Goal: Task Accomplishment & Management: Manage account settings

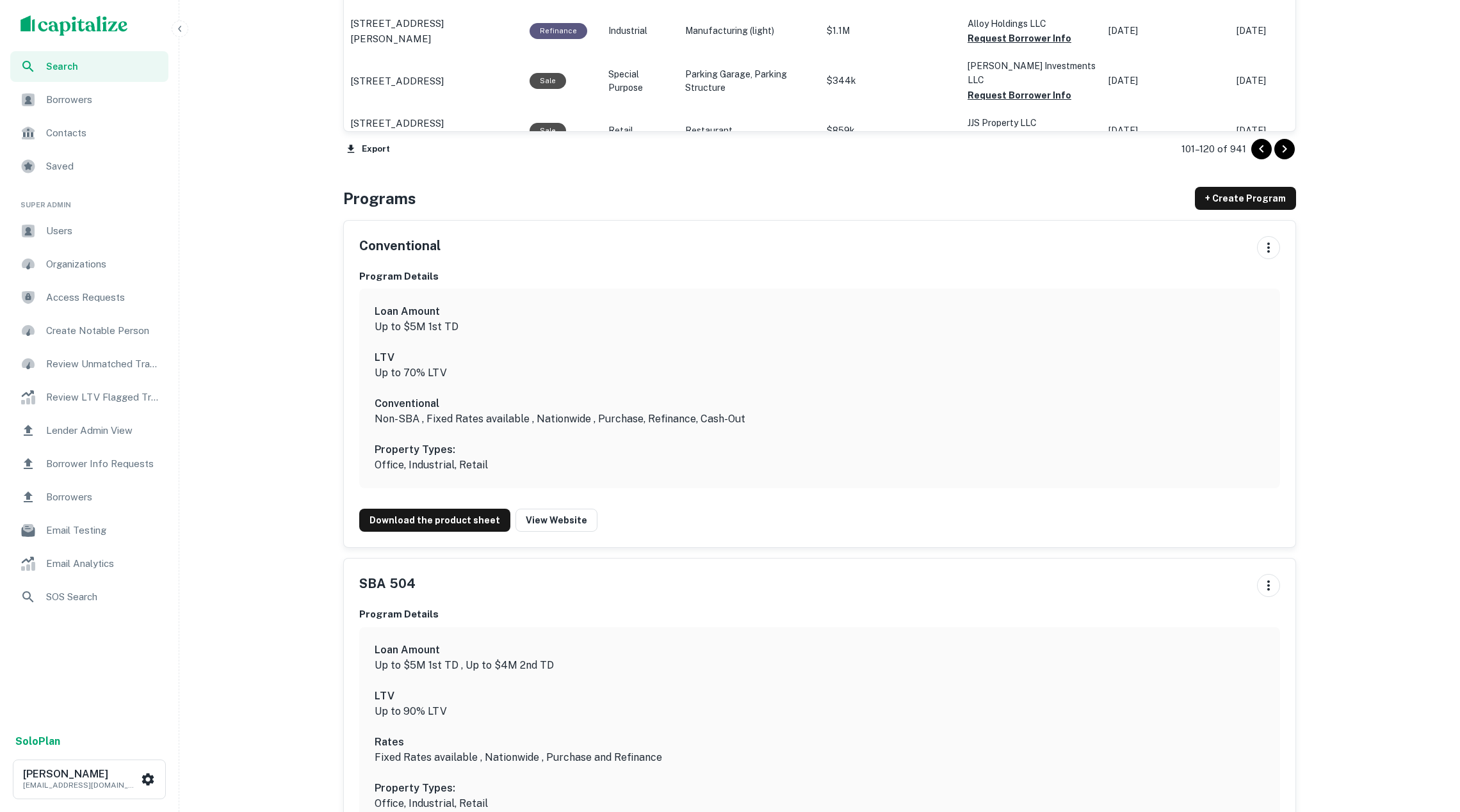
scroll to position [1368, 0]
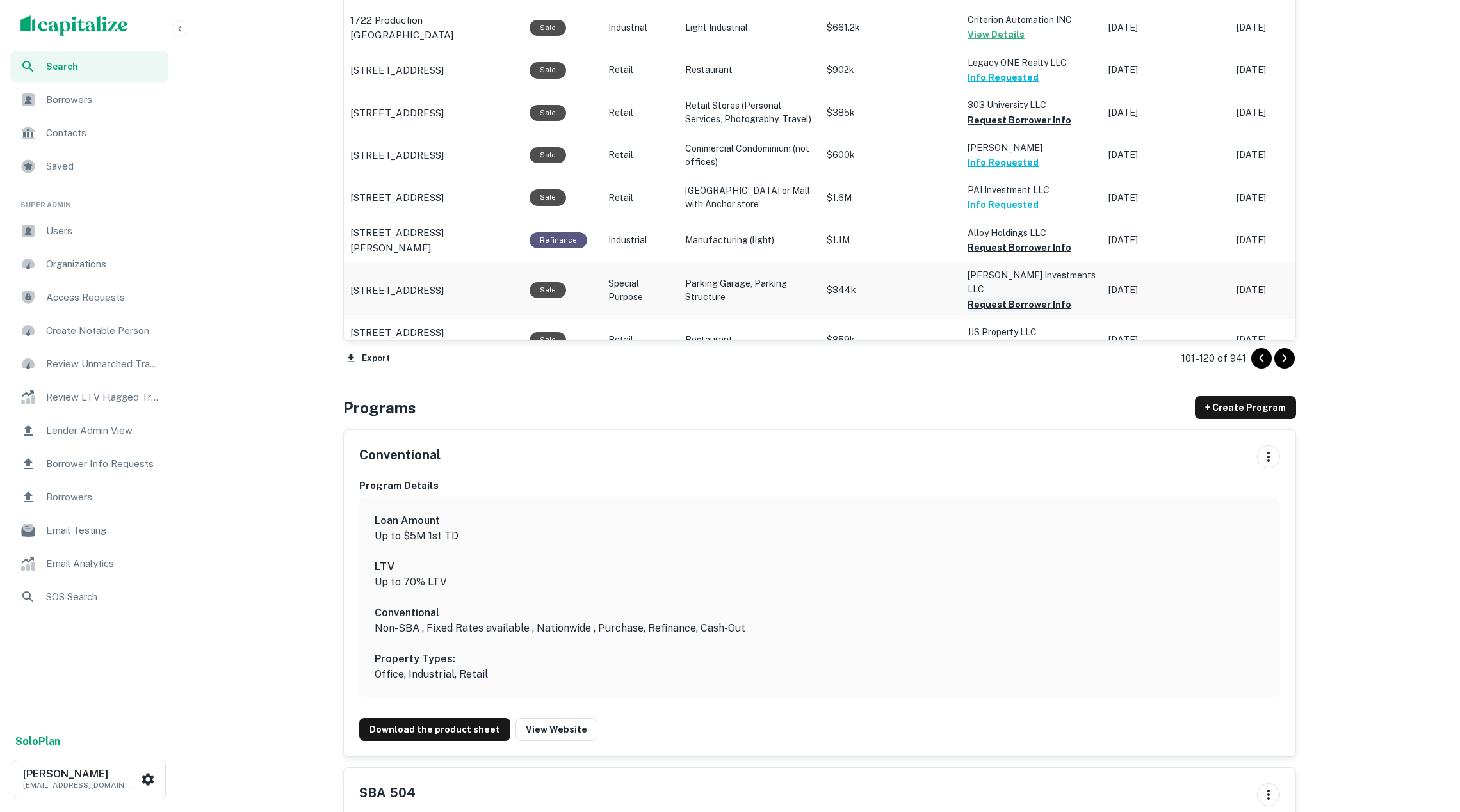
click at [1015, 297] on button "Request Borrower Info" at bounding box center [1020, 305] width 104 height 15
click at [1012, 340] on button "Request Borrower Info" at bounding box center [1020, 348] width 104 height 15
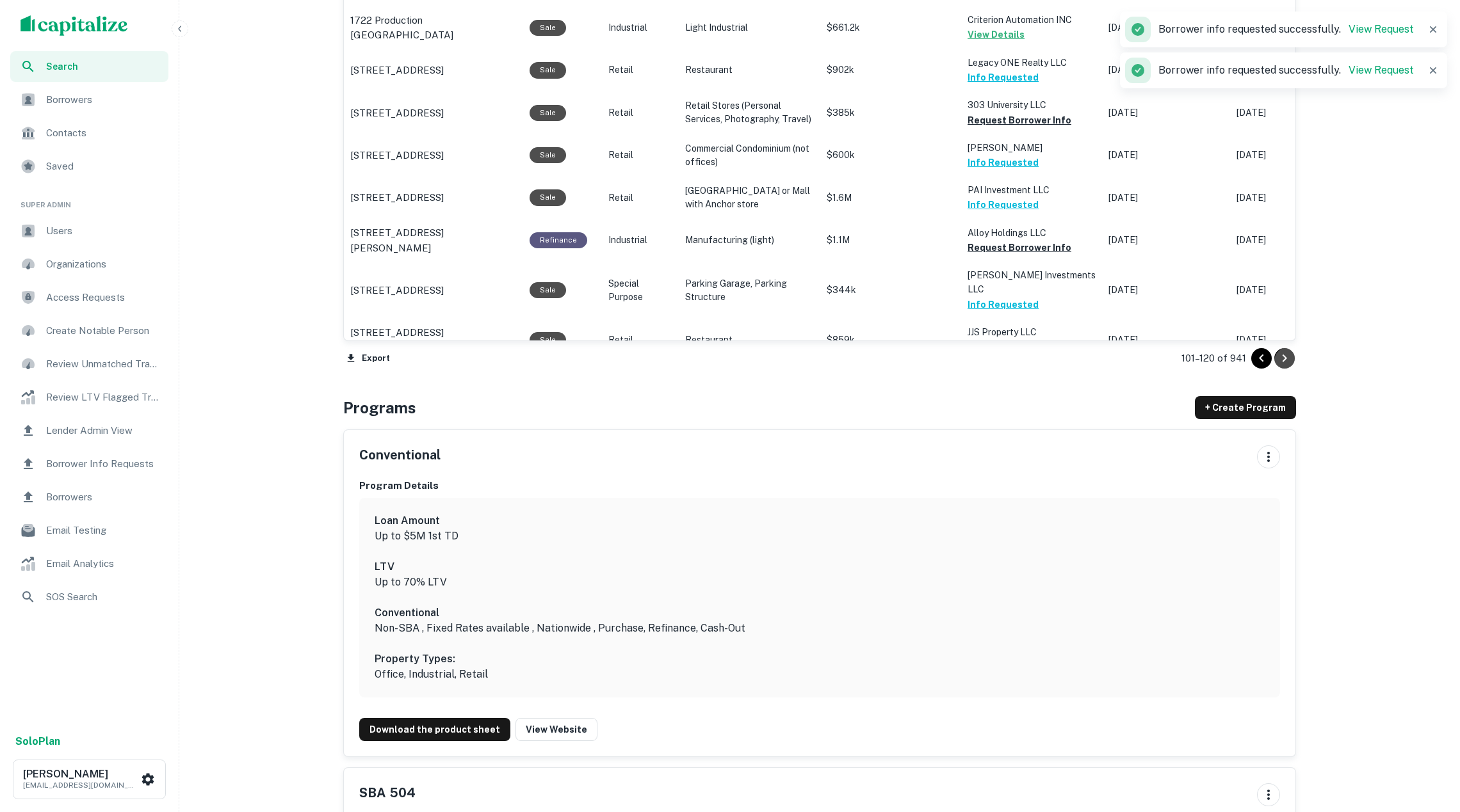
click at [1284, 355] on icon "Go to next page" at bounding box center [1284, 358] width 15 height 15
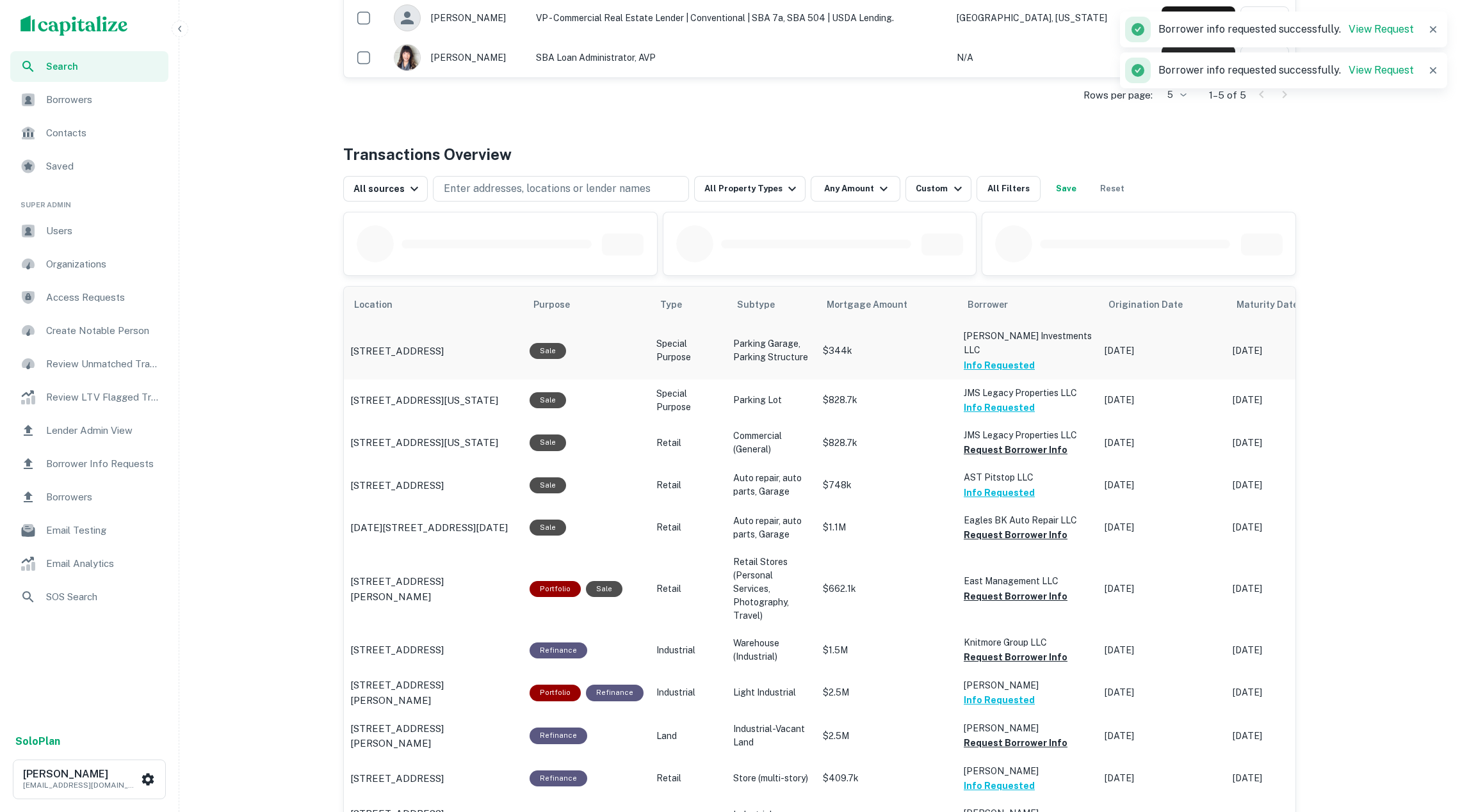
scroll to position [518, 0]
click at [1010, 589] on button "Request Borrower Info" at bounding box center [1015, 596] width 104 height 15
click at [992, 530] on button "Request Borrower Info" at bounding box center [1015, 535] width 104 height 15
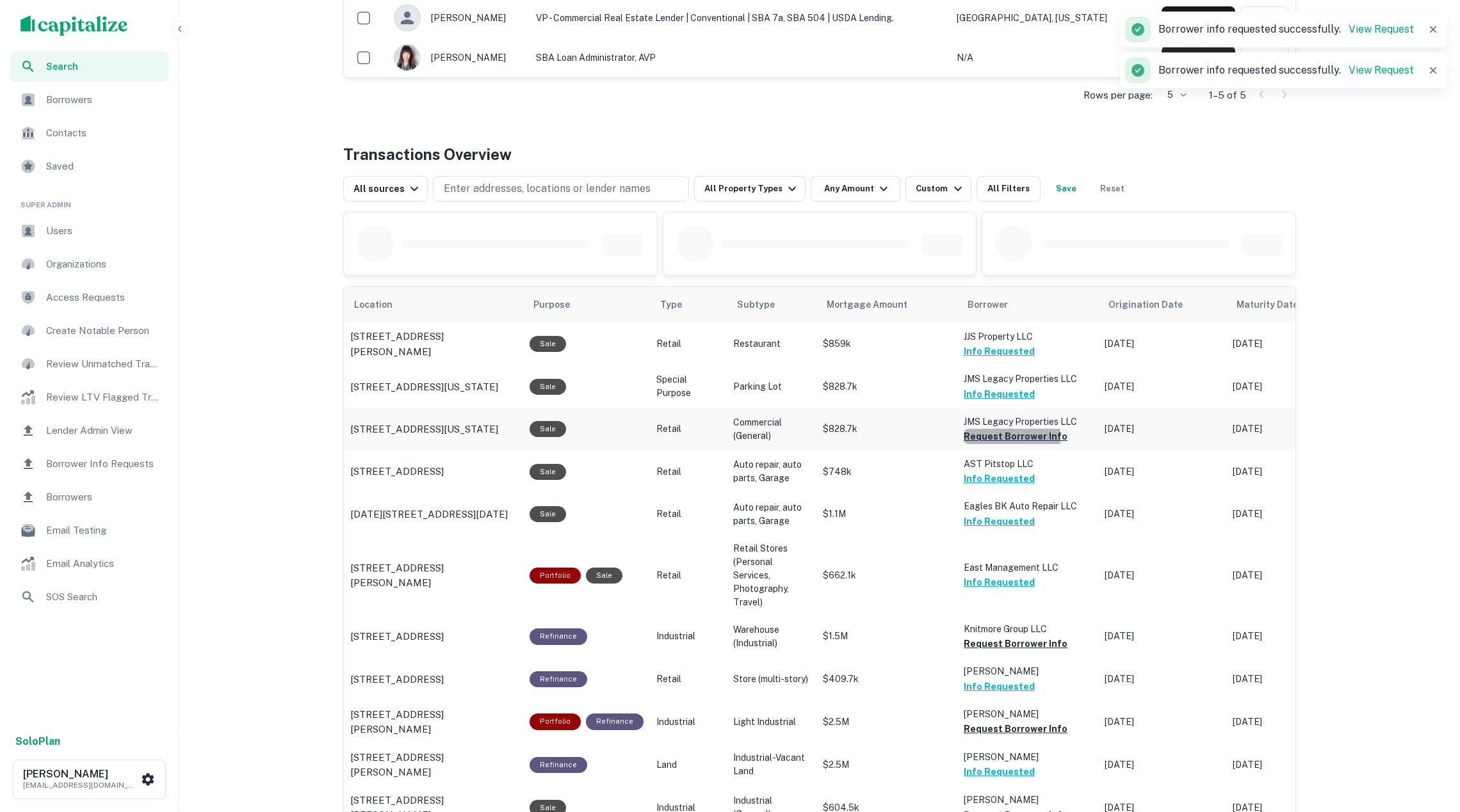
click at [971, 441] on button "Request Borrower Info" at bounding box center [1015, 436] width 104 height 15
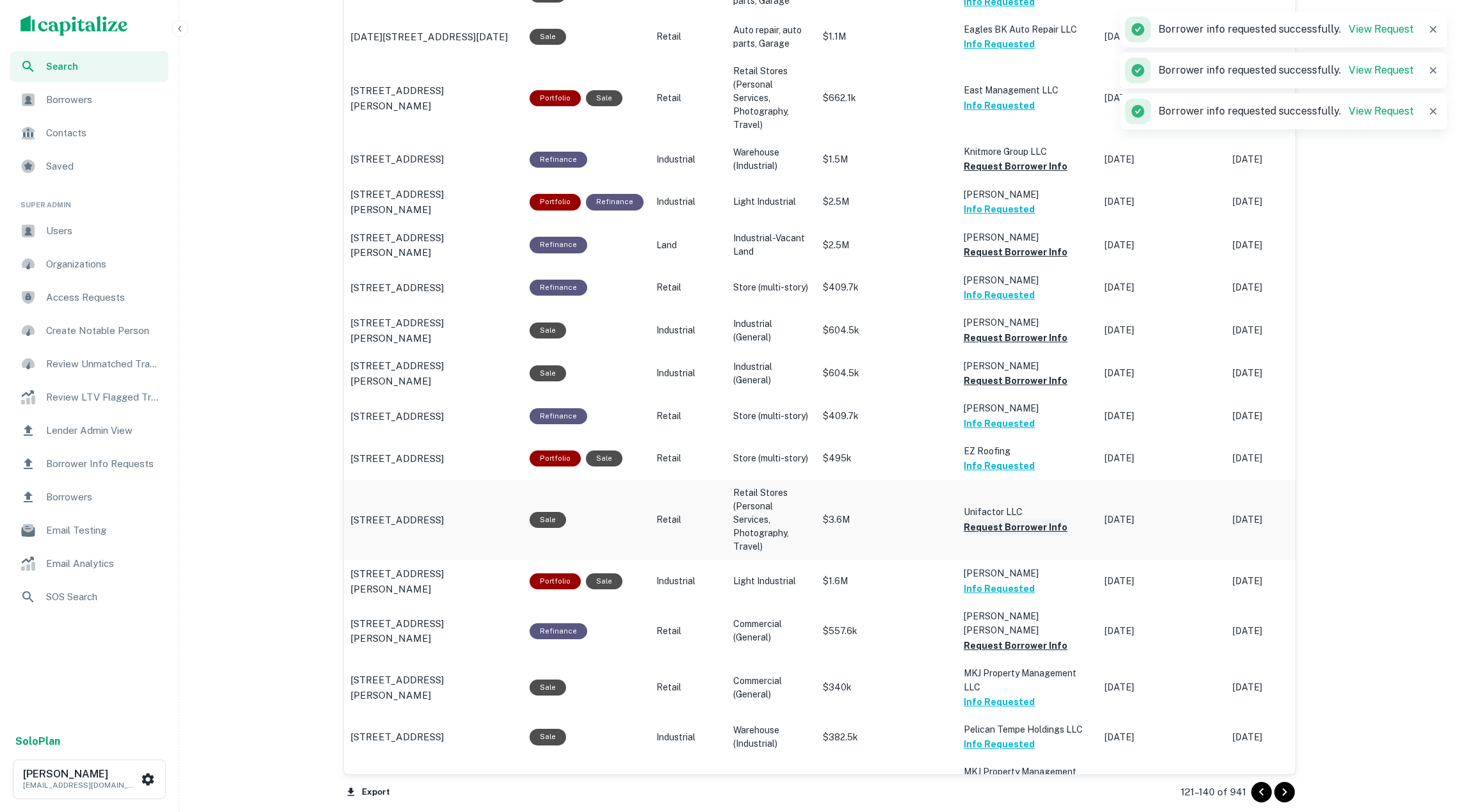
click at [1010, 520] on button "Request Borrower Info" at bounding box center [1015, 527] width 104 height 15
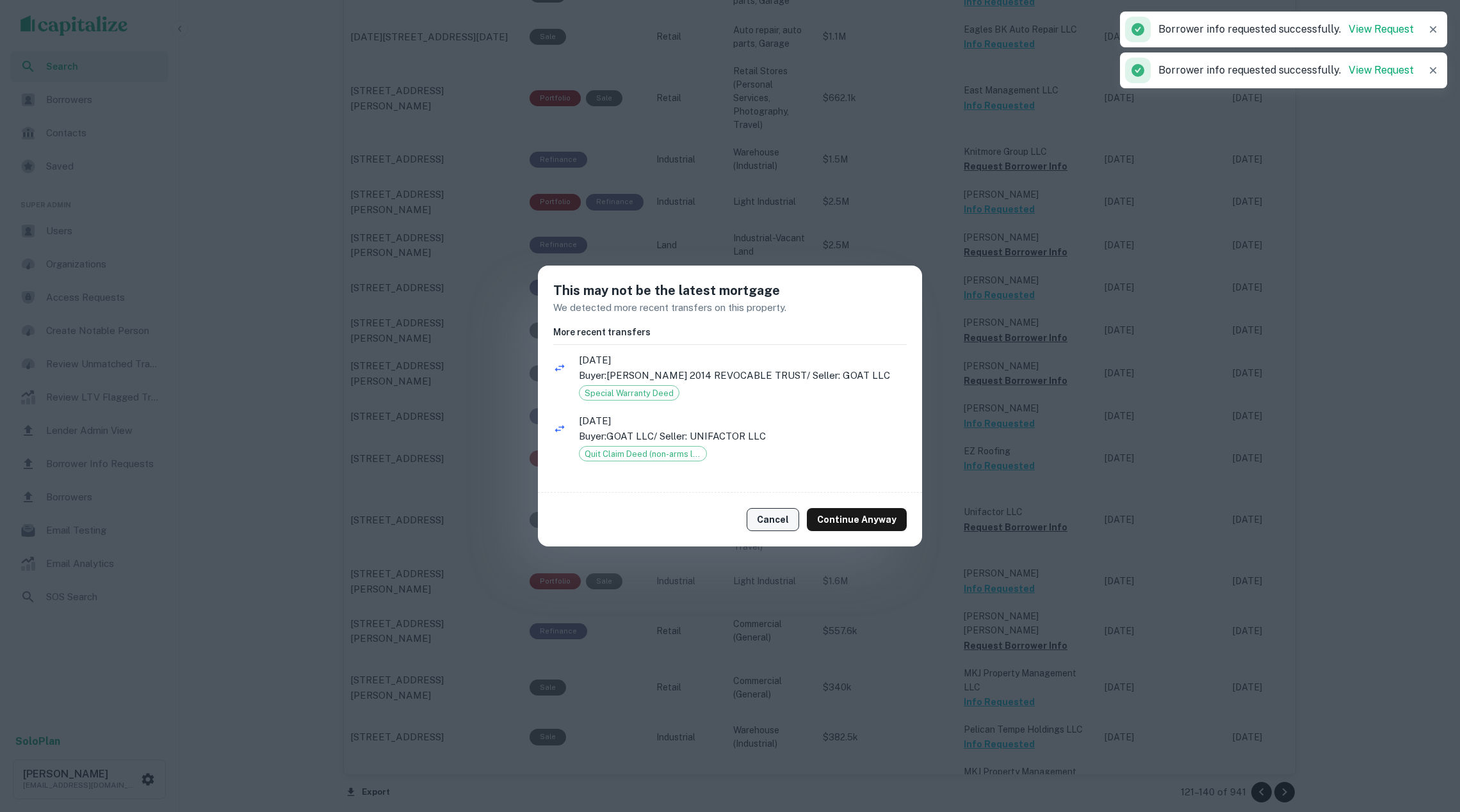
click at [775, 515] on button "Cancel" at bounding box center [772, 520] width 53 height 23
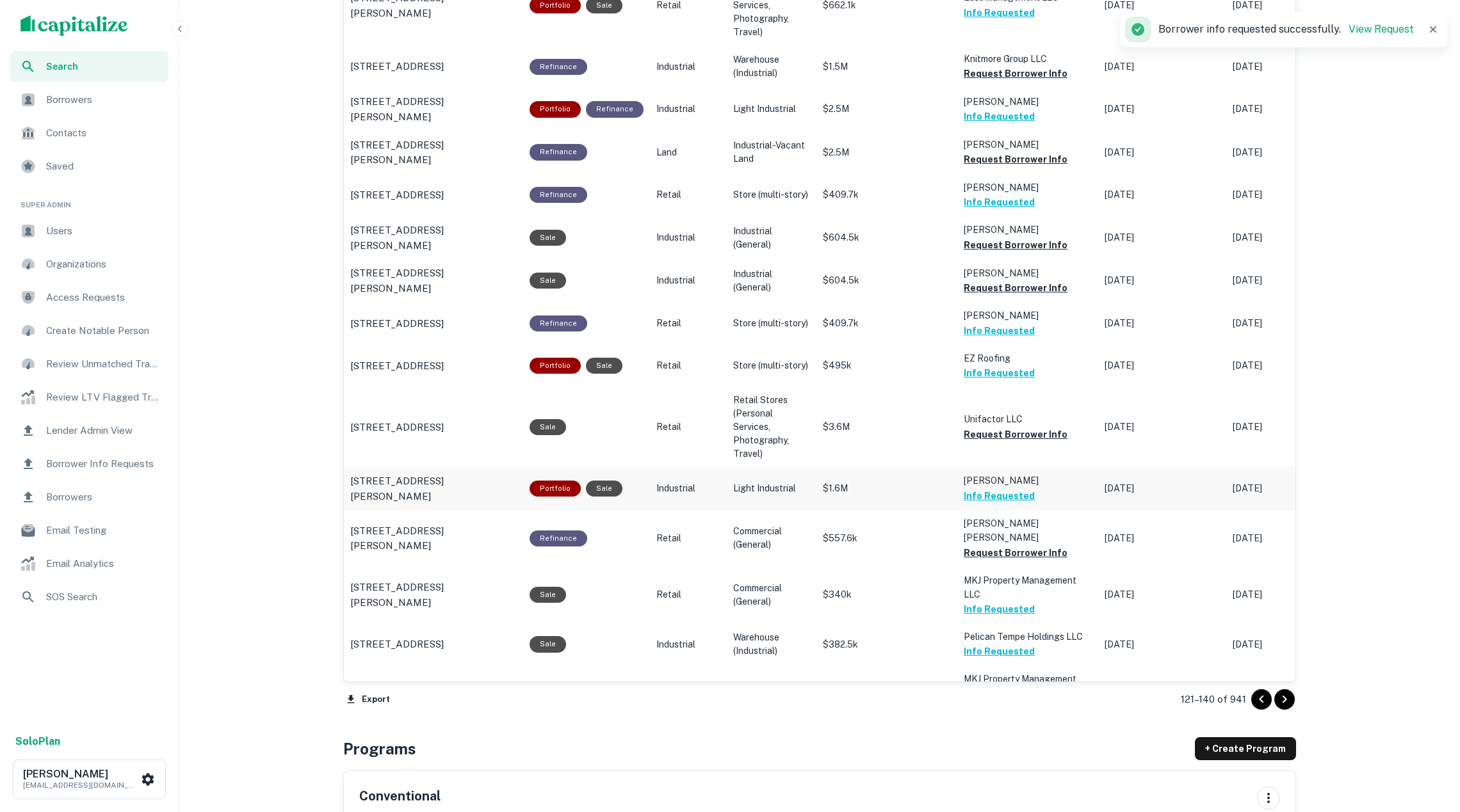
scroll to position [1102, 0]
click at [1277, 697] on icon "Go to next page" at bounding box center [1284, 699] width 15 height 15
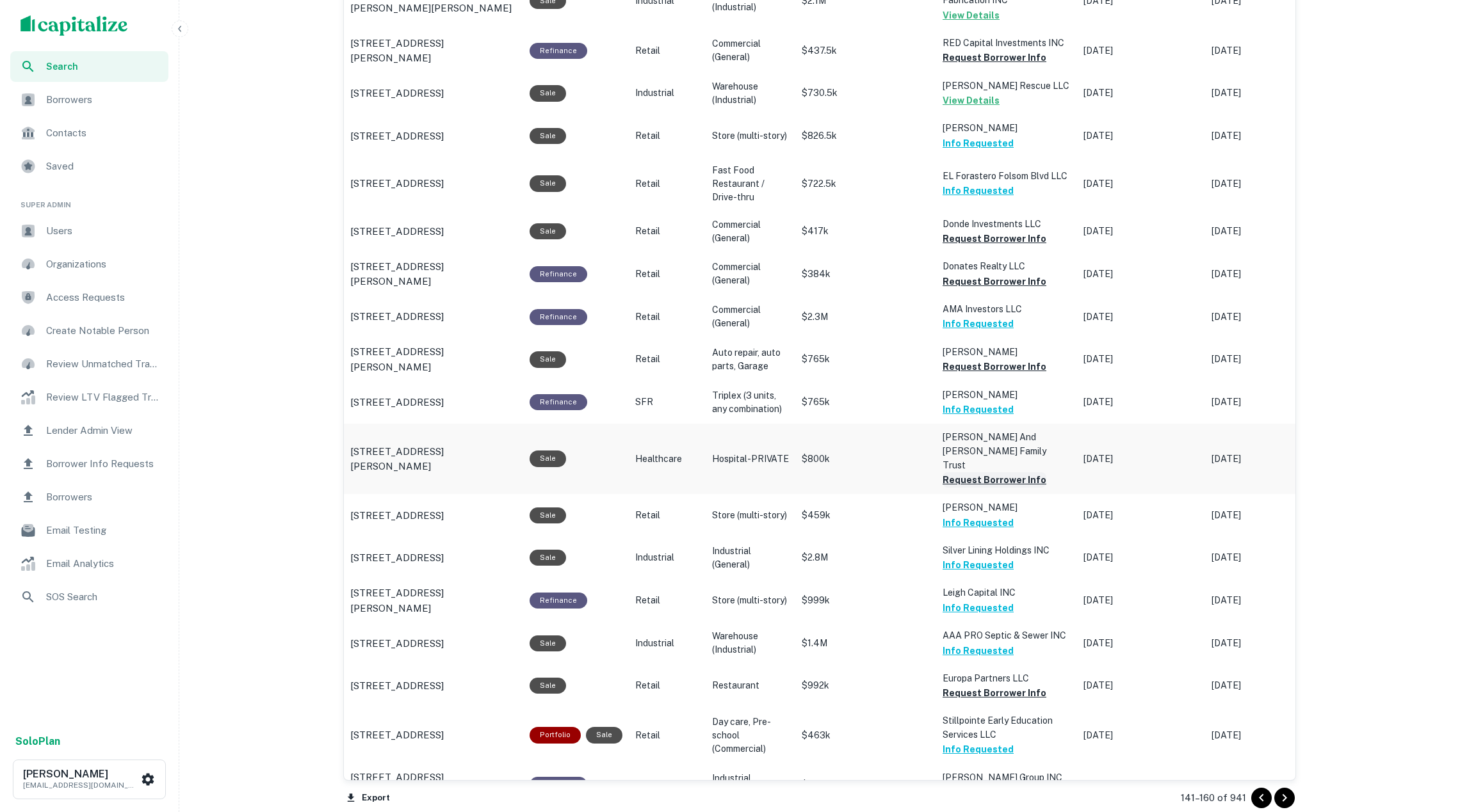
scroll to position [987, 0]
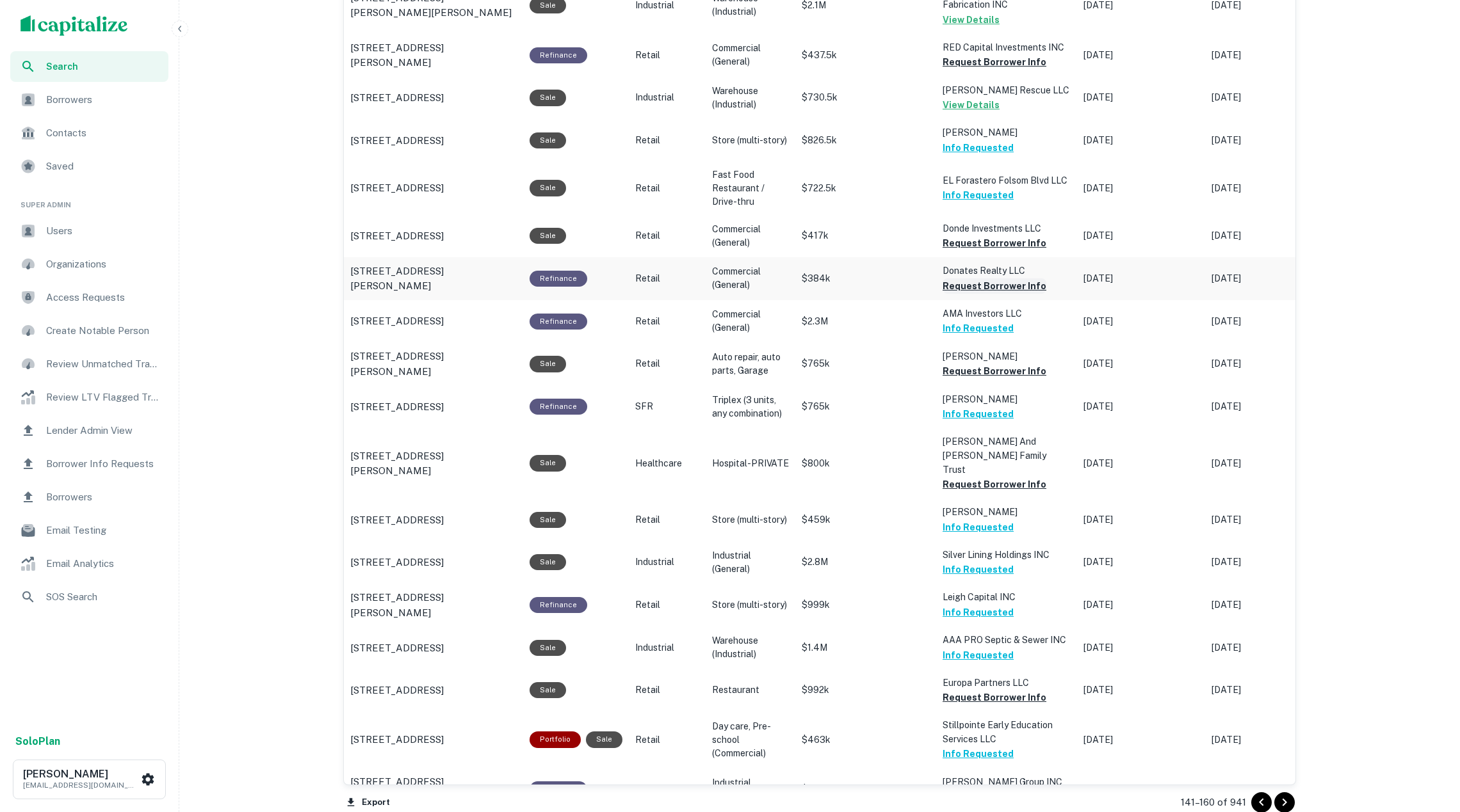
click at [977, 285] on button "Request Borrower Info" at bounding box center [995, 286] width 104 height 15
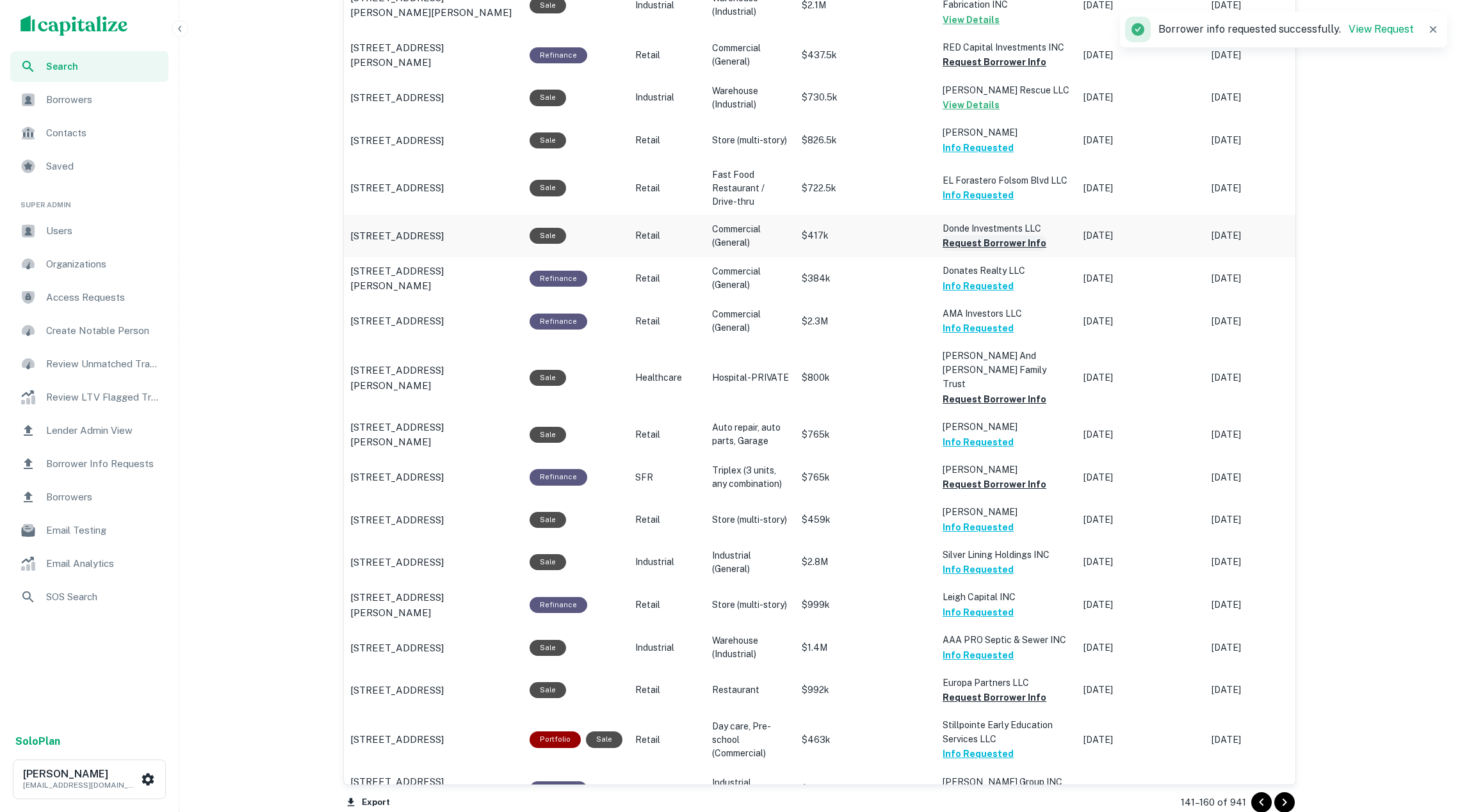
click at [971, 242] on button "Request Borrower Info" at bounding box center [995, 243] width 104 height 15
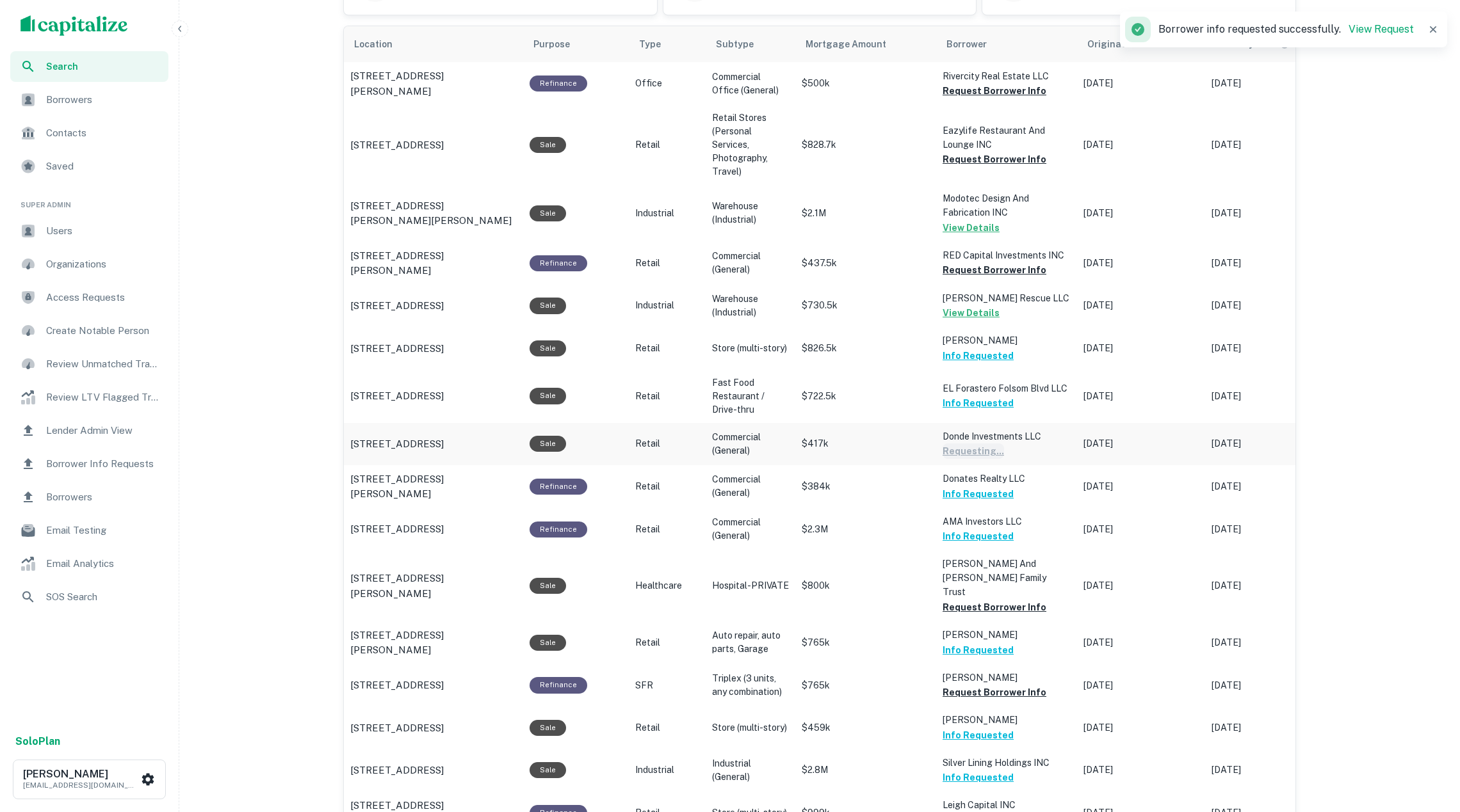
scroll to position [769, 0]
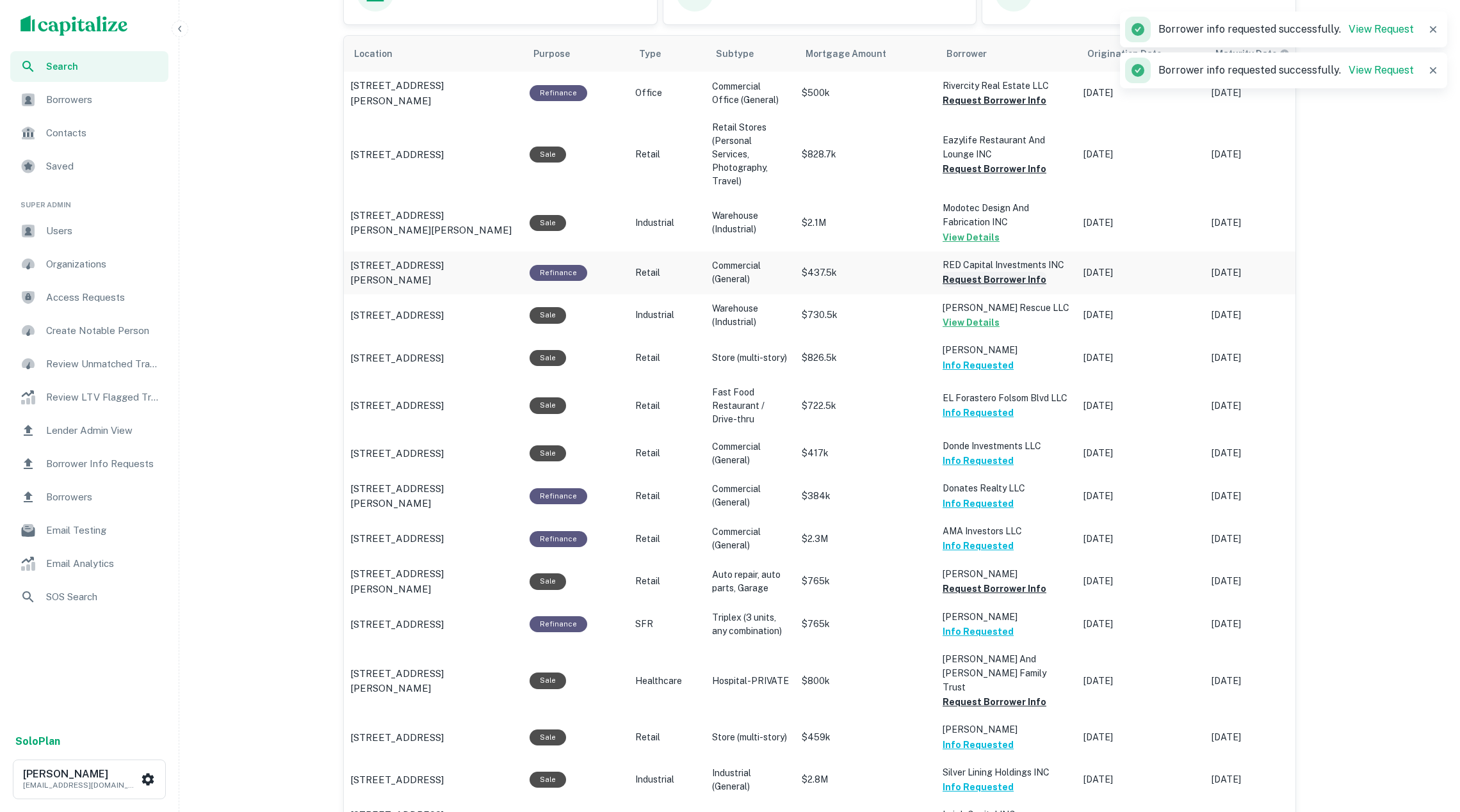
click at [976, 278] on button "Request Borrower Info" at bounding box center [995, 280] width 104 height 15
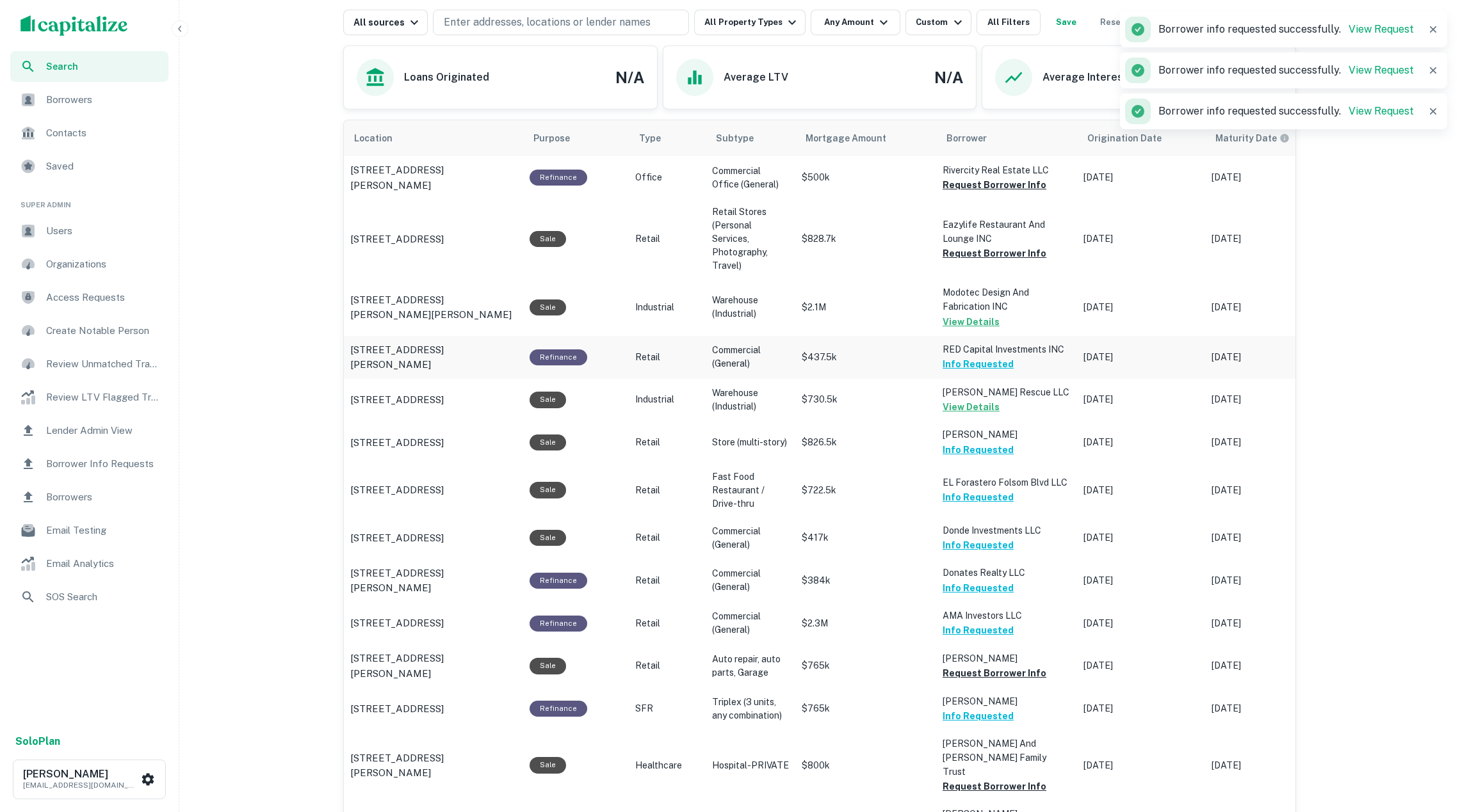
scroll to position [683, 0]
click at [963, 257] on button "Request Borrower Info" at bounding box center [995, 254] width 104 height 15
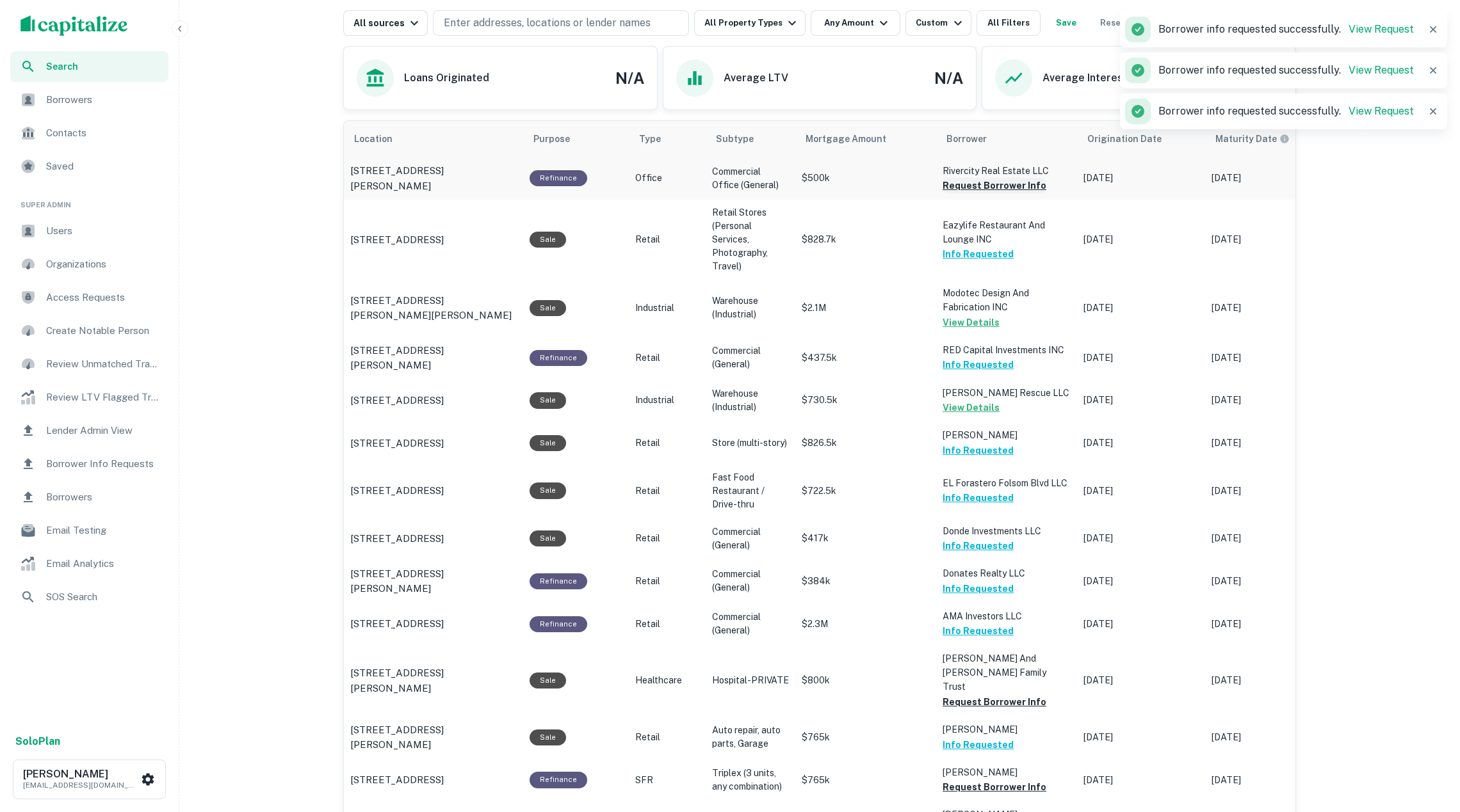
click at [951, 190] on button "Request Borrower Info" at bounding box center [995, 185] width 104 height 15
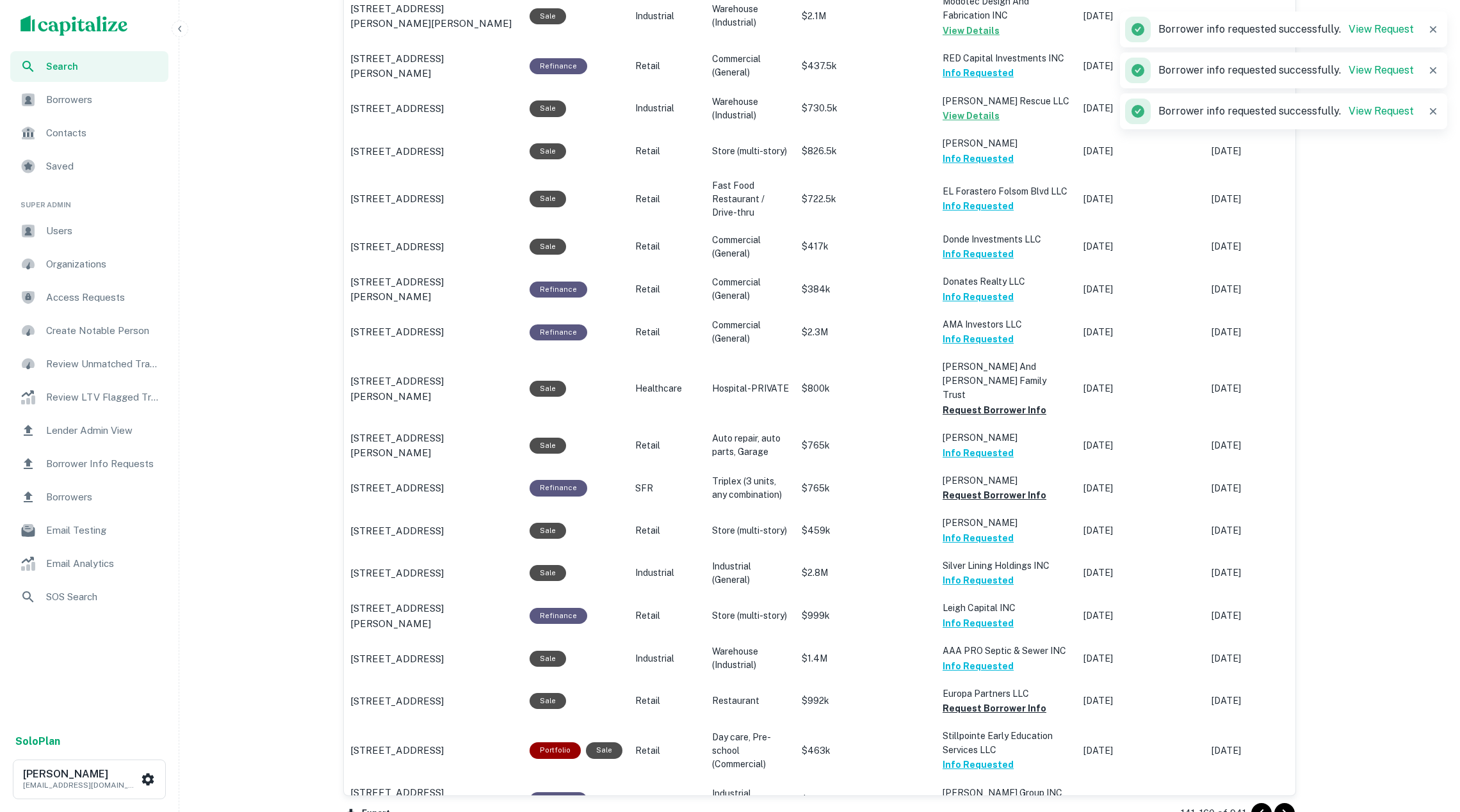
scroll to position [1280, 0]
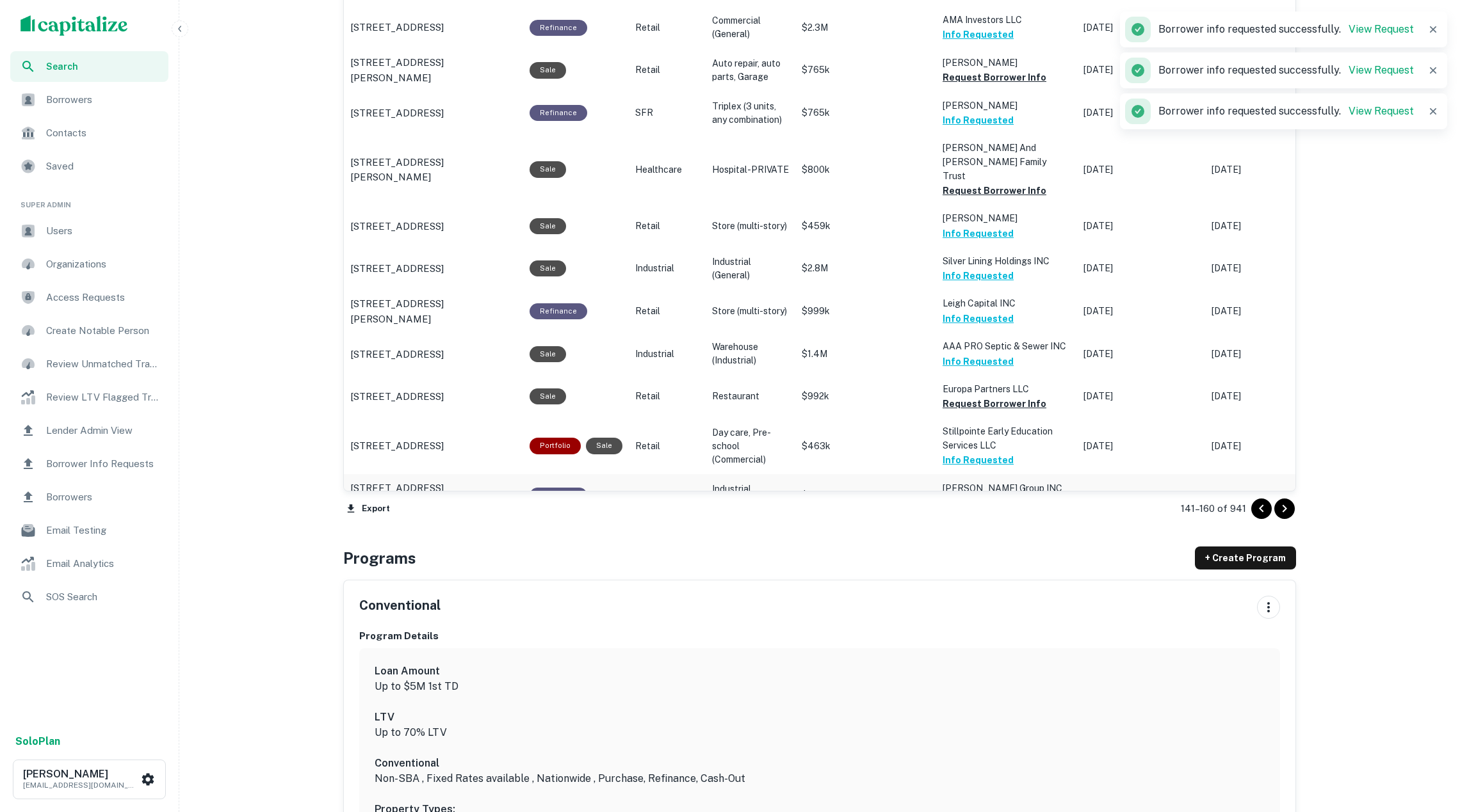
click at [994, 495] on button "Request Borrower Info" at bounding box center [995, 503] width 104 height 15
click at [974, 388] on td "Europa Partners LLC Request Borrower Info" at bounding box center [1006, 397] width 141 height 43
click at [1284, 502] on icon "Go to next page" at bounding box center [1284, 509] width 15 height 15
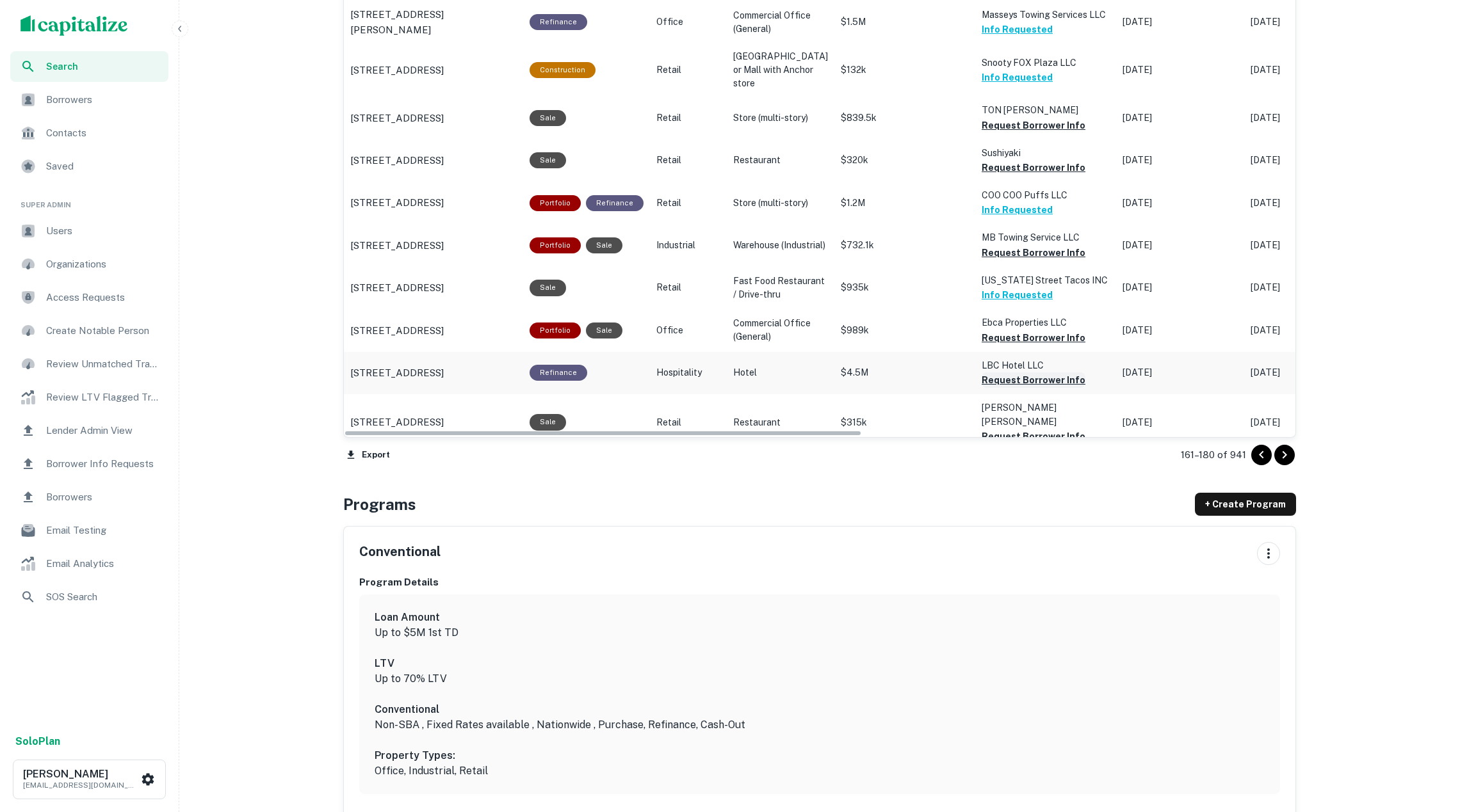
click at [1029, 385] on button "Request Borrower Info" at bounding box center [1034, 380] width 104 height 15
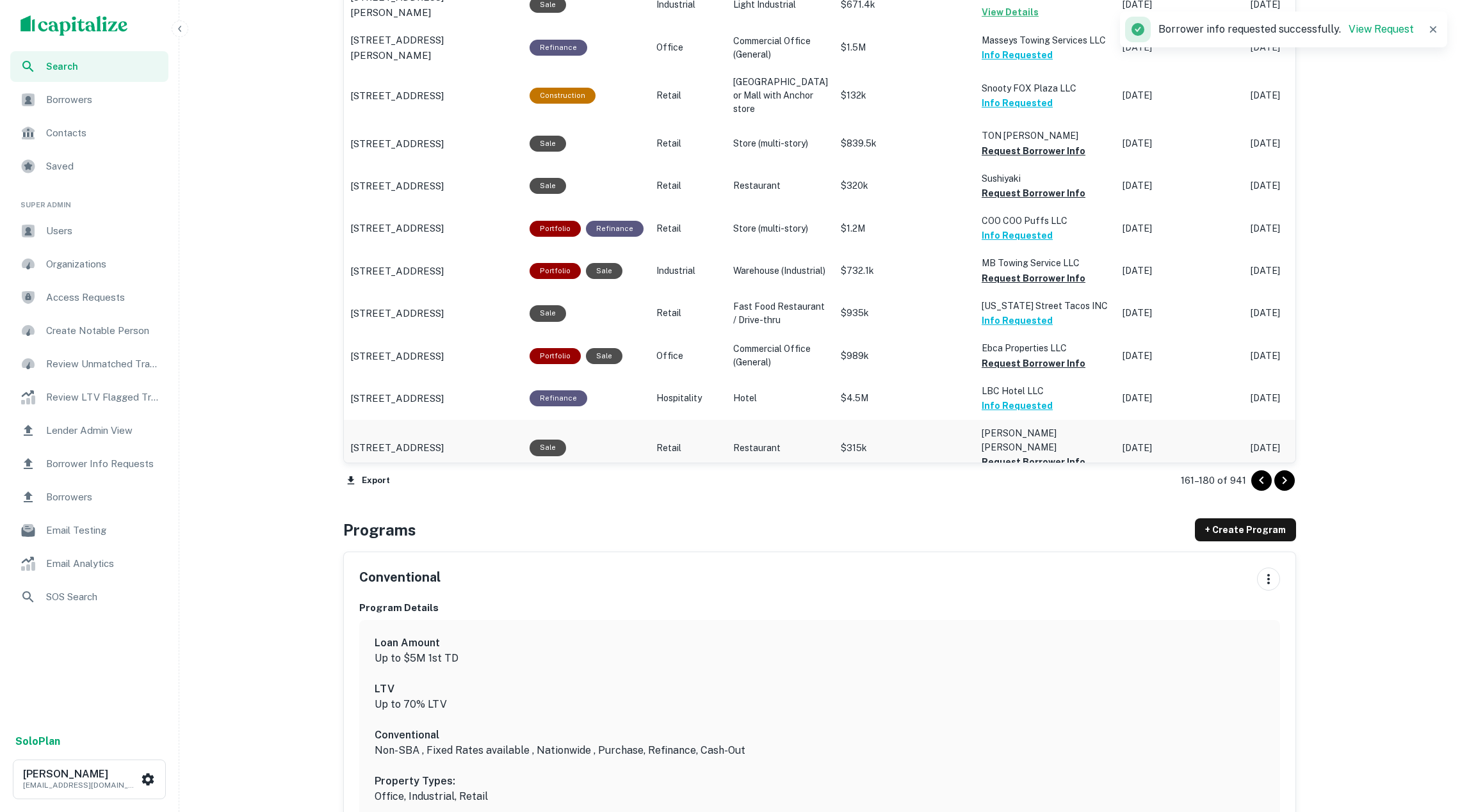
scroll to position [1252, 0]
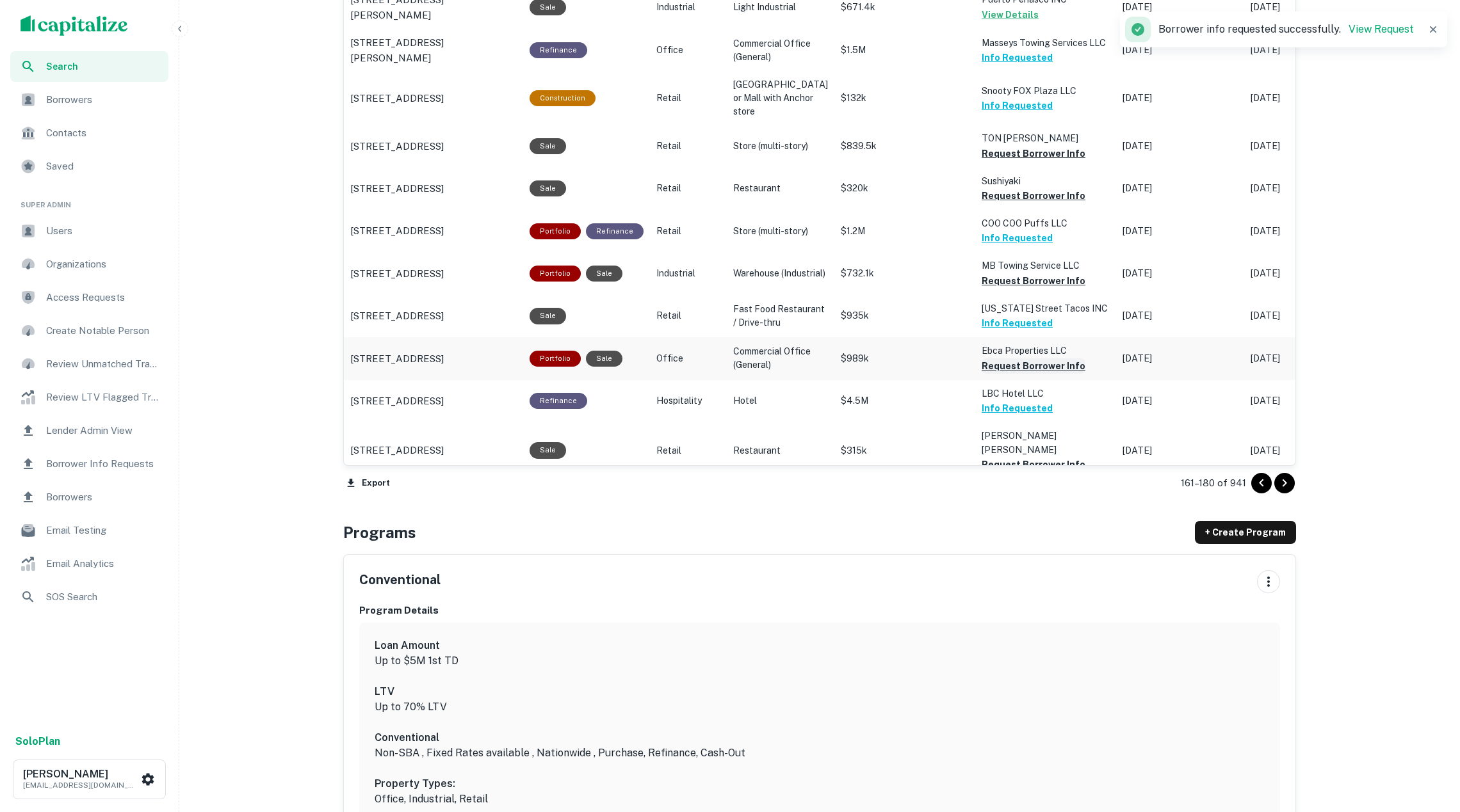
click at [1018, 372] on button "Request Borrower Info" at bounding box center [1034, 366] width 104 height 15
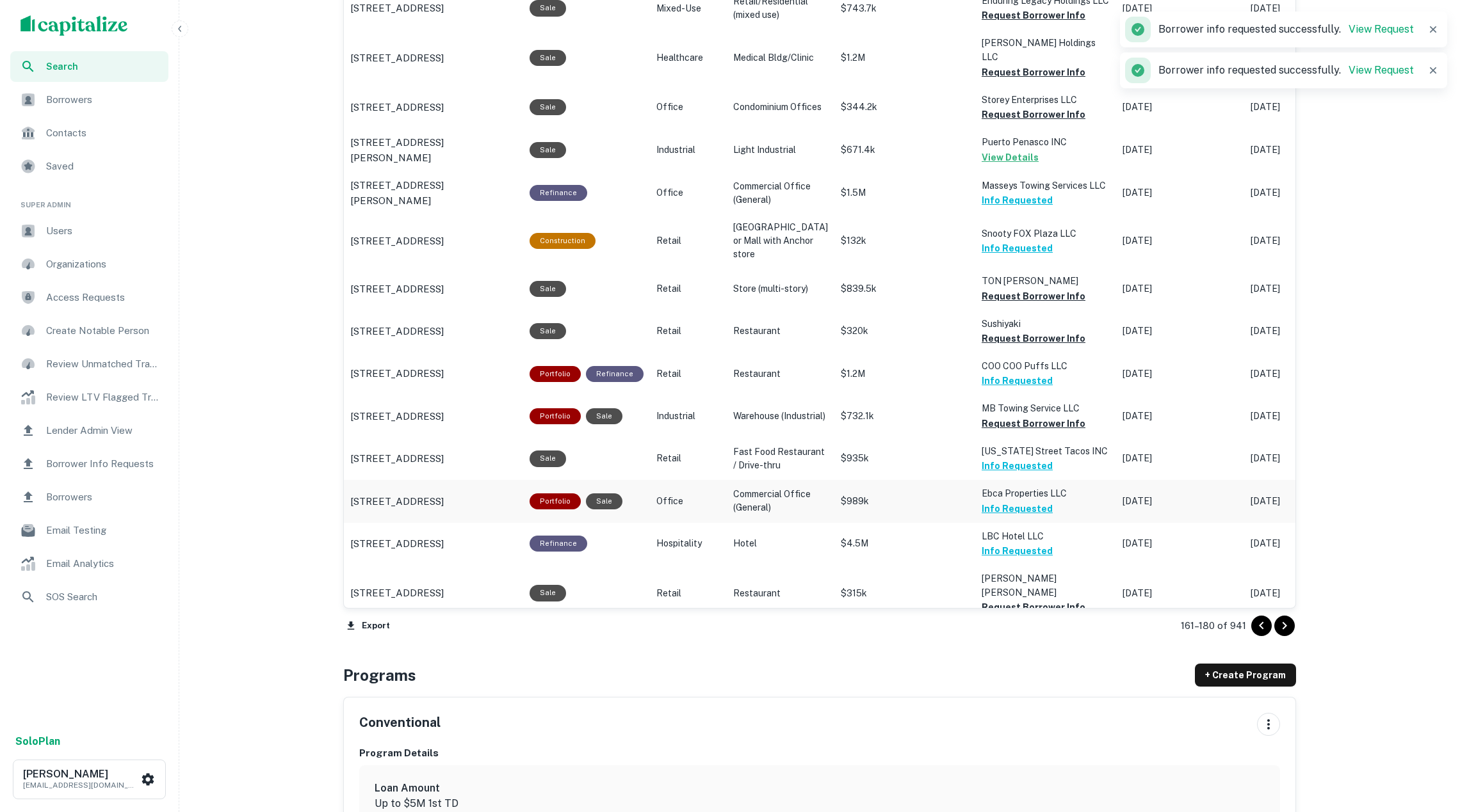
scroll to position [1104, 0]
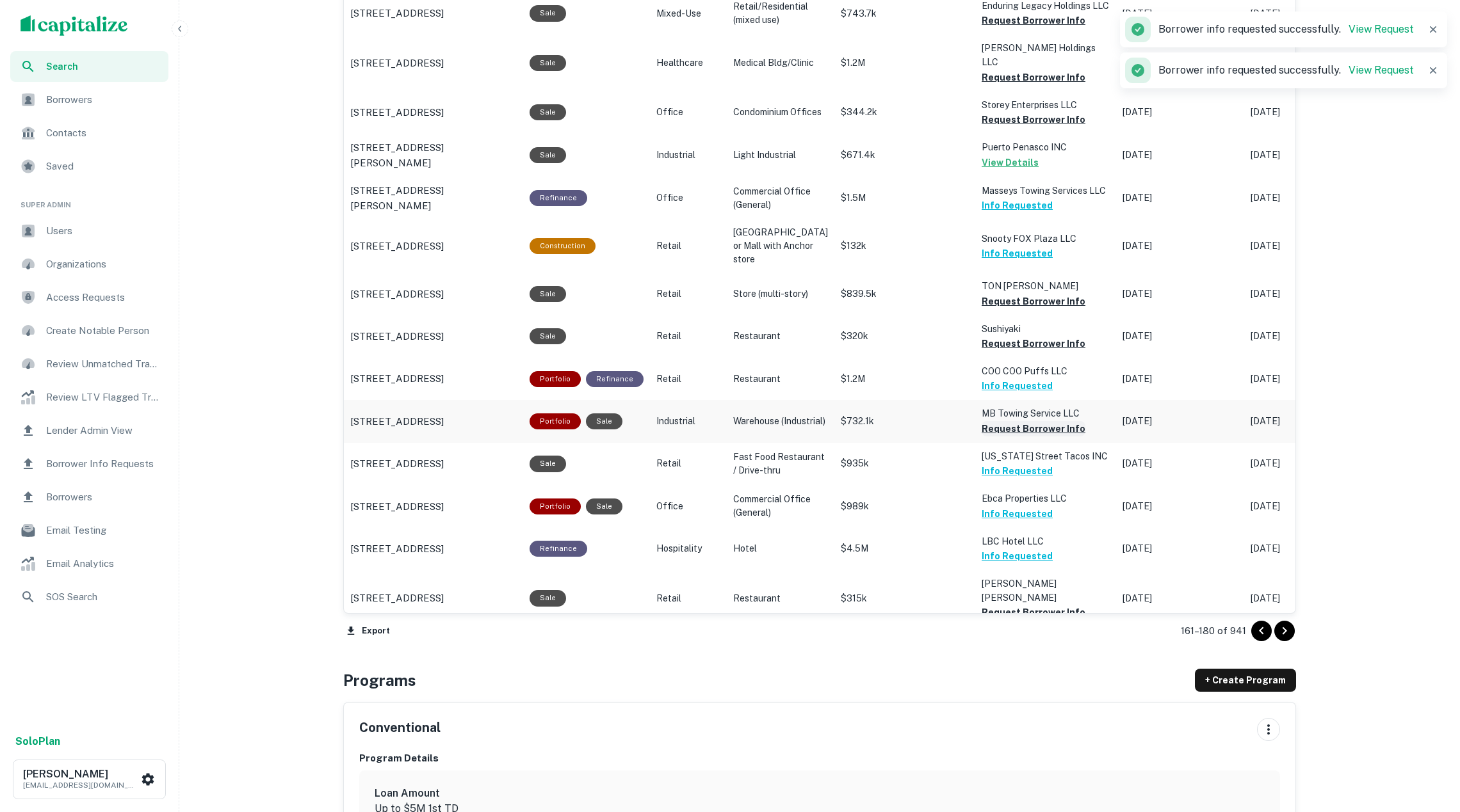
click at [1029, 421] on button "Request Borrower Info" at bounding box center [1034, 429] width 104 height 15
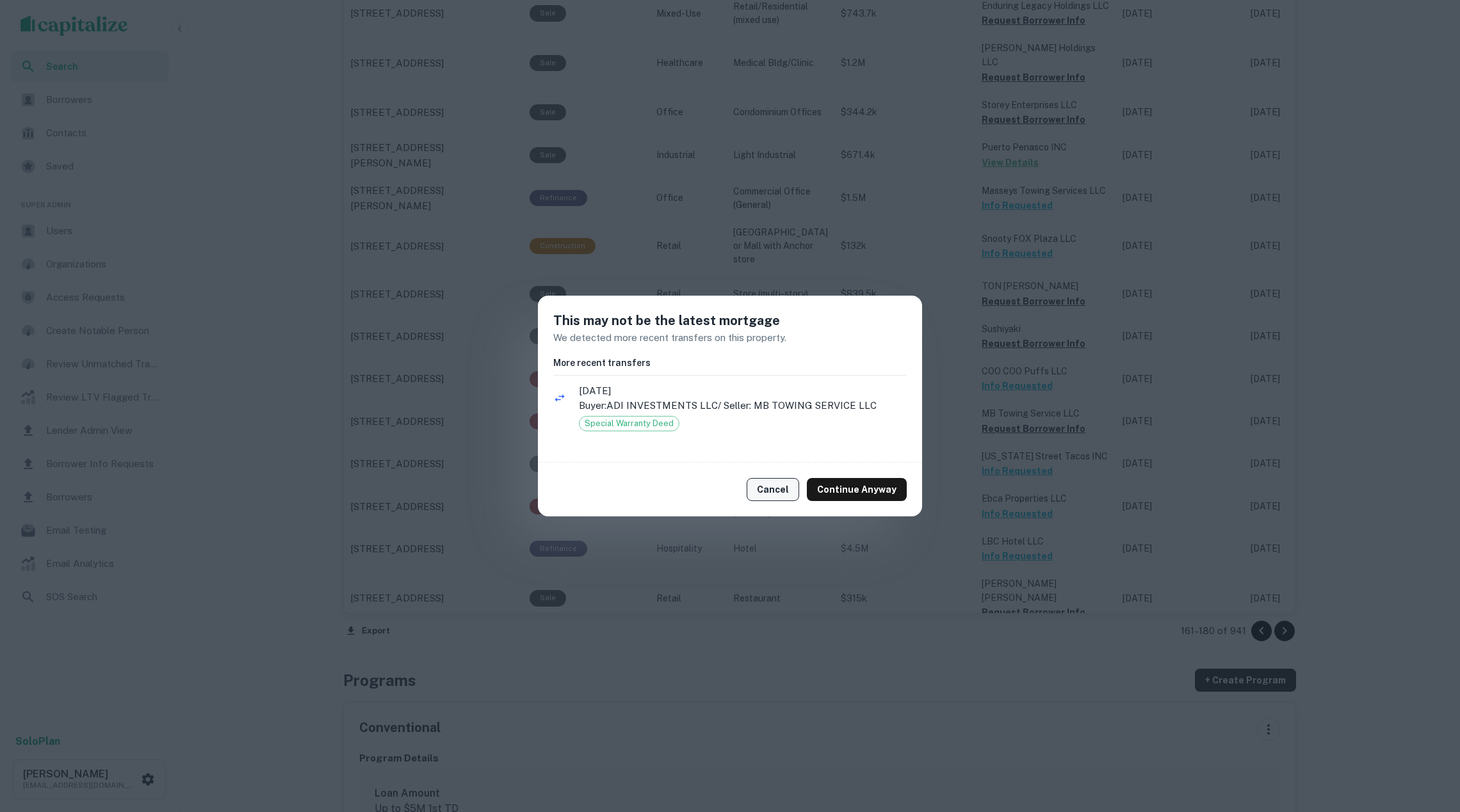
click at [797, 482] on button "Cancel" at bounding box center [772, 490] width 53 height 23
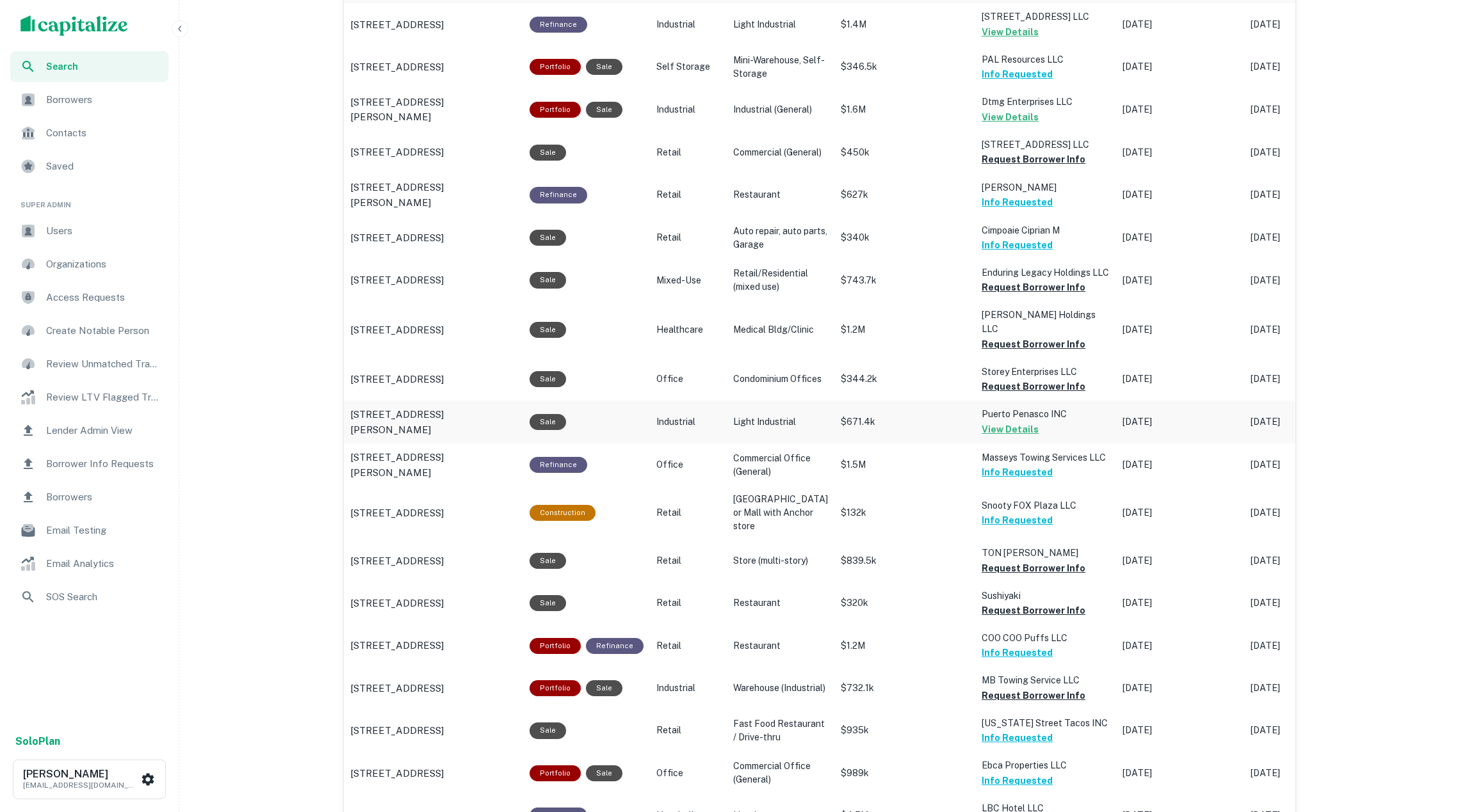
scroll to position [822, 0]
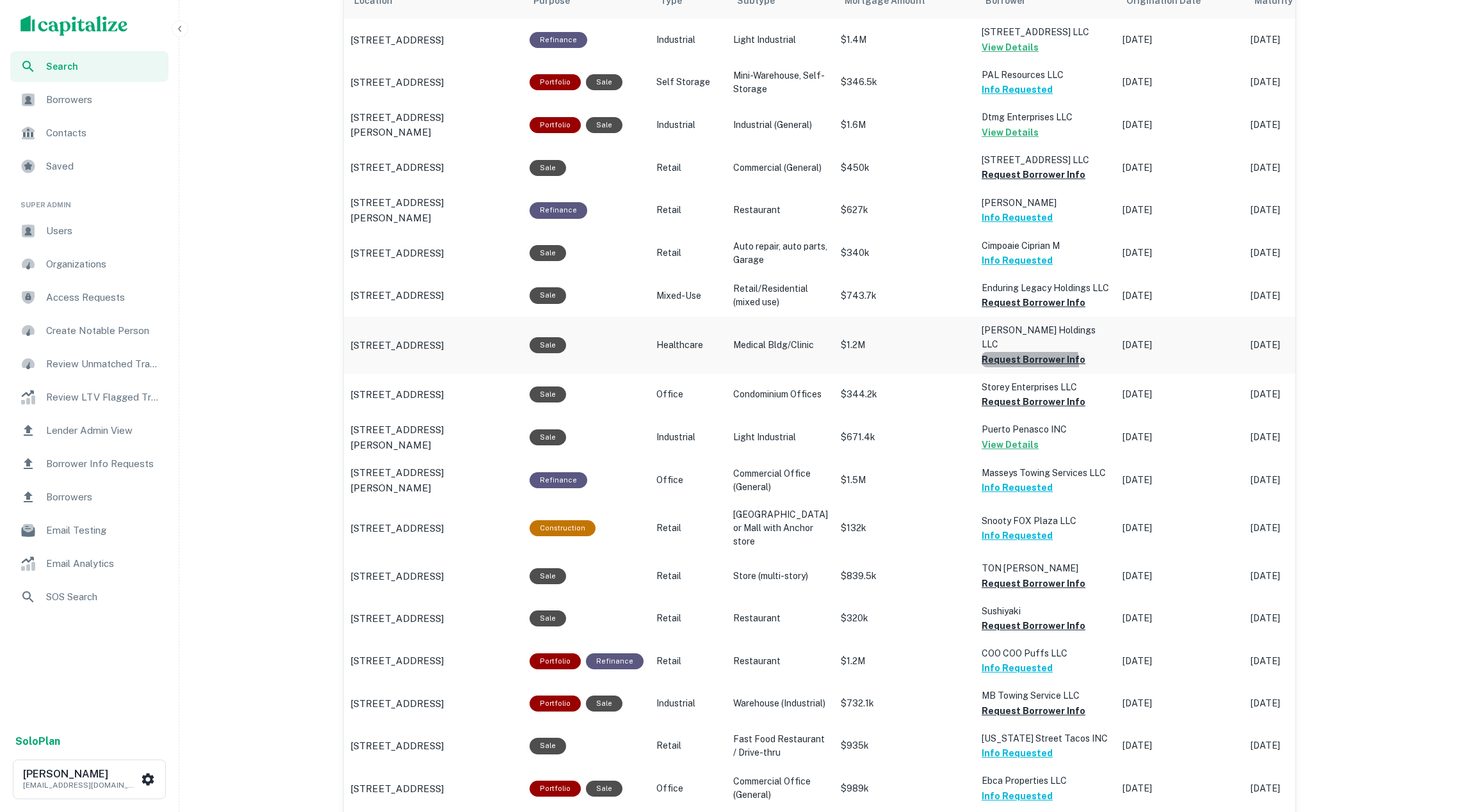
click at [984, 352] on button "Request Borrower Info" at bounding box center [1034, 359] width 104 height 15
click at [989, 394] on button "Request Borrower Info" at bounding box center [1034, 402] width 104 height 15
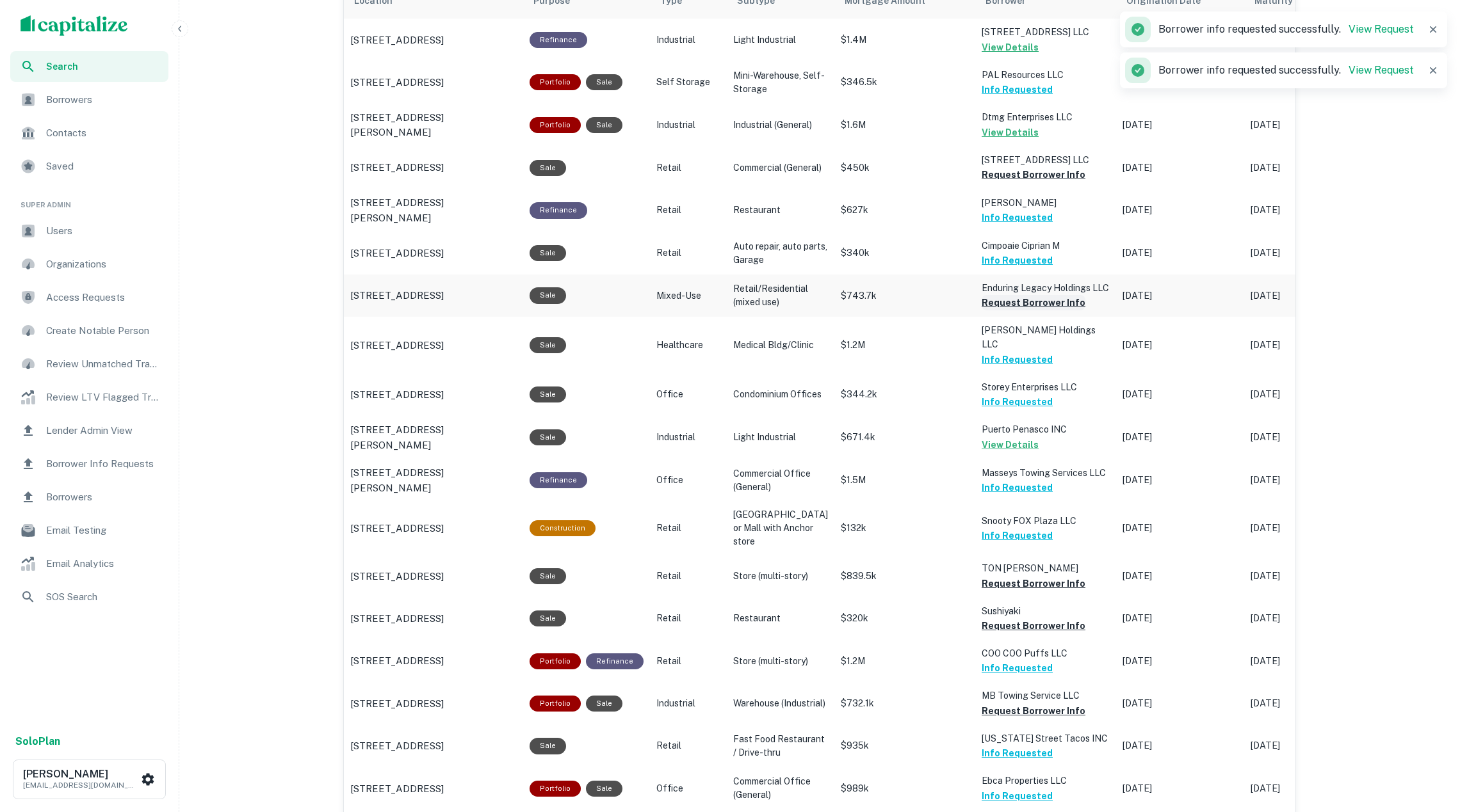
click at [982, 306] on button "Request Borrower Info" at bounding box center [1034, 302] width 104 height 15
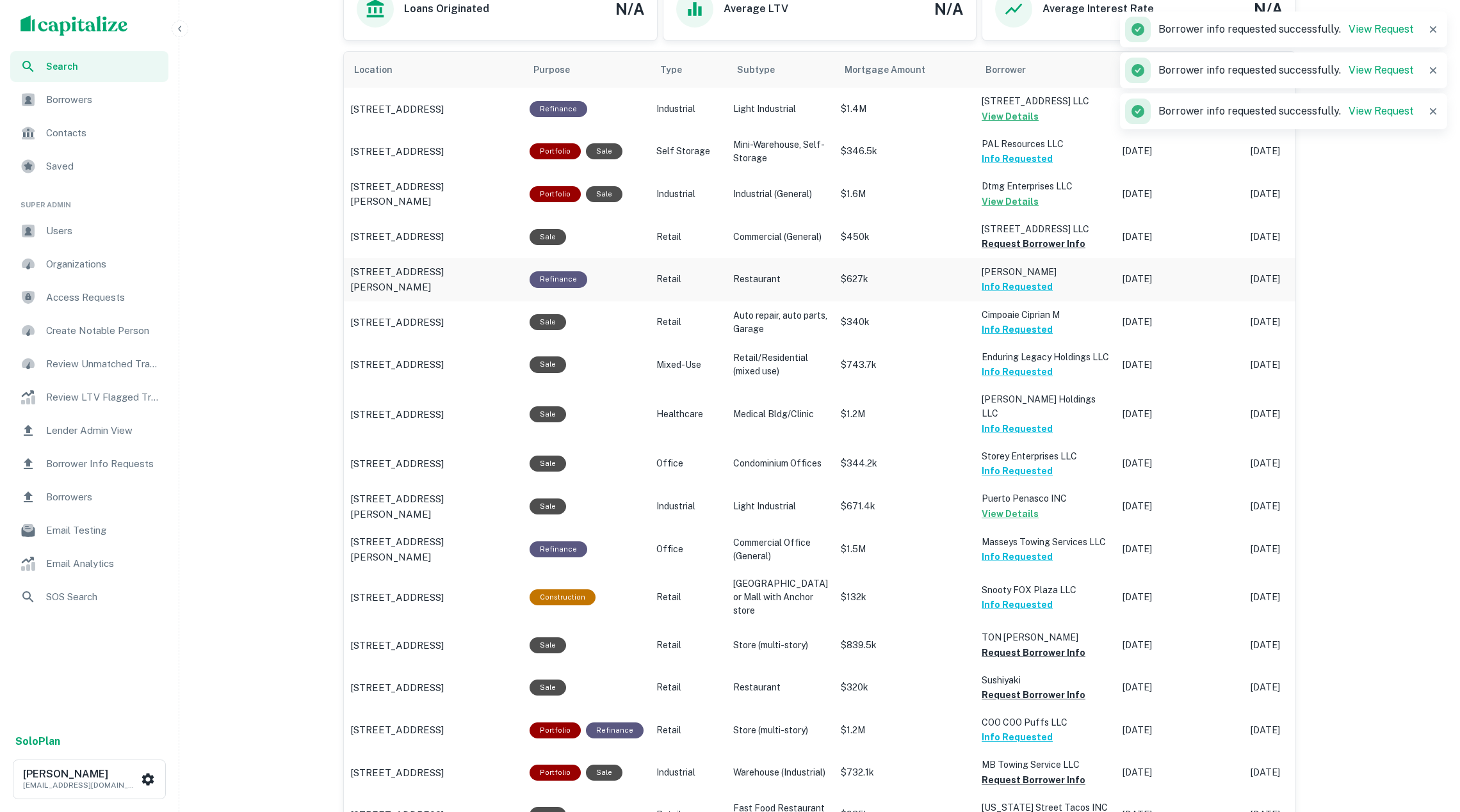
scroll to position [752, 0]
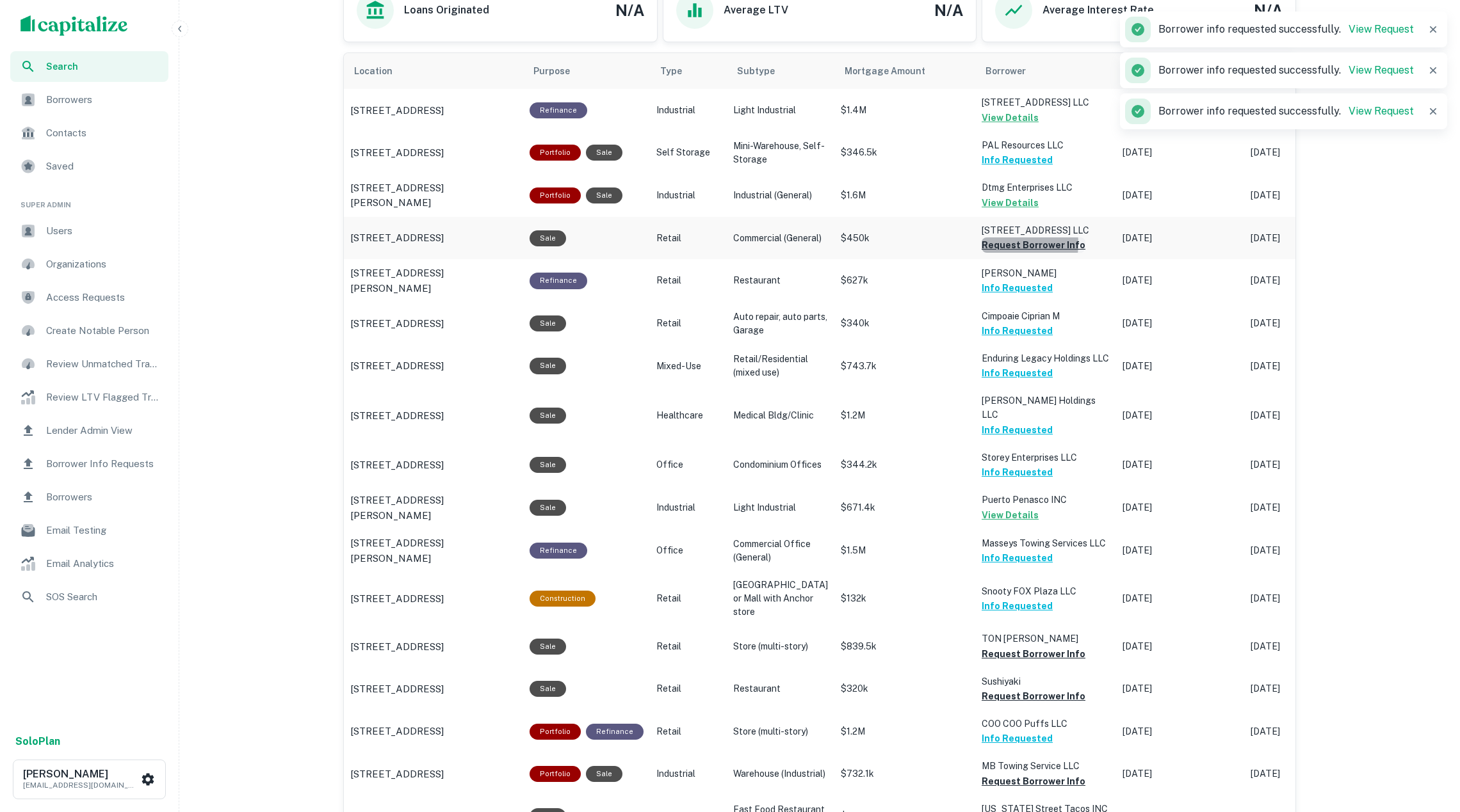
click at [984, 247] on button "Request Borrower Info" at bounding box center [1034, 245] width 104 height 15
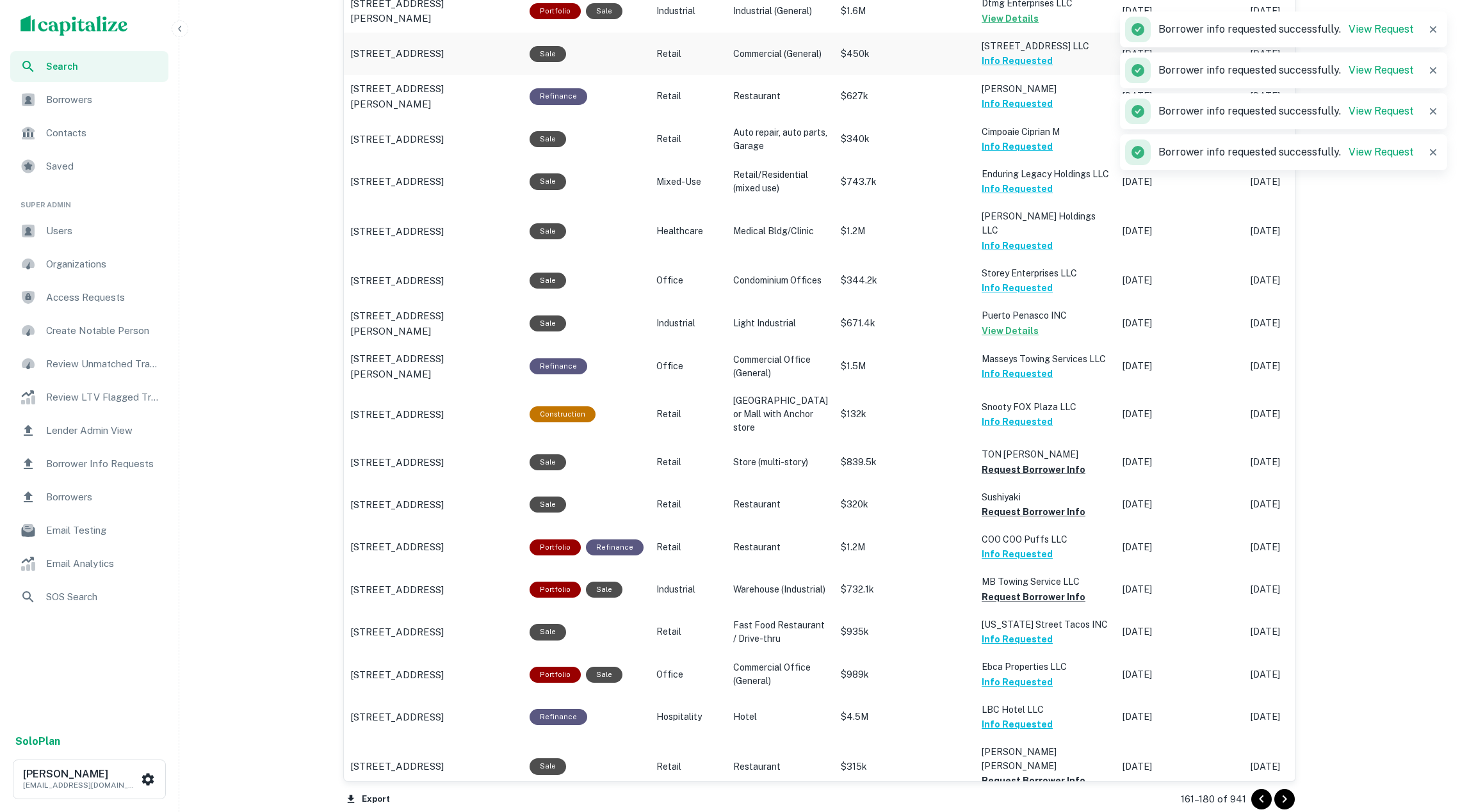
scroll to position [1094, 0]
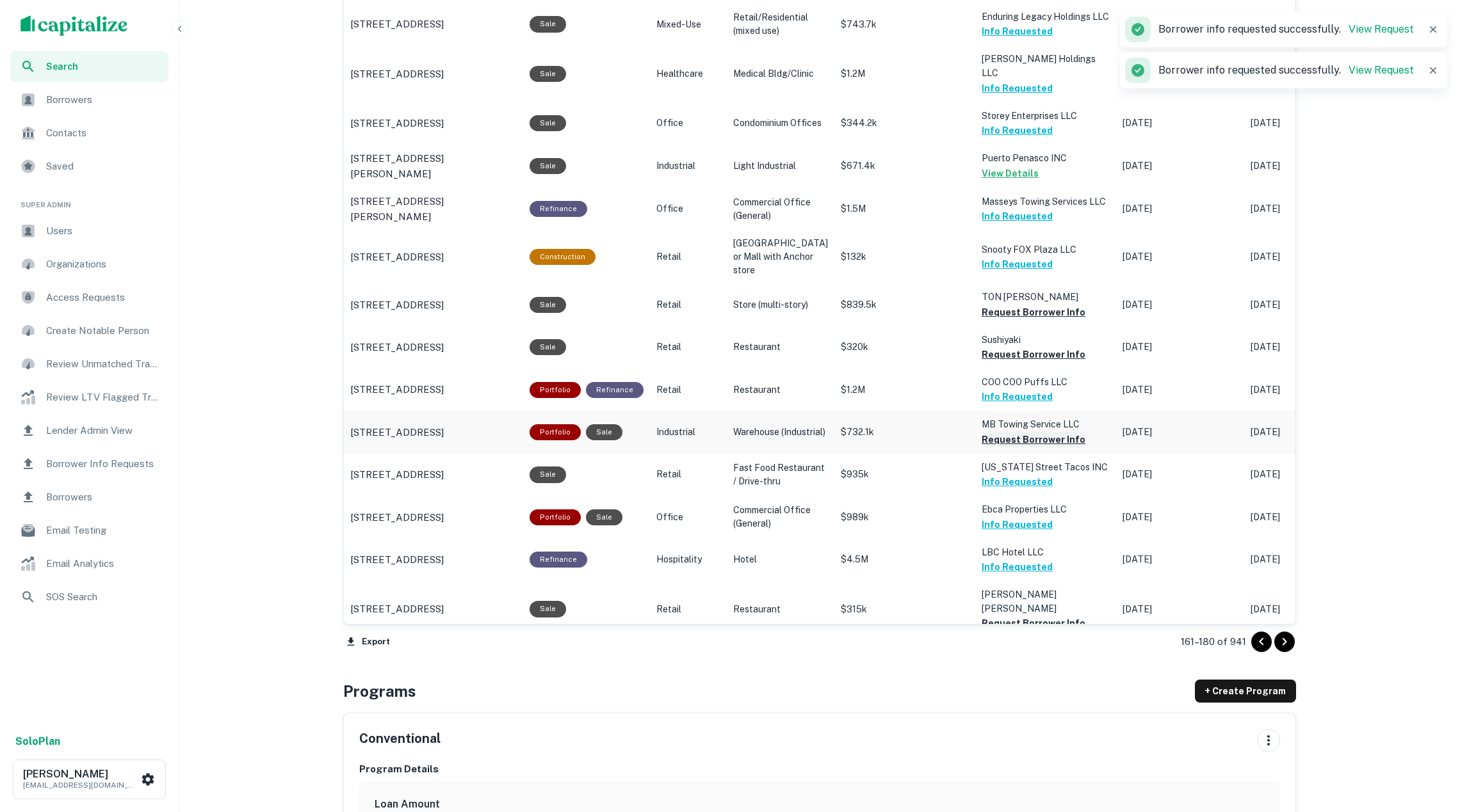
click at [1018, 439] on button "Request Borrower Info" at bounding box center [1034, 439] width 104 height 15
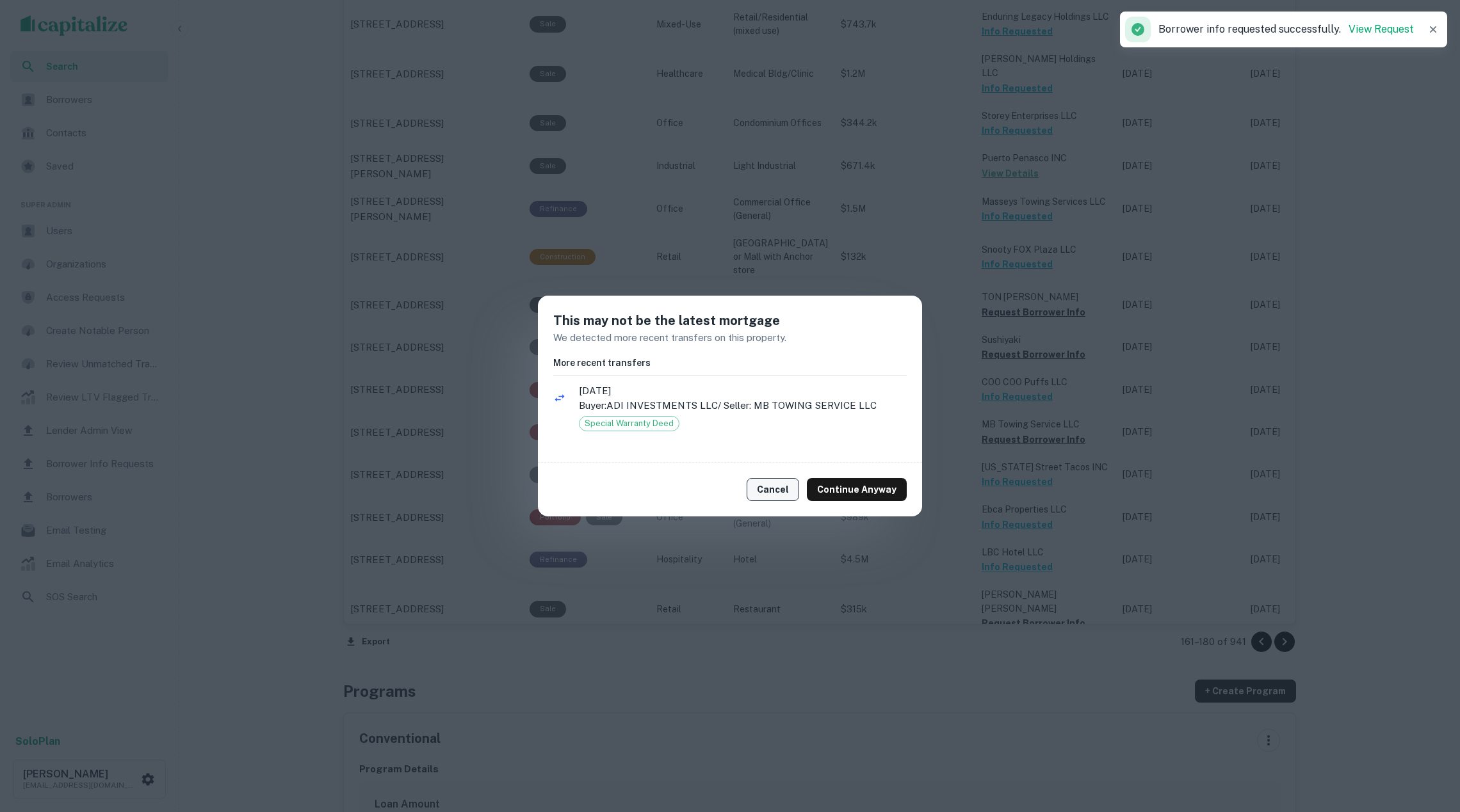
click at [785, 485] on button "Cancel" at bounding box center [772, 490] width 53 height 23
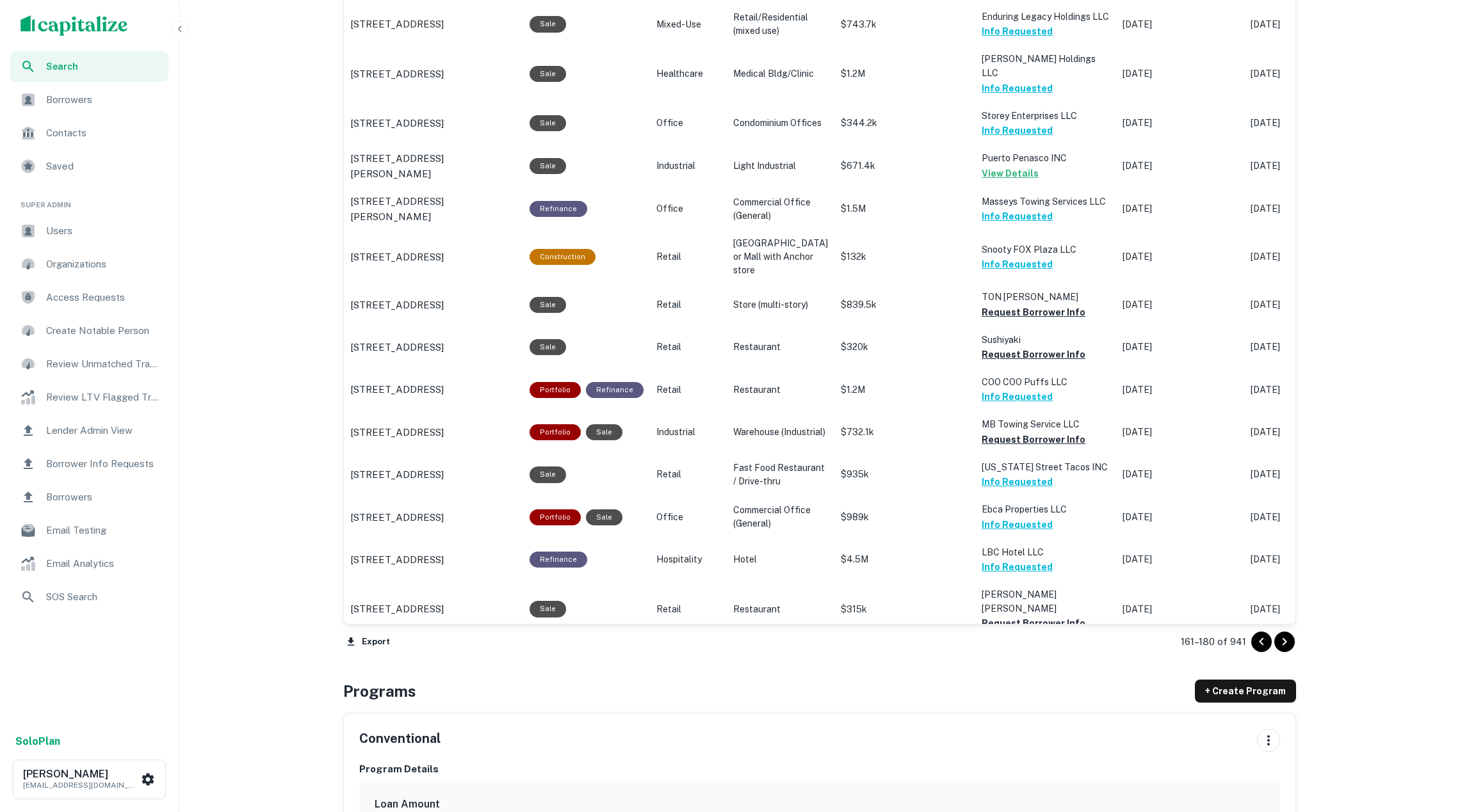
click at [1283, 641] on icon "Go to next page" at bounding box center [1284, 642] width 4 height 8
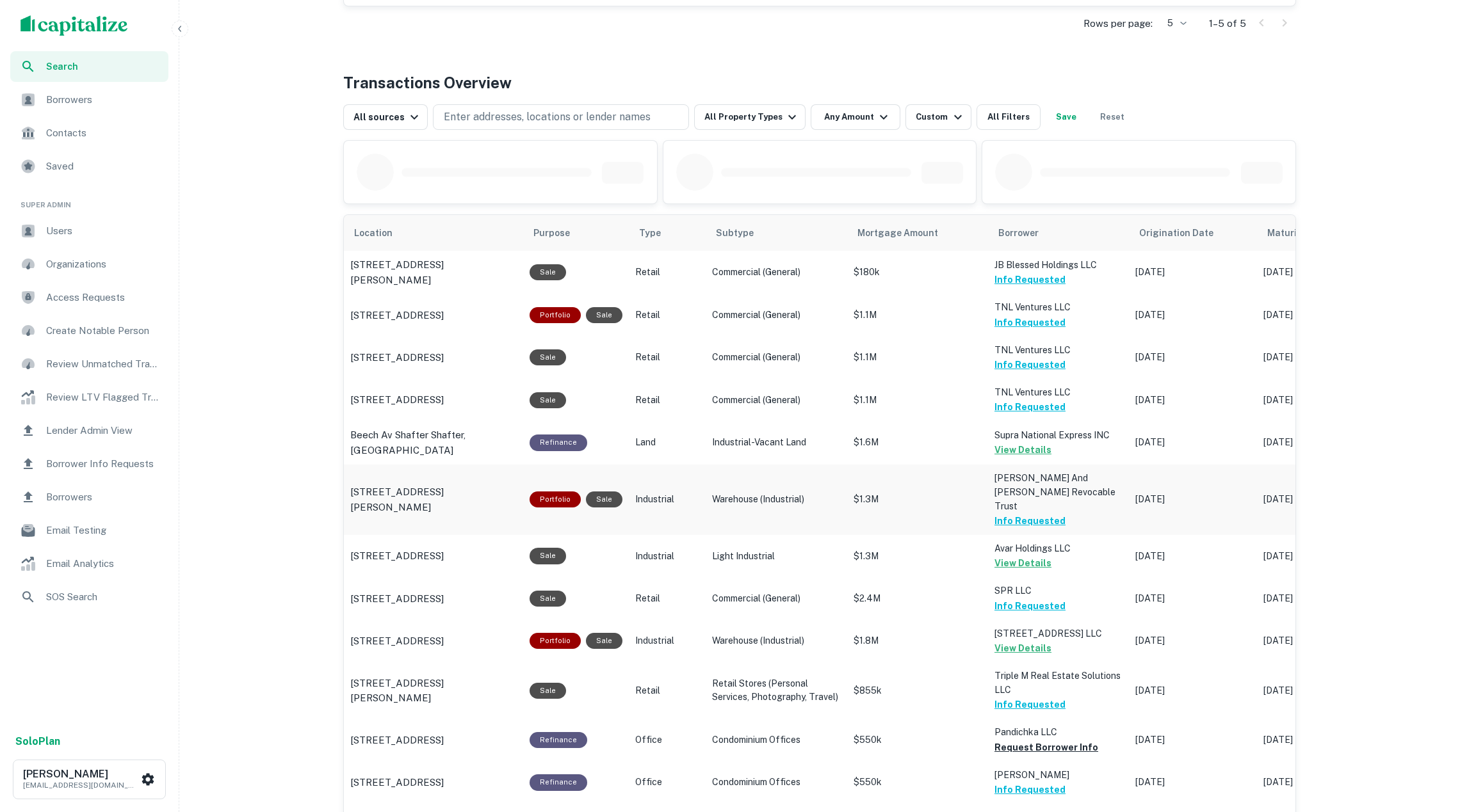
scroll to position [983, 0]
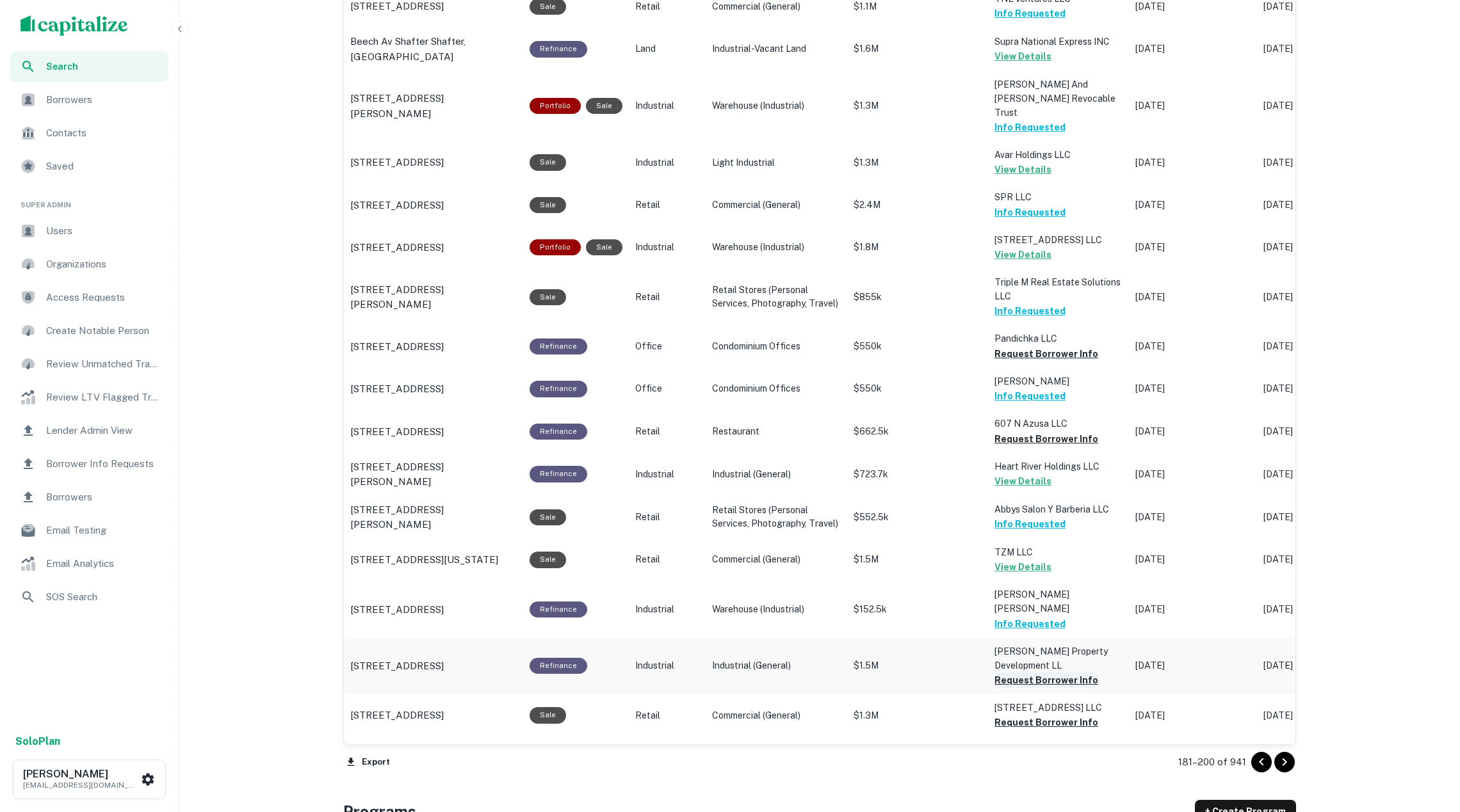
click at [1066, 672] on button "Request Borrower Info" at bounding box center [1046, 680] width 104 height 15
click at [1061, 715] on button "Request Borrower Info" at bounding box center [1046, 723] width 104 height 15
click at [1059, 772] on button "Request Borrower Info" at bounding box center [1046, 779] width 104 height 15
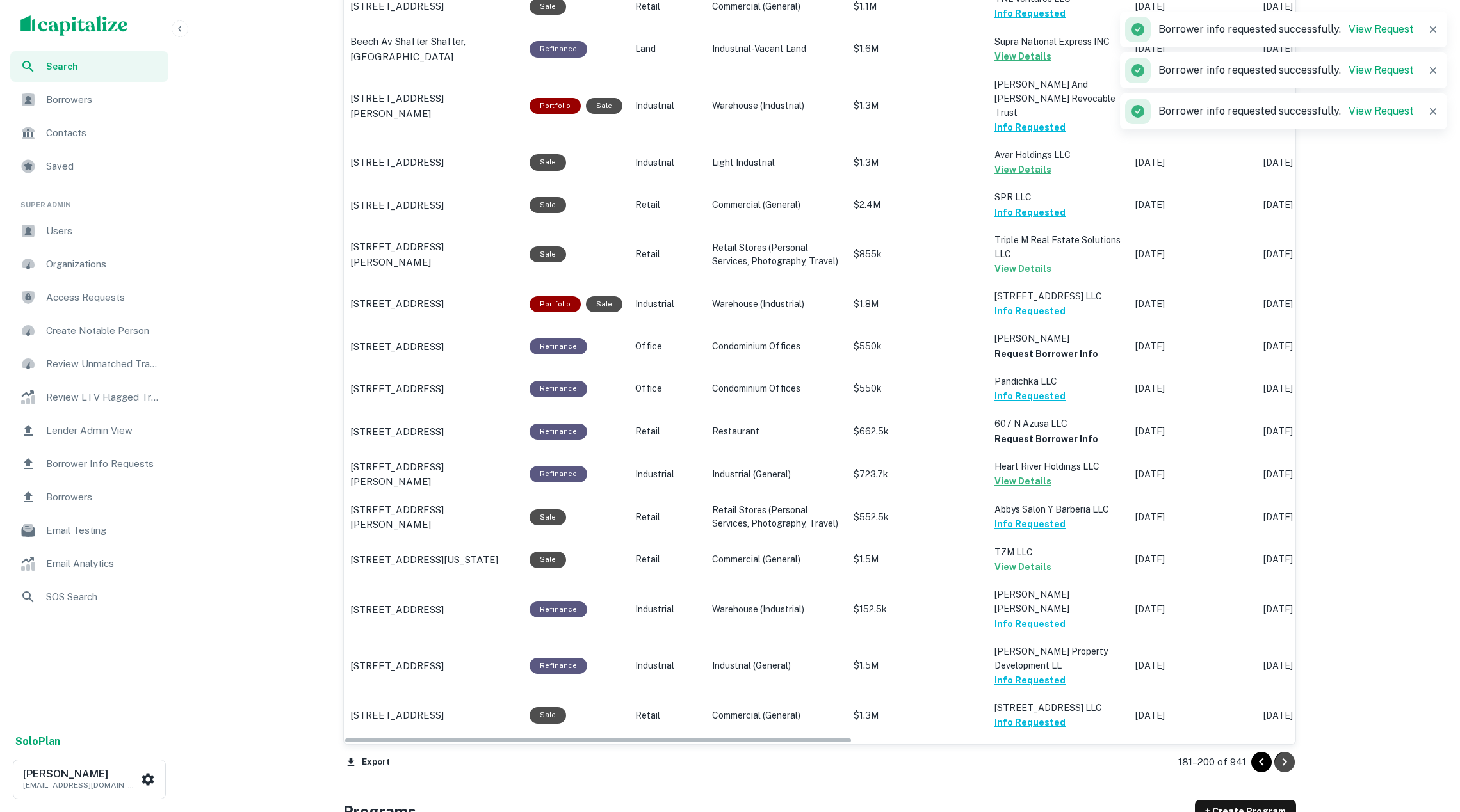
click at [1284, 758] on icon "Go to next page" at bounding box center [1284, 762] width 15 height 15
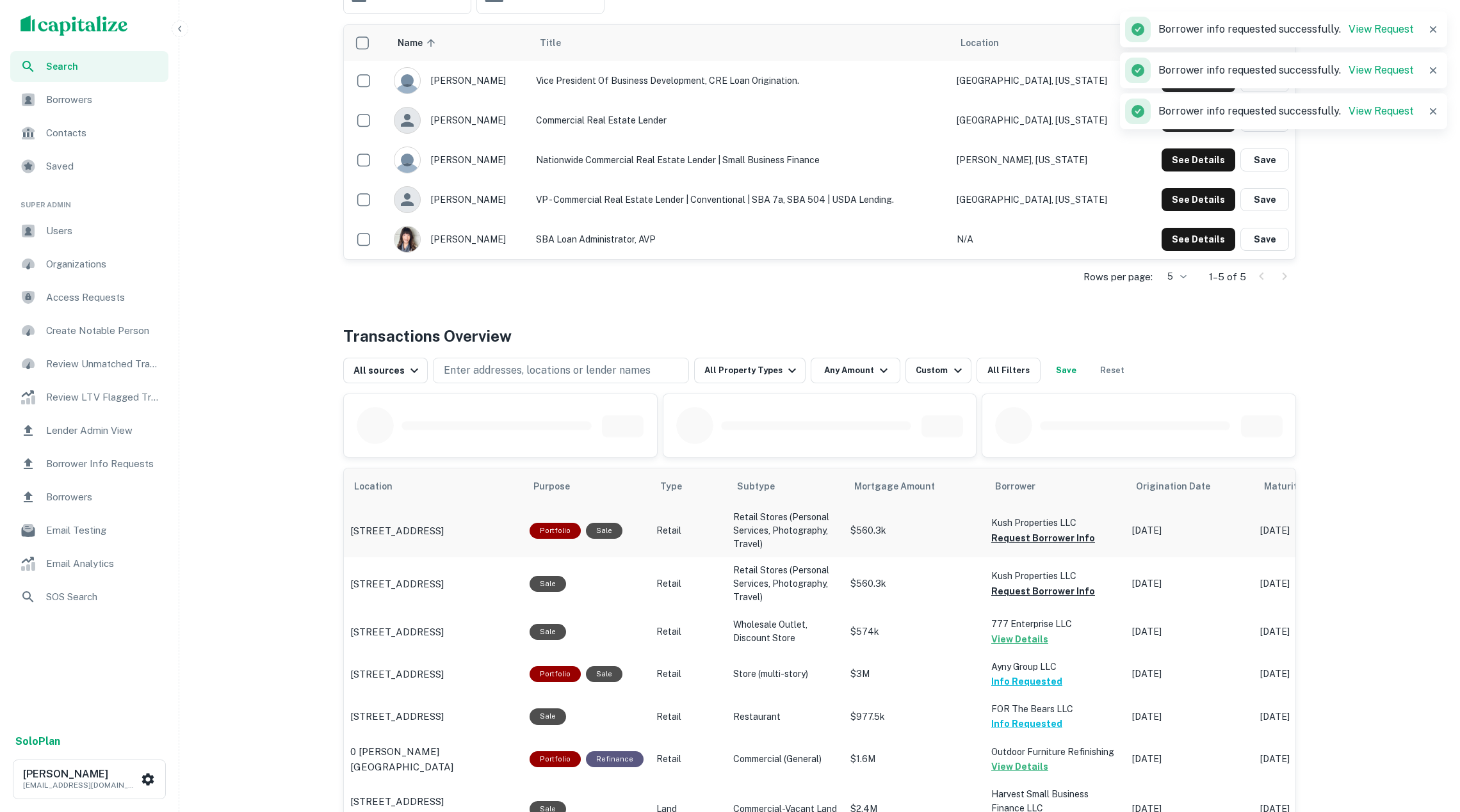
scroll to position [365, 0]
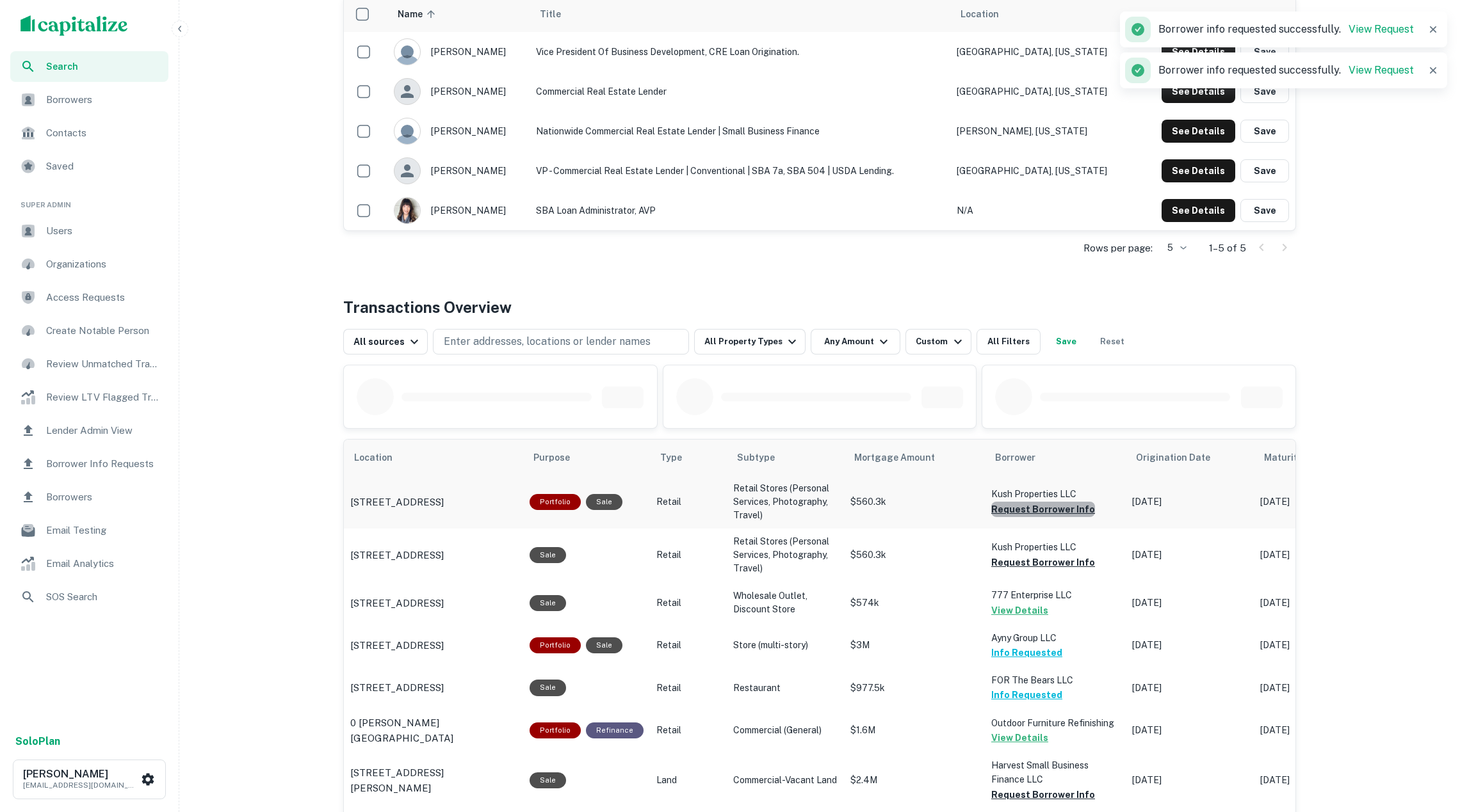
click at [1020, 517] on button "Request Borrower Info" at bounding box center [1043, 510] width 104 height 15
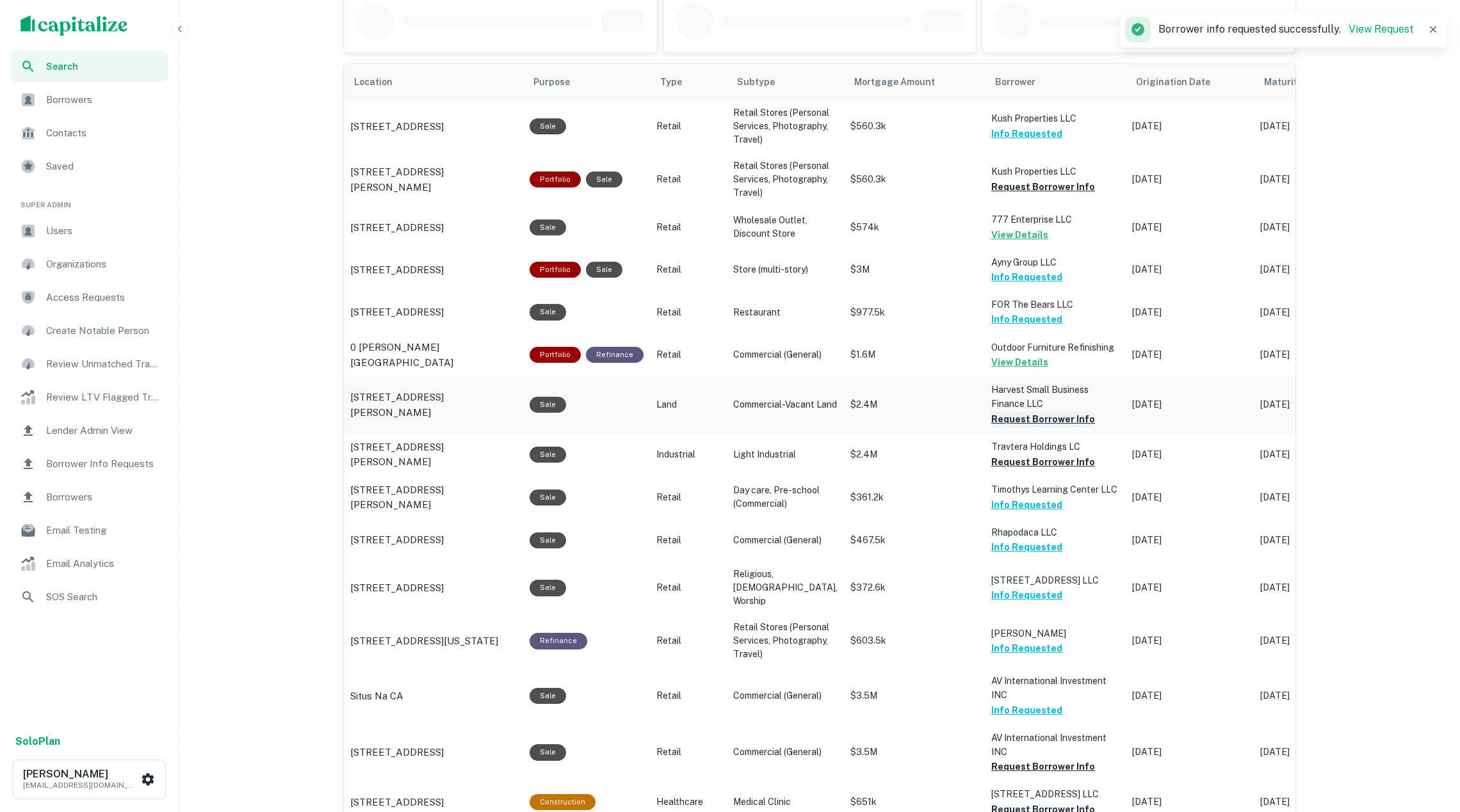
click at [1001, 427] on button "Request Borrower Info" at bounding box center [1043, 419] width 104 height 15
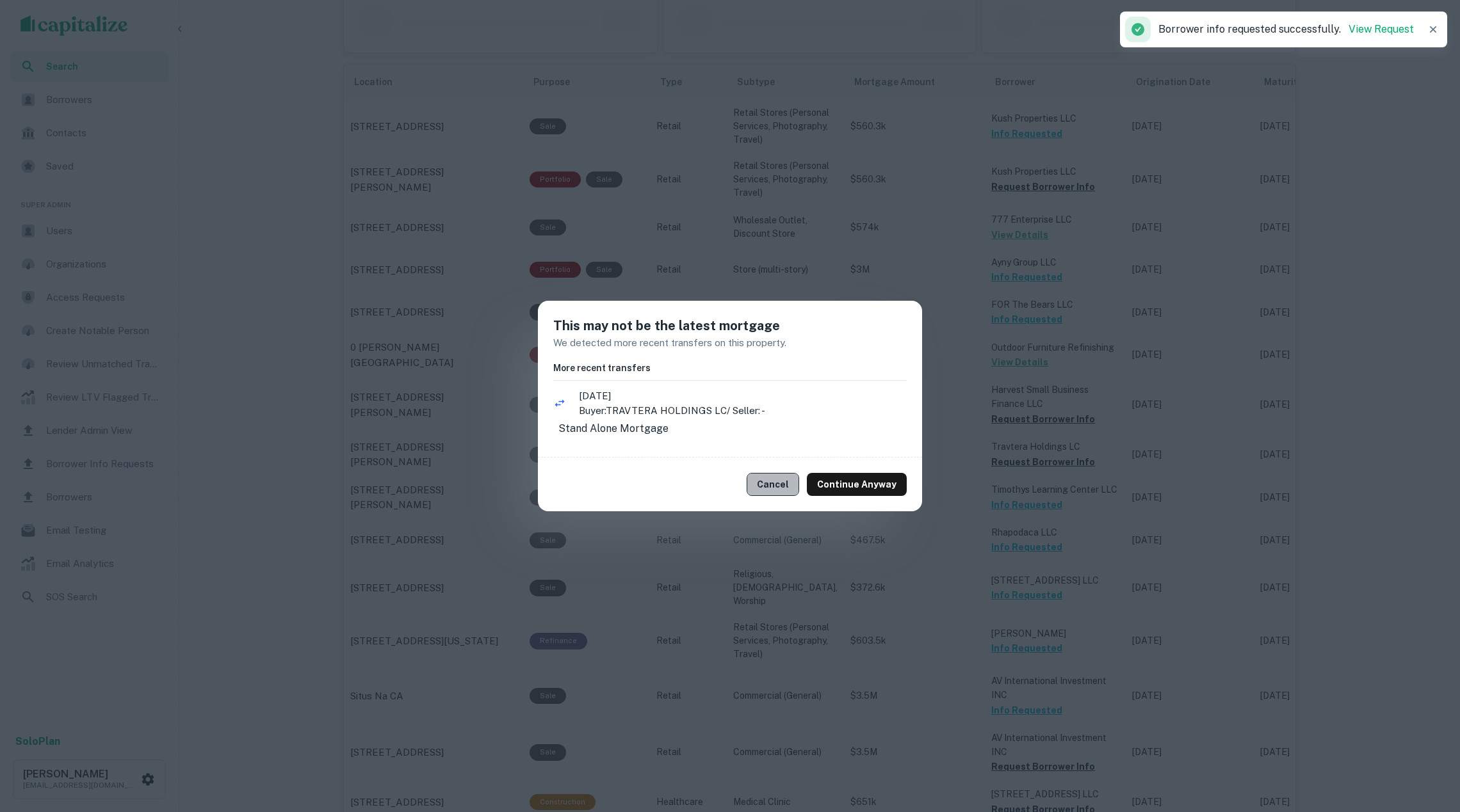
click at [787, 485] on button "Cancel" at bounding box center [772, 485] width 53 height 23
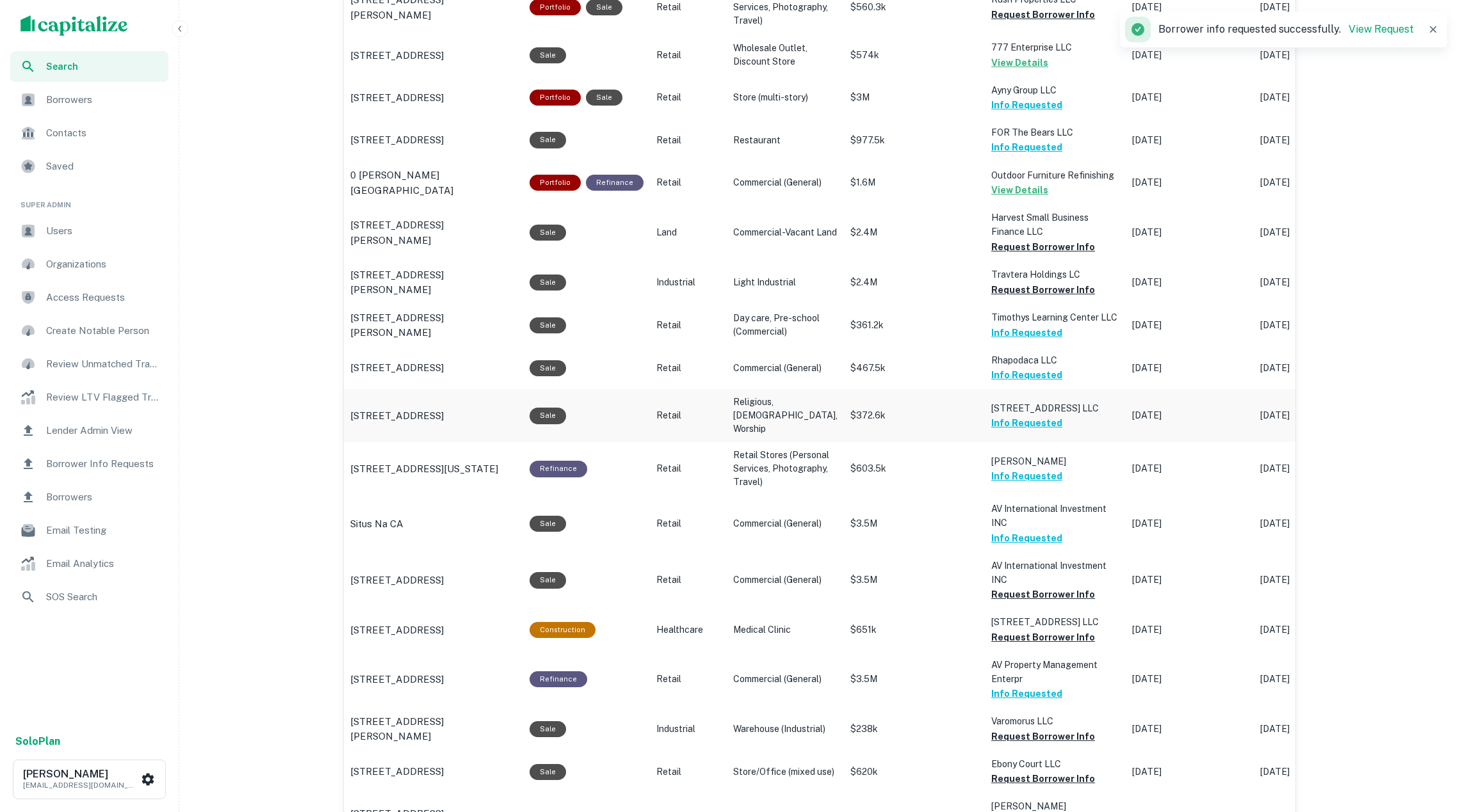
scroll to position [1195, 0]
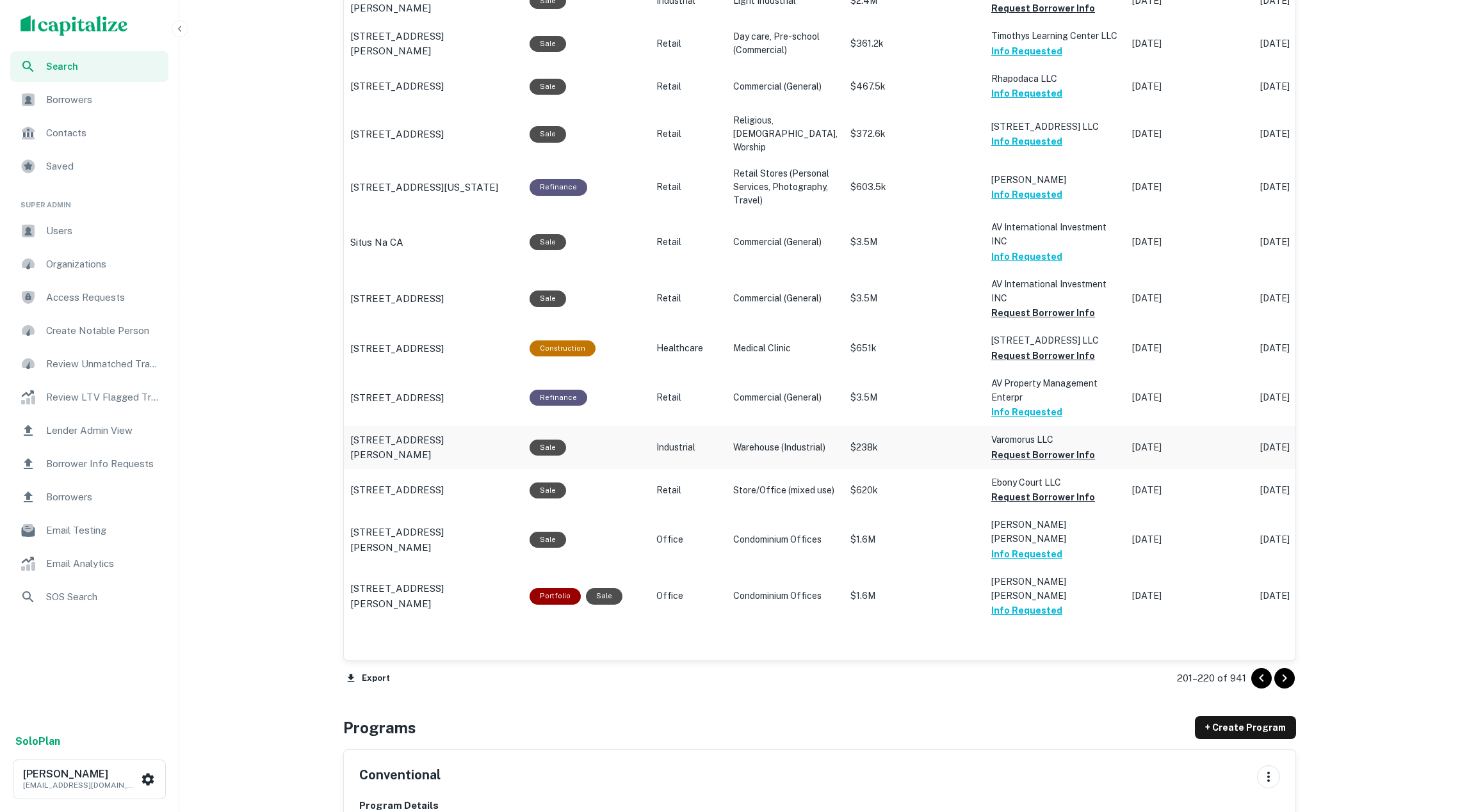
click at [1015, 469] on td "Varomorus LLC Request Borrower Info" at bounding box center [1055, 447] width 141 height 43
click at [1017, 463] on button "Request Borrower Info" at bounding box center [1043, 455] width 104 height 15
click at [1015, 505] on button "Request Borrower Info" at bounding box center [1043, 497] width 104 height 15
click at [1282, 679] on icon "Go to next page" at bounding box center [1284, 678] width 15 height 15
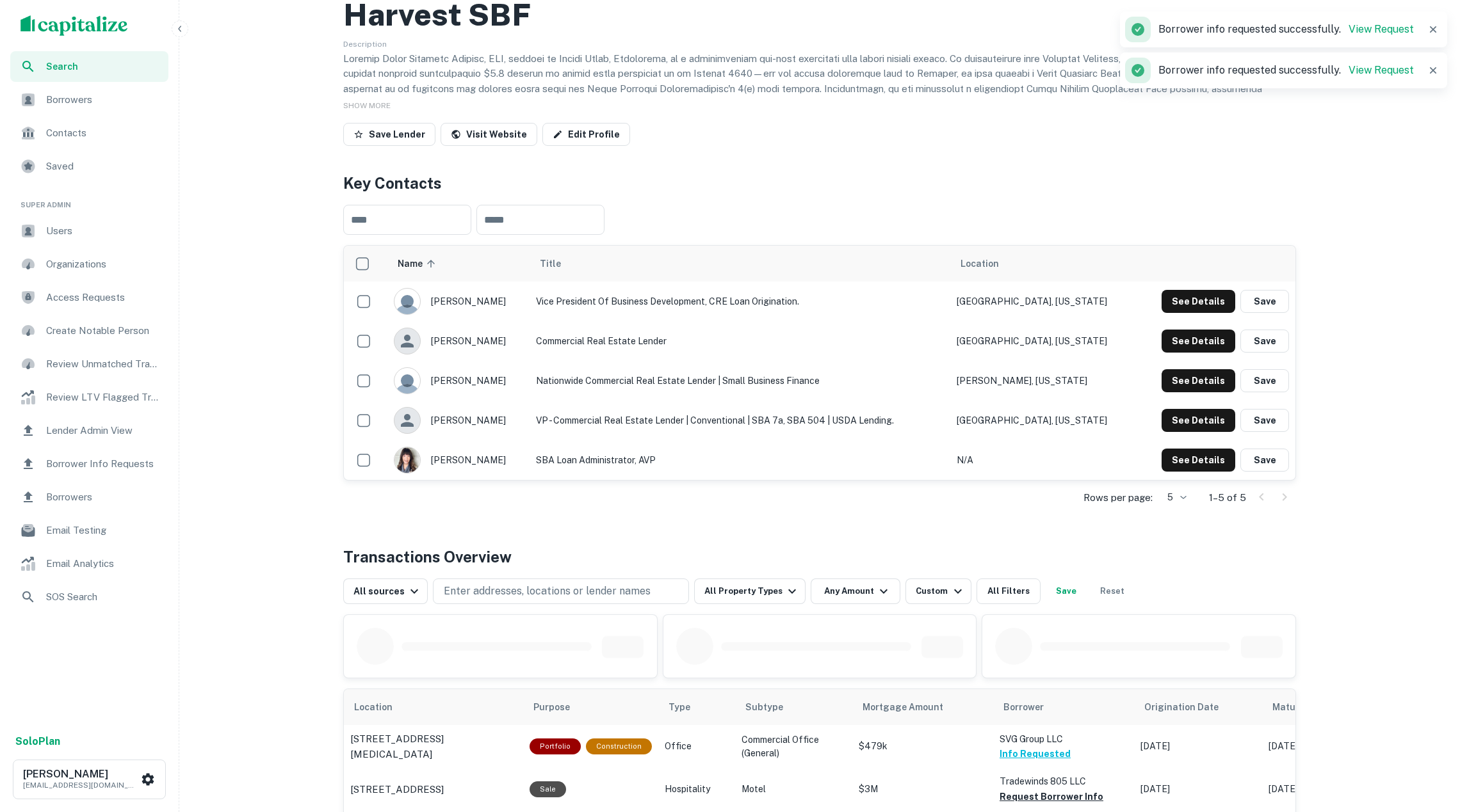
scroll to position [383, 0]
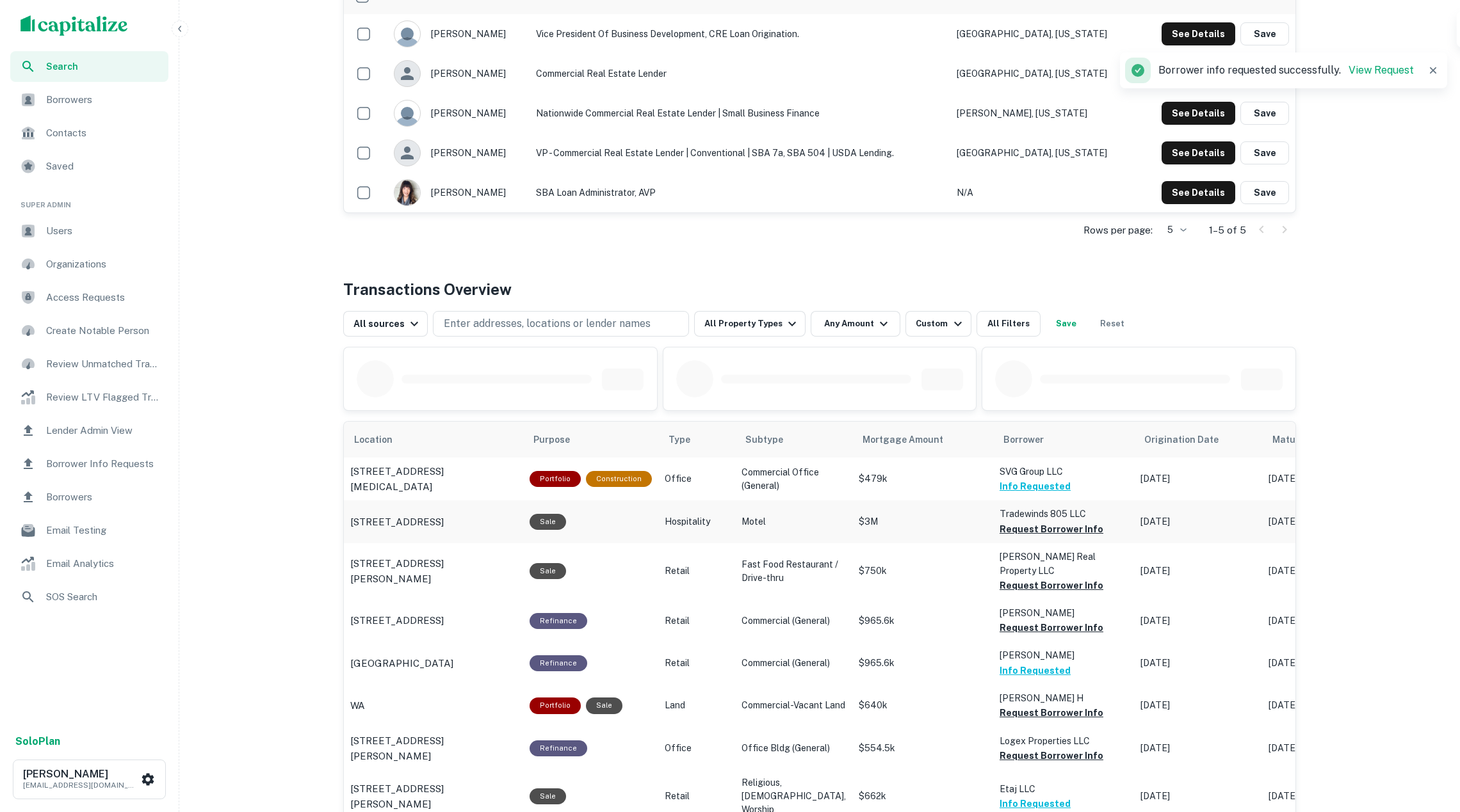
click at [996, 543] on td "Tradewinds 805 LLC Request Borrower Info" at bounding box center [1063, 521] width 141 height 43
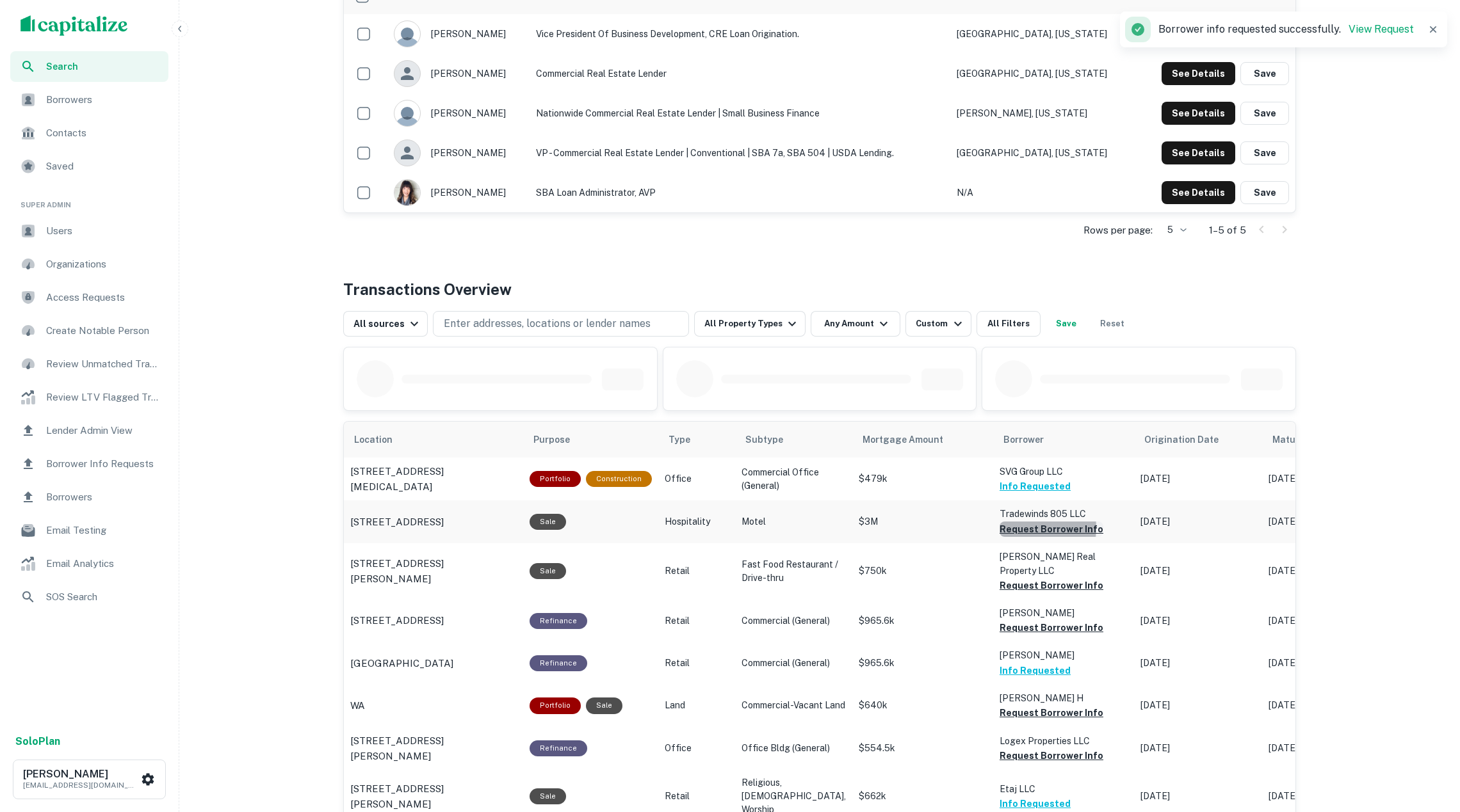
click at [1000, 532] on button "Request Borrower Info" at bounding box center [1051, 529] width 104 height 15
click at [1010, 579] on button "Request Borrower Info" at bounding box center [1051, 586] width 104 height 15
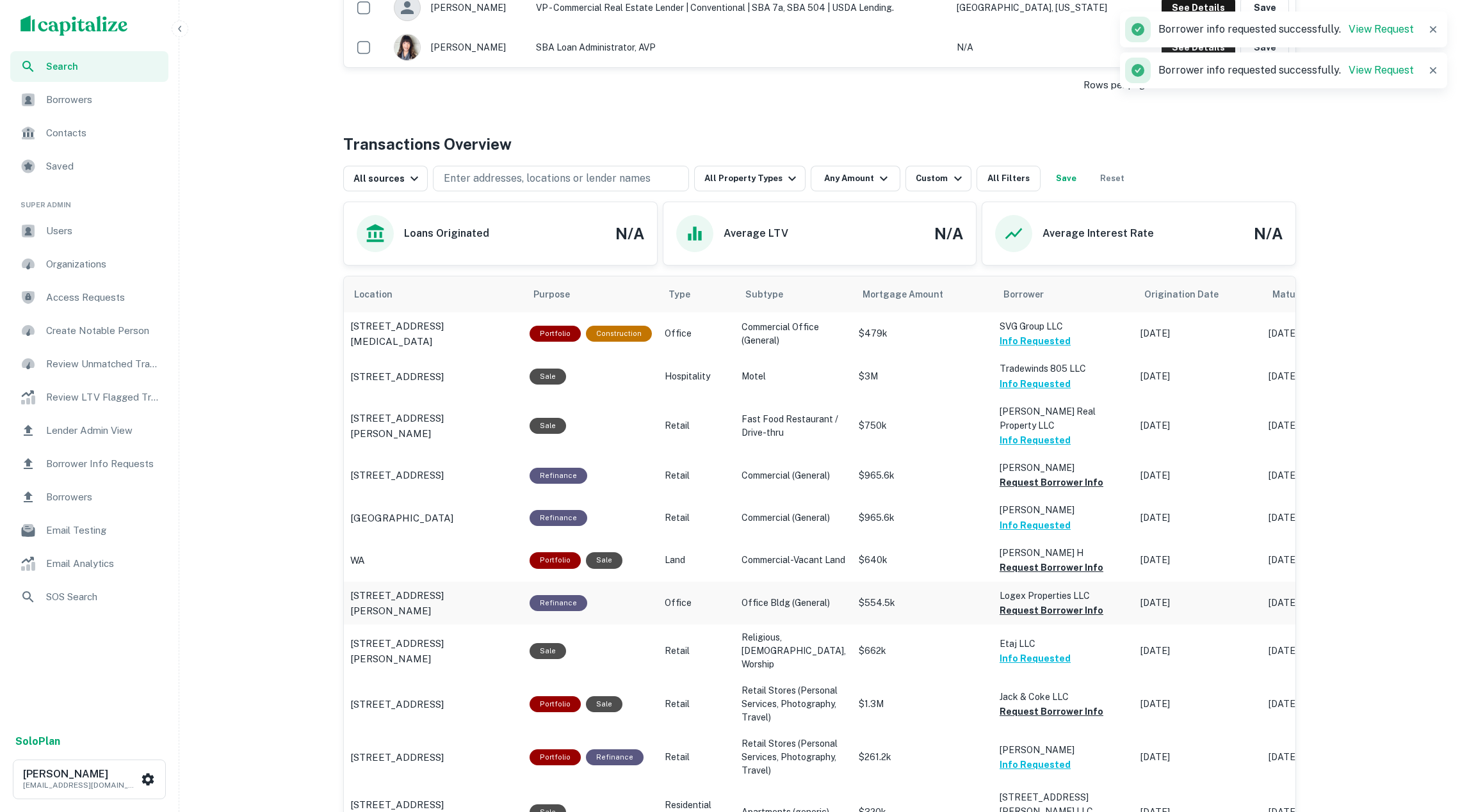
scroll to position [535, 0]
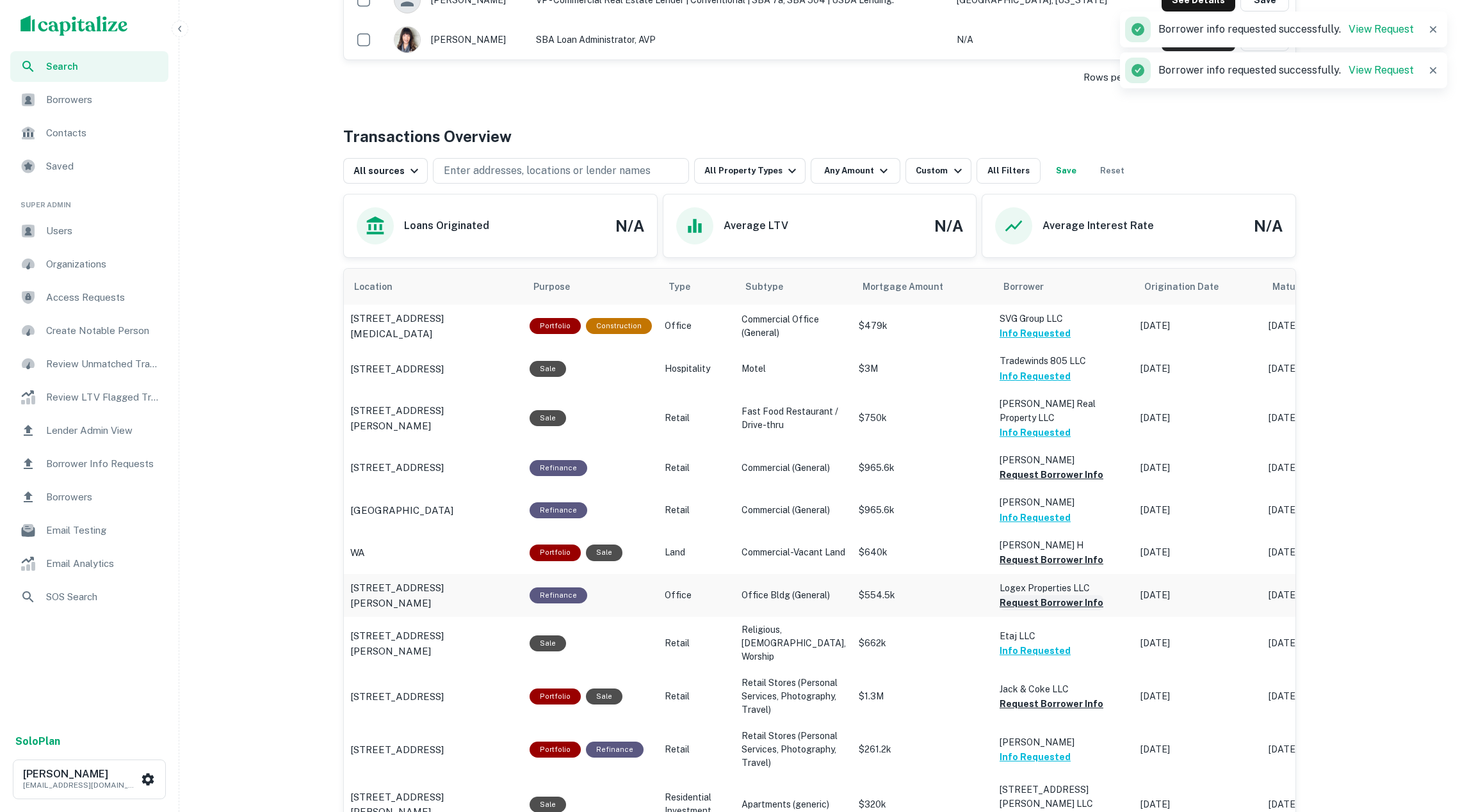
click at [1007, 598] on button "Request Borrower Info" at bounding box center [1051, 603] width 104 height 15
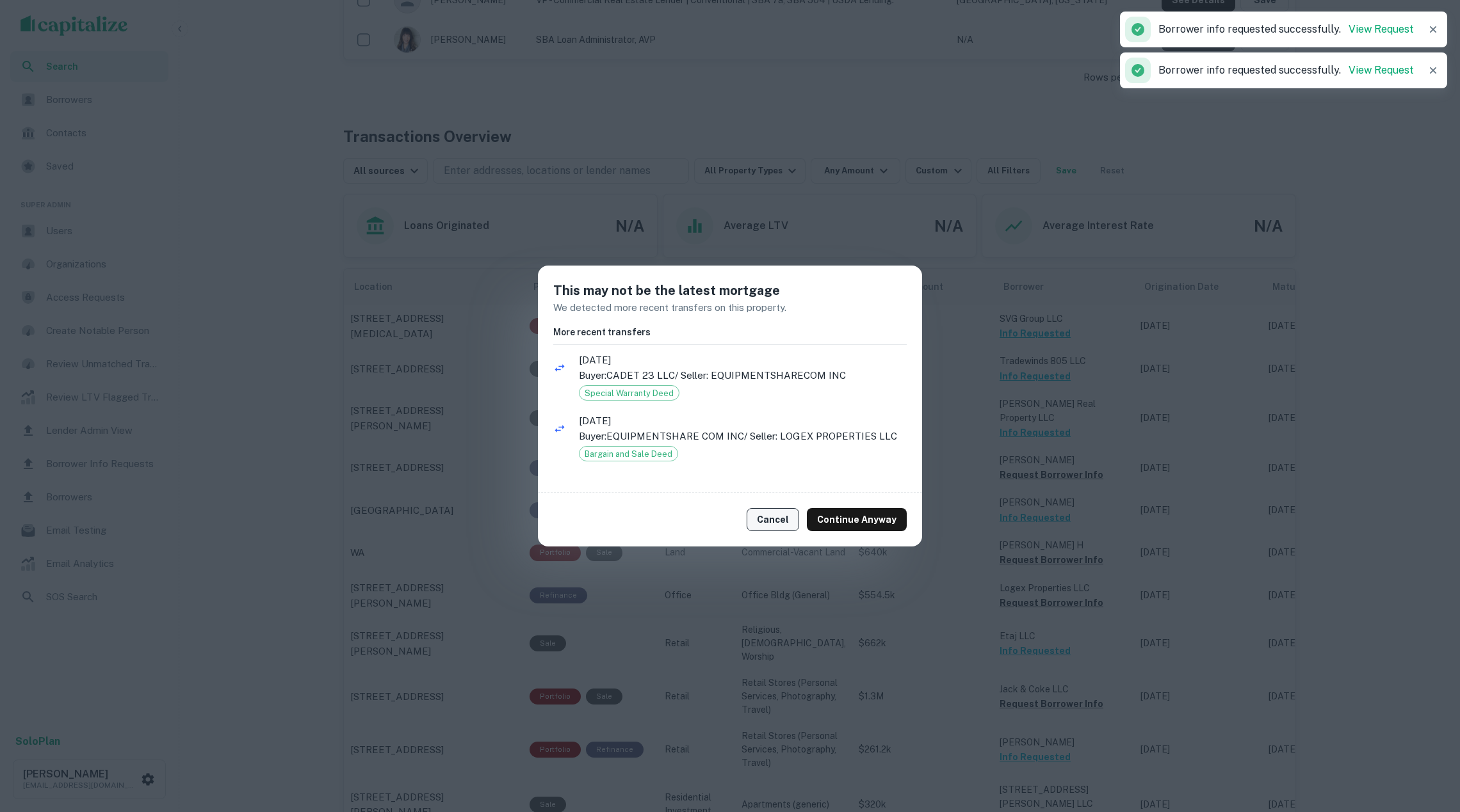
click at [780, 514] on button "Cancel" at bounding box center [772, 520] width 53 height 23
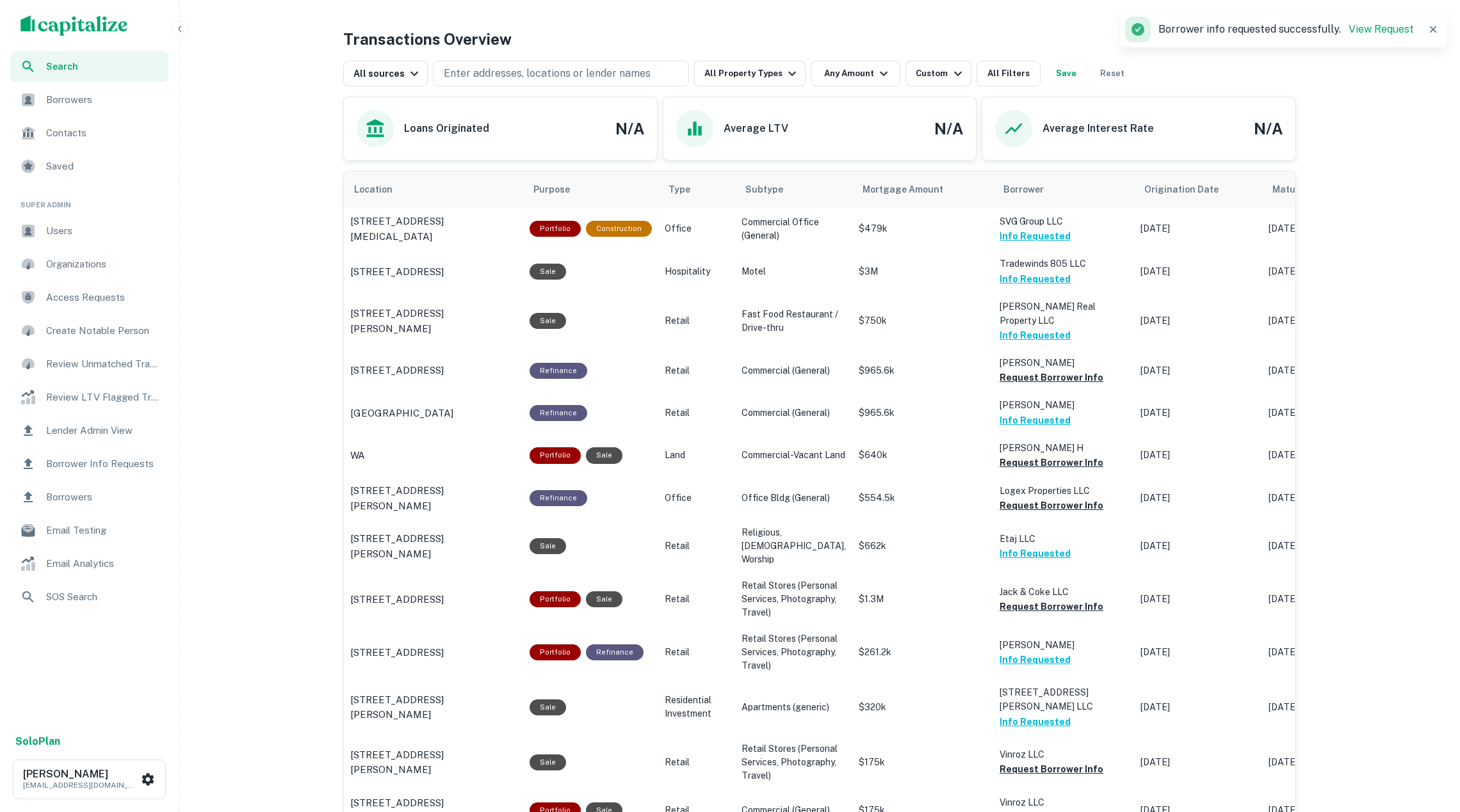
scroll to position [635, 0]
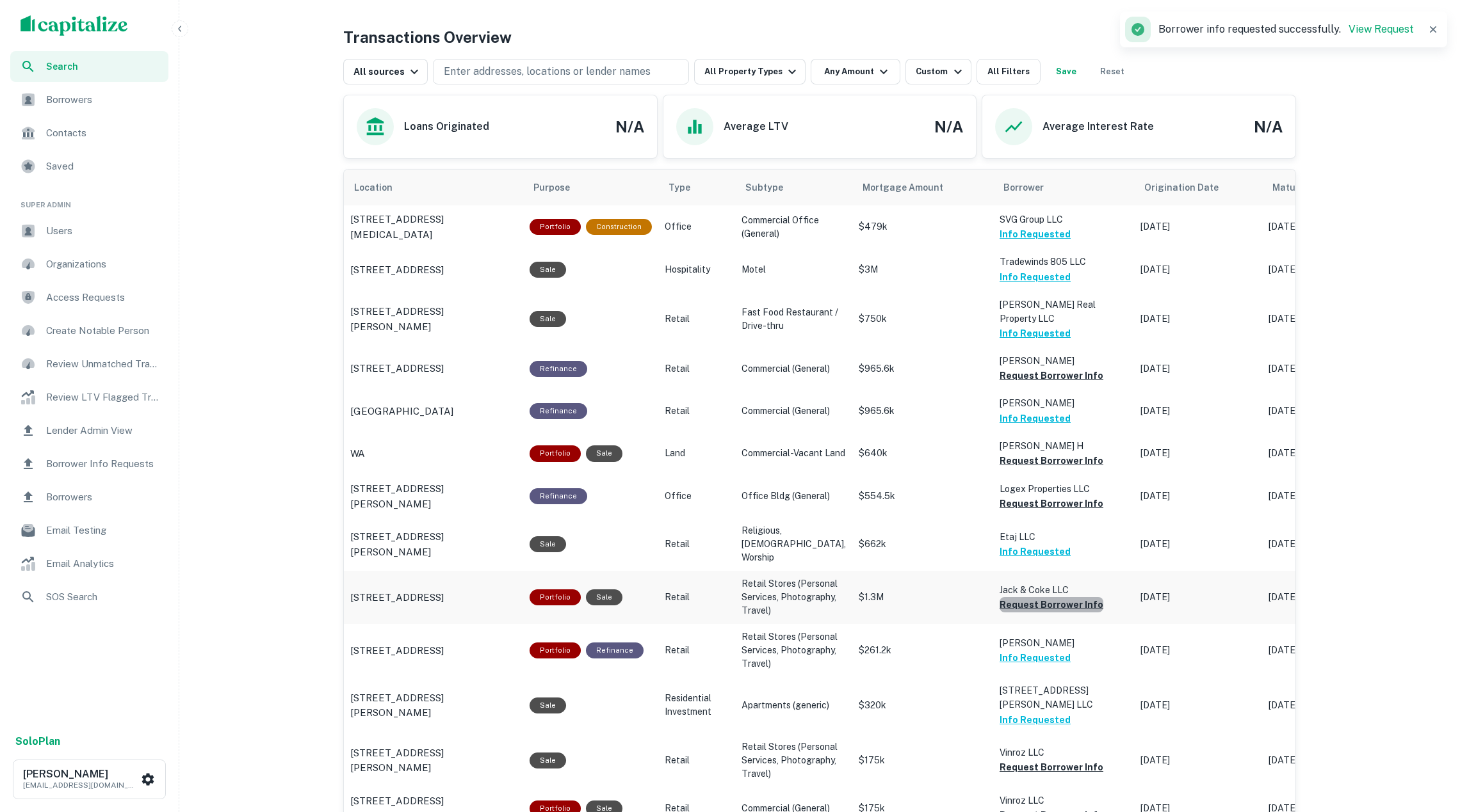
click at [1041, 601] on button "Request Borrower Info" at bounding box center [1051, 605] width 104 height 15
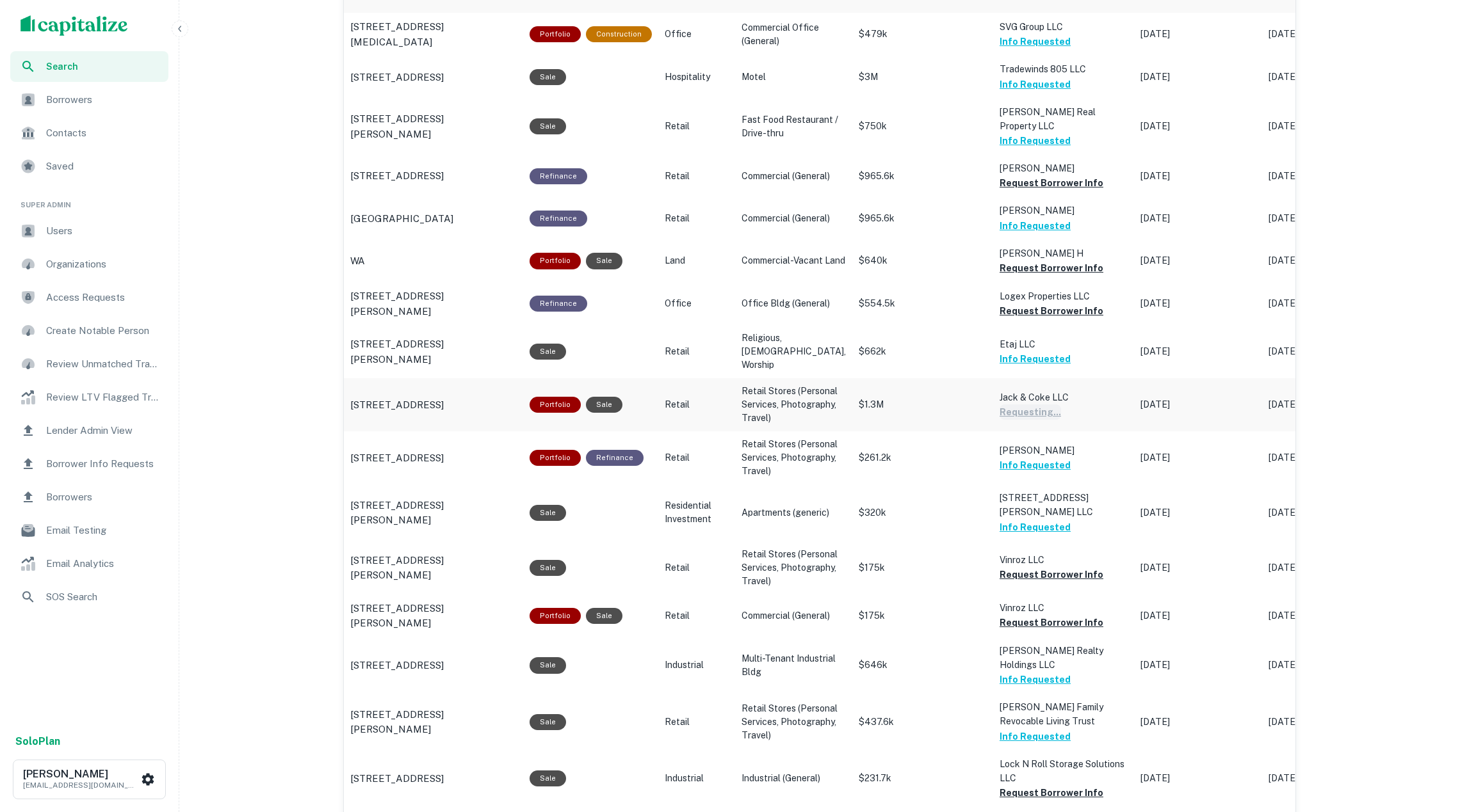
scroll to position [984, 0]
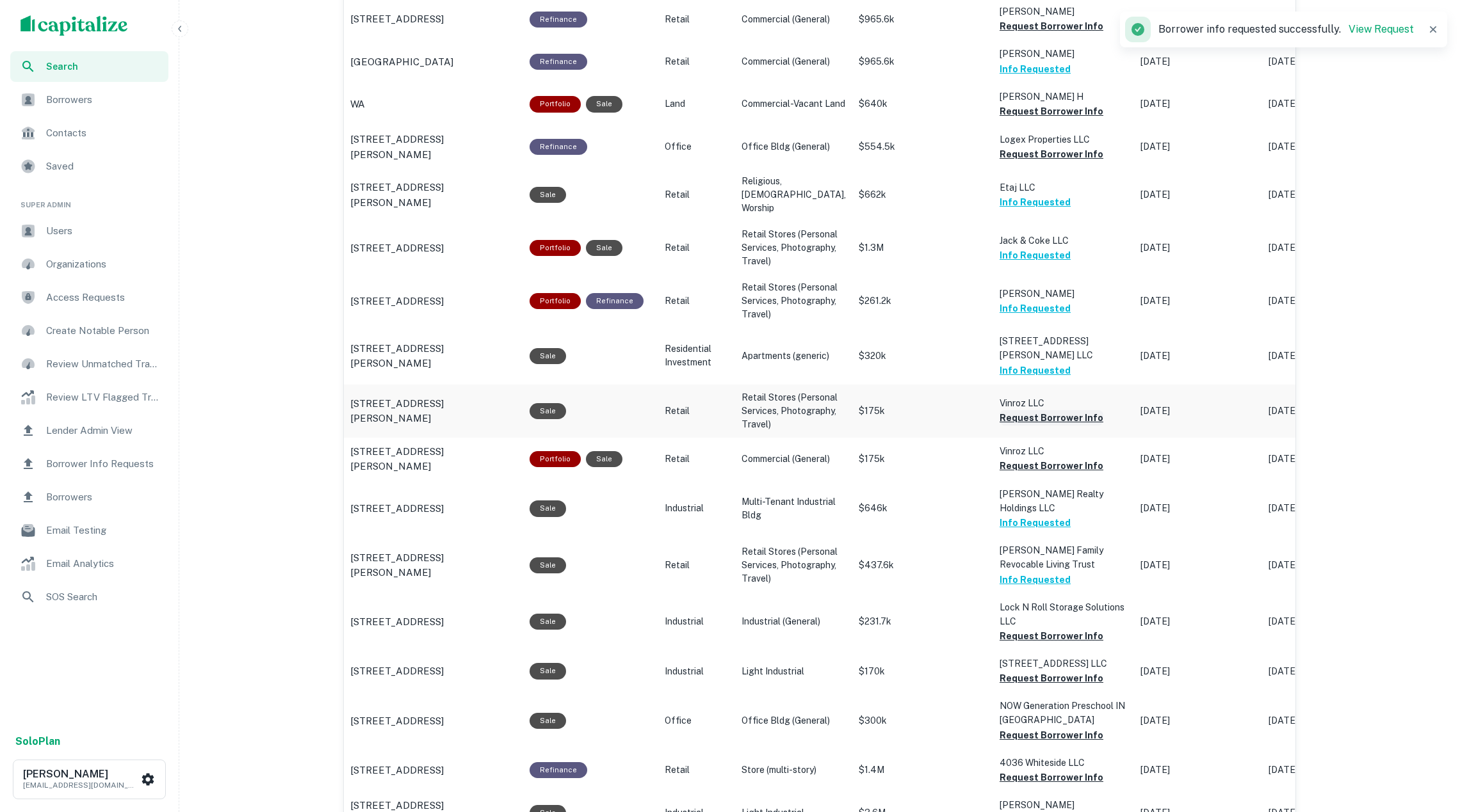
click at [1015, 426] on button "Request Borrower Info" at bounding box center [1051, 418] width 104 height 15
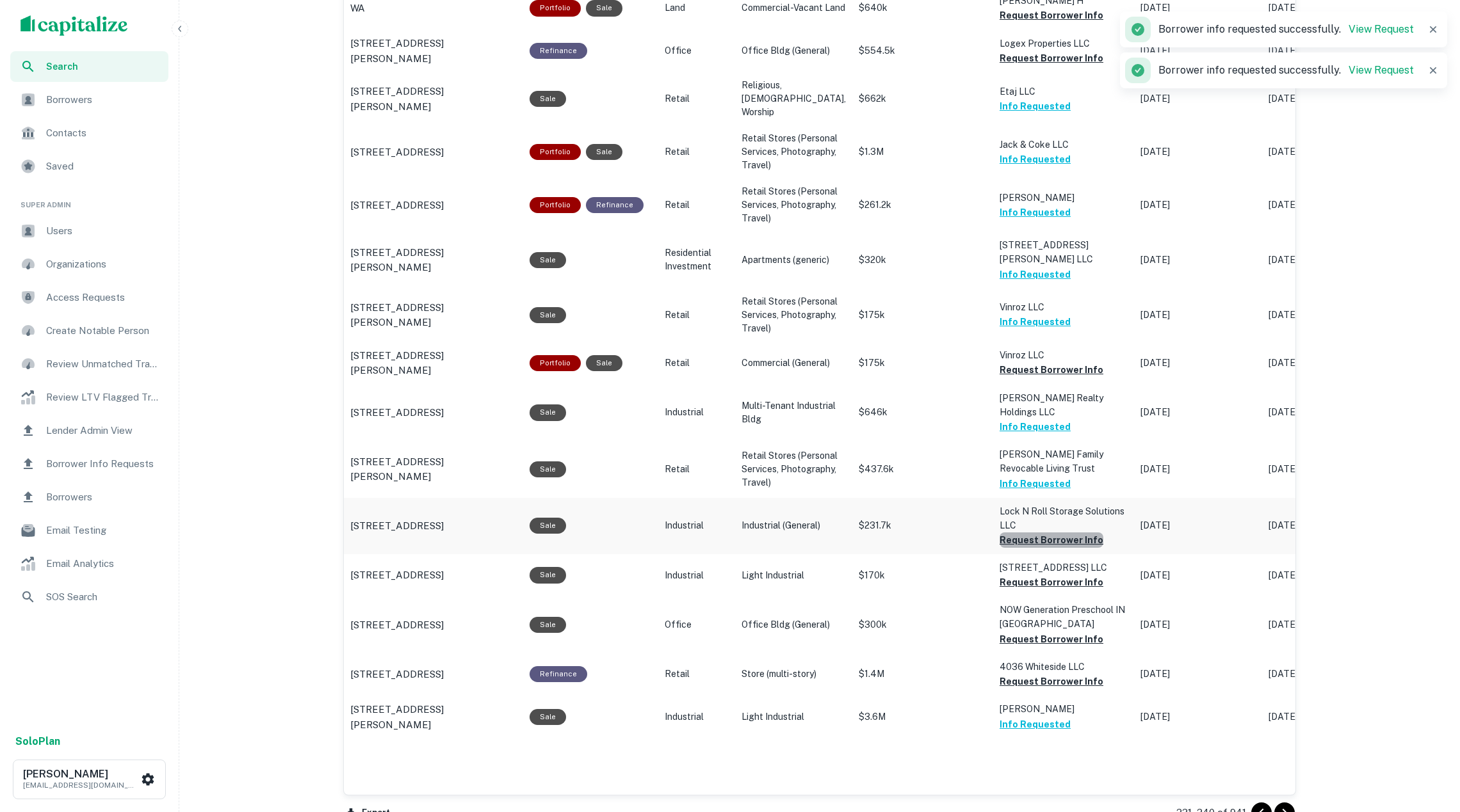
click at [1025, 548] on button "Request Borrower Info" at bounding box center [1051, 540] width 104 height 15
click at [1035, 590] on button "Request Borrower Info" at bounding box center [1051, 582] width 104 height 15
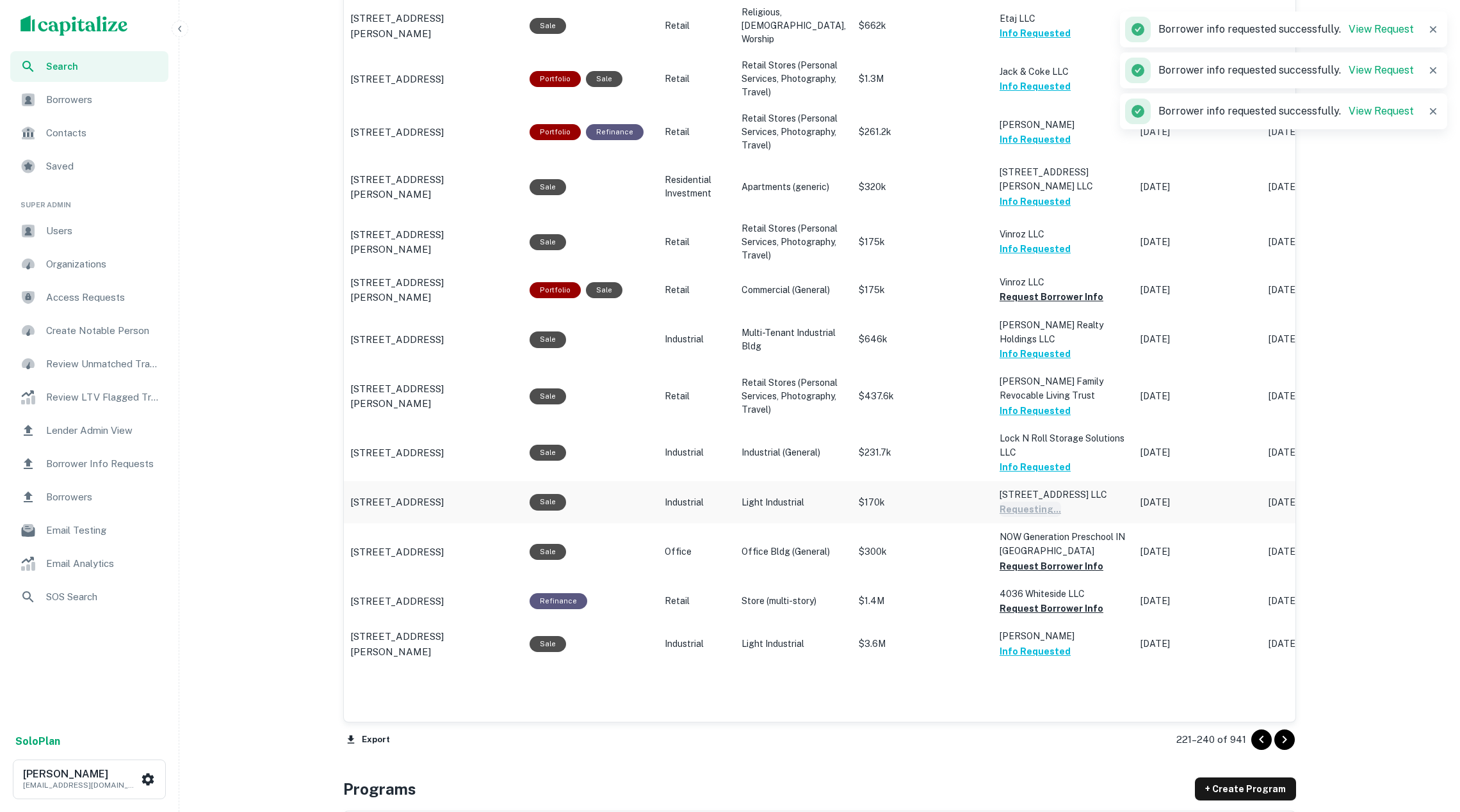
scroll to position [1165, 0]
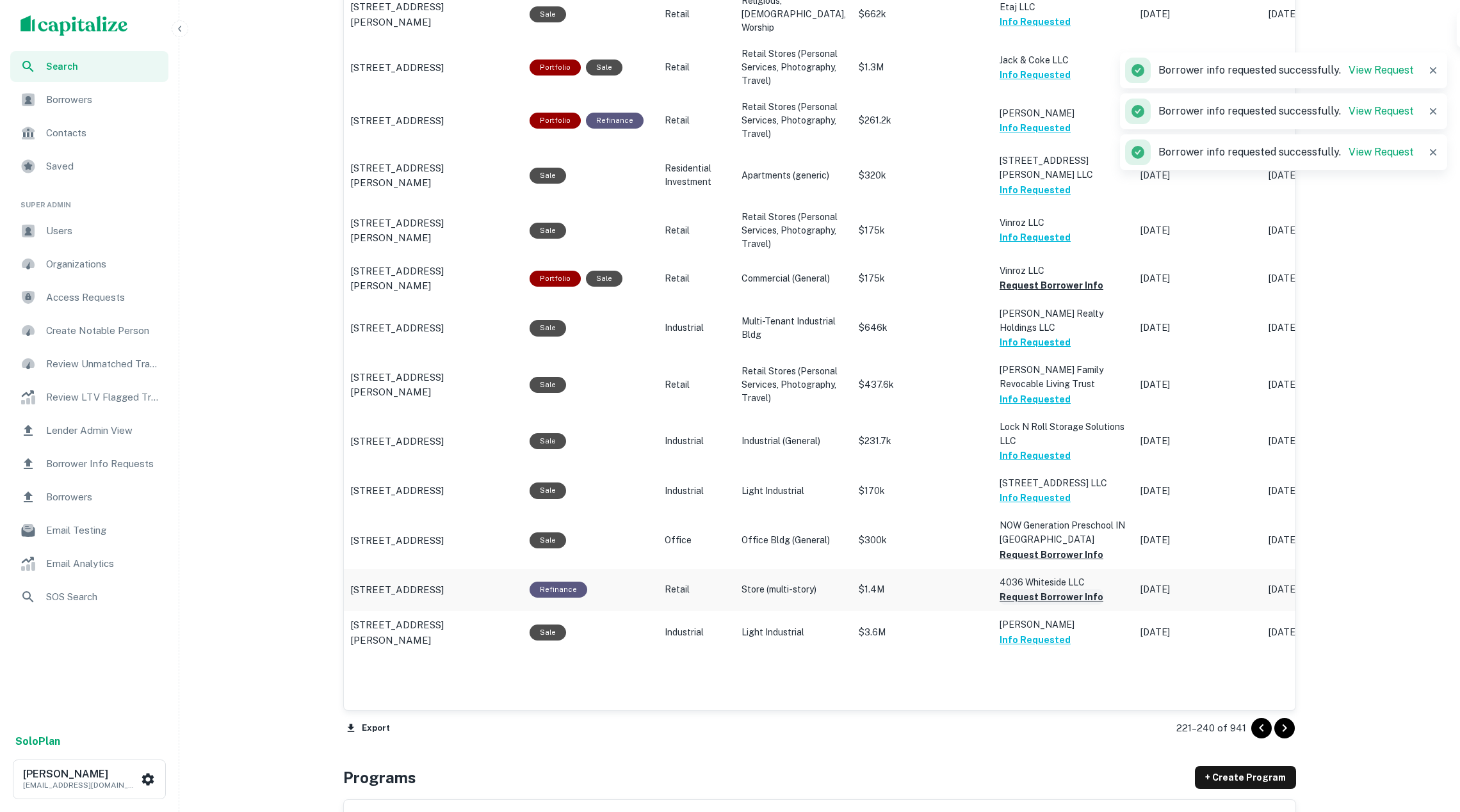
click at [1028, 605] on button "Request Borrower Info" at bounding box center [1051, 597] width 104 height 15
click at [1278, 728] on icon "Go to next page" at bounding box center [1284, 728] width 15 height 15
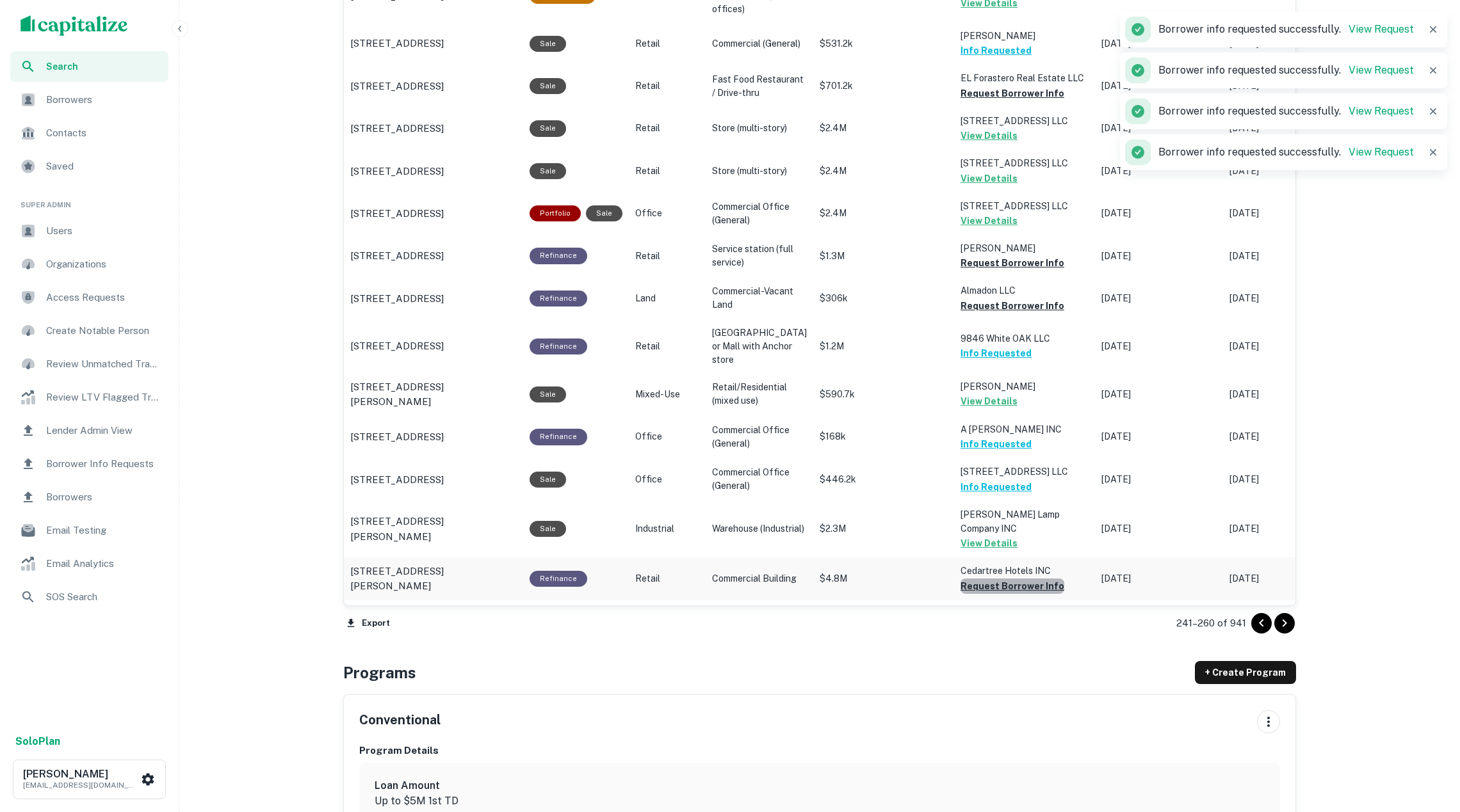
click at [1030, 593] on button "Request Borrower Info" at bounding box center [1012, 586] width 104 height 15
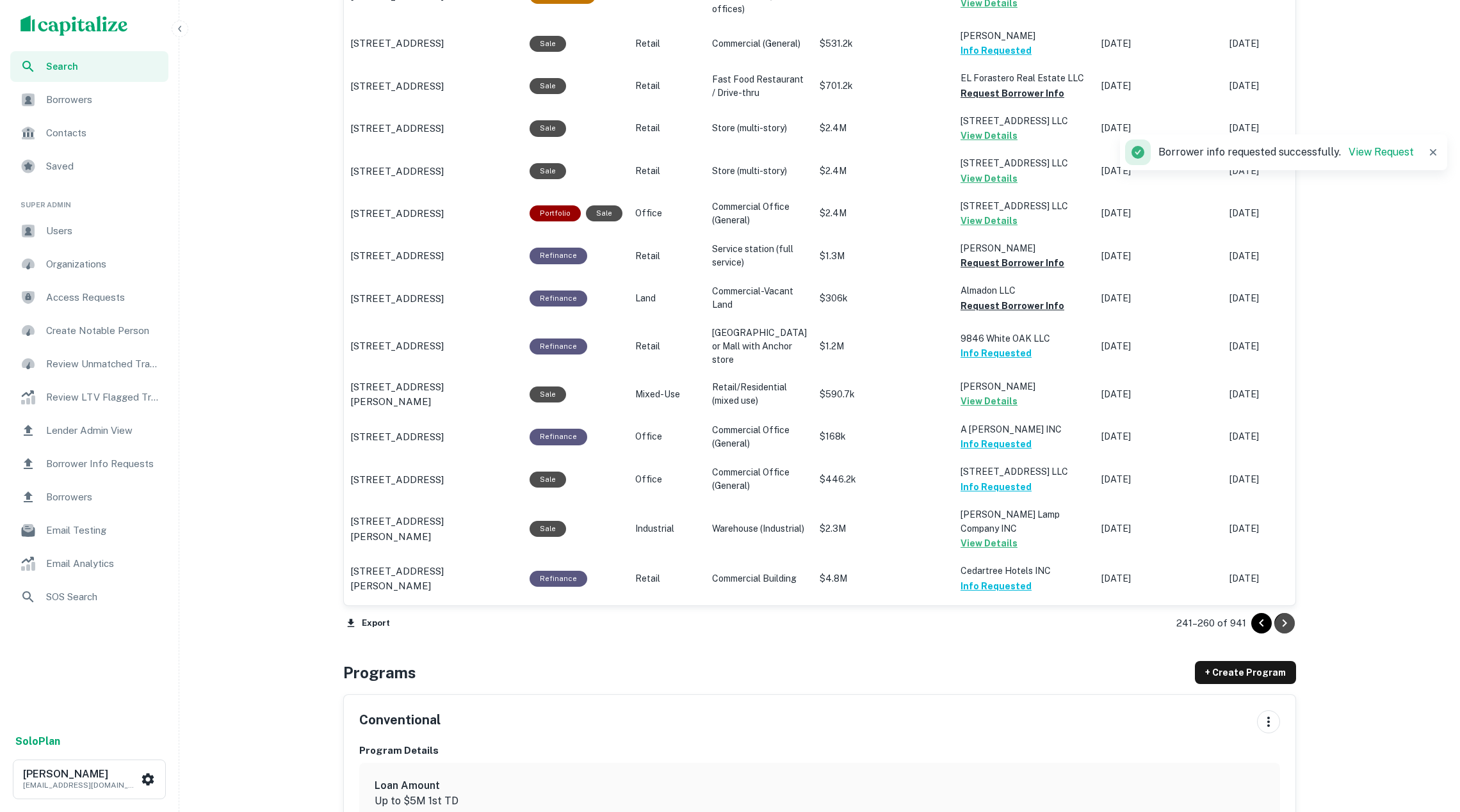
click at [1277, 621] on icon "Go to next page" at bounding box center [1284, 623] width 15 height 15
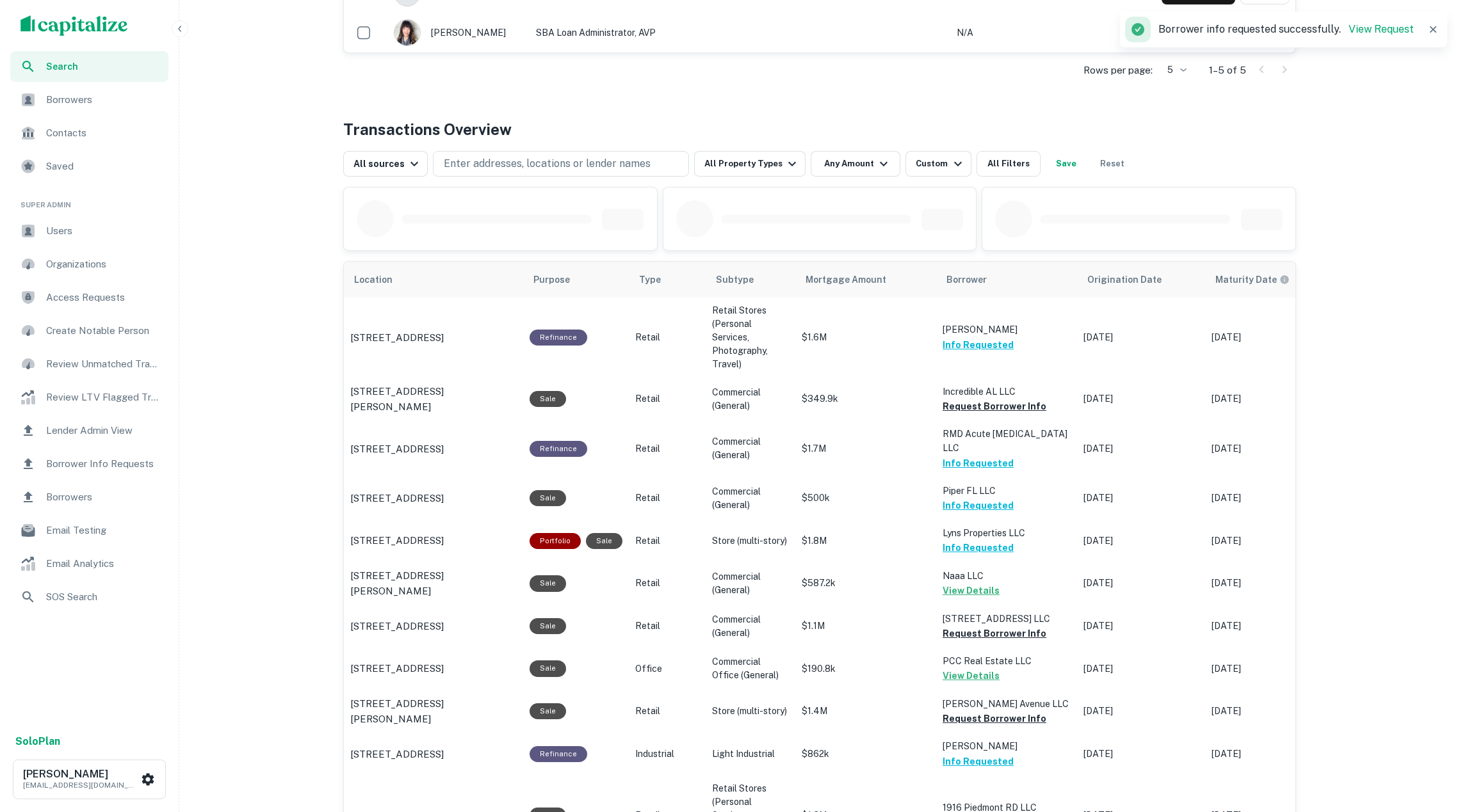
scroll to position [385, 0]
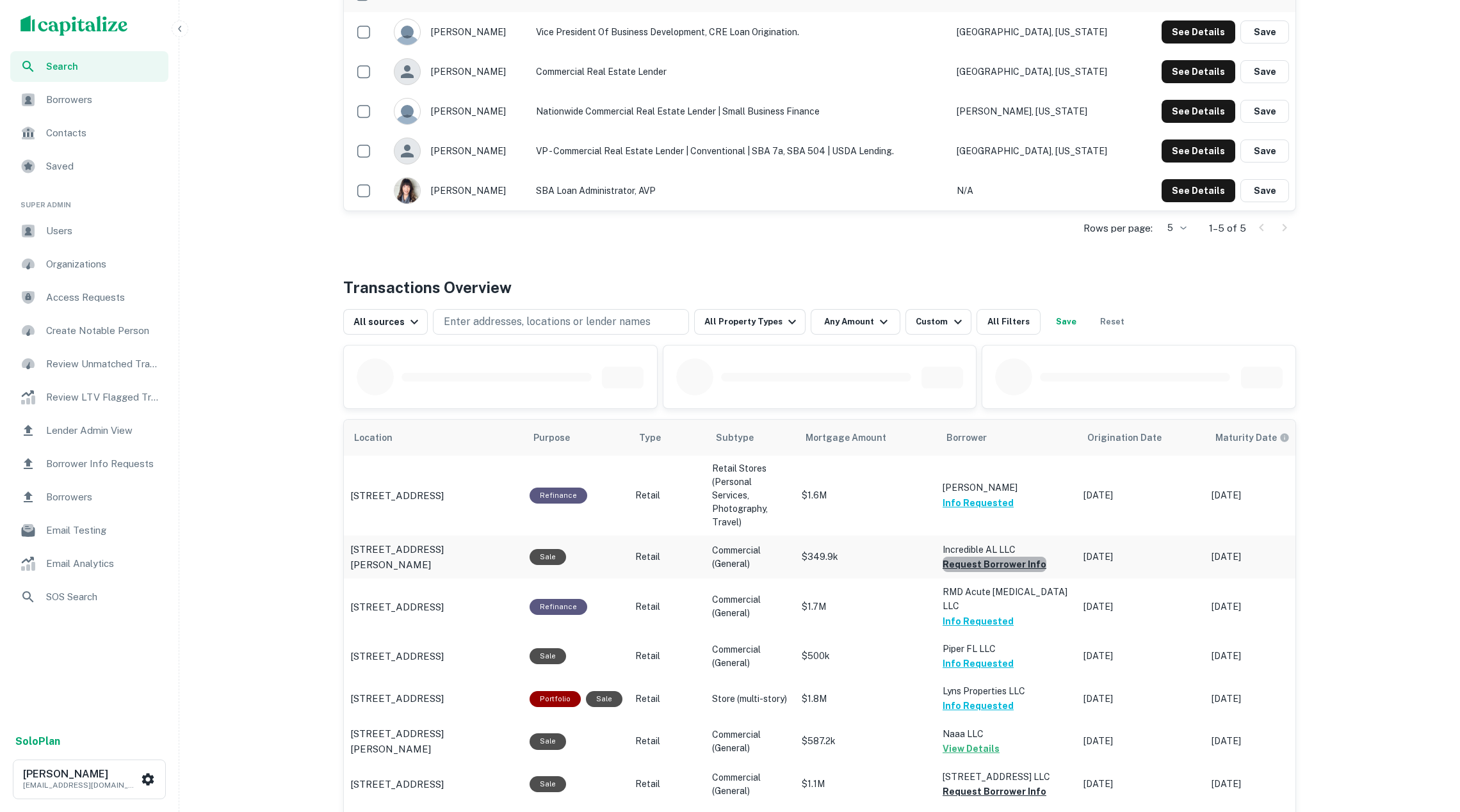
click at [1015, 564] on button "Request Borrower Info" at bounding box center [995, 565] width 104 height 15
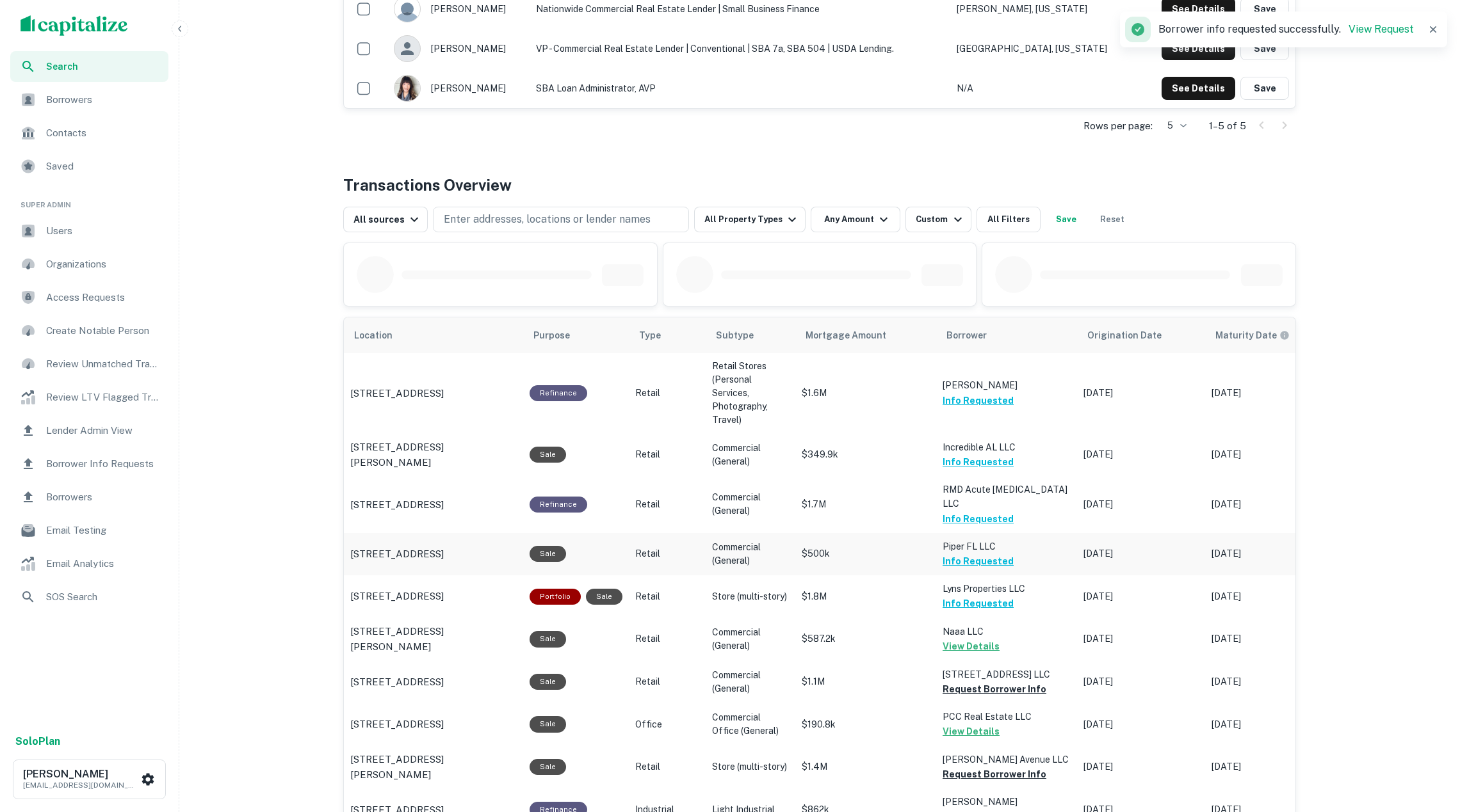
scroll to position [493, 0]
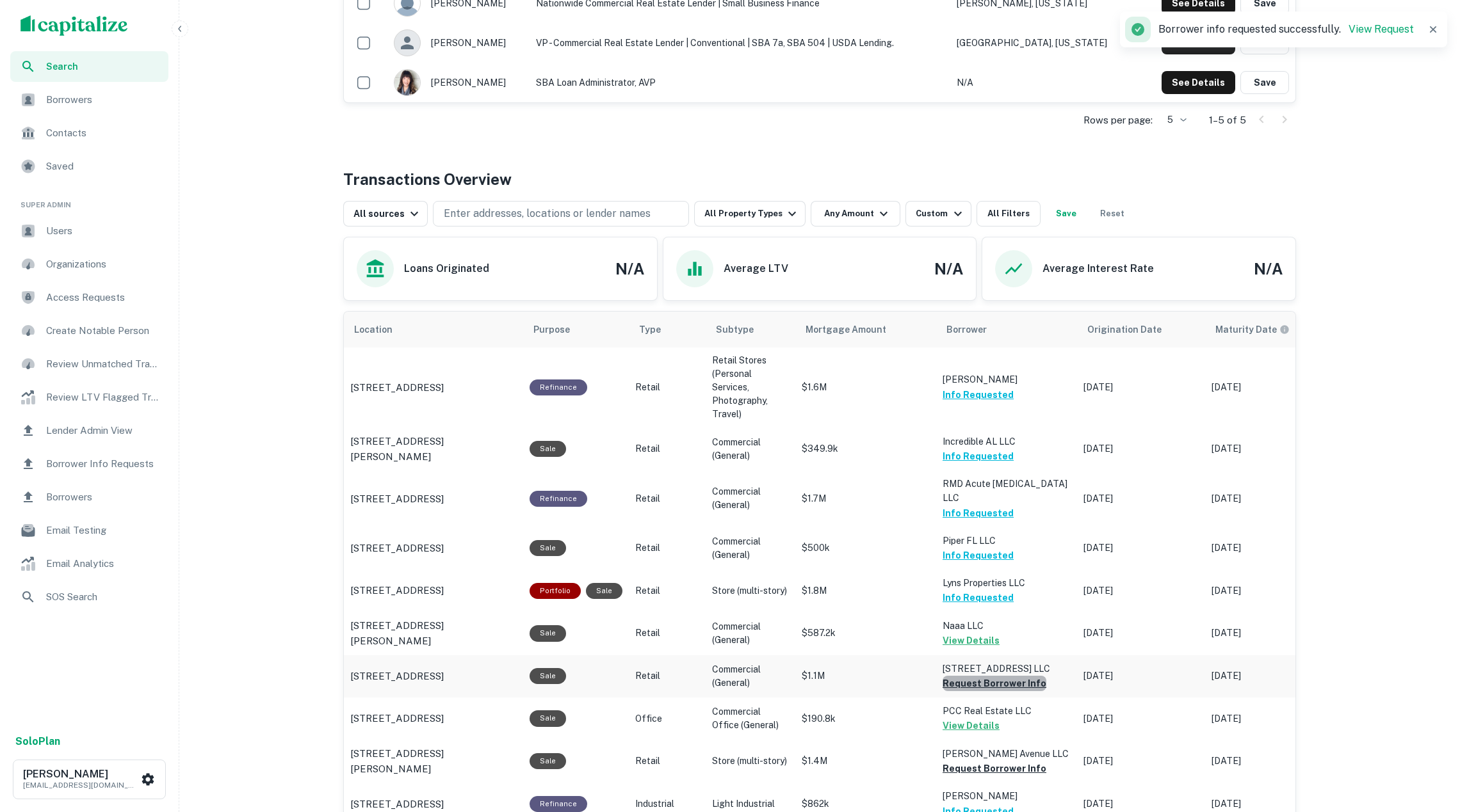
click at [1002, 676] on button "Request Borrower Info" at bounding box center [995, 683] width 104 height 15
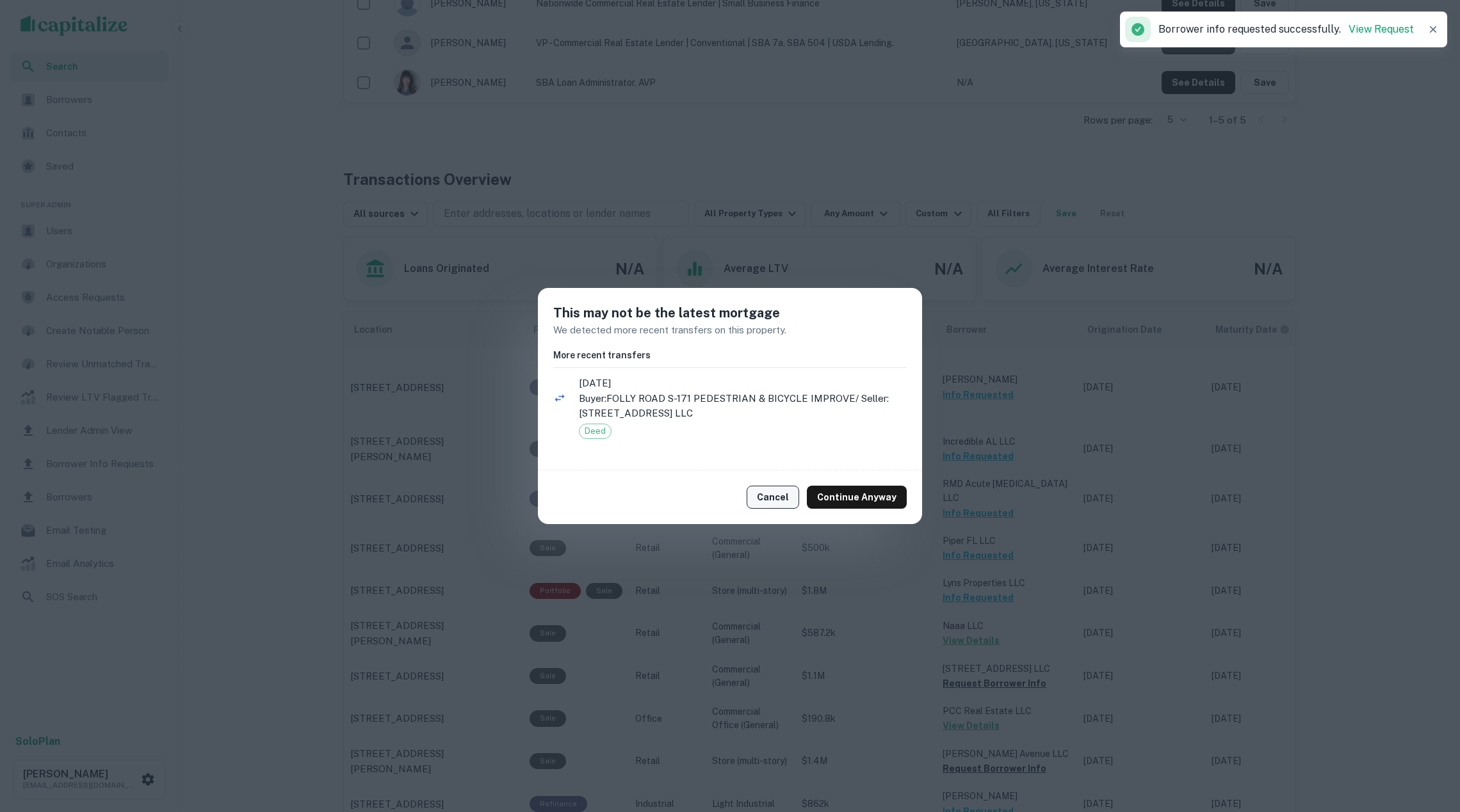
click at [786, 498] on button "Cancel" at bounding box center [772, 498] width 53 height 23
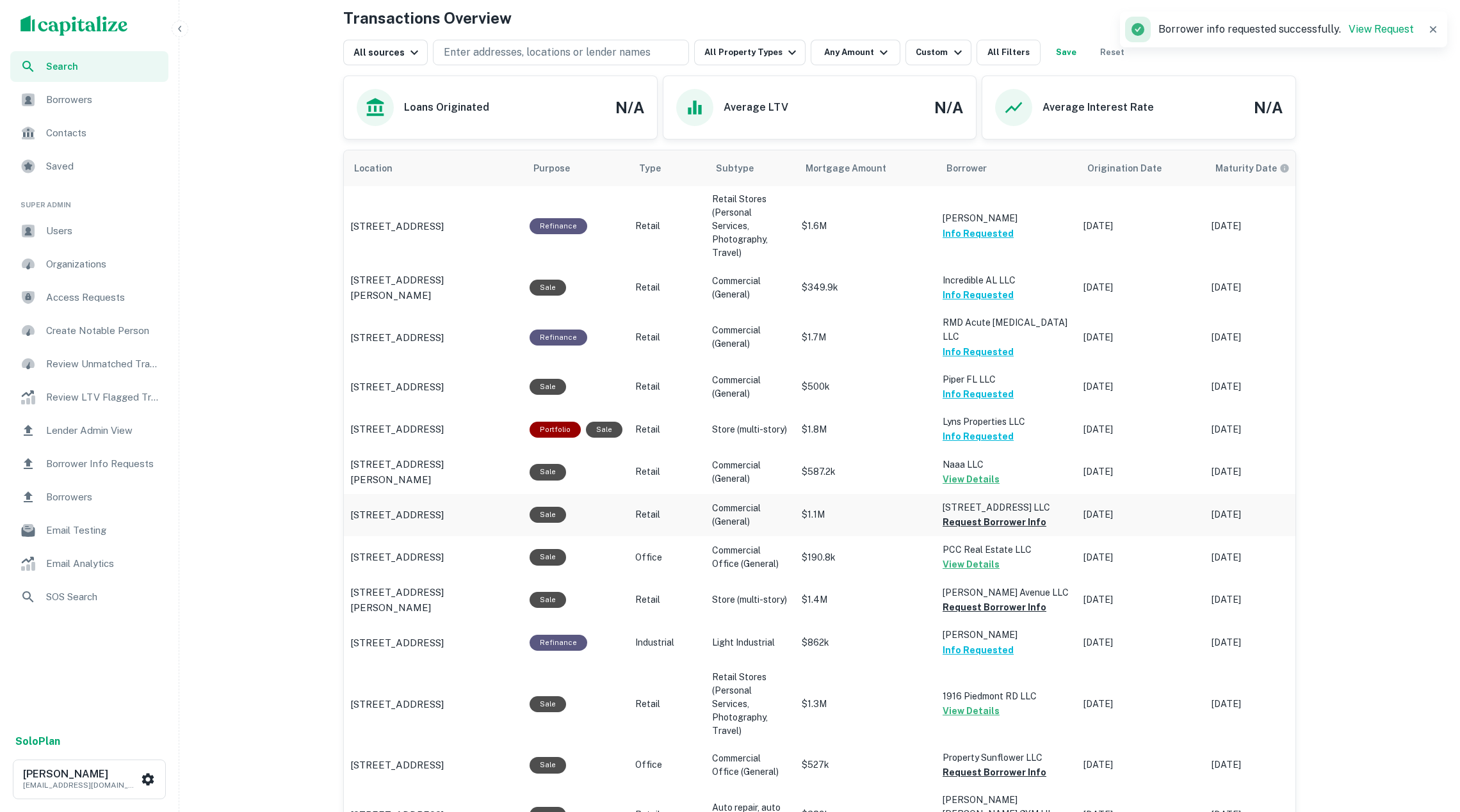
scroll to position [656, 0]
click at [1004, 598] on button "Request Borrower Info" at bounding box center [995, 606] width 104 height 15
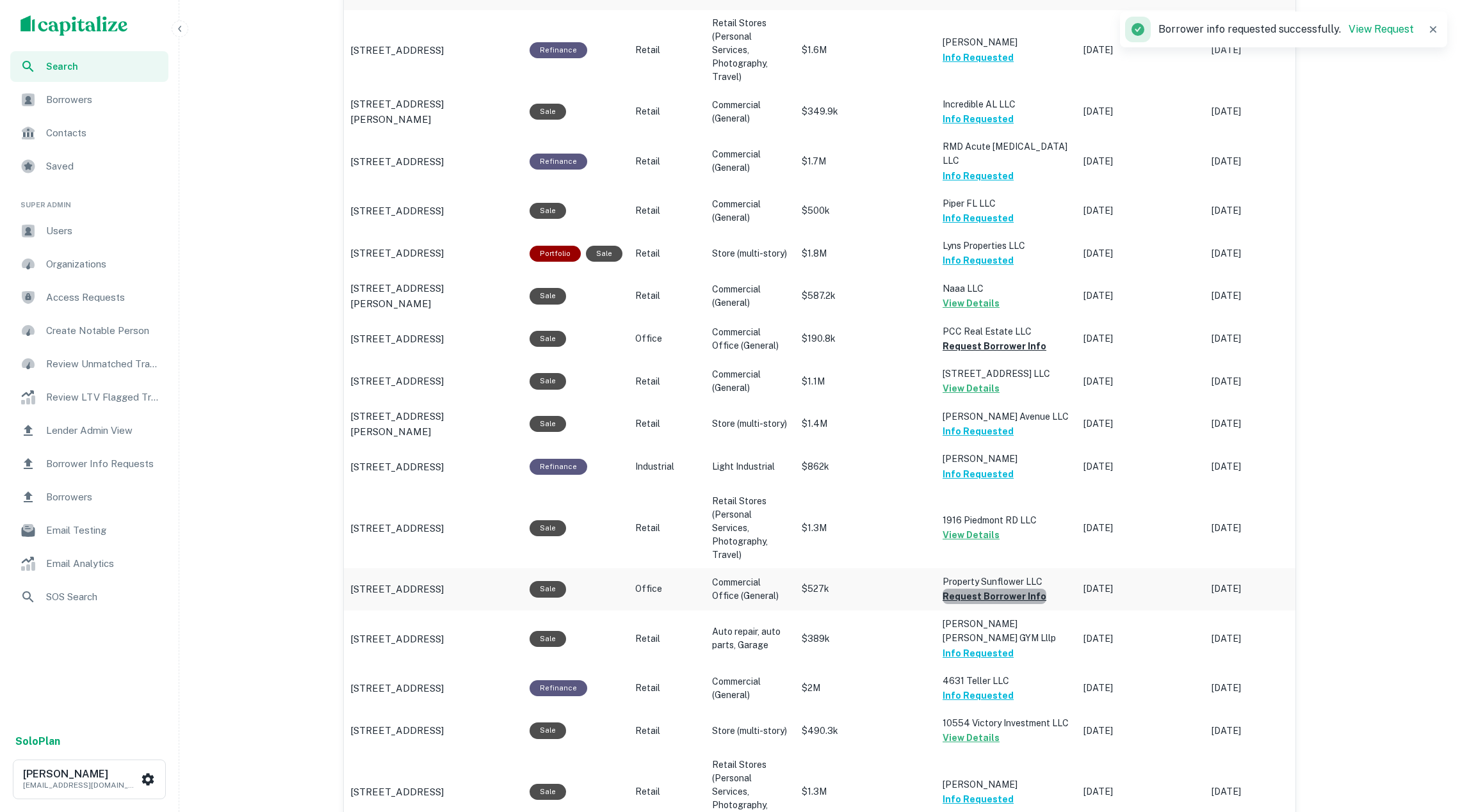
click at [994, 589] on button "Request Borrower Info" at bounding box center [995, 596] width 104 height 15
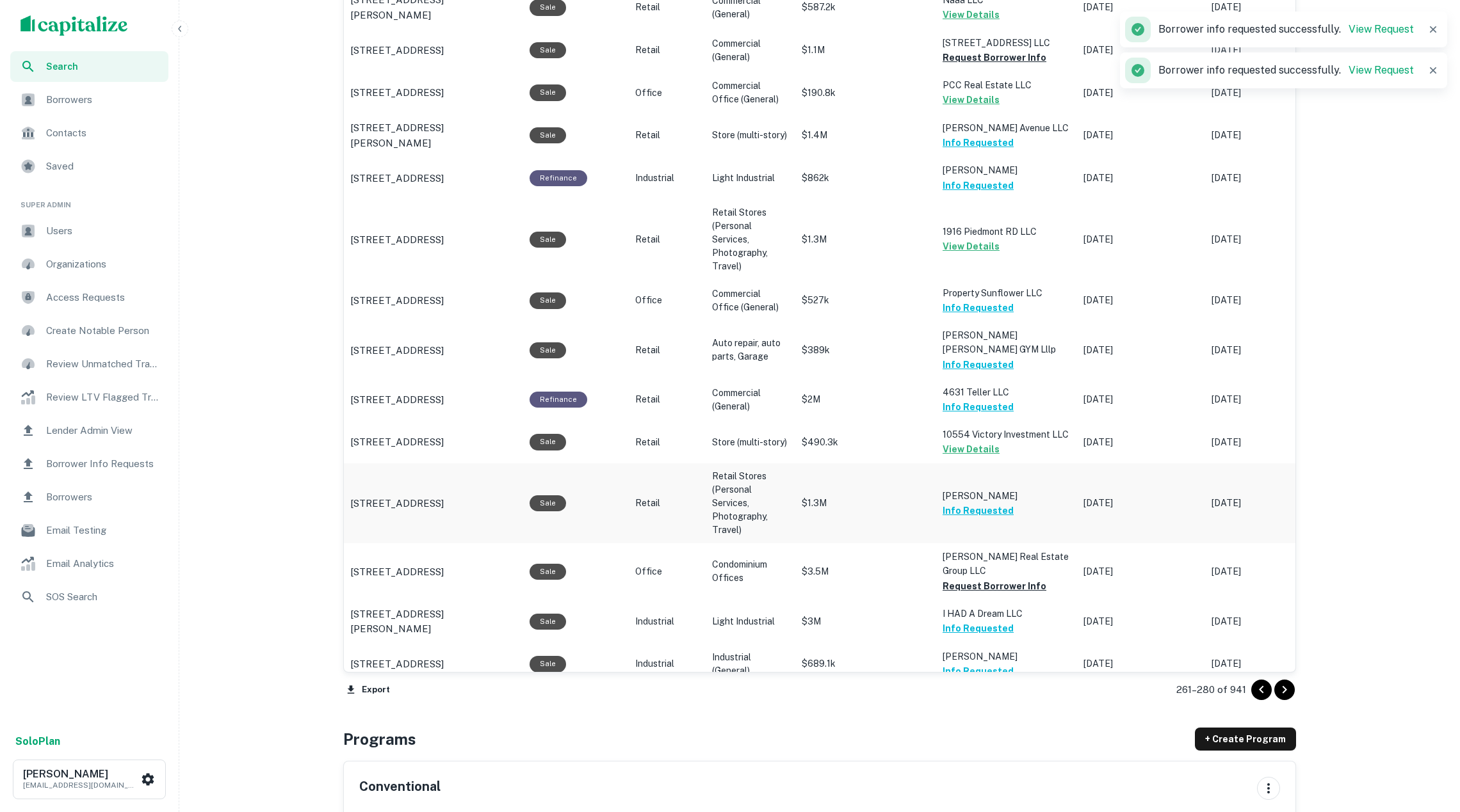
scroll to position [1120, 0]
click at [994, 577] on button "Request Borrower Info" at bounding box center [995, 585] width 104 height 15
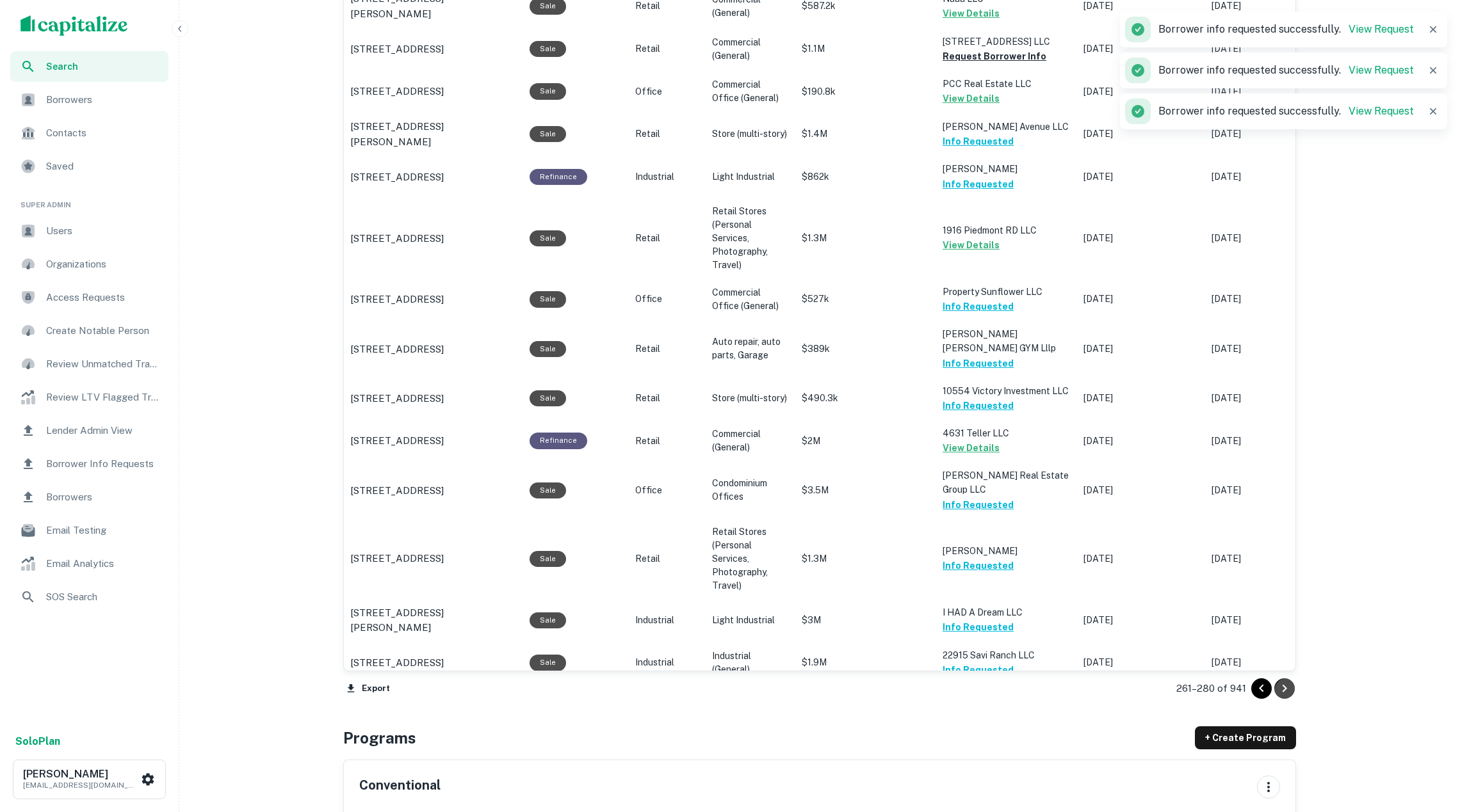
click at [1284, 690] on icon "Go to next page" at bounding box center [1284, 688] width 15 height 15
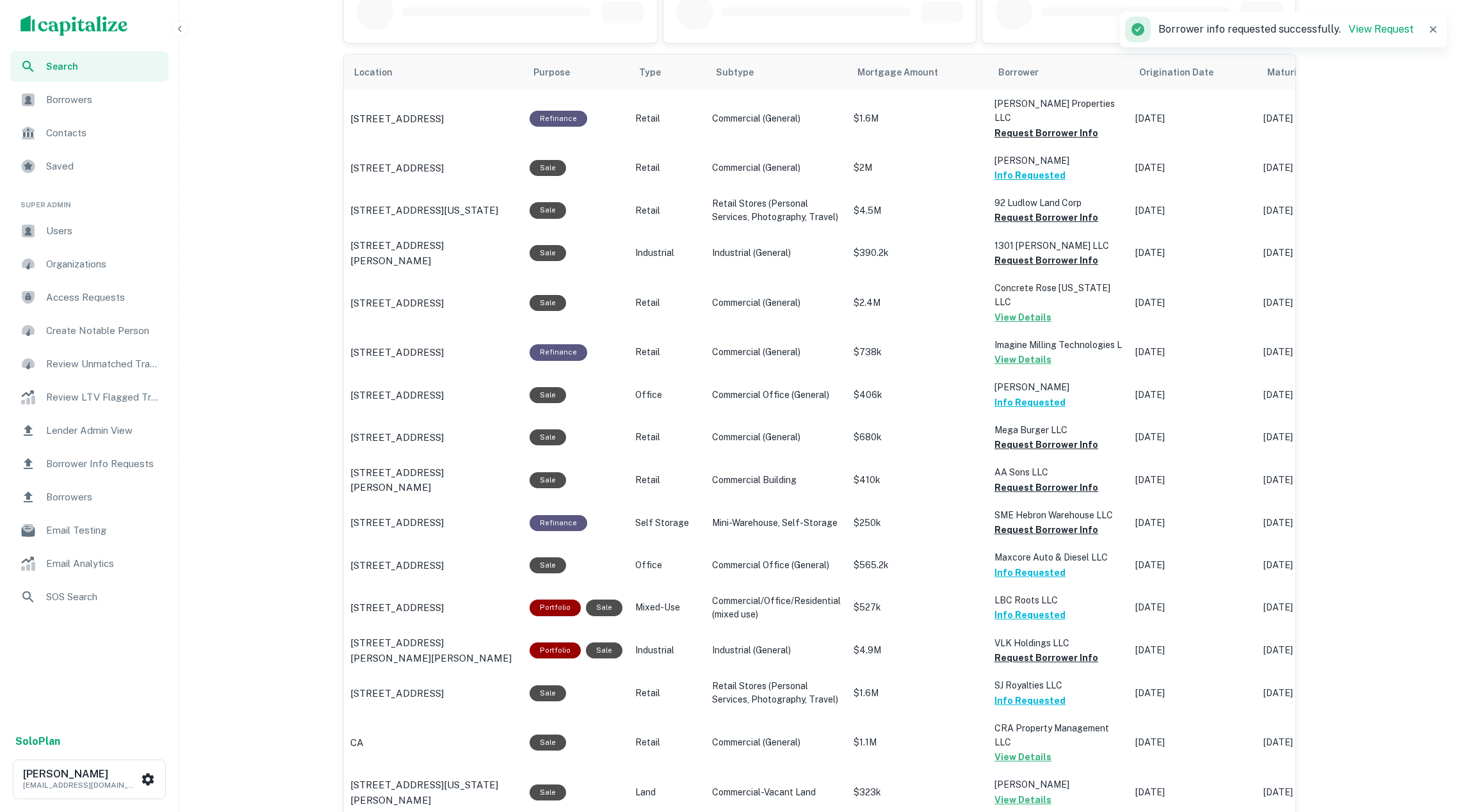
scroll to position [616, 0]
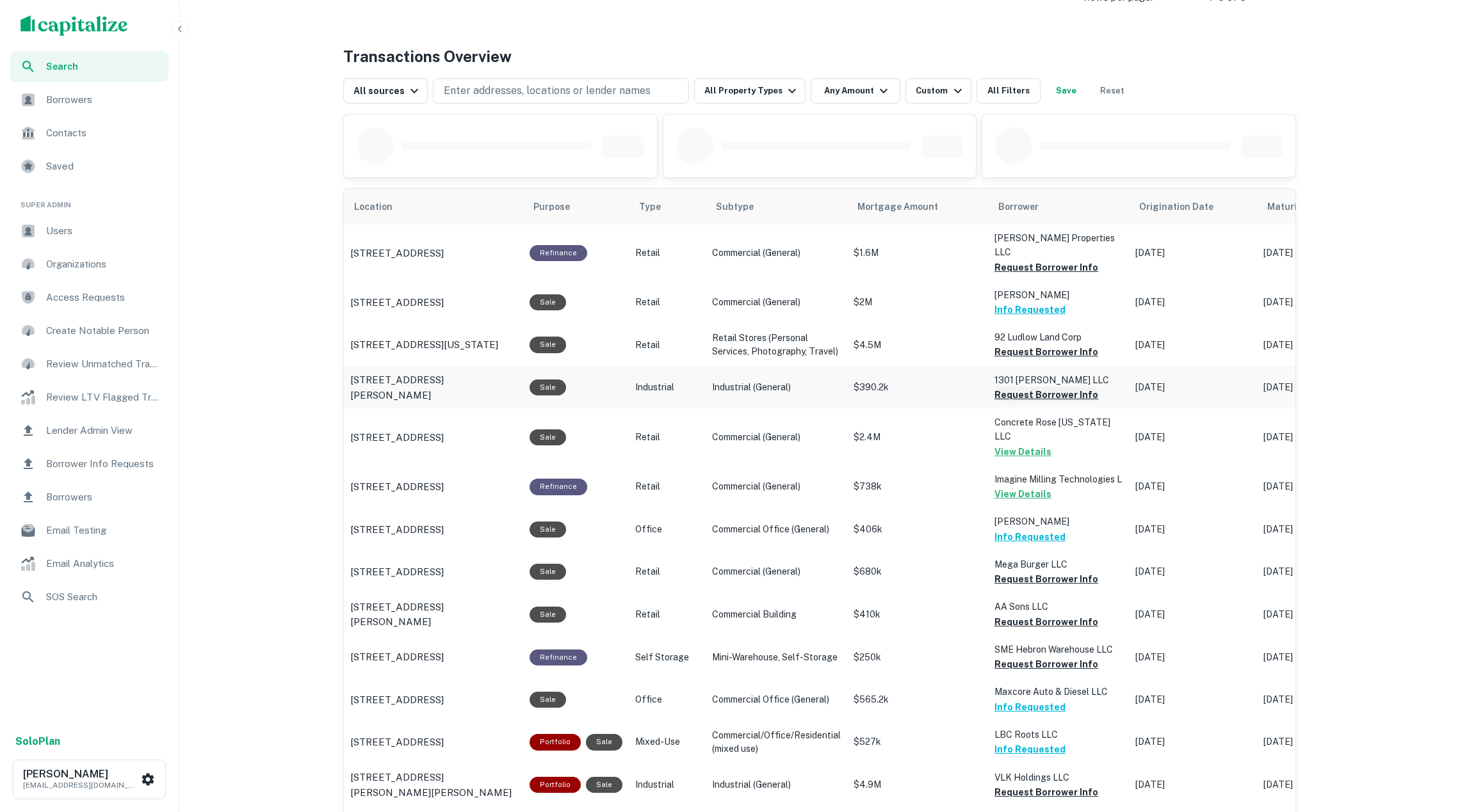
click at [1015, 391] on button "Request Borrower Info" at bounding box center [1046, 395] width 104 height 15
click at [1015, 344] on button "Request Borrower Info" at bounding box center [1046, 352] width 104 height 15
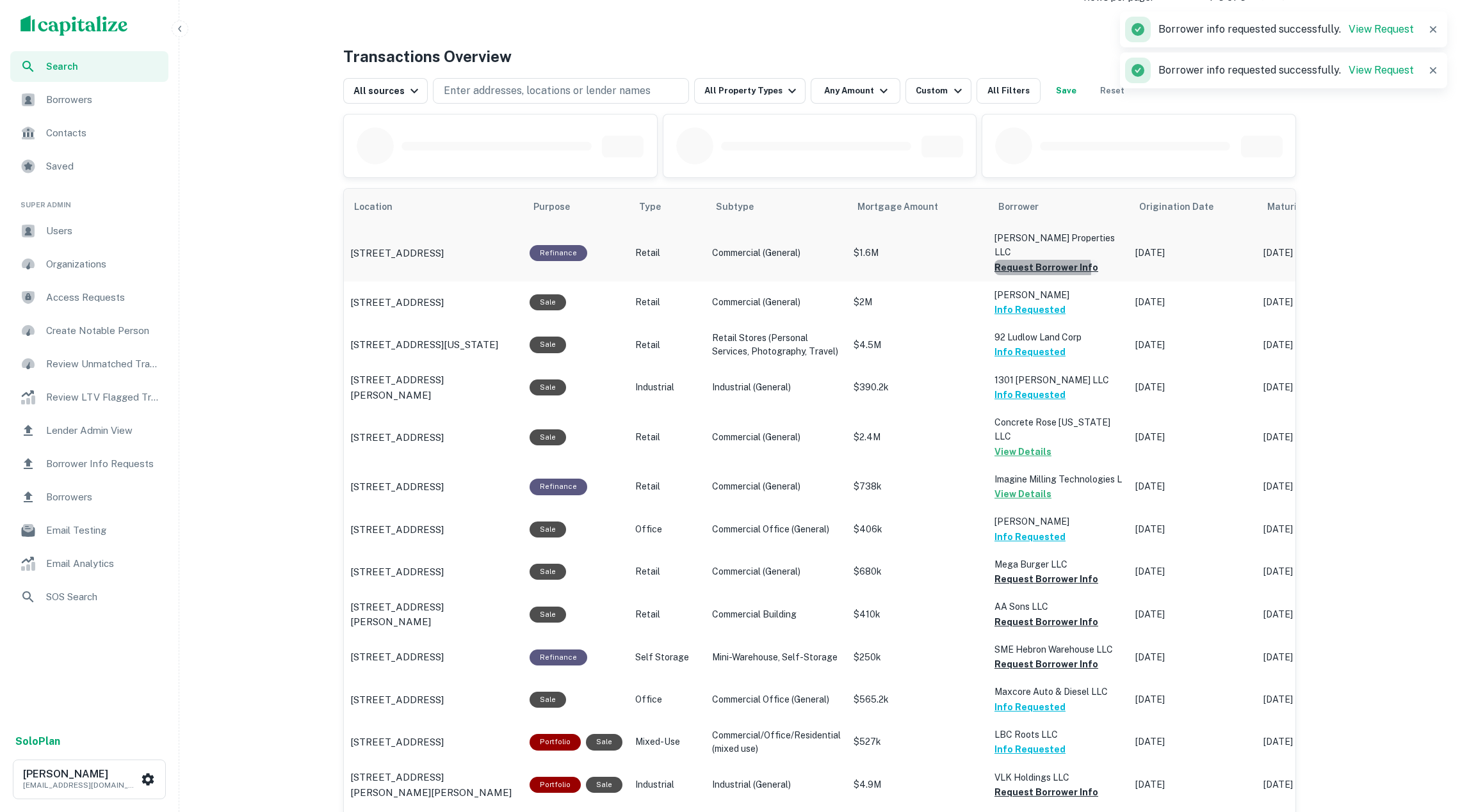
click at [1015, 261] on button "Request Borrower Info" at bounding box center [1046, 267] width 104 height 15
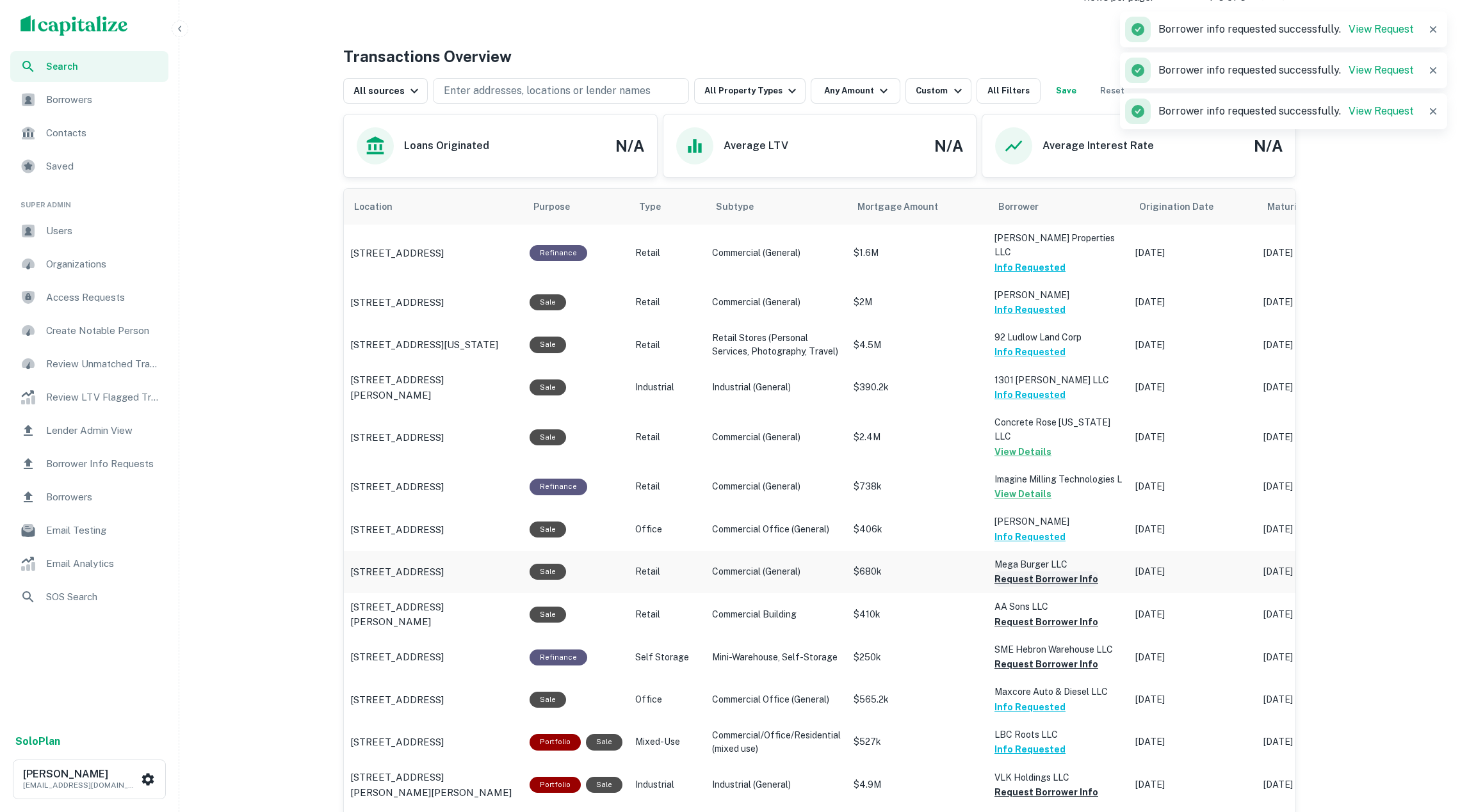
click at [1059, 571] on button "Request Borrower Info" at bounding box center [1046, 579] width 104 height 15
click at [1056, 615] on button "Request Borrower Info" at bounding box center [1046, 622] width 104 height 15
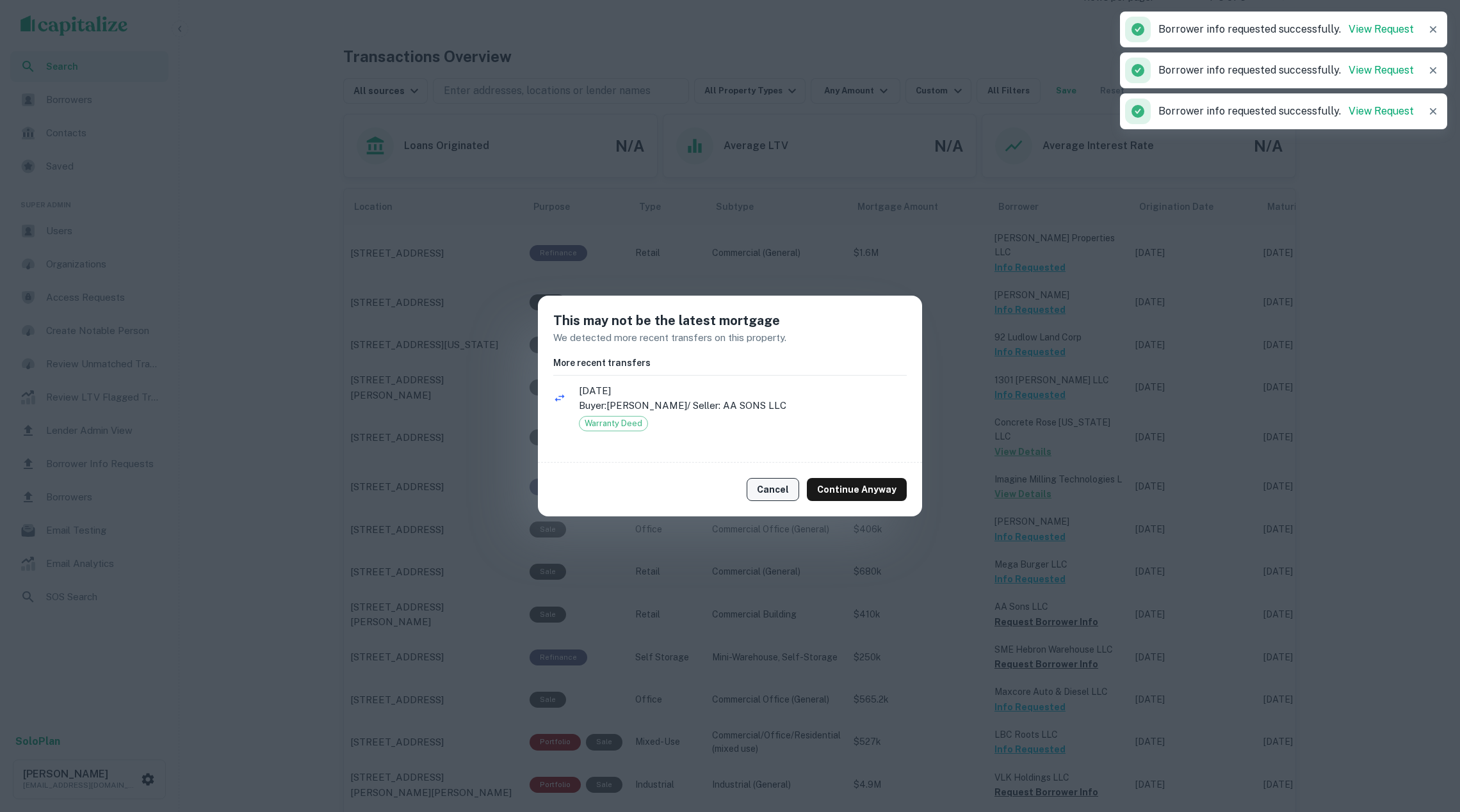
click at [771, 484] on button "Cancel" at bounding box center [772, 490] width 53 height 23
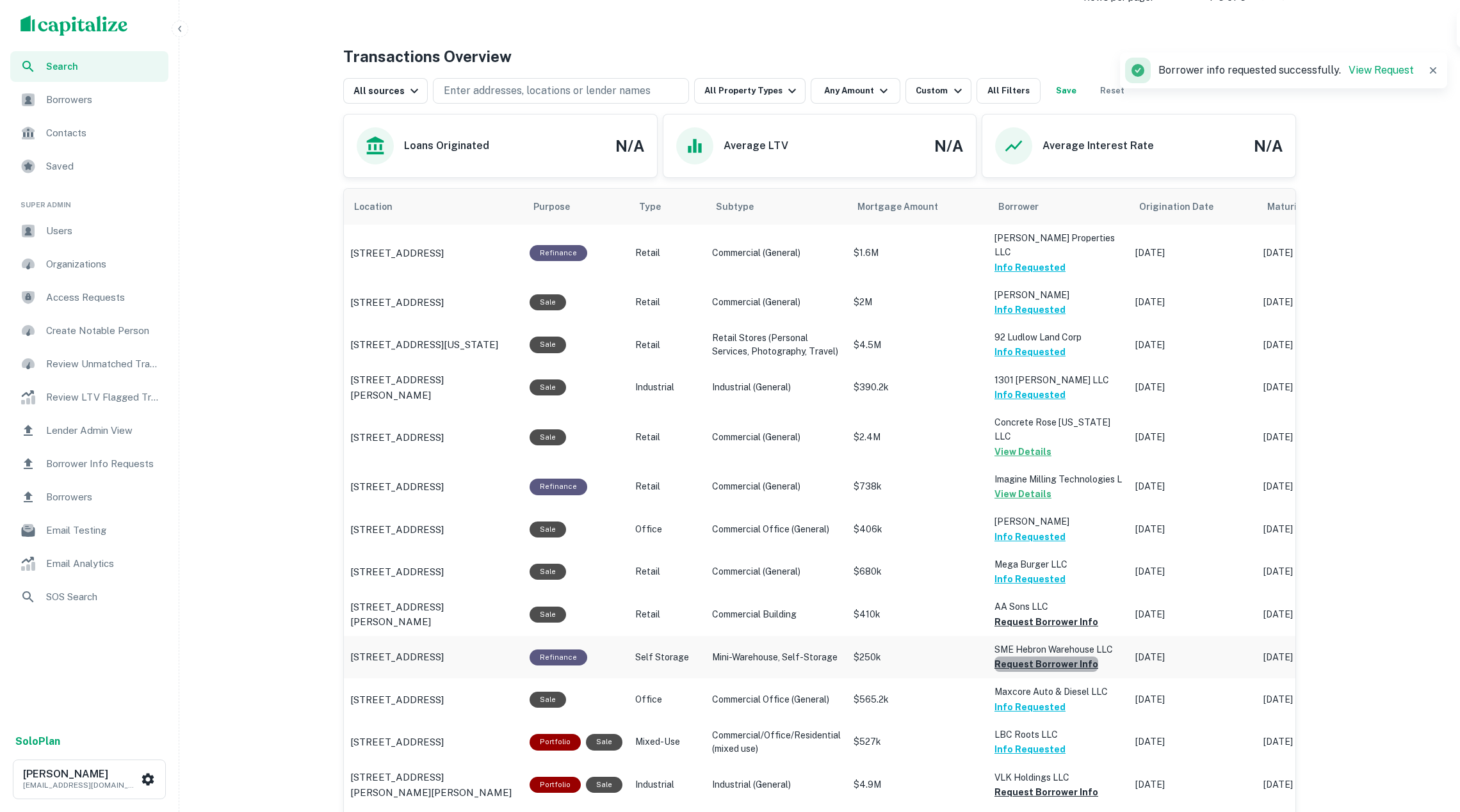
click at [1048, 657] on button "Request Borrower Info" at bounding box center [1046, 664] width 104 height 15
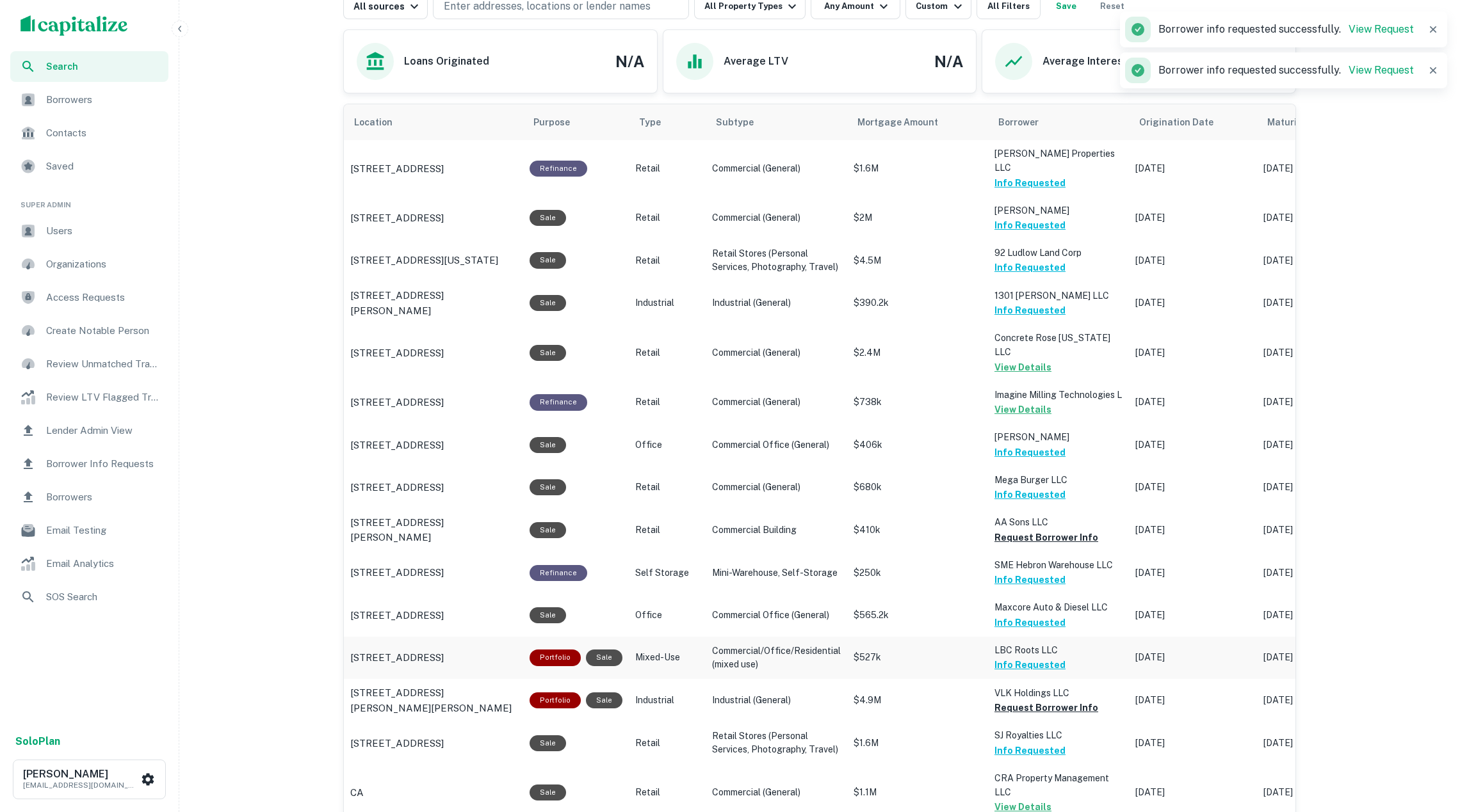
scroll to position [718, 0]
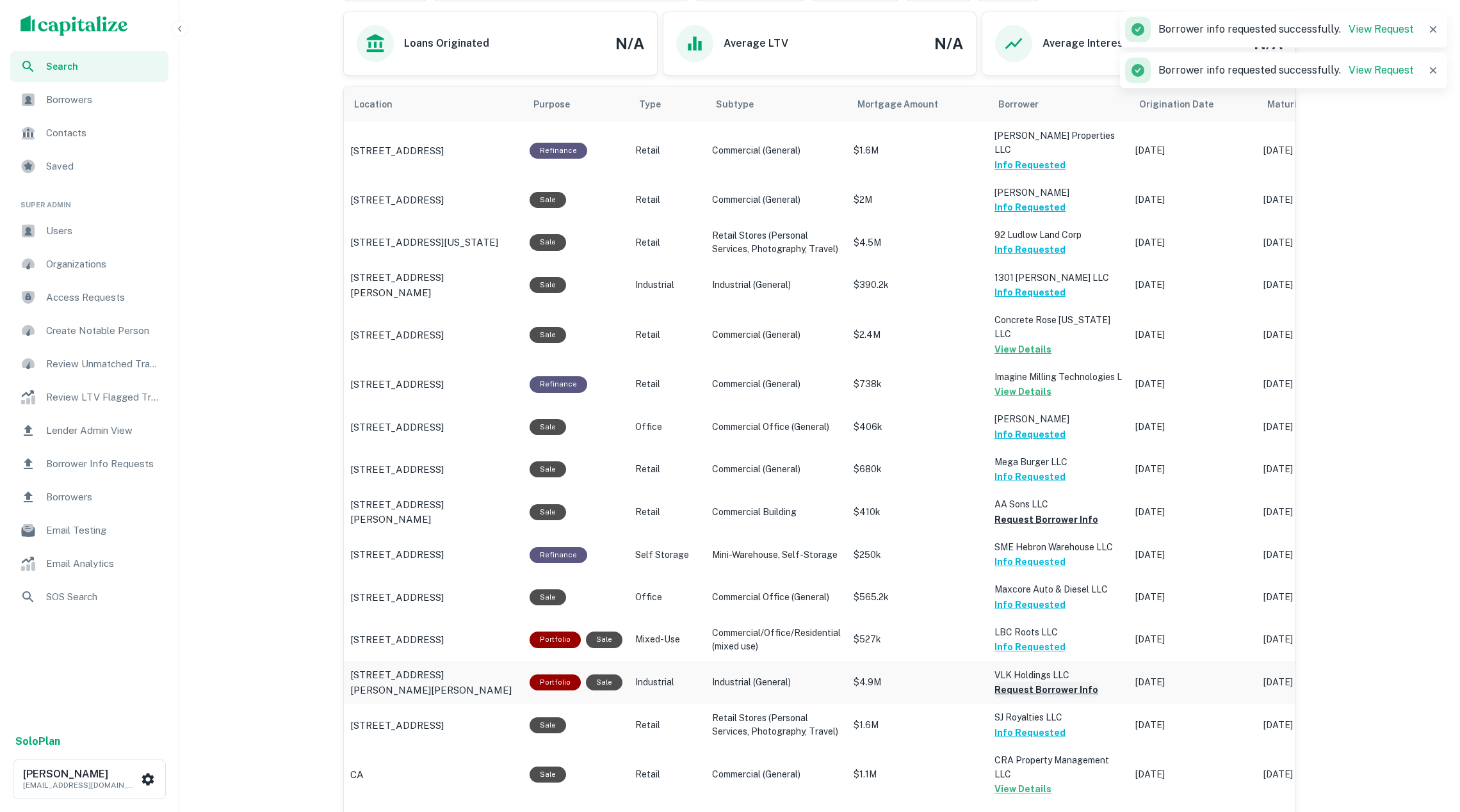
click at [1037, 683] on button "Request Borrower Info" at bounding box center [1046, 690] width 104 height 15
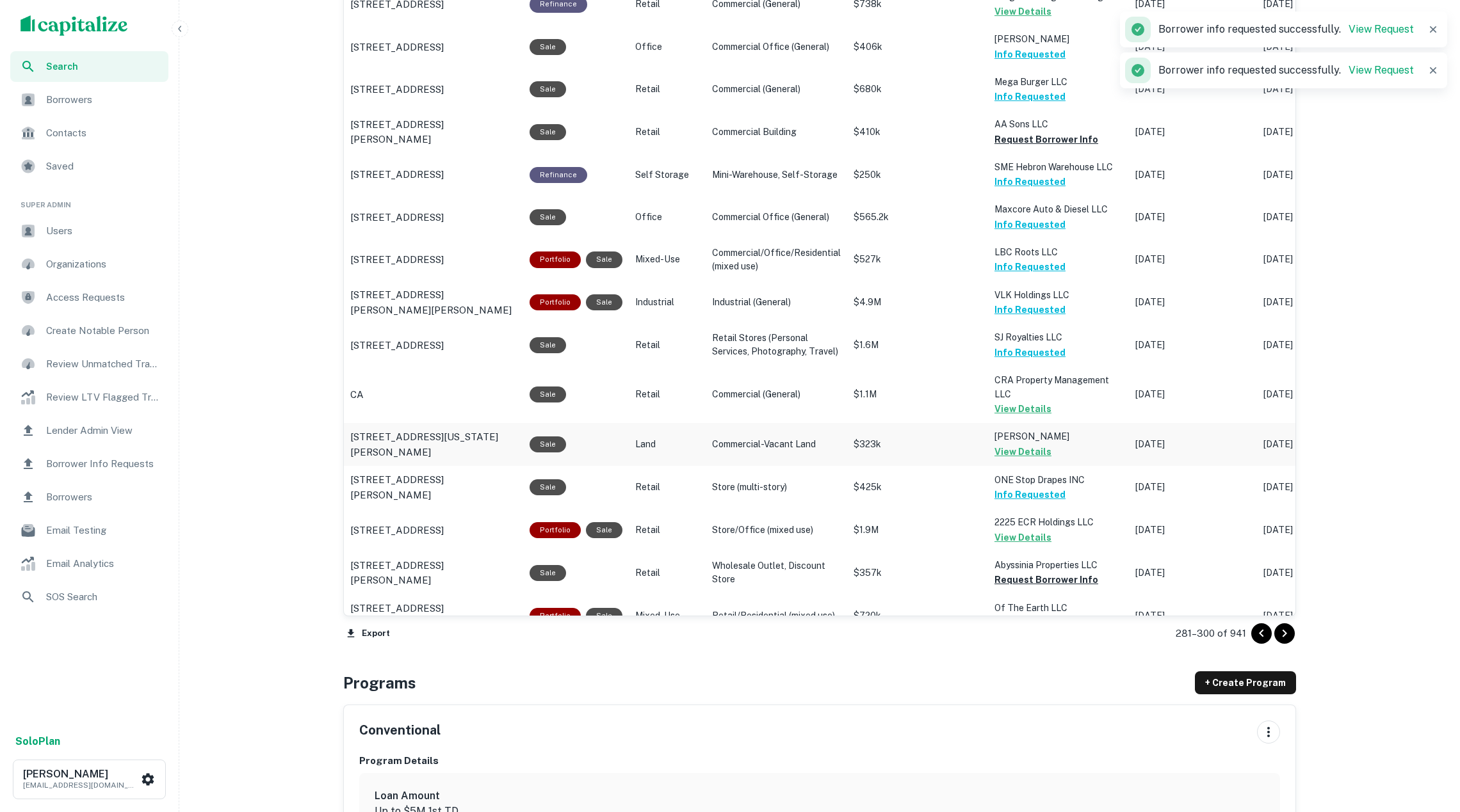
scroll to position [1109, 0]
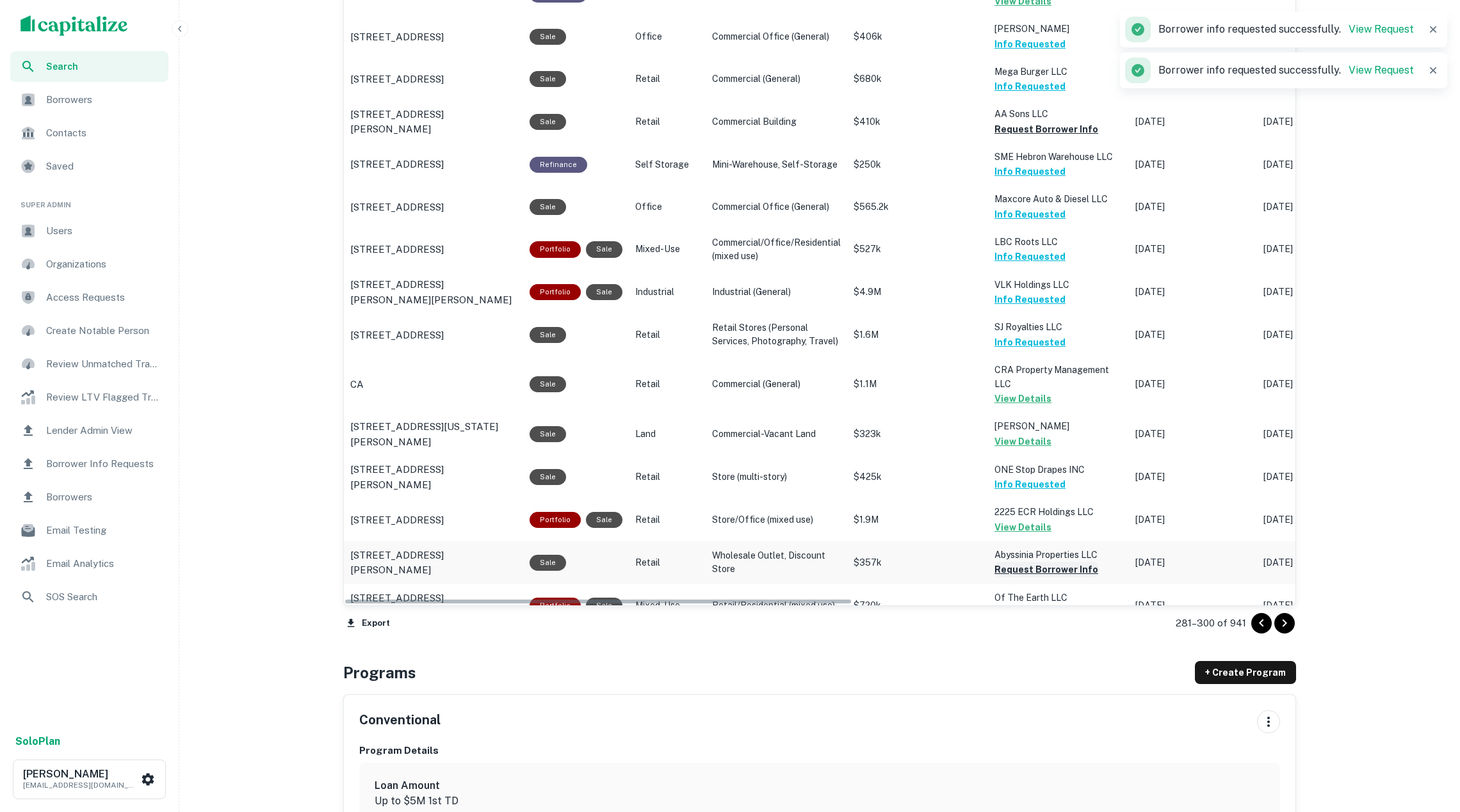
click at [1051, 562] on button "Request Borrower Info" at bounding box center [1046, 570] width 104 height 15
click at [1286, 627] on icon "Go to next page" at bounding box center [1284, 623] width 15 height 15
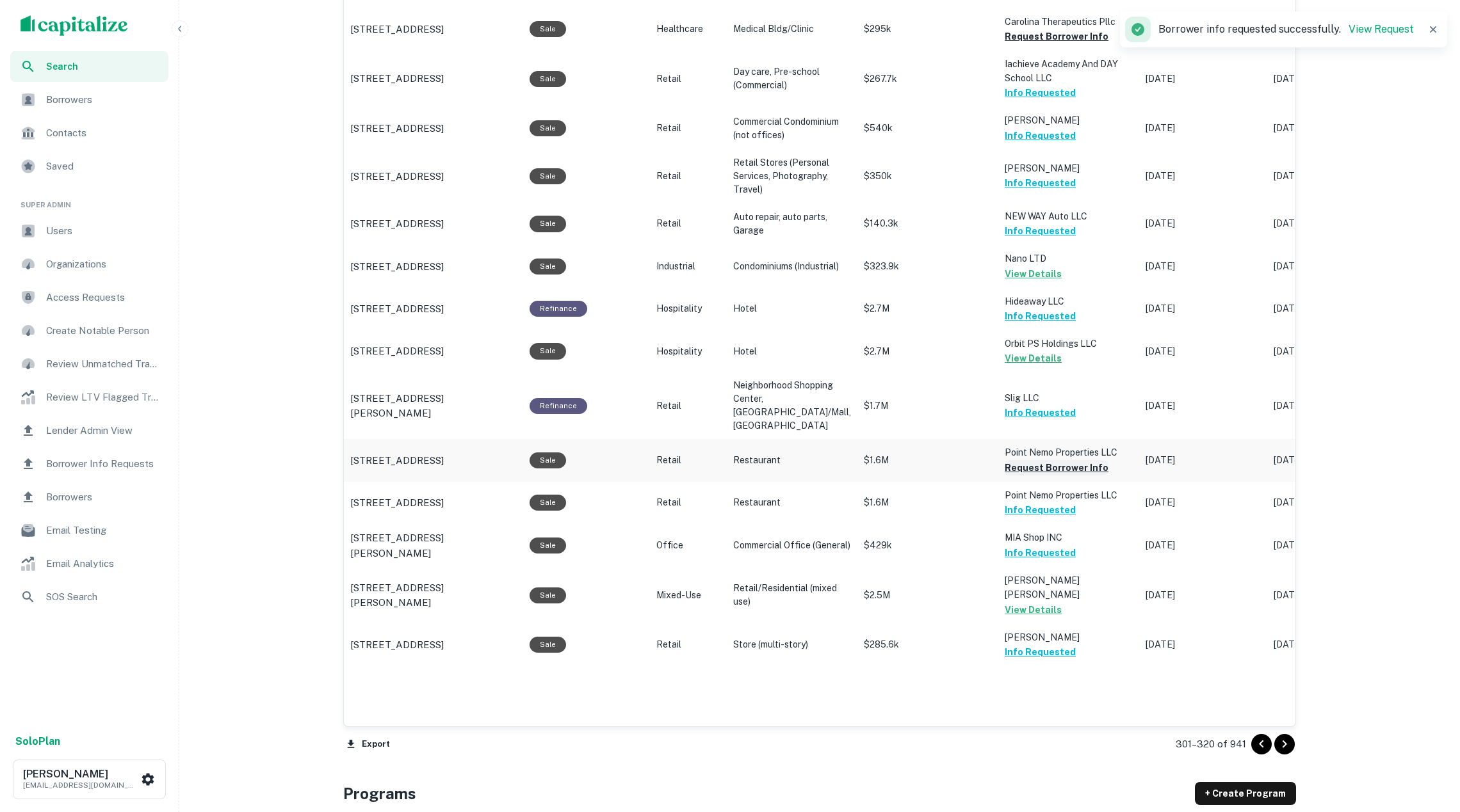
click at [1007, 475] on button "Request Borrower Info" at bounding box center [1056, 468] width 104 height 15
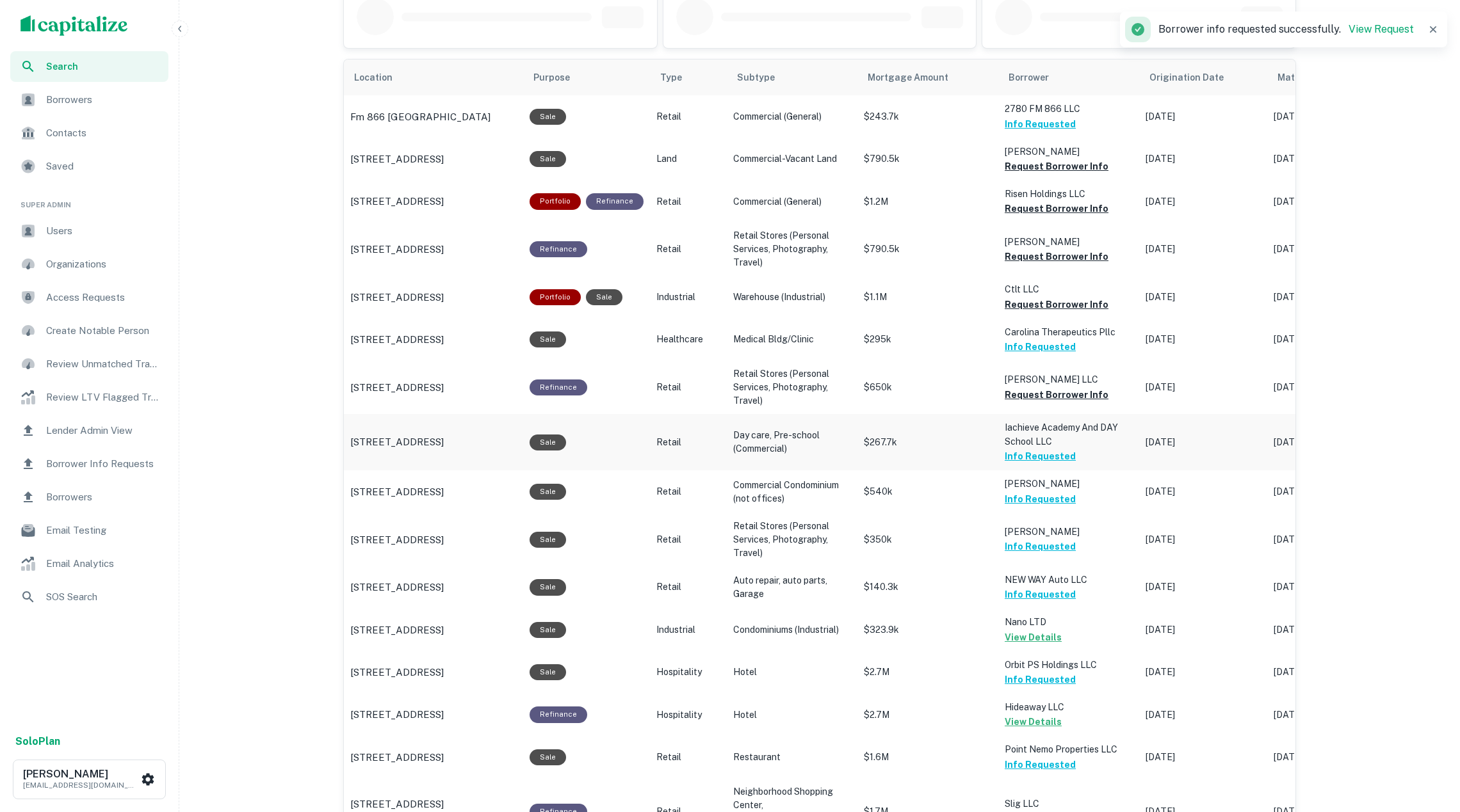
scroll to position [722, 0]
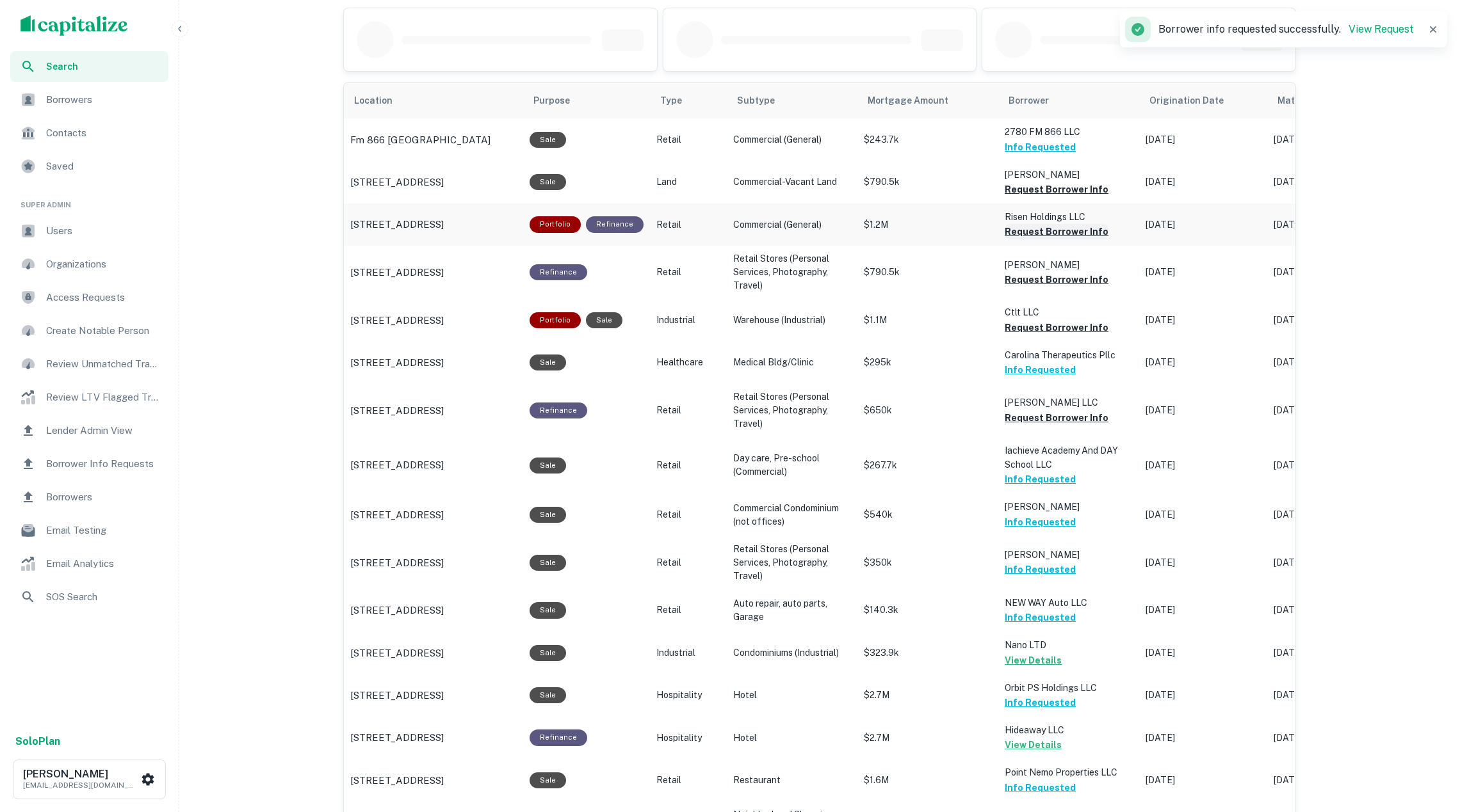
click at [1010, 240] on button "Request Borrower Info" at bounding box center [1056, 231] width 104 height 15
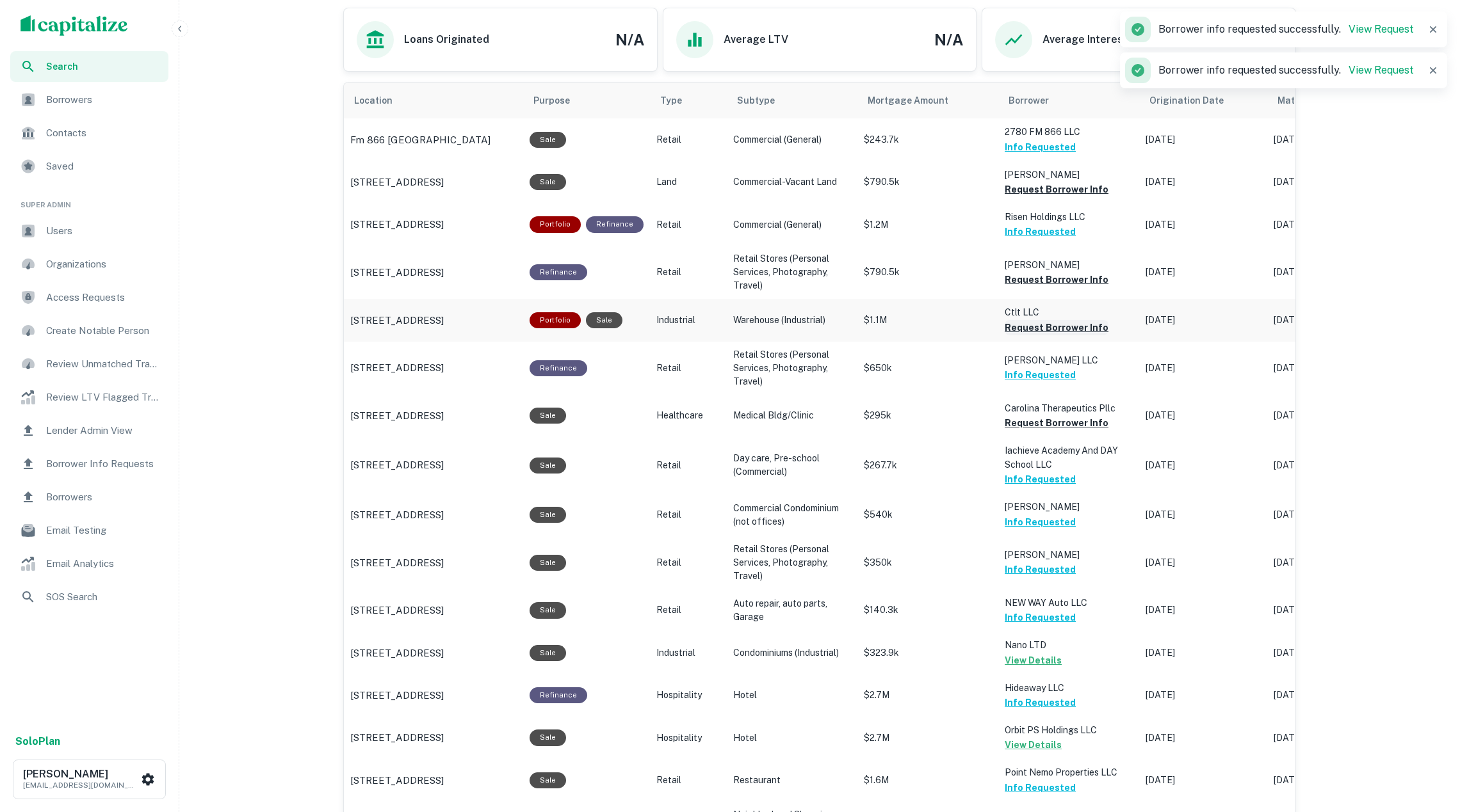
scroll to position [1499, 0]
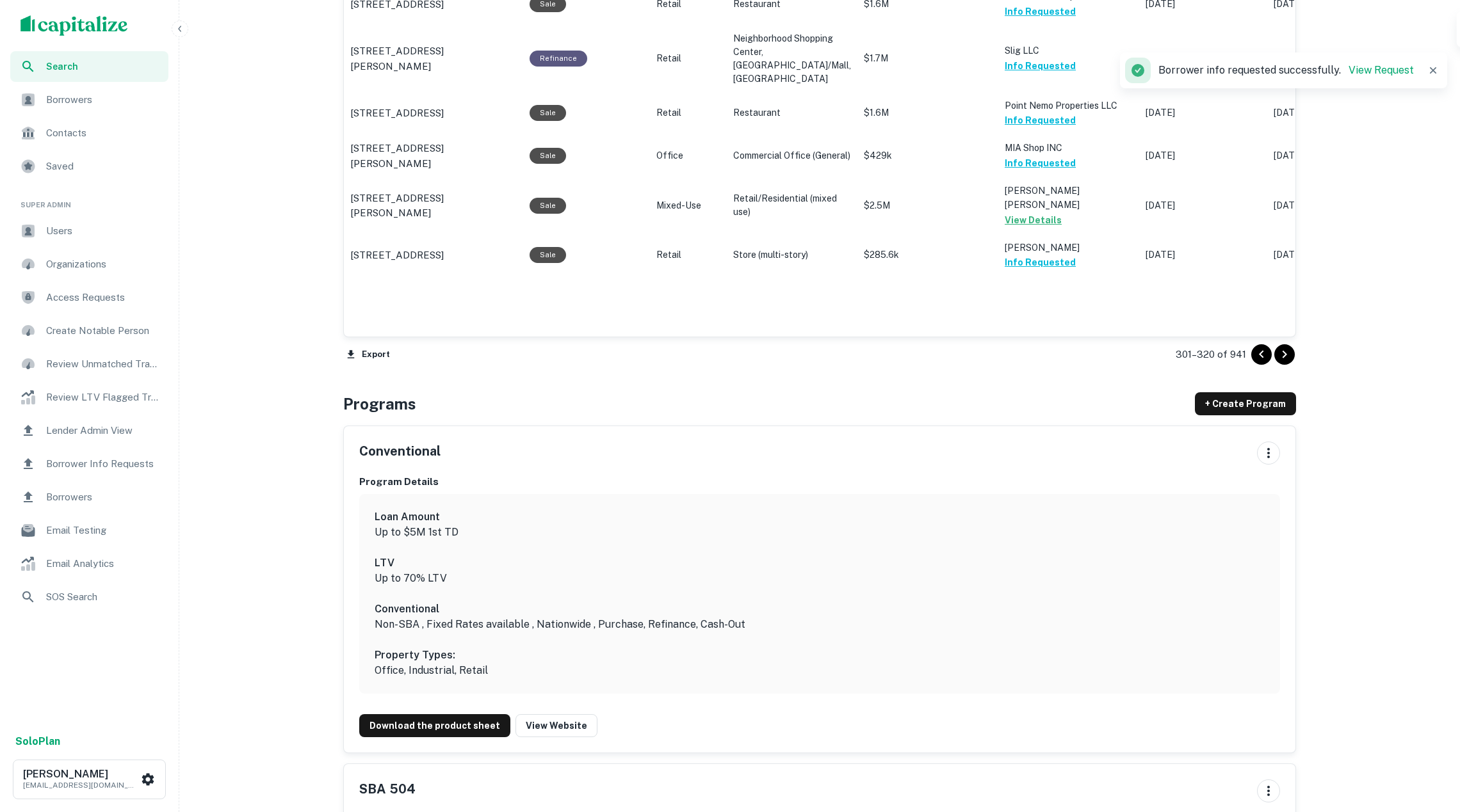
click at [1287, 352] on icon "Go to next page" at bounding box center [1284, 354] width 15 height 15
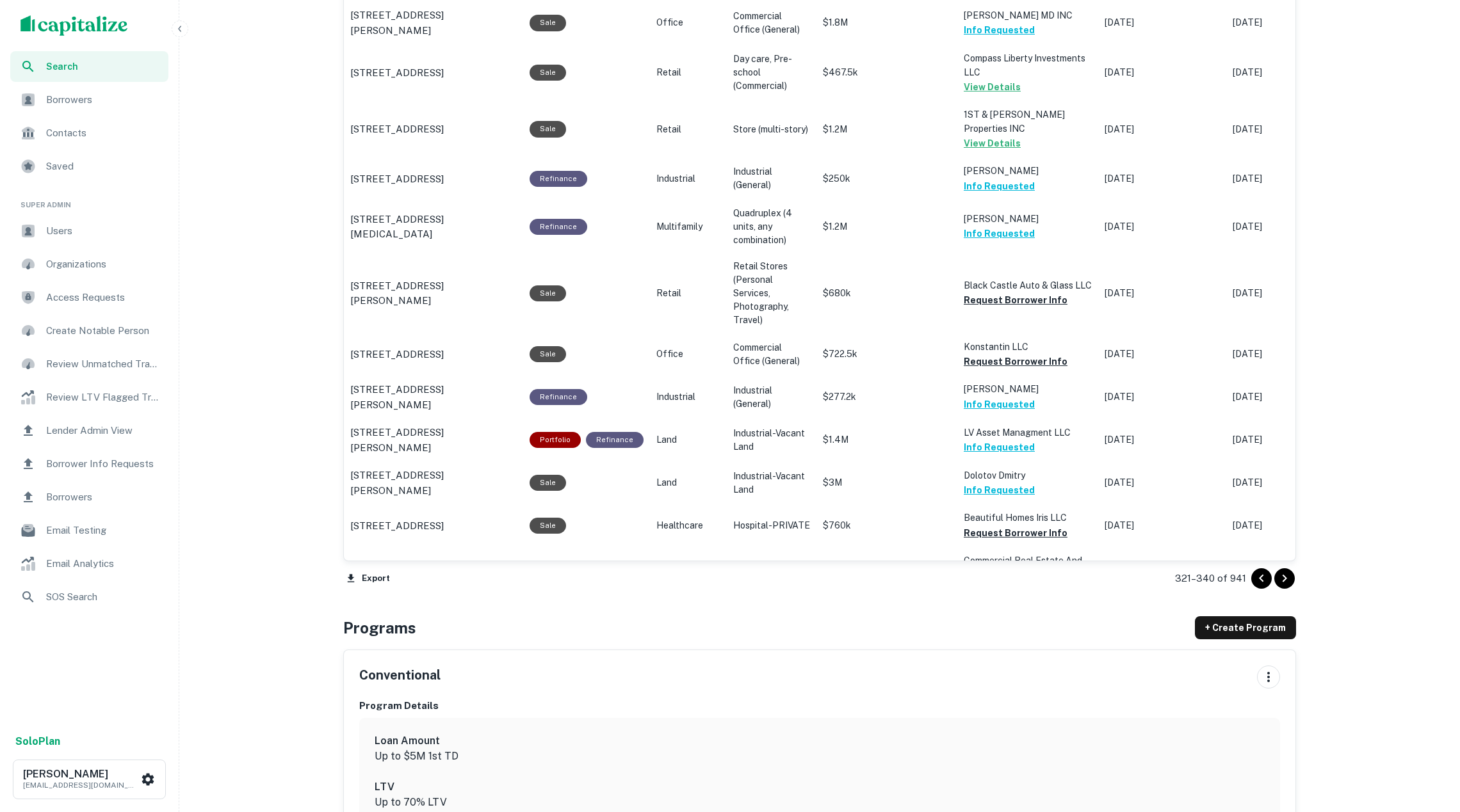
scroll to position [1058, 0]
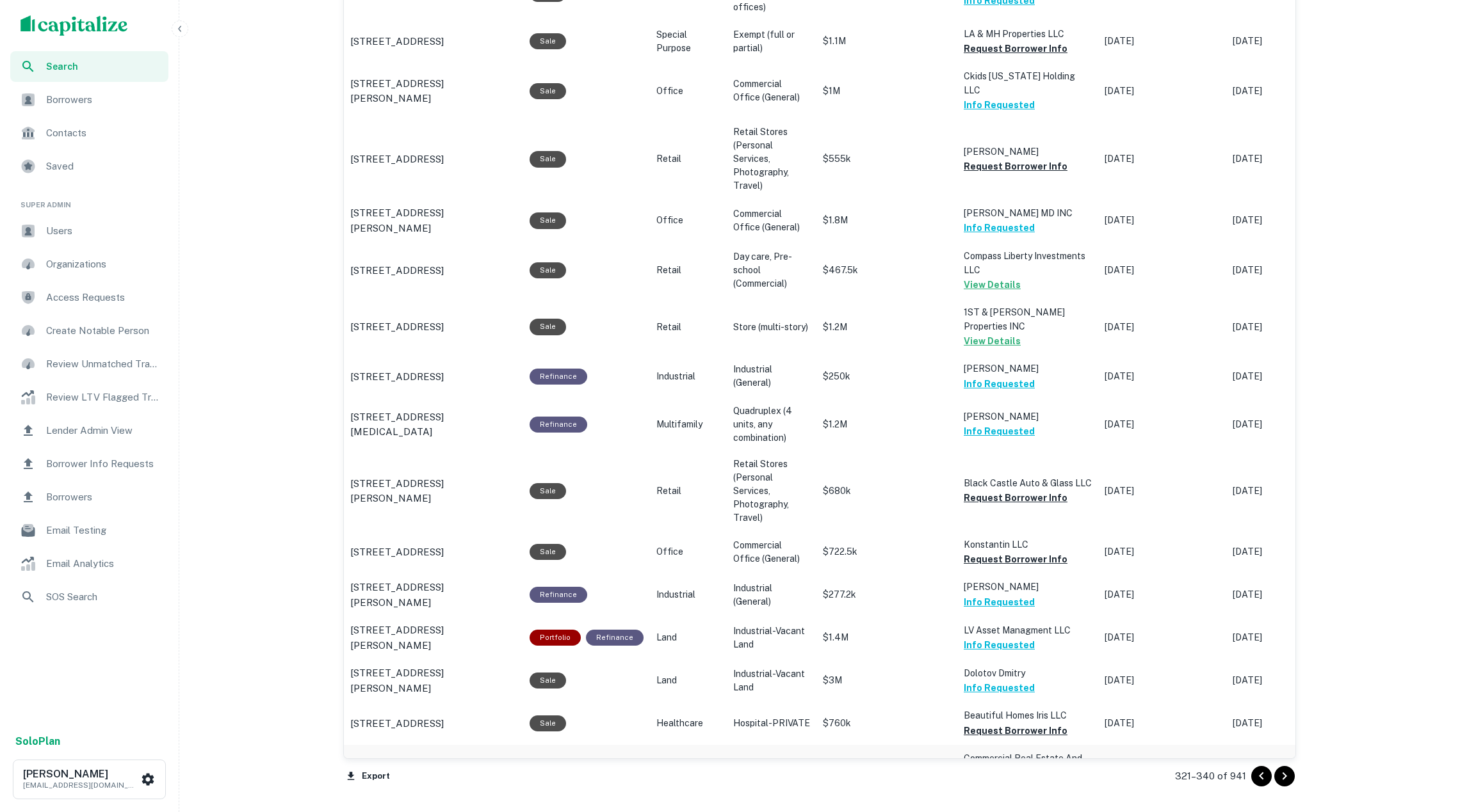
click at [1013, 779] on button "Request Borrower Info" at bounding box center [1015, 787] width 104 height 15
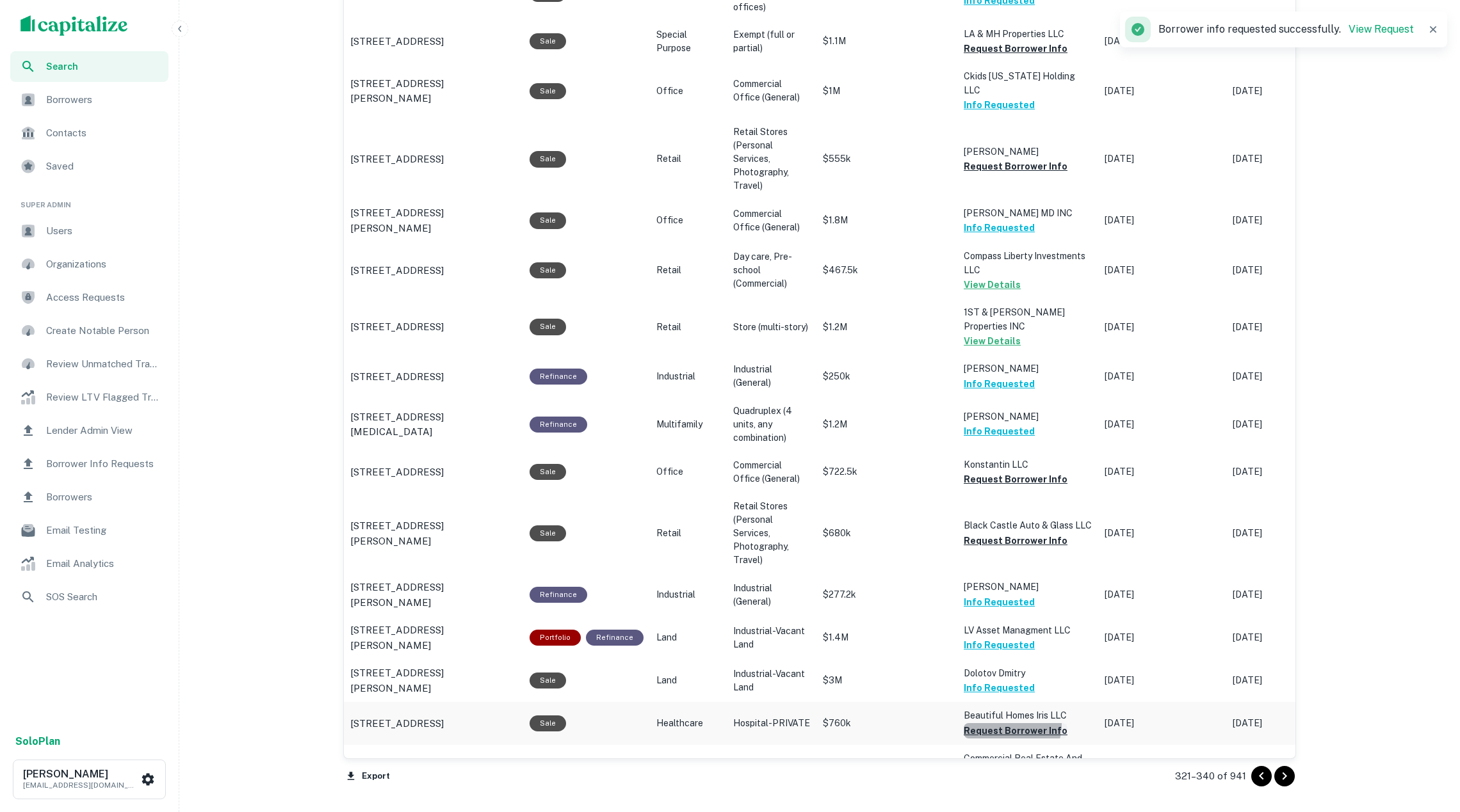
click at [998, 723] on button "Request Borrower Info" at bounding box center [1015, 731] width 104 height 15
click at [1036, 533] on button "Request Borrower Info" at bounding box center [1015, 540] width 104 height 15
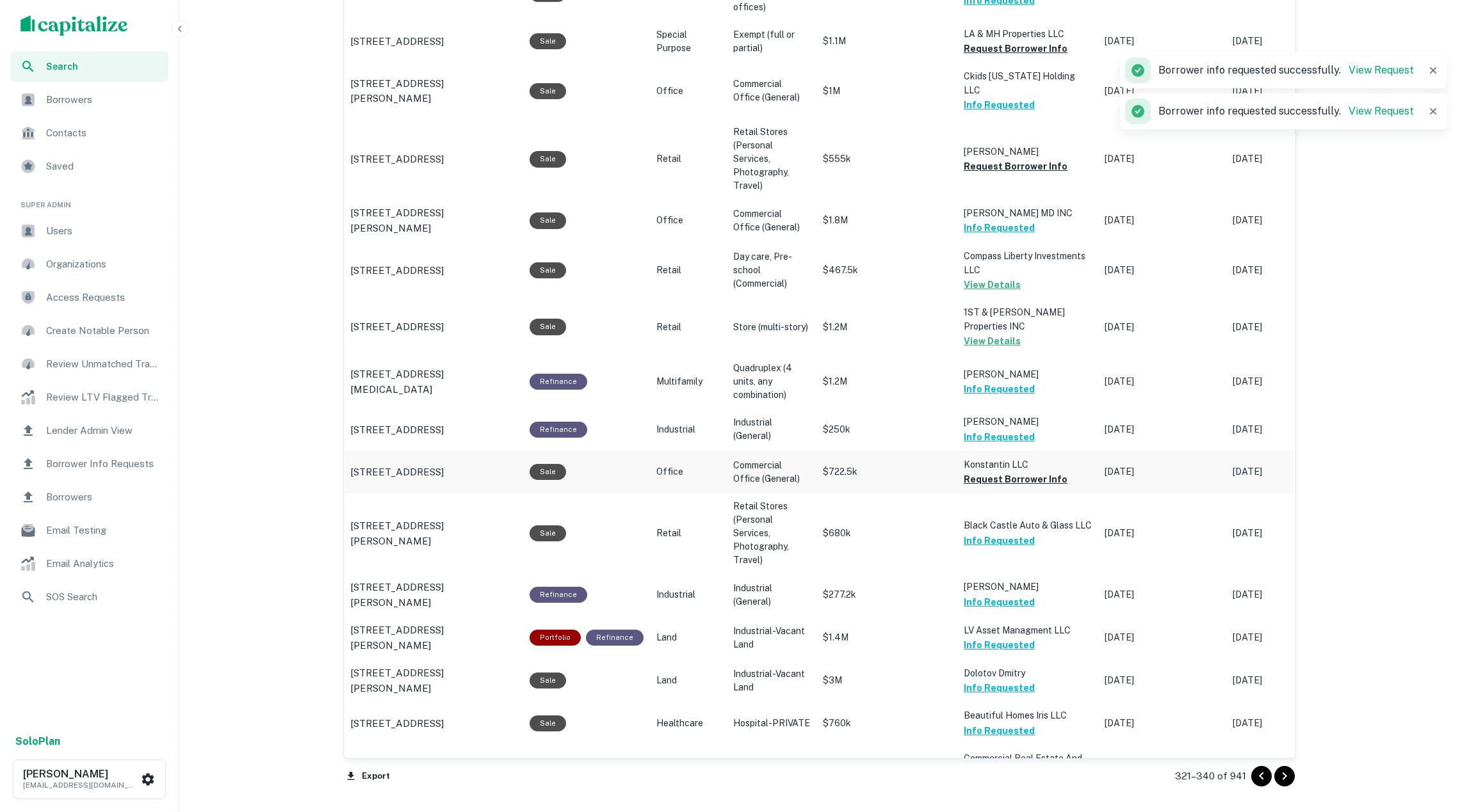
click at [1008, 456] on td "Konstantin LLC Request Borrower Info" at bounding box center [1028, 472] width 141 height 43
click at [1005, 472] on button "Request Borrower Info" at bounding box center [1015, 480] width 104 height 15
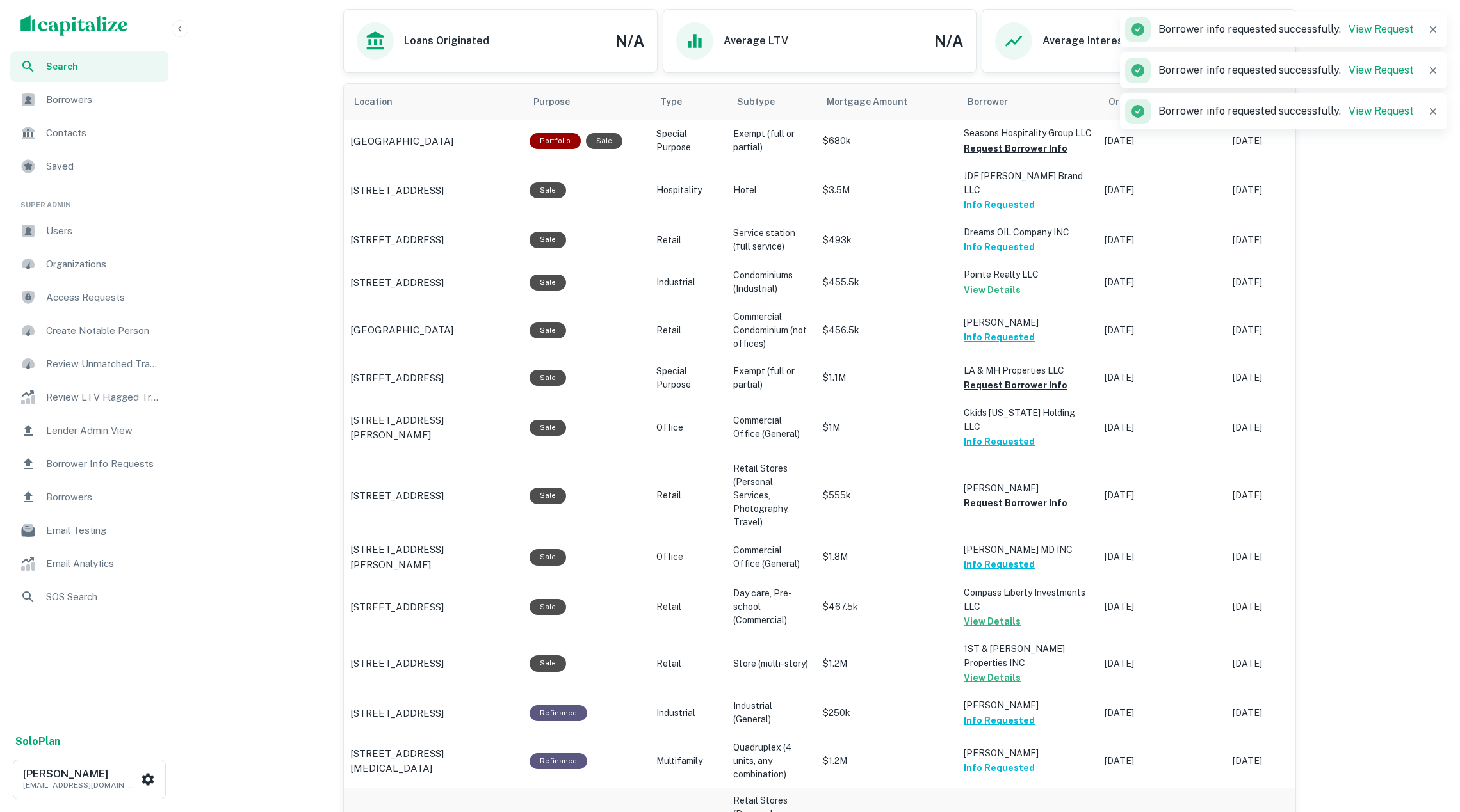
scroll to position [674, 0]
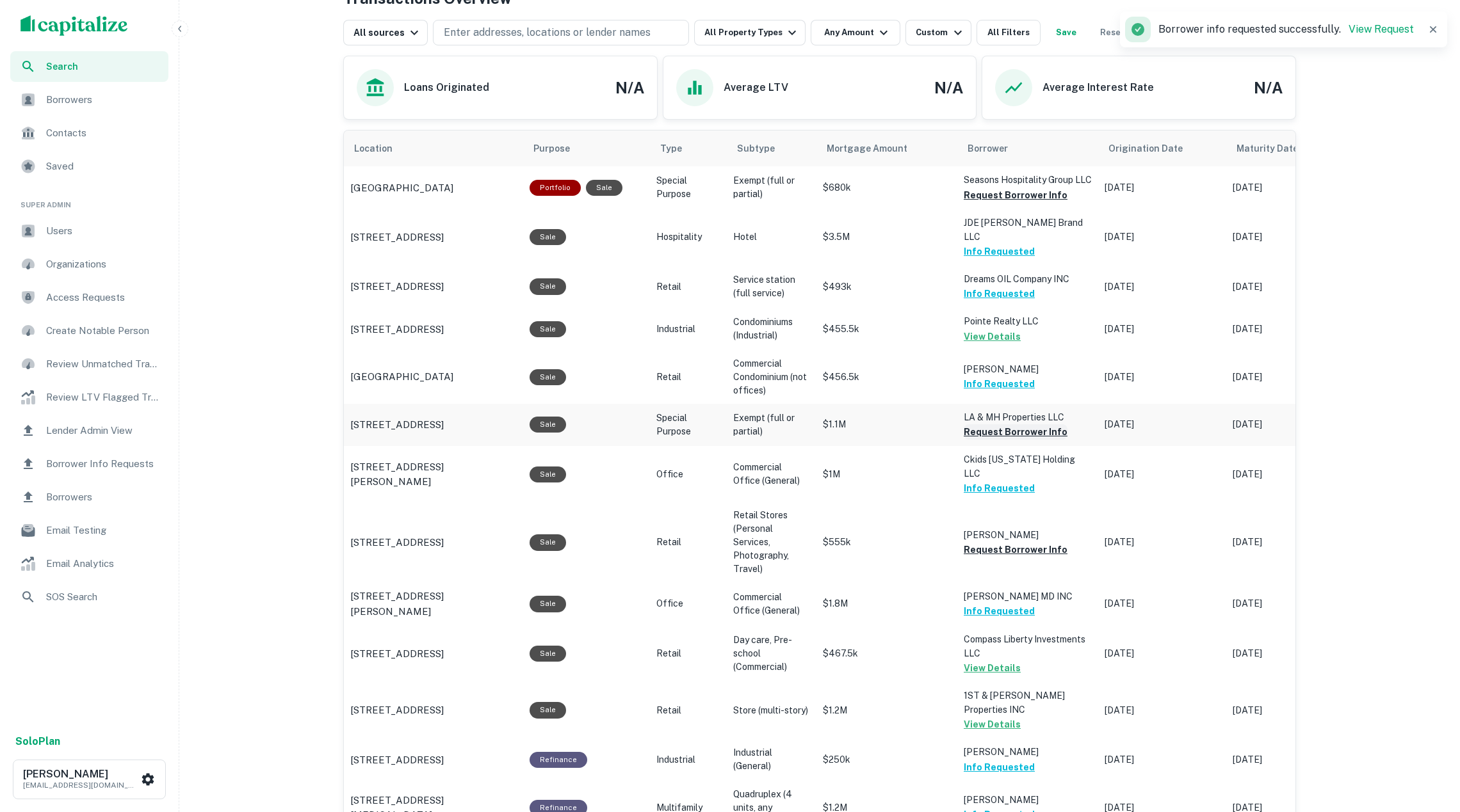
click at [1010, 436] on button "Request Borrower Info" at bounding box center [1015, 432] width 104 height 15
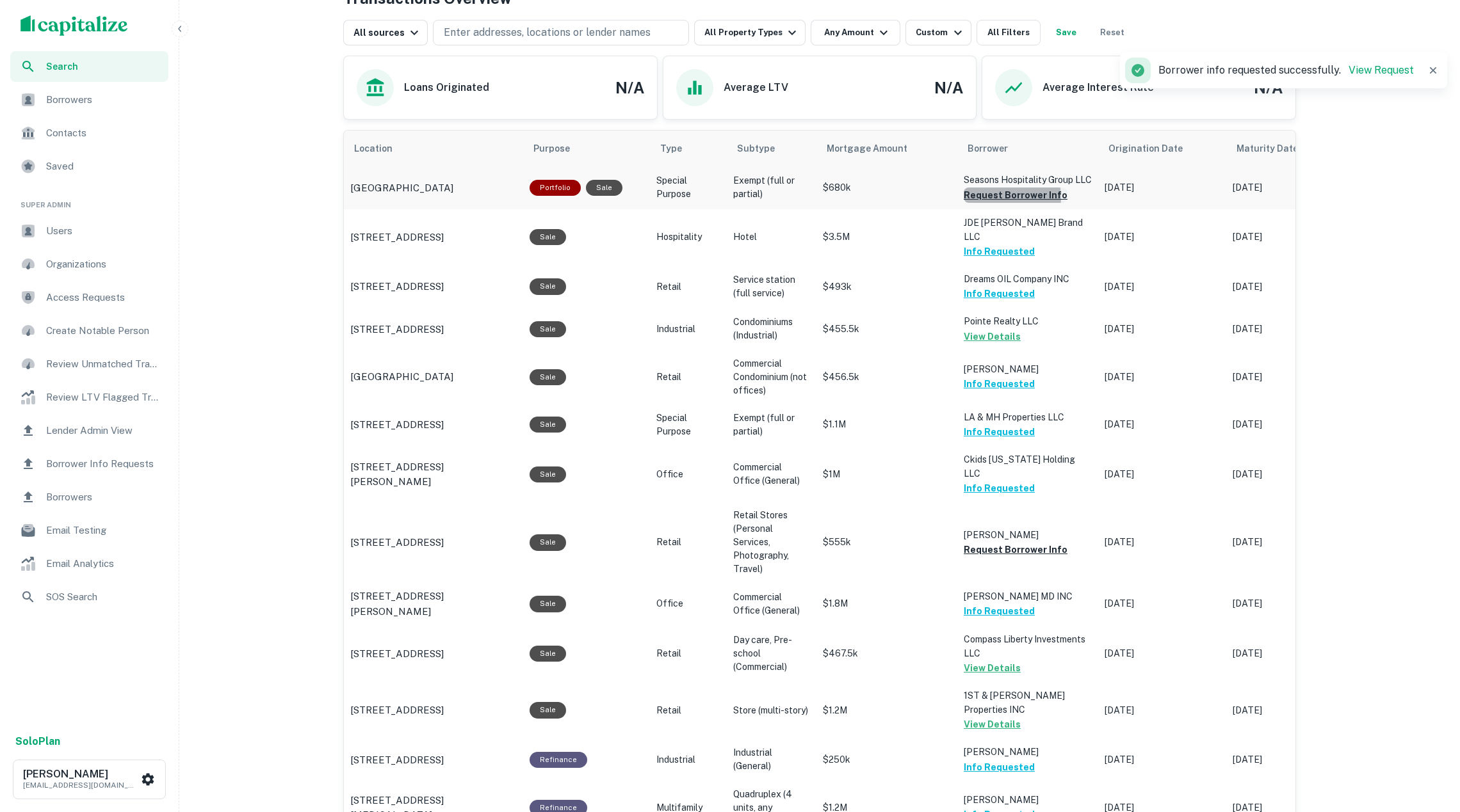
click at [1000, 203] on button "Request Borrower Info" at bounding box center [1015, 195] width 104 height 15
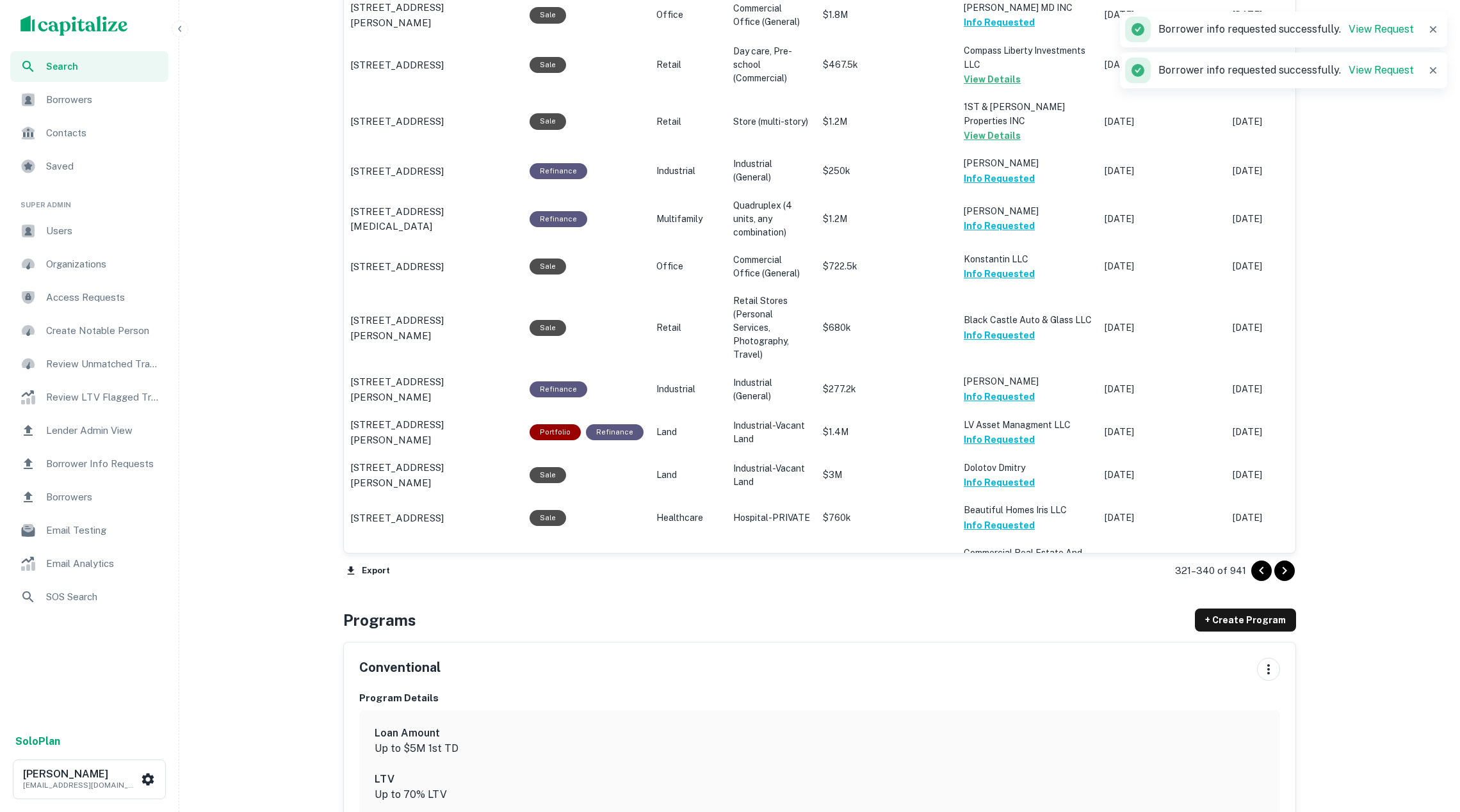
scroll to position [1316, 0]
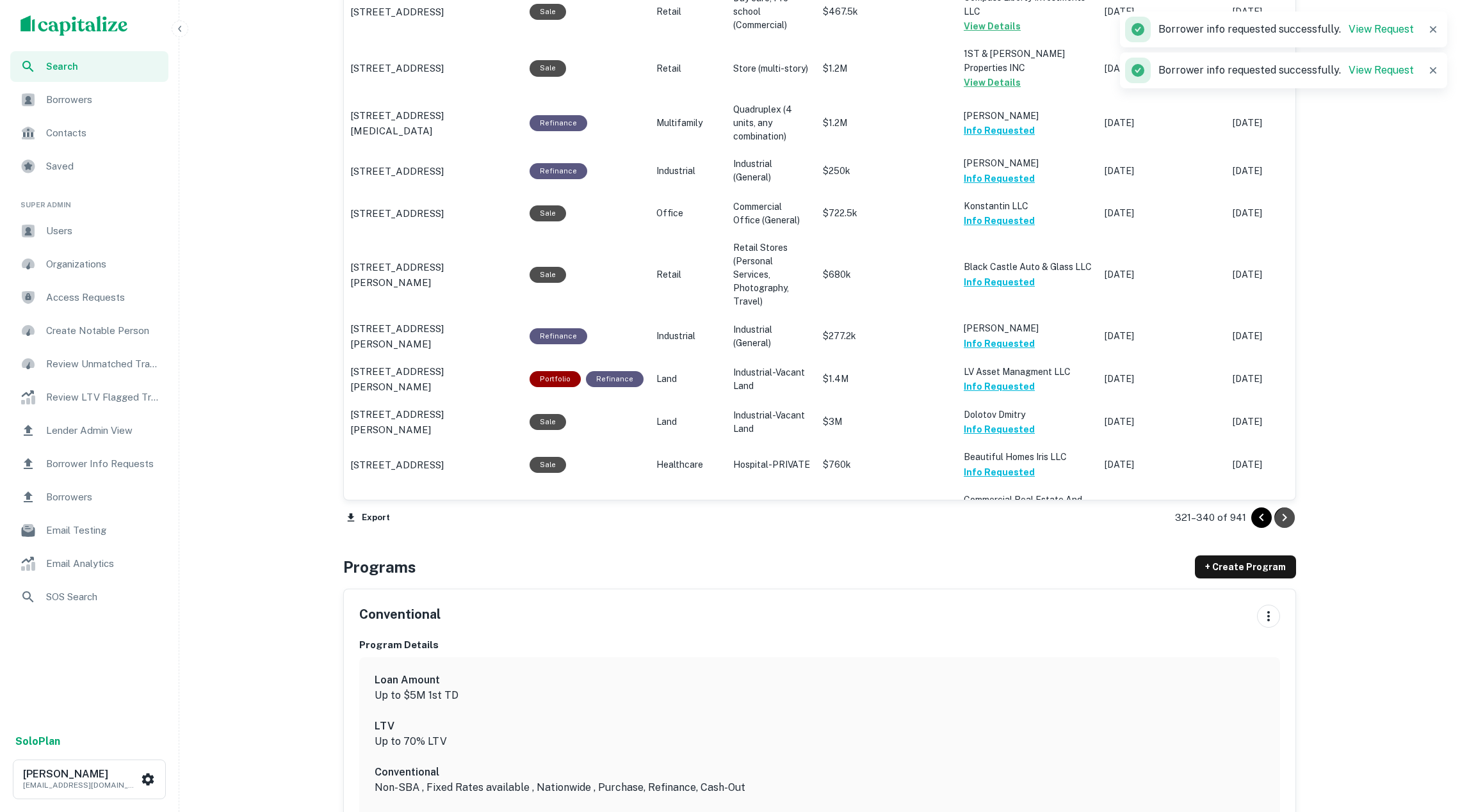
click at [1286, 521] on icon "Go to next page" at bounding box center [1284, 518] width 15 height 15
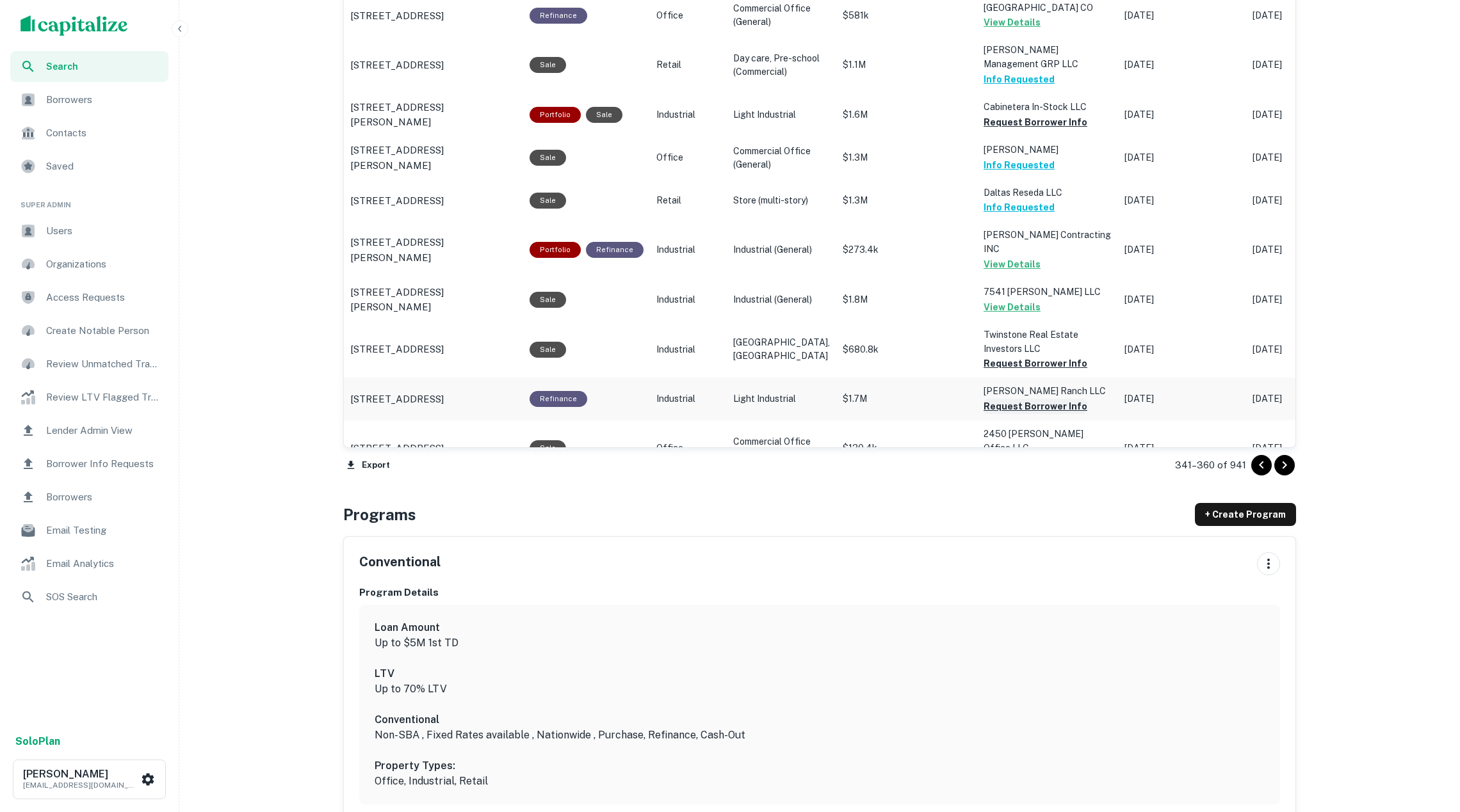
click at [1031, 398] on button "Request Borrower Info" at bounding box center [1035, 406] width 104 height 15
click at [1010, 356] on button "Request Borrower Info" at bounding box center [1035, 363] width 104 height 15
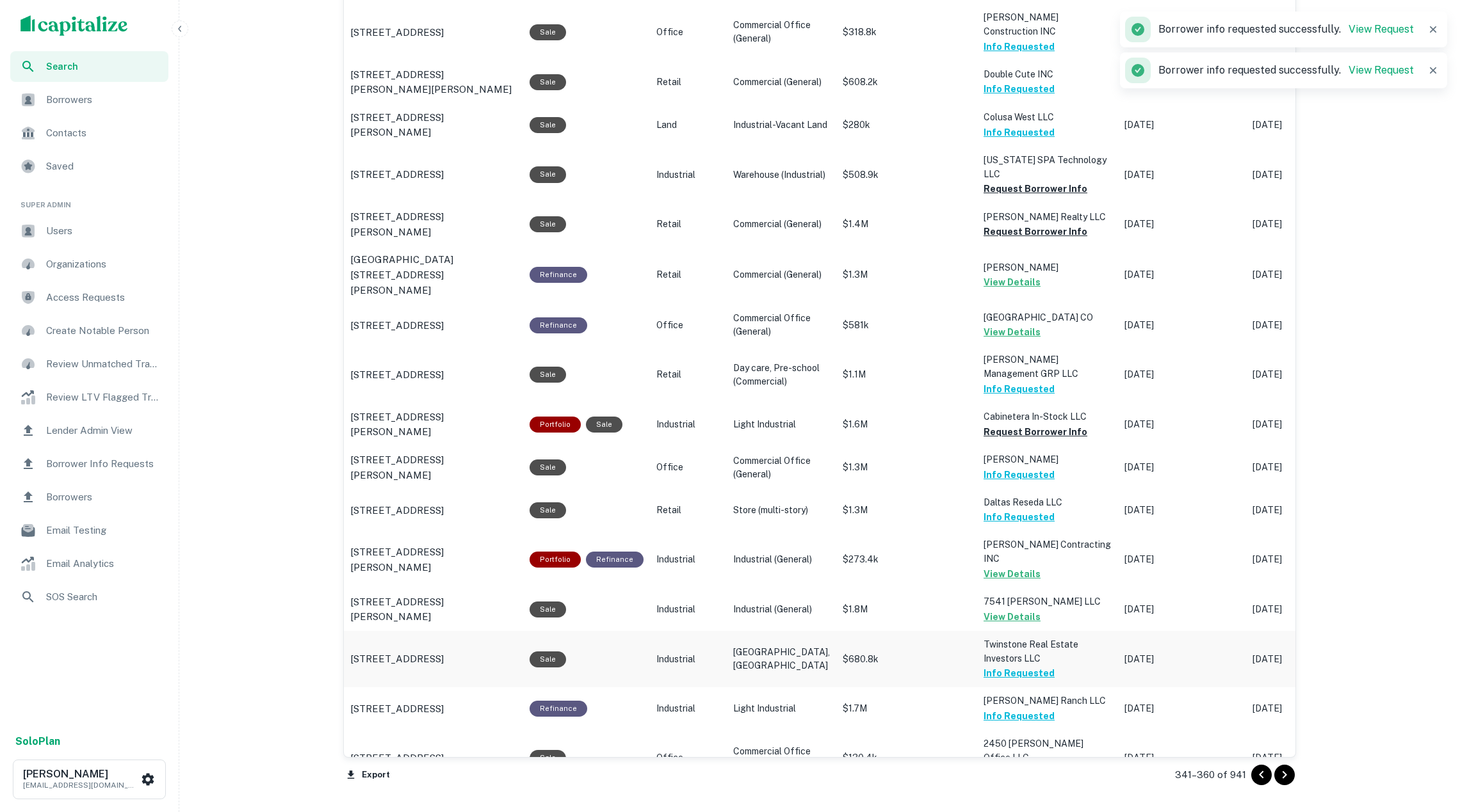
scroll to position [1007, 0]
click at [1023, 424] on button "Request Borrower Info" at bounding box center [1035, 431] width 104 height 15
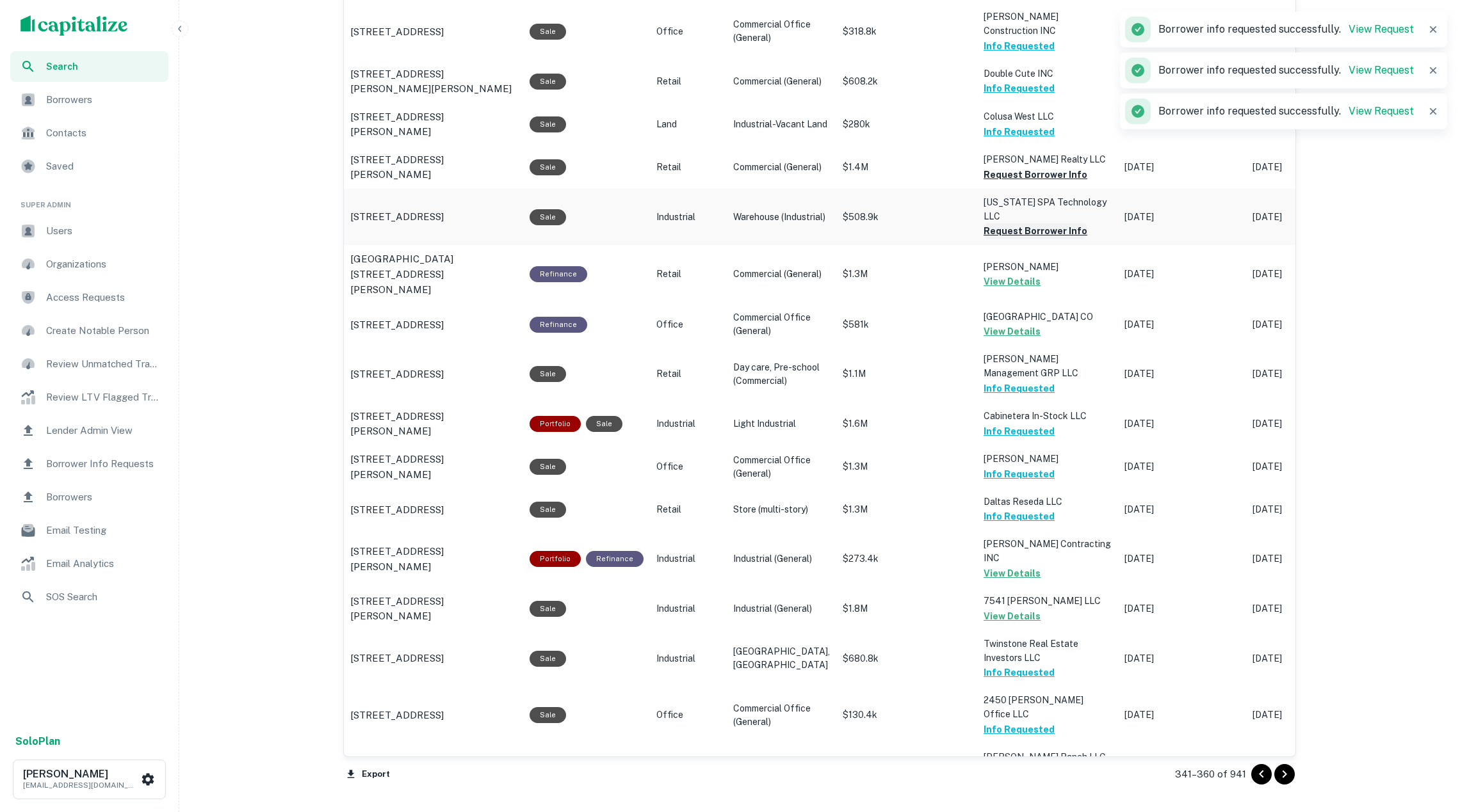
click at [1013, 223] on button "Request Borrower Info" at bounding box center [1035, 231] width 104 height 15
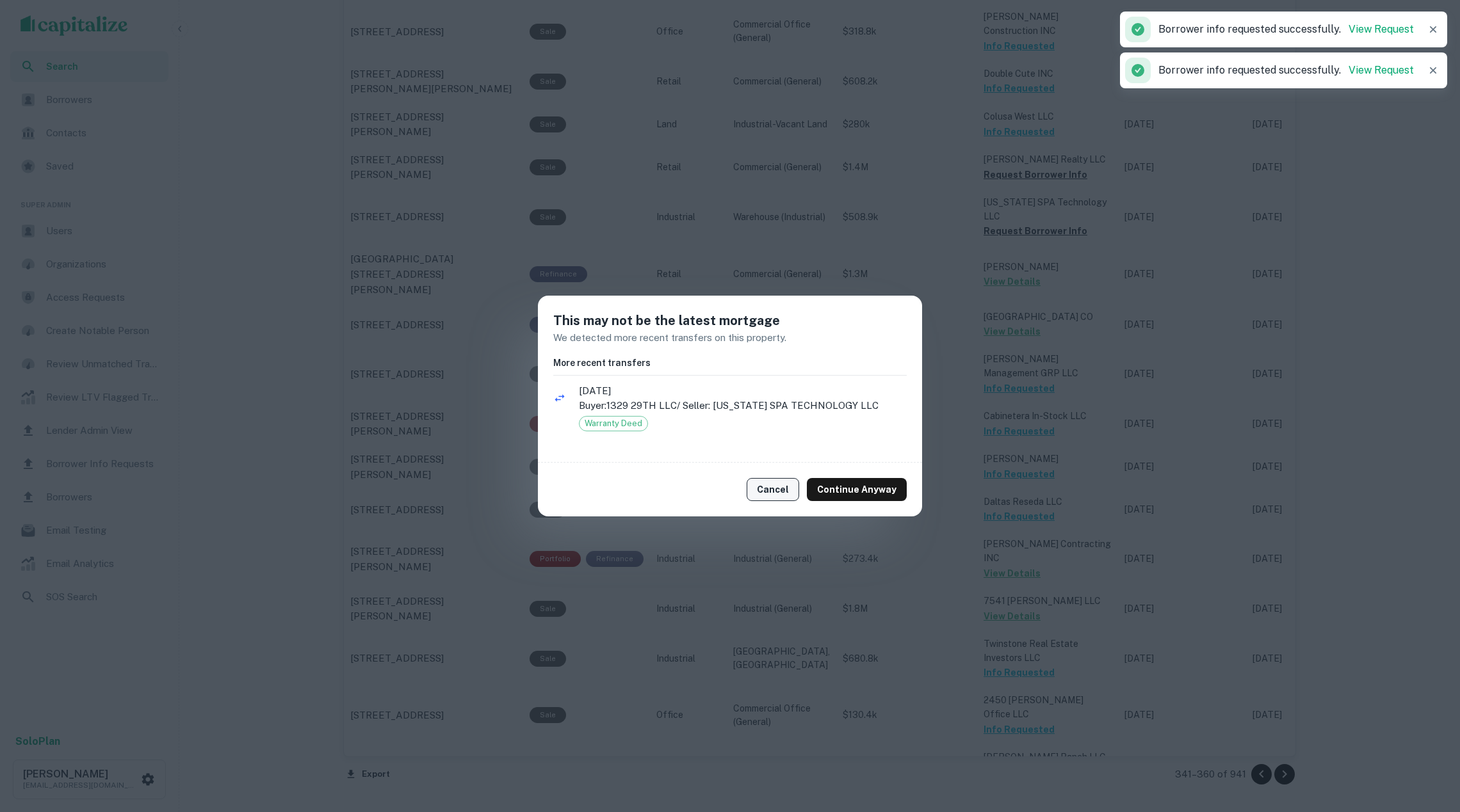
click at [793, 484] on button "Cancel" at bounding box center [772, 490] width 53 height 23
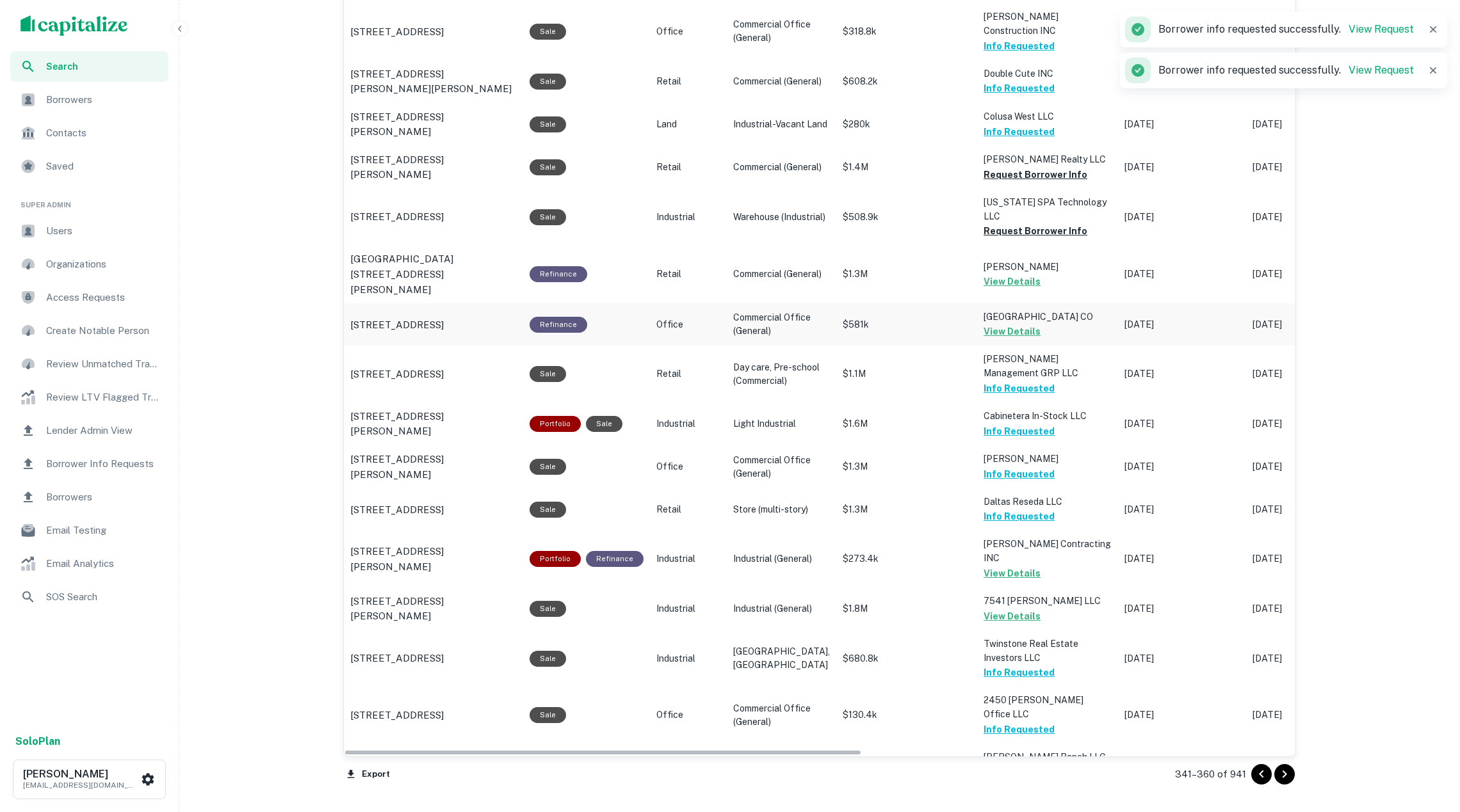
scroll to position [899, 0]
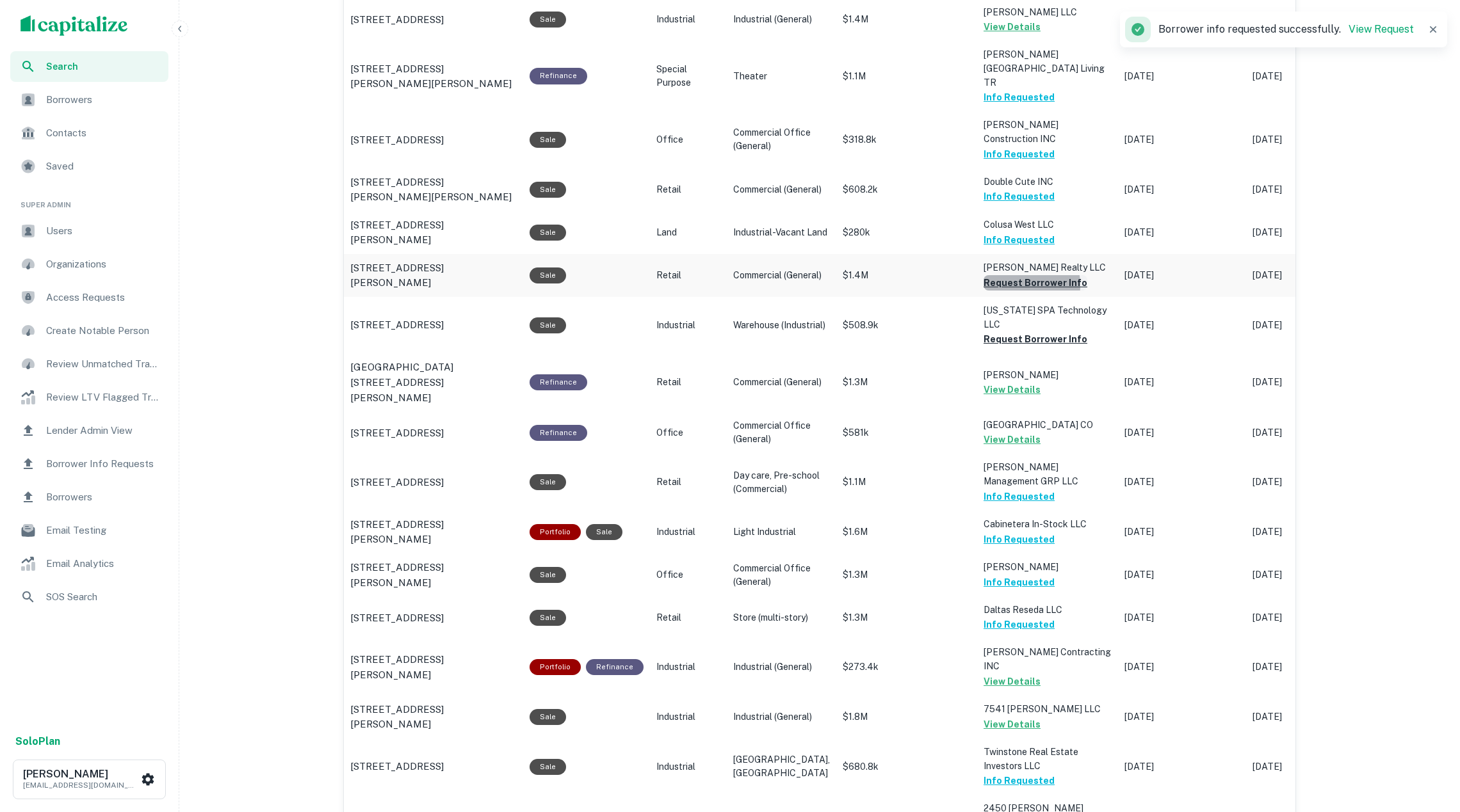
click at [992, 275] on button "Request Borrower Info" at bounding box center [1035, 282] width 104 height 15
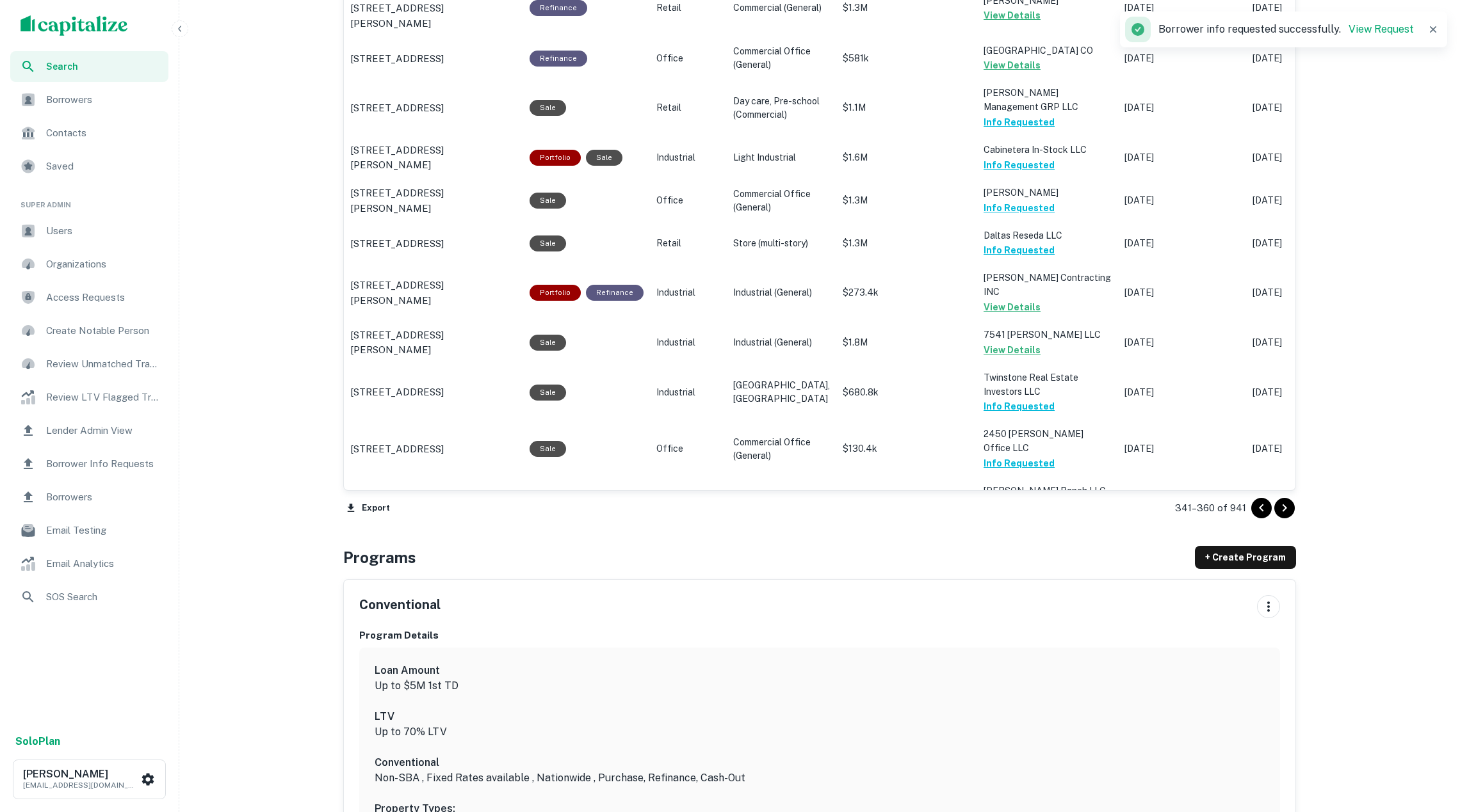
scroll to position [1340, 0]
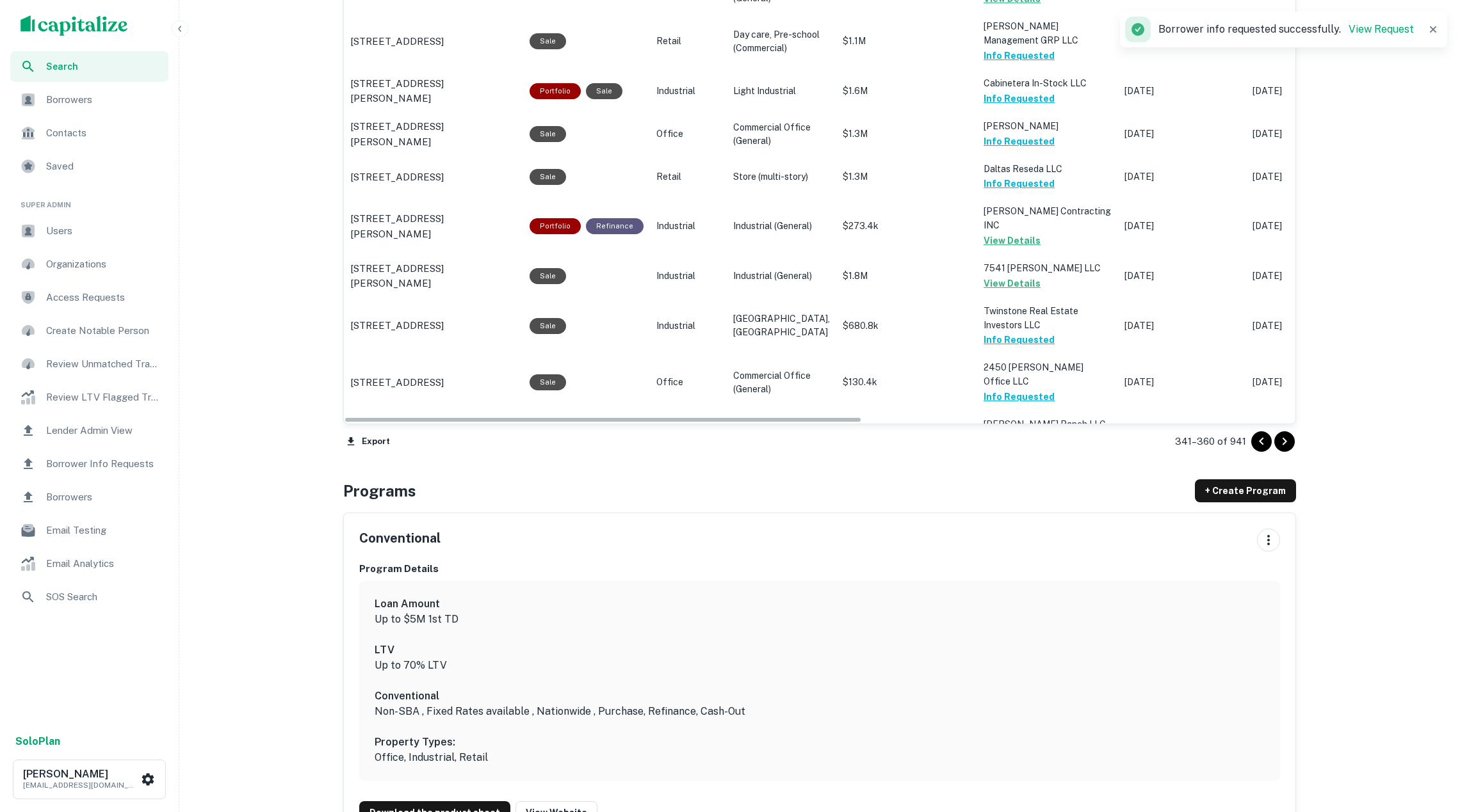
click at [1295, 451] on div at bounding box center [1273, 441] width 43 height 21
click at [1287, 447] on icon "Go to next page" at bounding box center [1284, 442] width 15 height 15
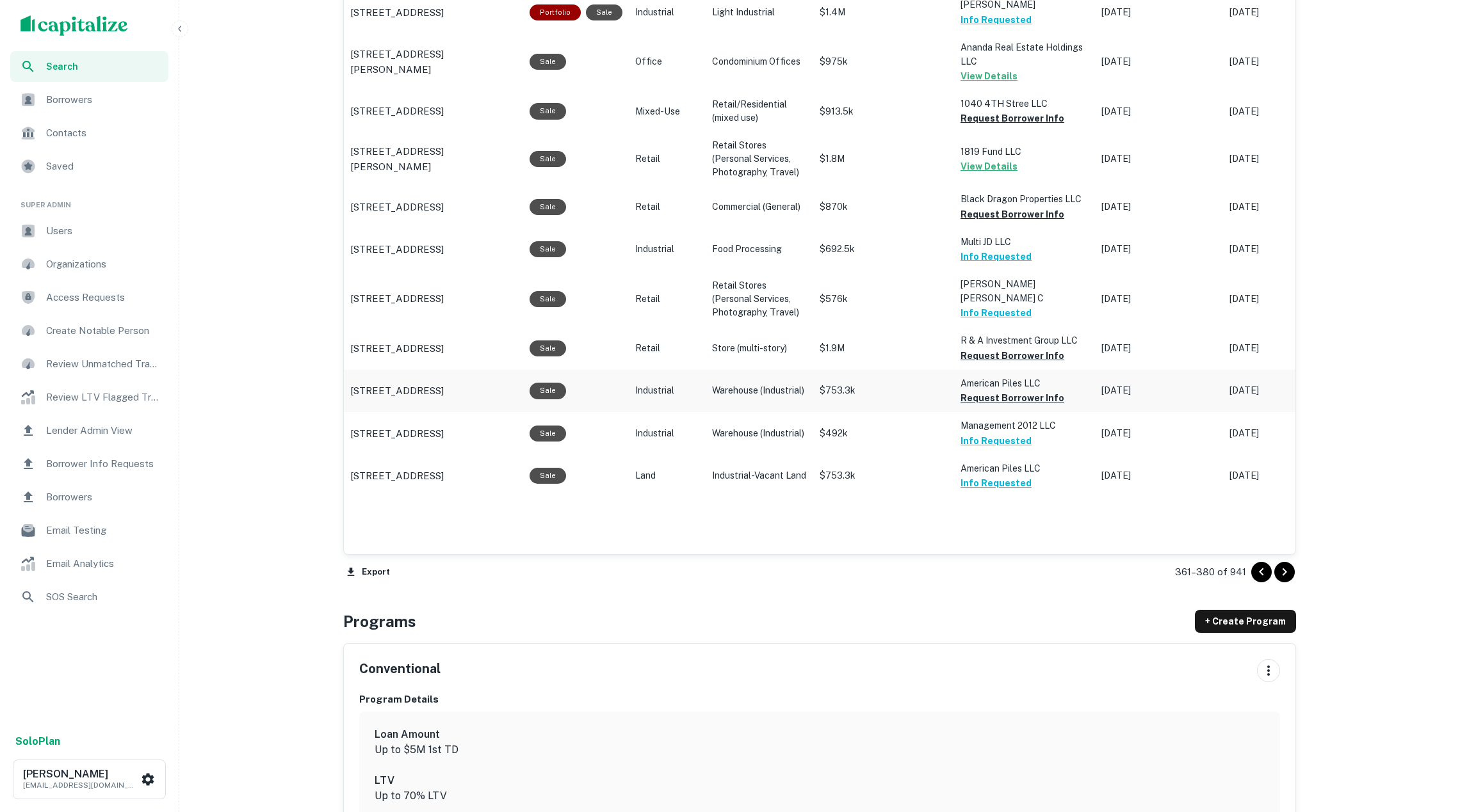
scroll to position [1302, 0]
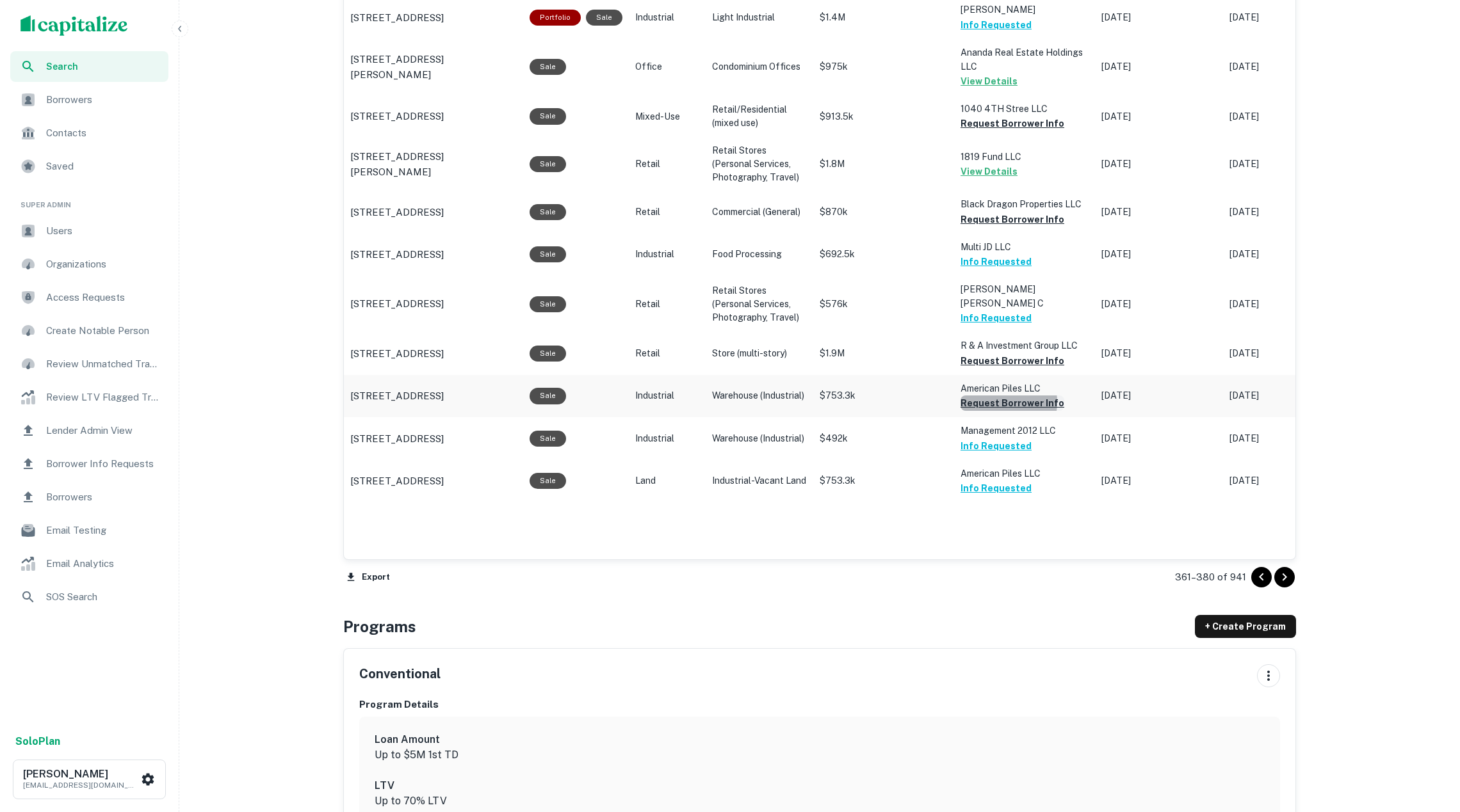
click at [986, 411] on button "Request Borrower Info" at bounding box center [1012, 403] width 104 height 15
click at [969, 368] on button "Request Borrower Info" at bounding box center [1012, 361] width 104 height 15
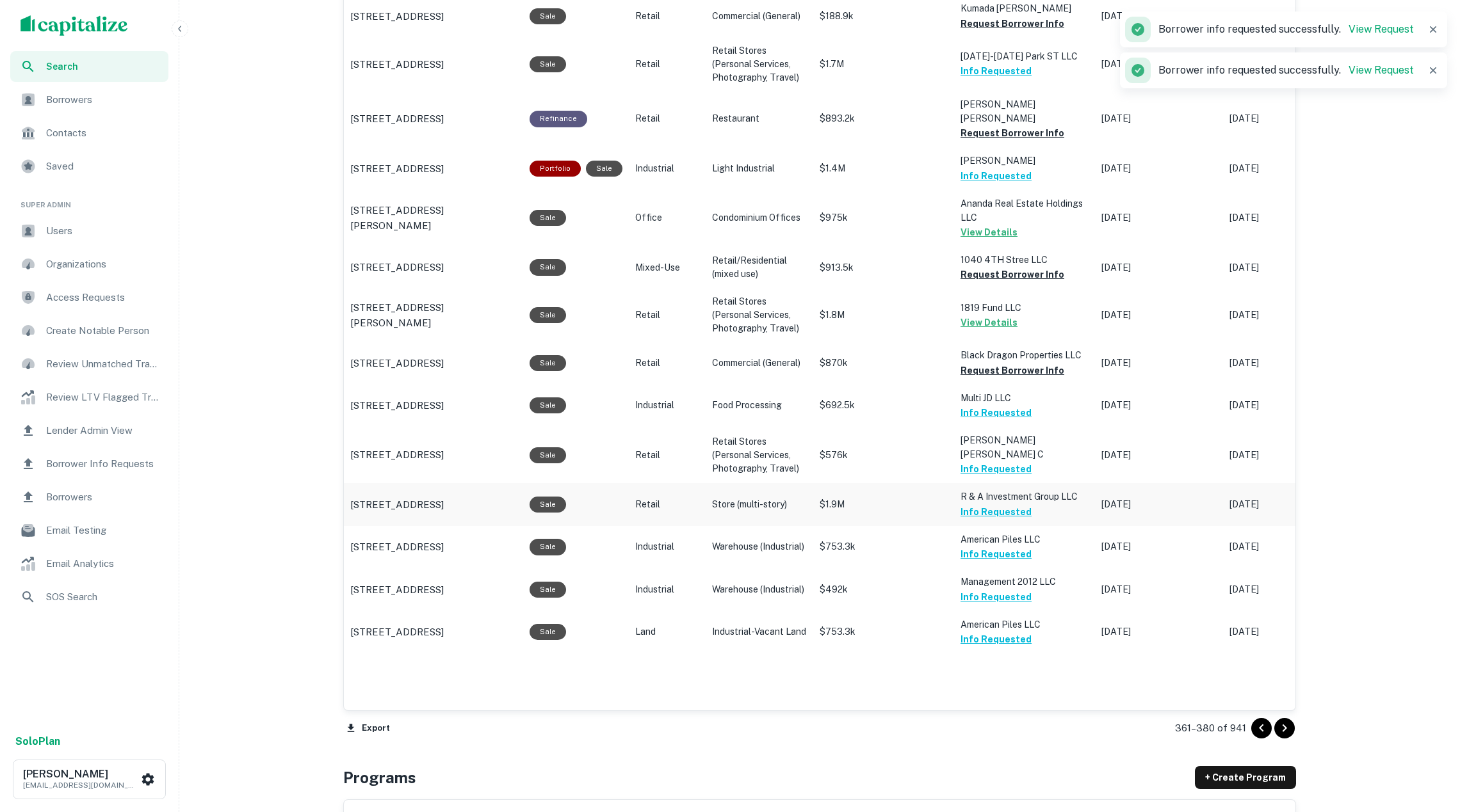
scroll to position [1137, 0]
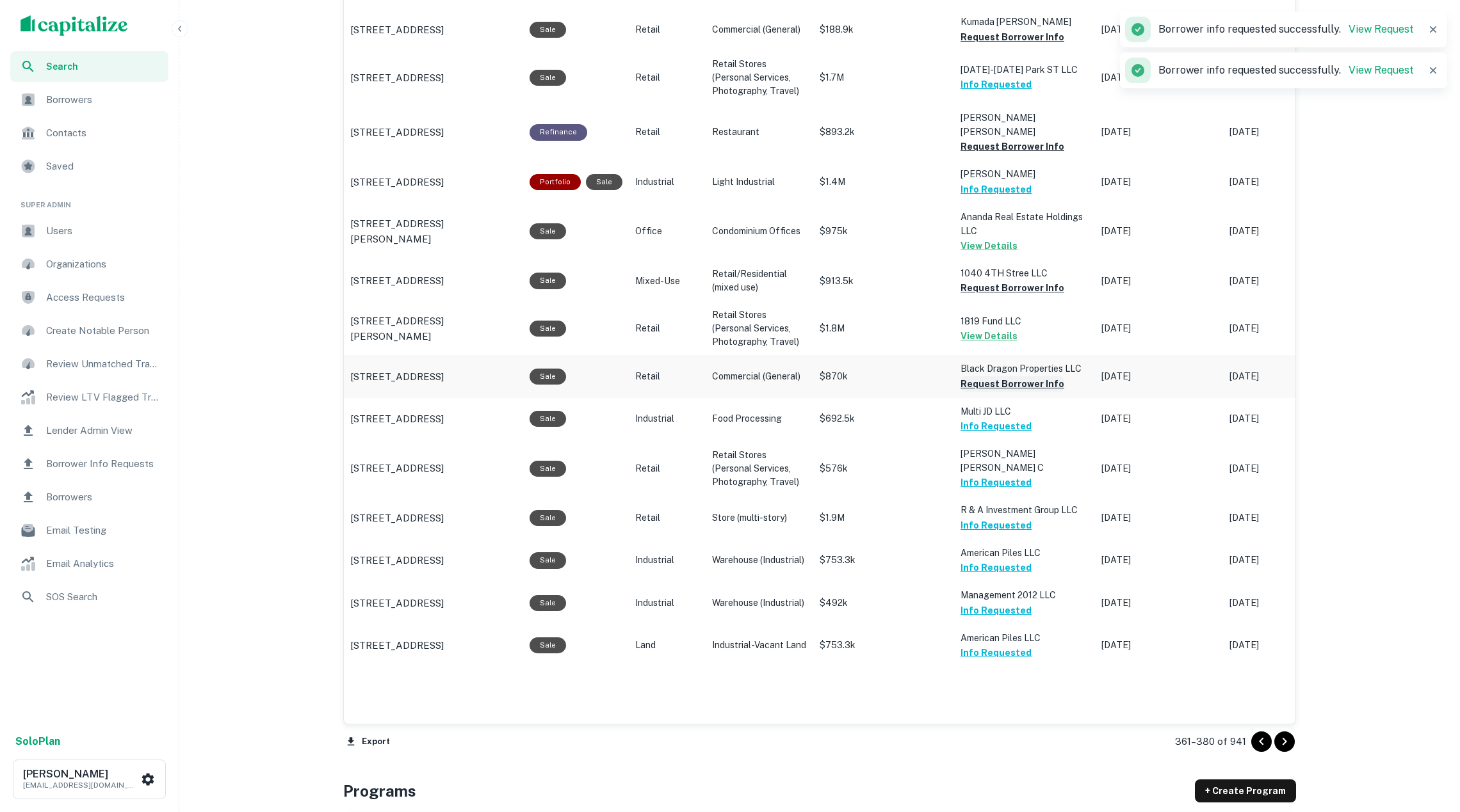
click at [967, 392] on button "Request Borrower Info" at bounding box center [1012, 384] width 104 height 15
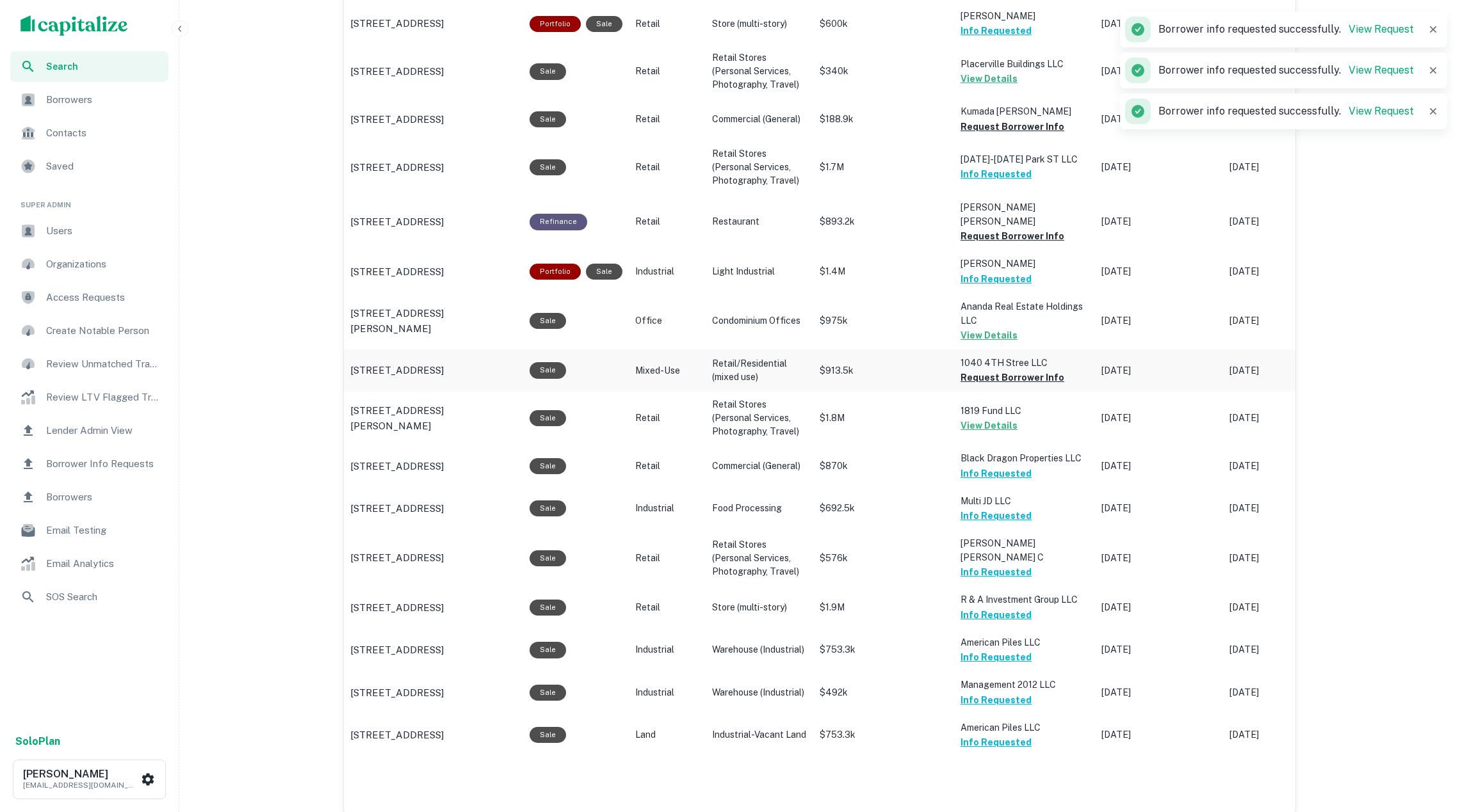
scroll to position [1048, 0]
click at [962, 385] on button "Request Borrower Info" at bounding box center [1012, 377] width 104 height 15
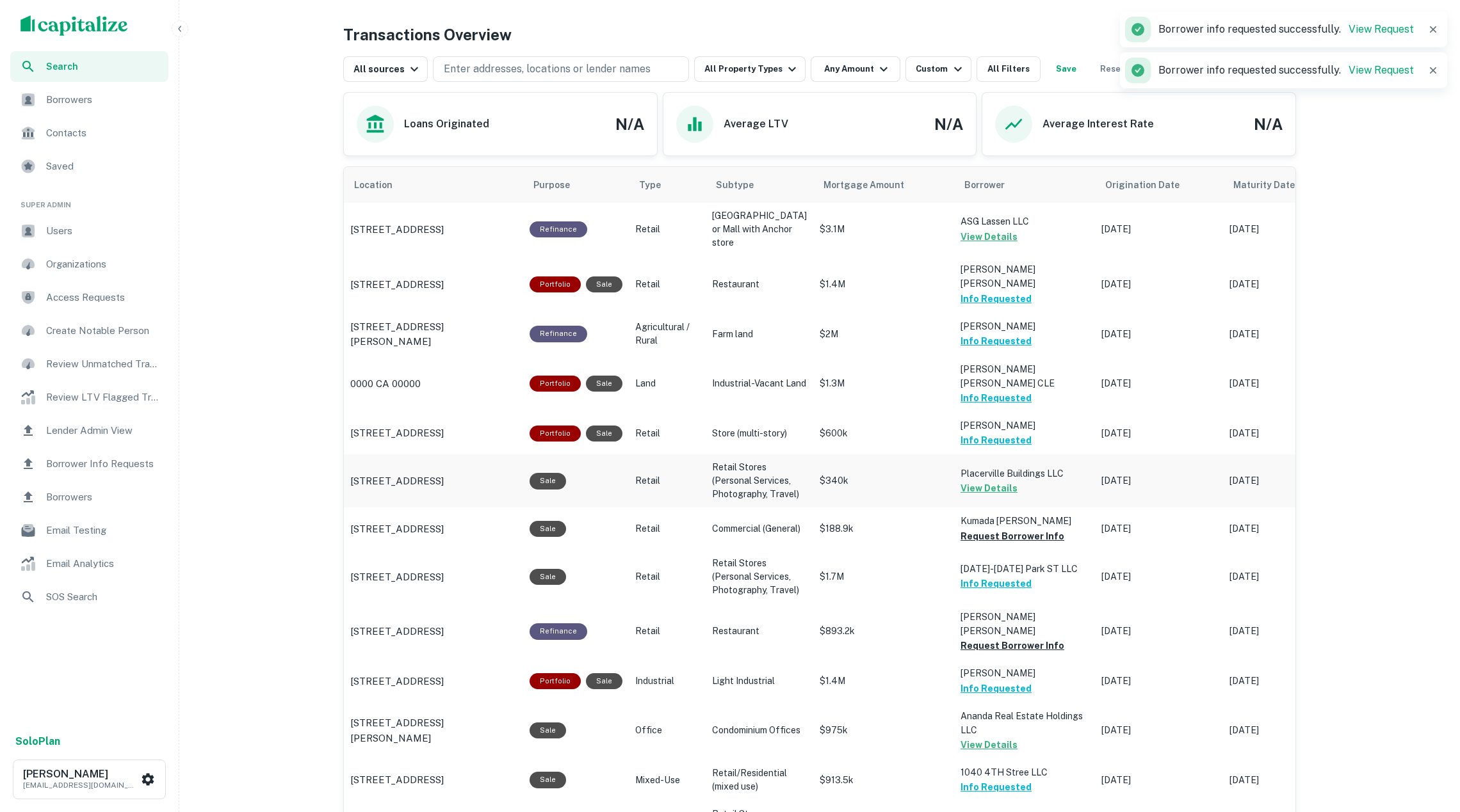
scroll to position [1157, 0]
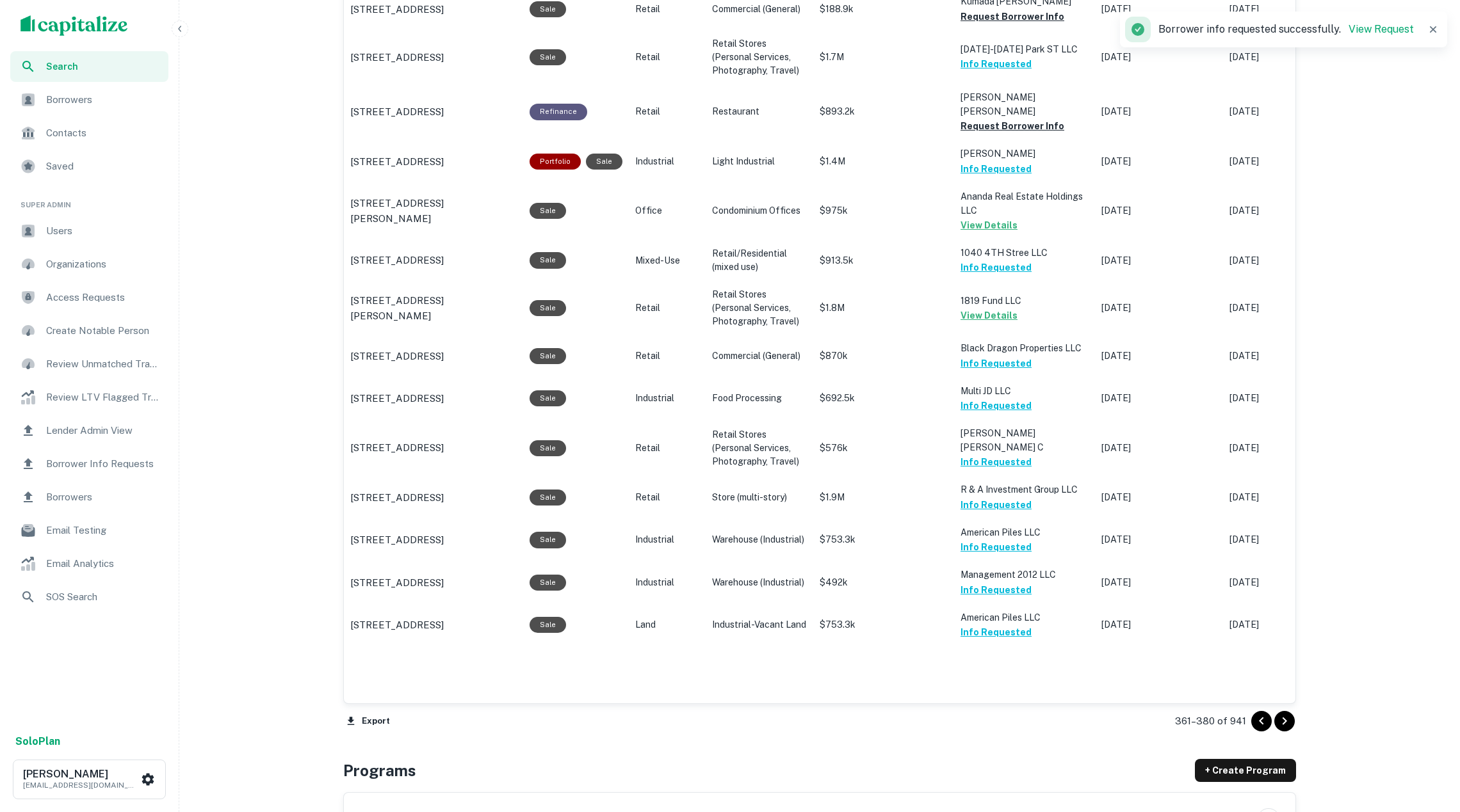
click at [1284, 719] on icon "Go to next page" at bounding box center [1284, 721] width 15 height 15
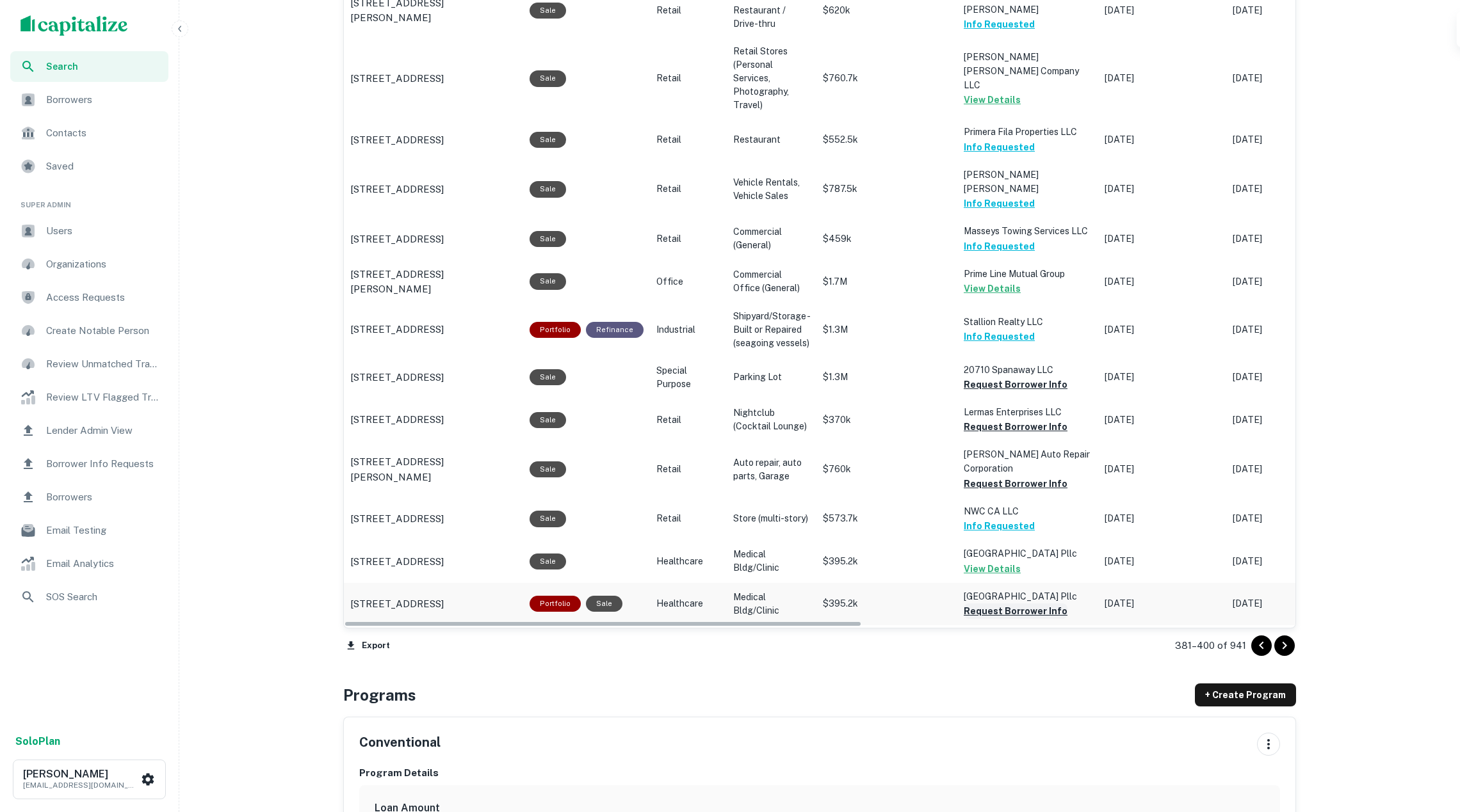
click at [1040, 617] on button "Request Borrower Info" at bounding box center [1015, 612] width 104 height 15
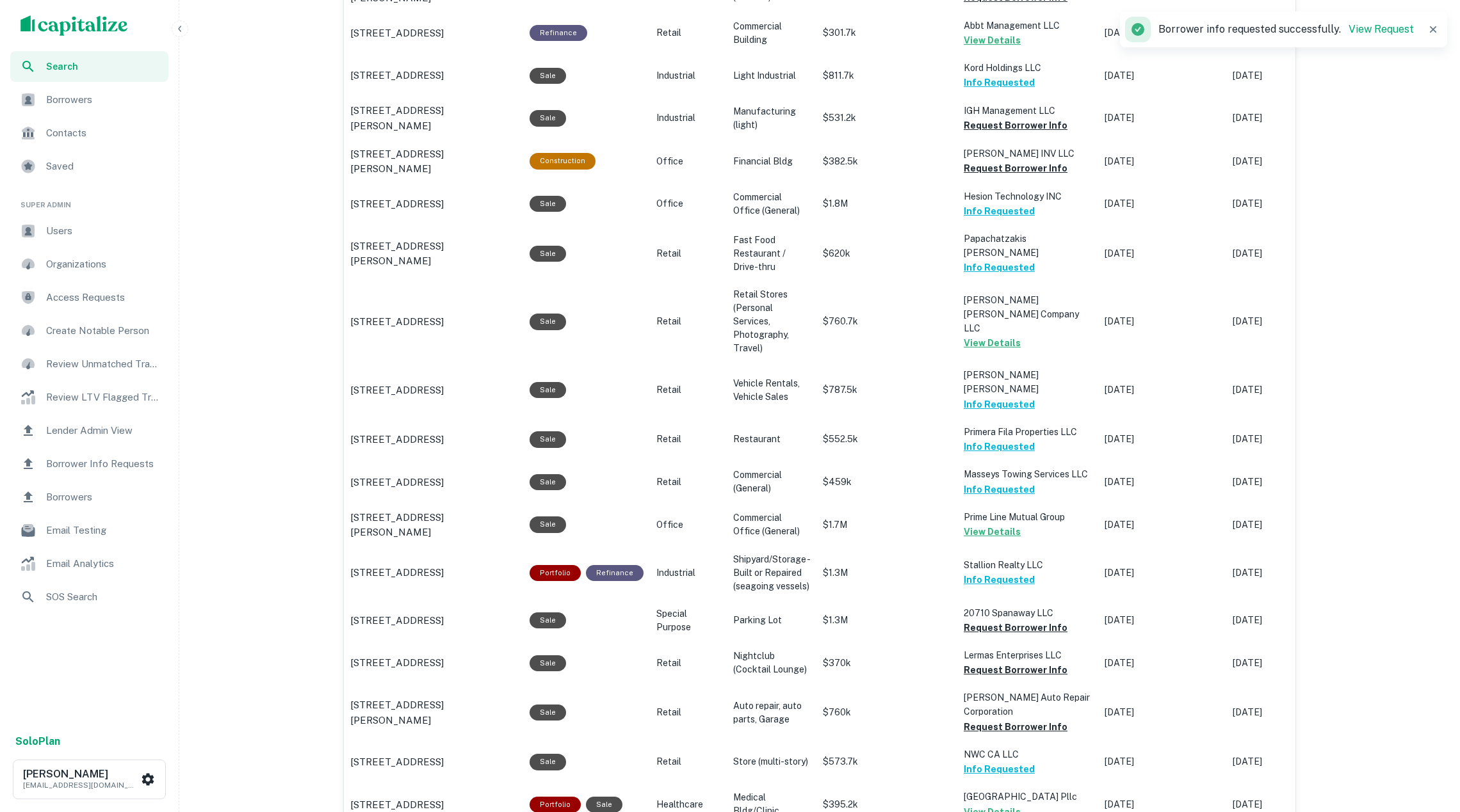
scroll to position [520, 0]
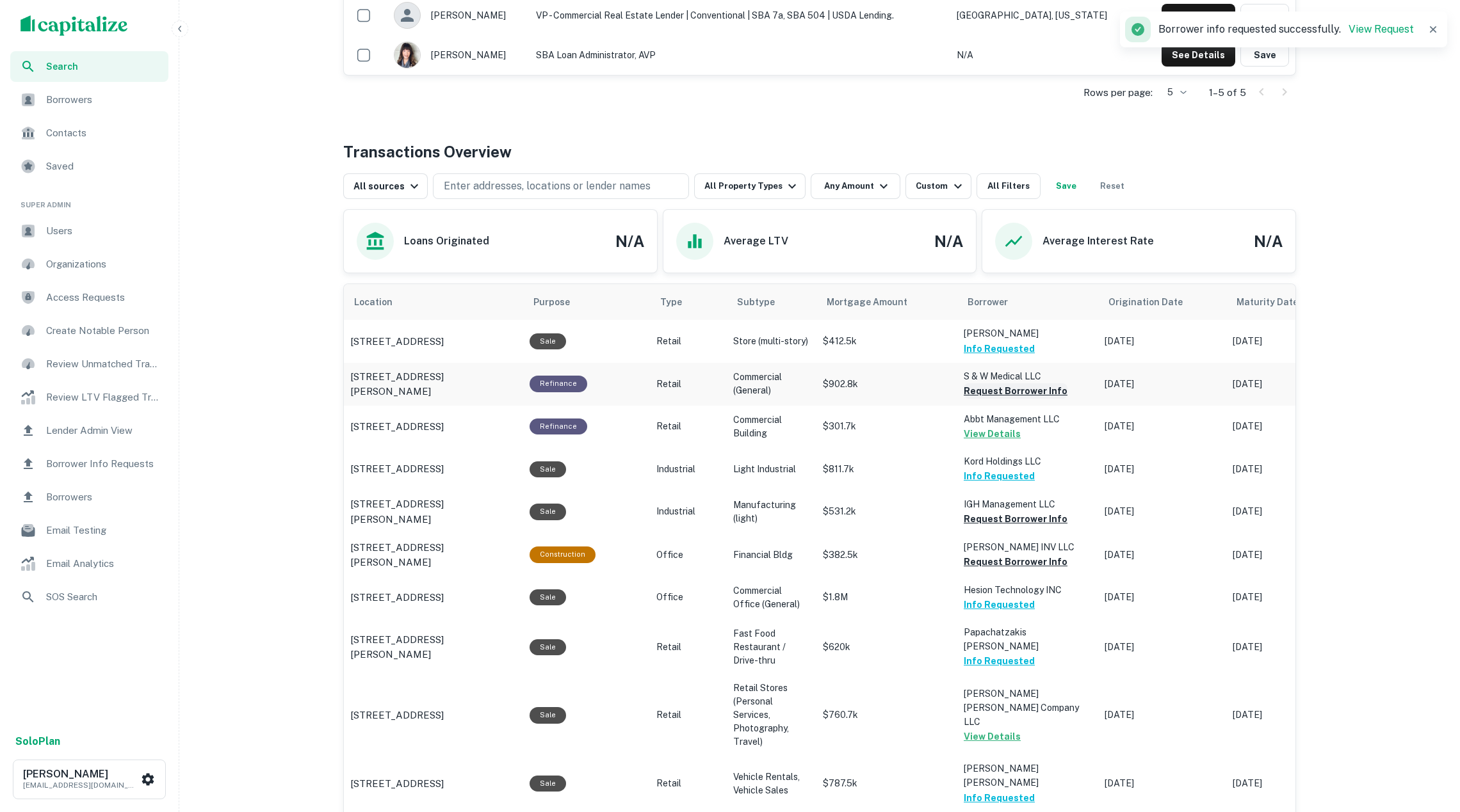
click at [974, 396] on button "Request Borrower Info" at bounding box center [1015, 391] width 104 height 15
click at [1005, 514] on button "Request Borrower Info" at bounding box center [1015, 519] width 104 height 15
click at [1013, 566] on button "Request Borrower Info" at bounding box center [1015, 562] width 104 height 15
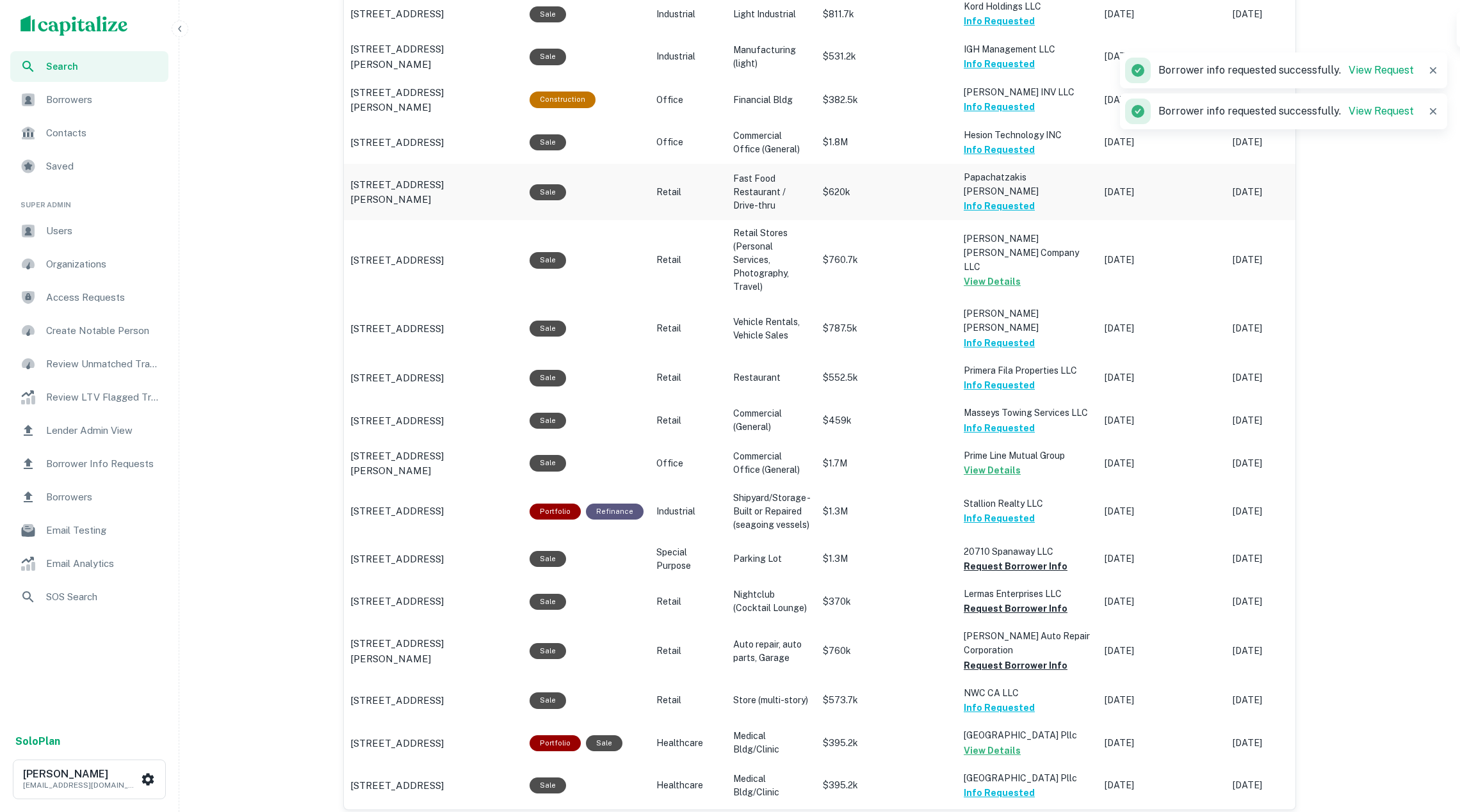
scroll to position [977, 0]
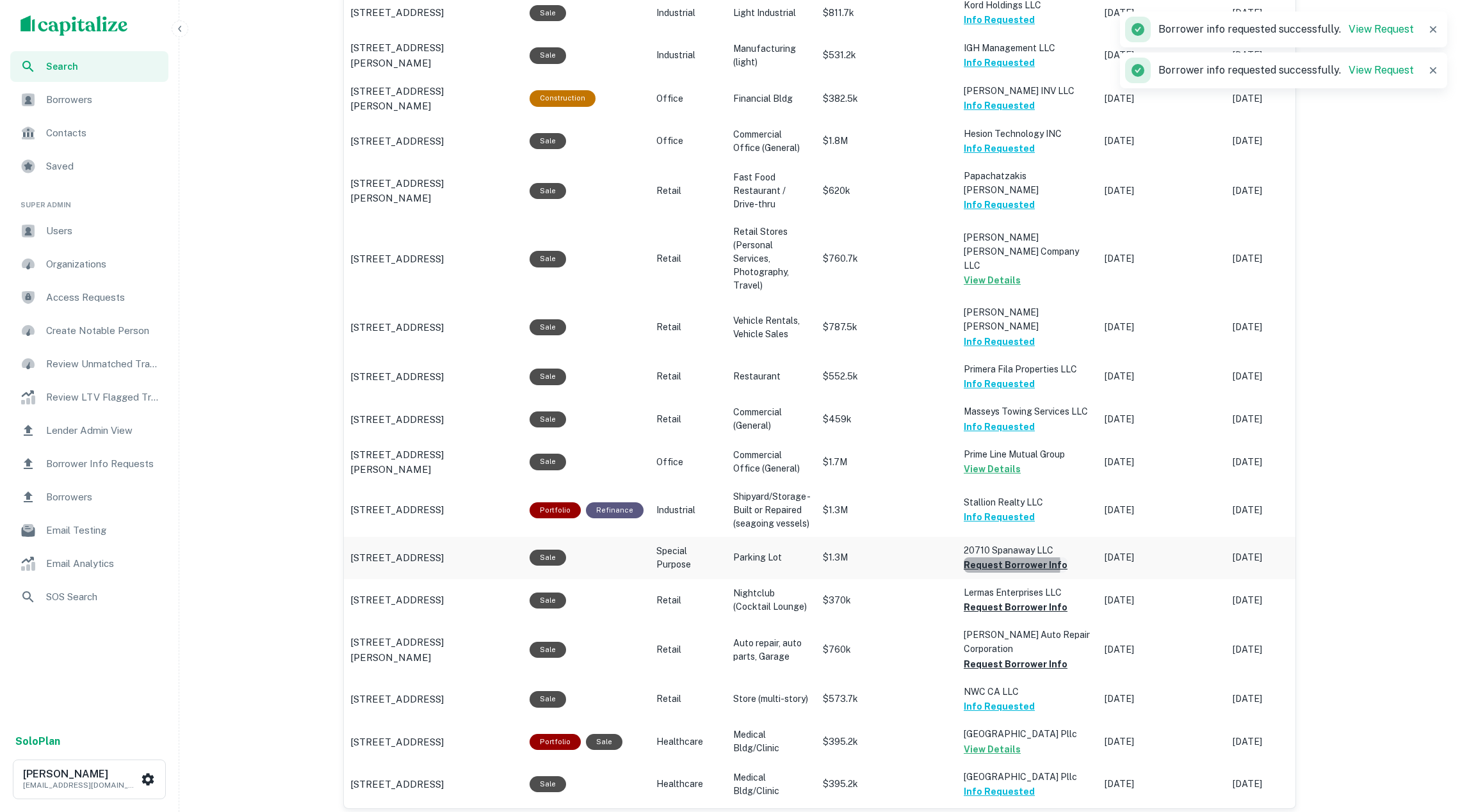
click at [998, 557] on button "Request Borrower Info" at bounding box center [1015, 565] width 104 height 15
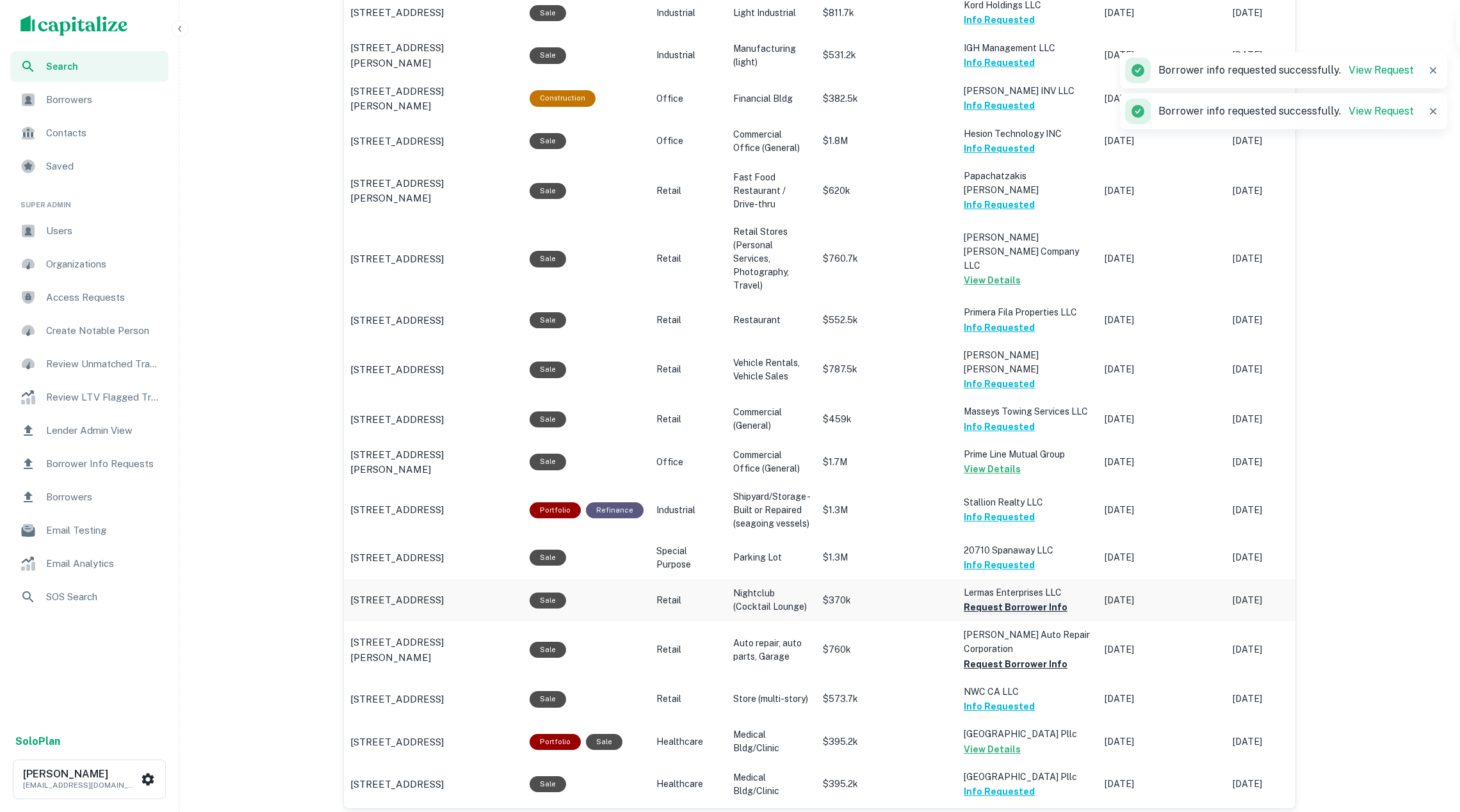
click at [1010, 600] on button "Request Borrower Info" at bounding box center [1015, 607] width 104 height 15
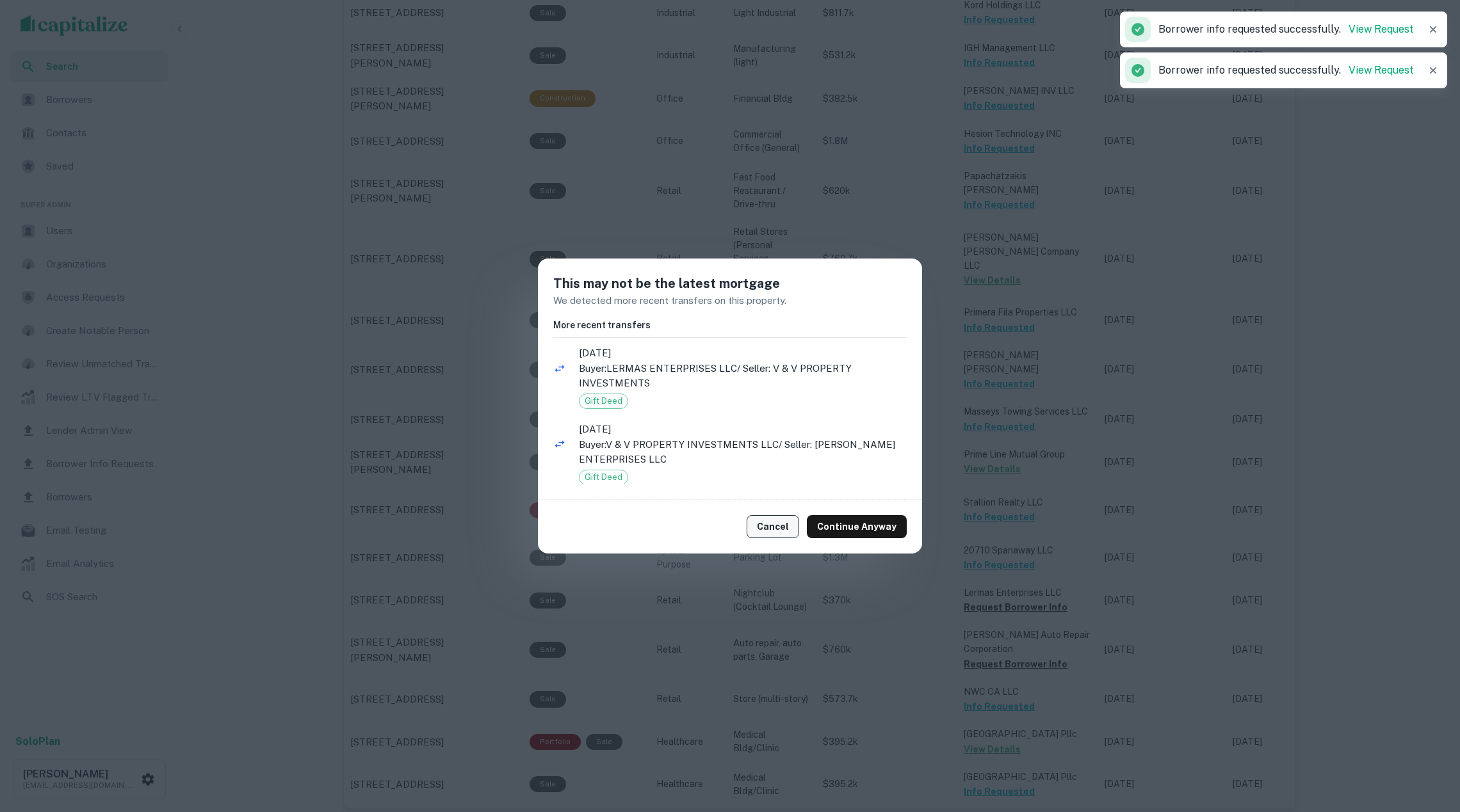
click at [796, 524] on button "Cancel" at bounding box center [772, 527] width 53 height 23
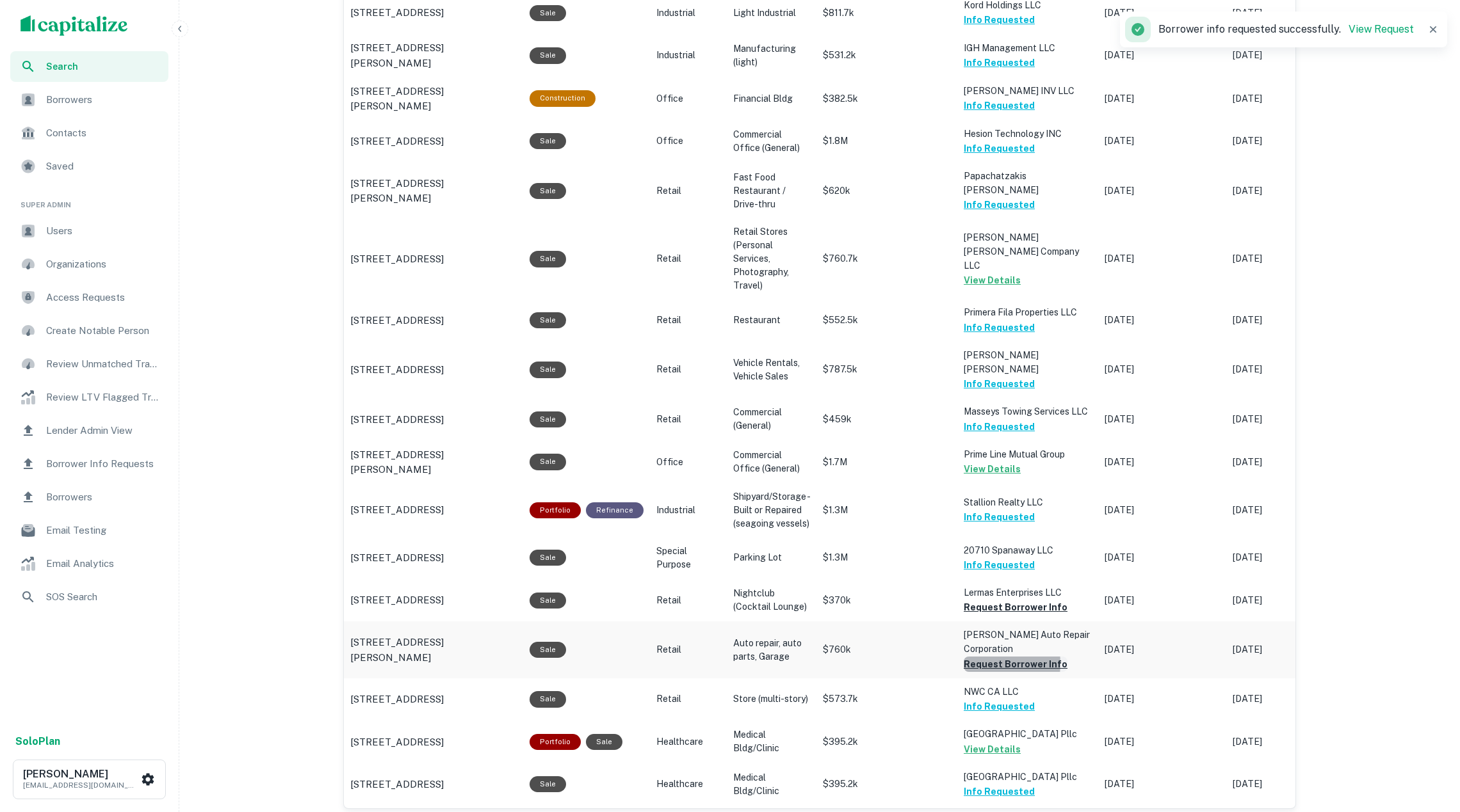
click at [984, 657] on button "Request Borrower Info" at bounding box center [1015, 664] width 104 height 15
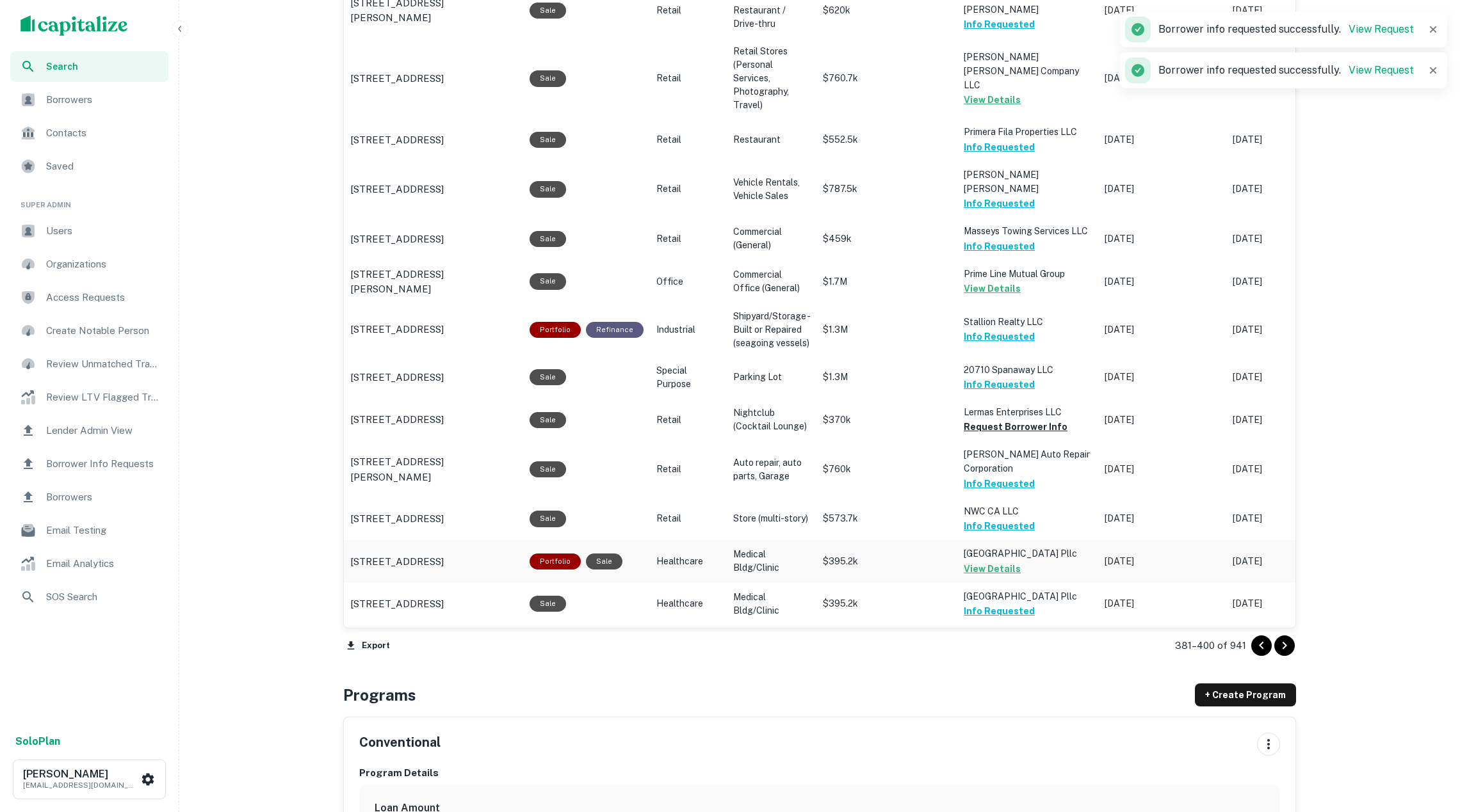
scroll to position [1157, 0]
click at [1277, 645] on icon "Go to next page" at bounding box center [1284, 646] width 15 height 15
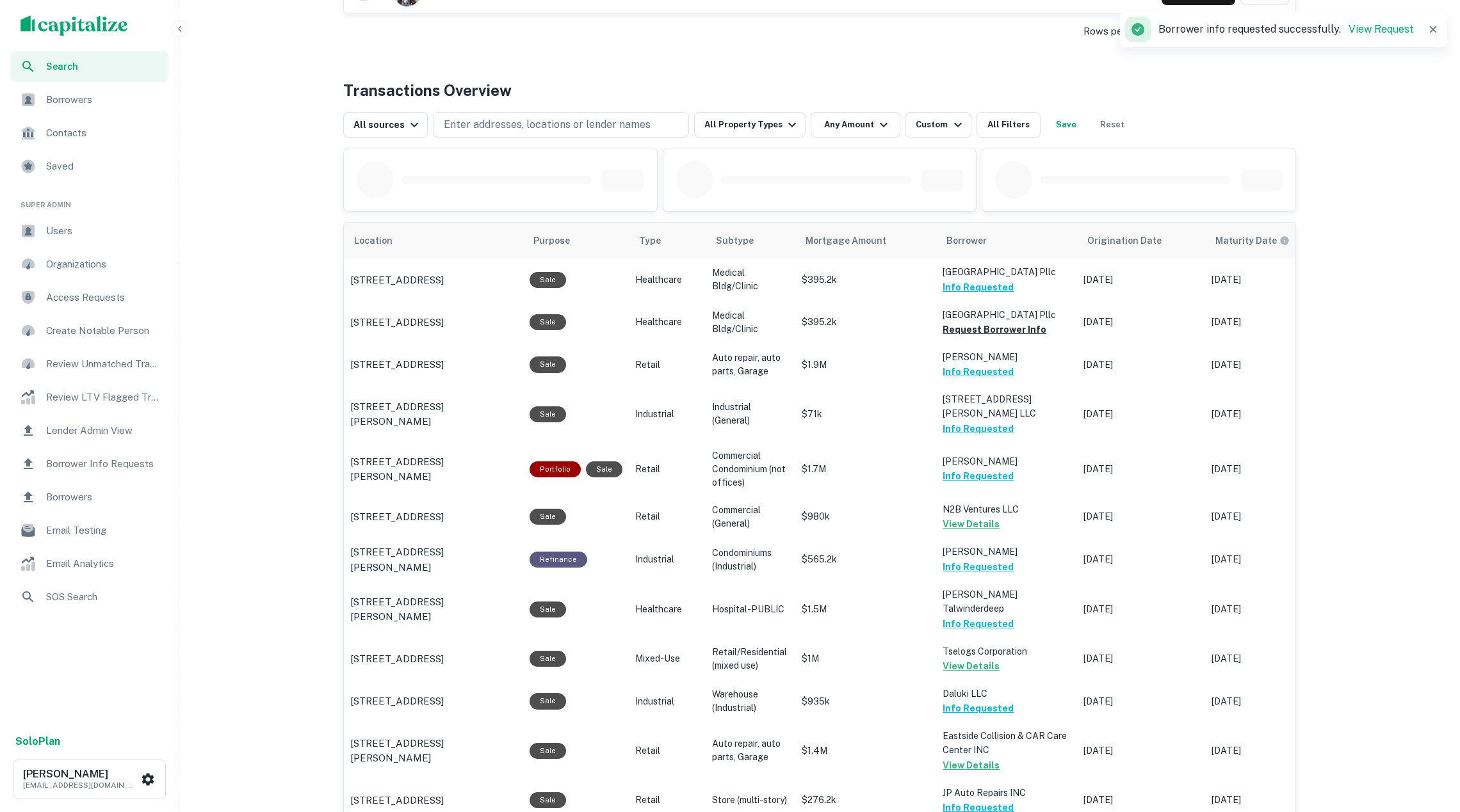
scroll to position [431, 0]
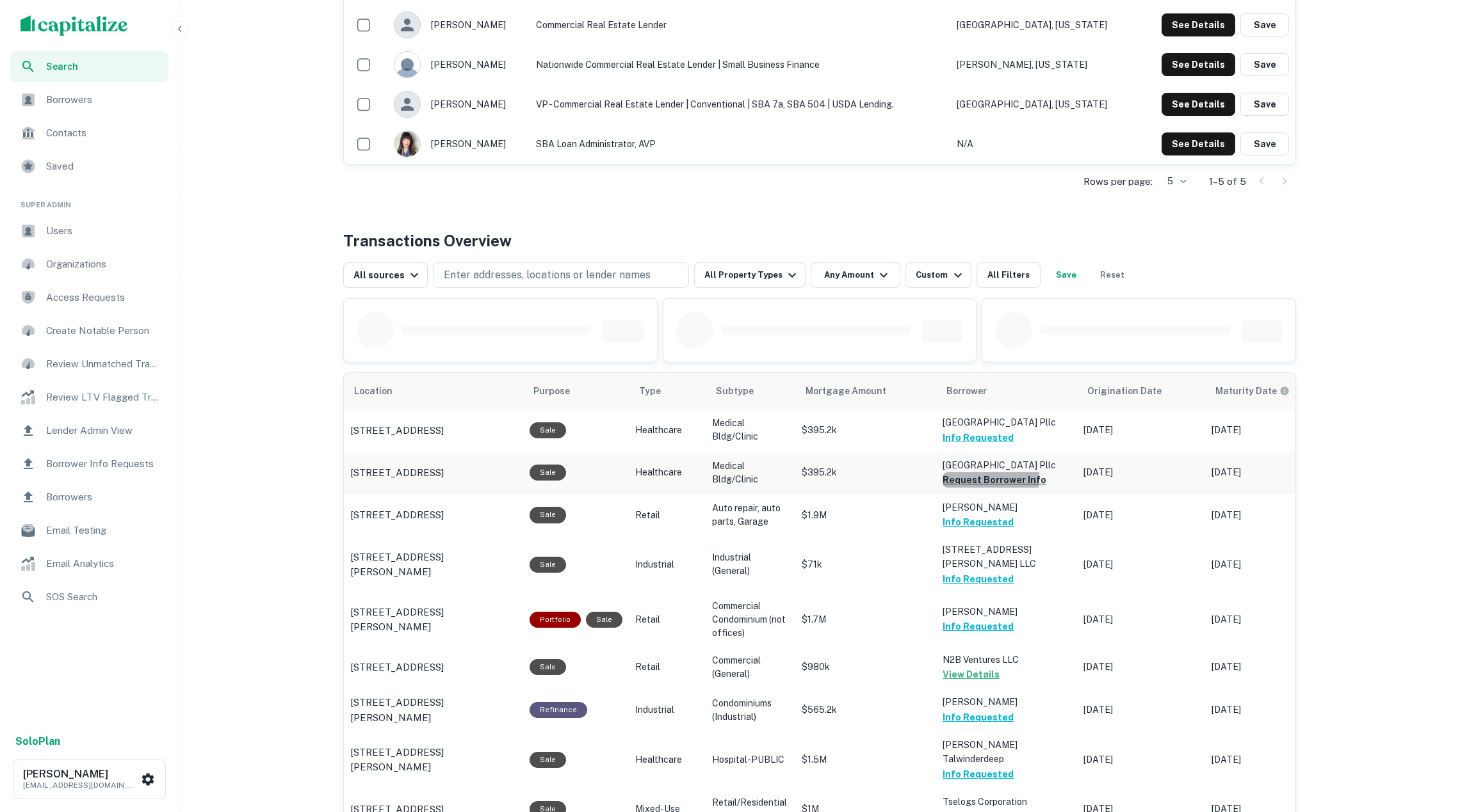
click at [990, 488] on button "Request Borrower Info" at bounding box center [995, 480] width 104 height 15
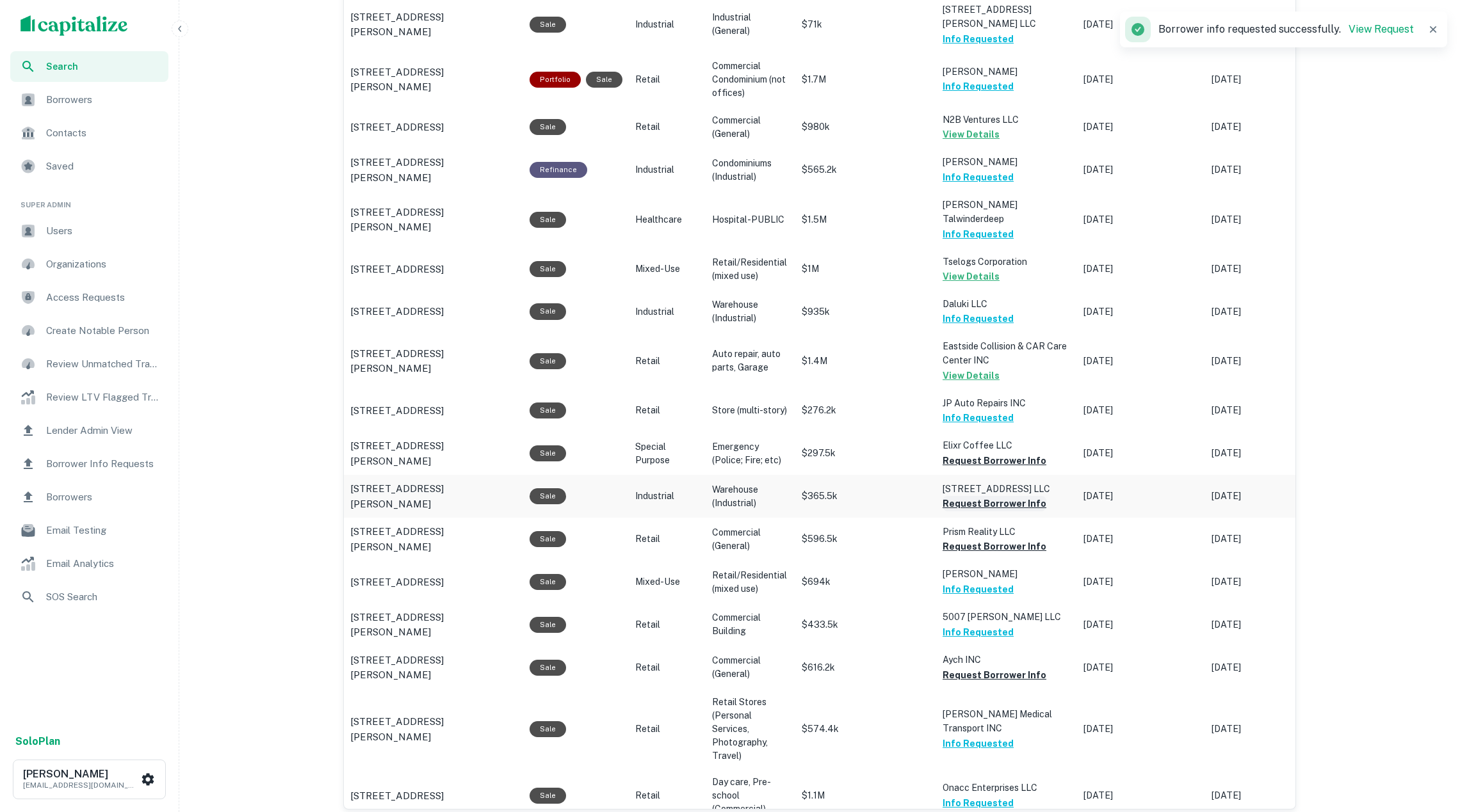
scroll to position [973, 0]
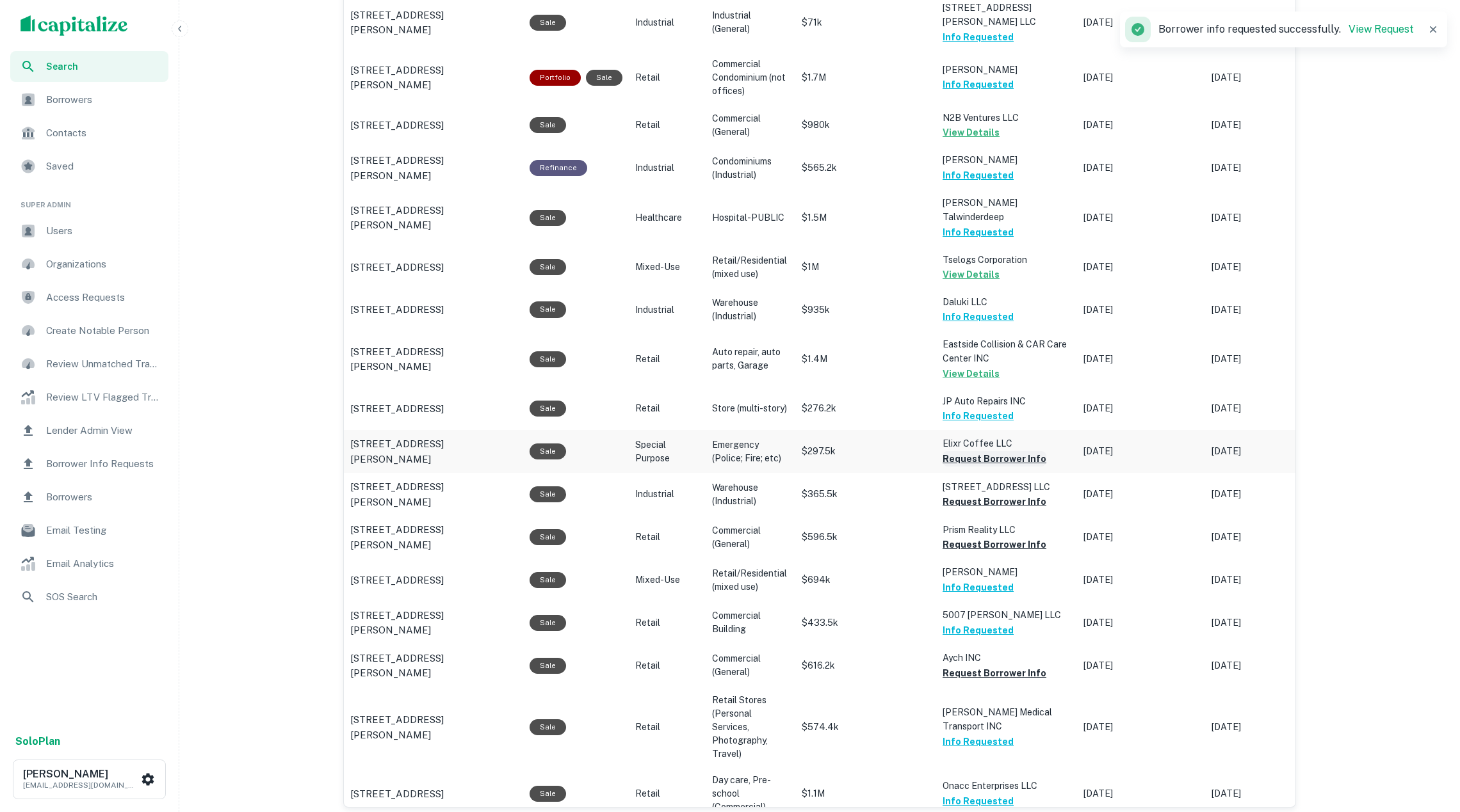
click at [1003, 460] on button "Request Borrower Info" at bounding box center [995, 459] width 104 height 15
click at [1000, 497] on button "Request Borrower Info" at bounding box center [995, 502] width 104 height 15
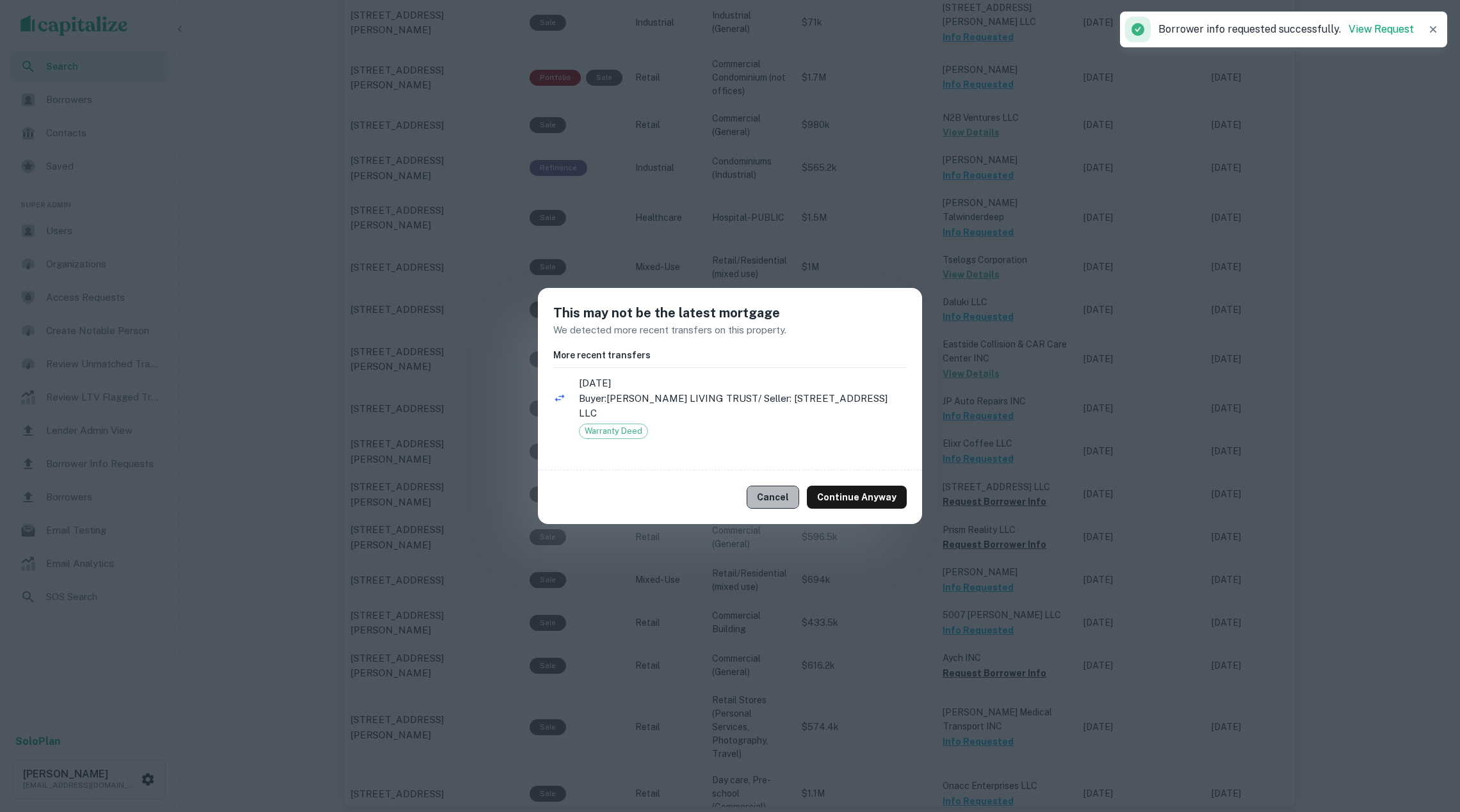
click at [796, 491] on button "Cancel" at bounding box center [772, 498] width 53 height 23
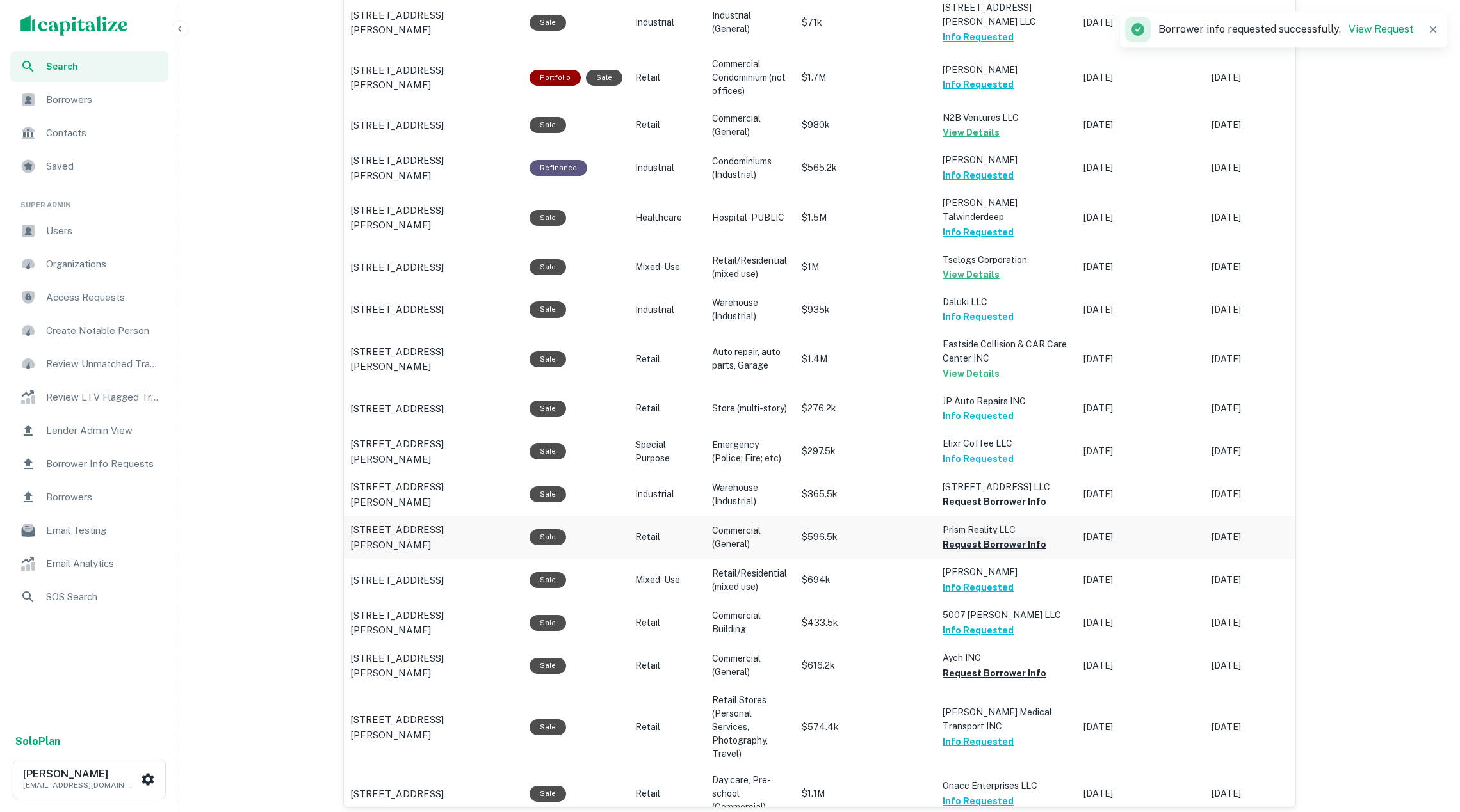
click at [984, 537] on button "Request Borrower Info" at bounding box center [995, 545] width 104 height 15
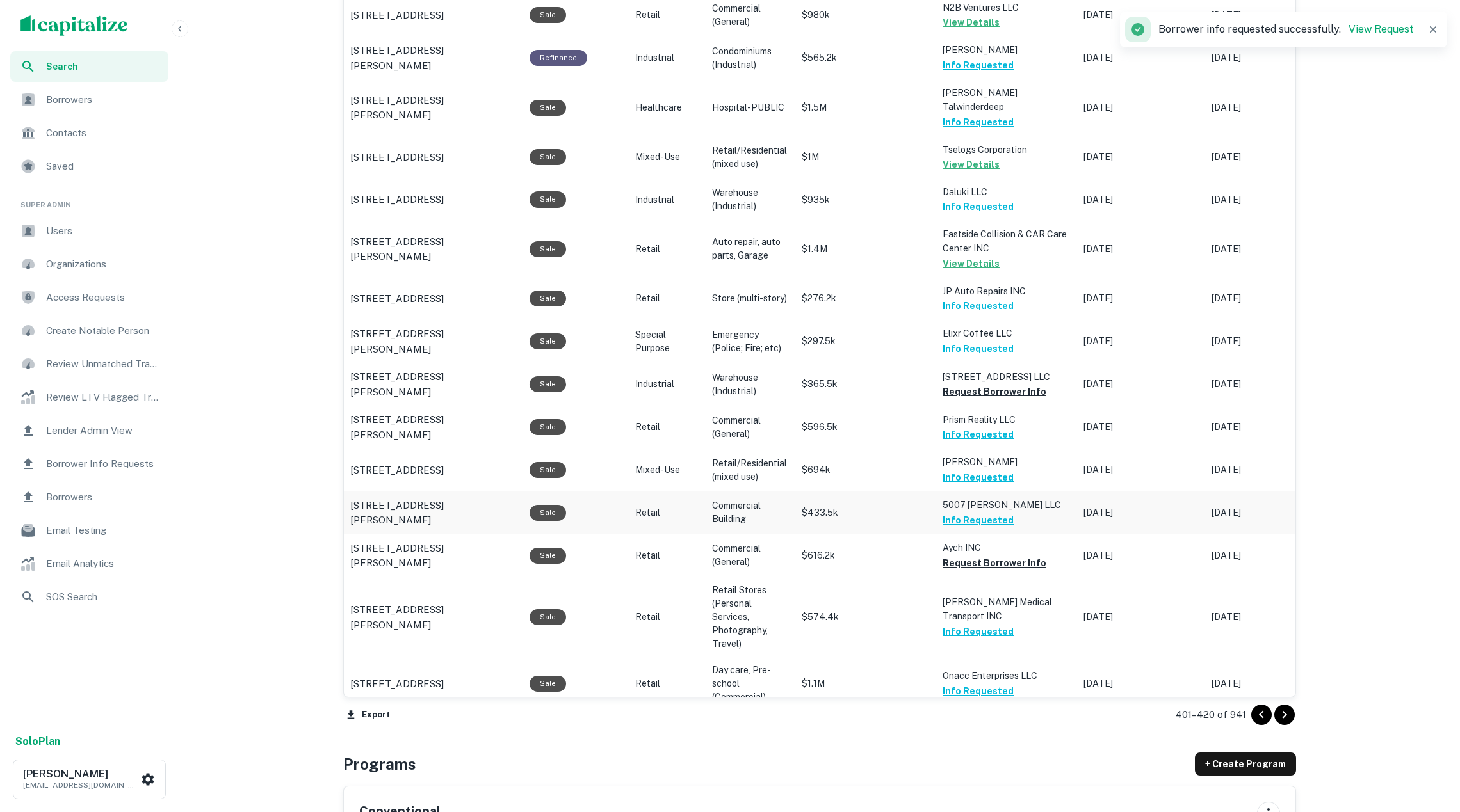
scroll to position [1089, 0]
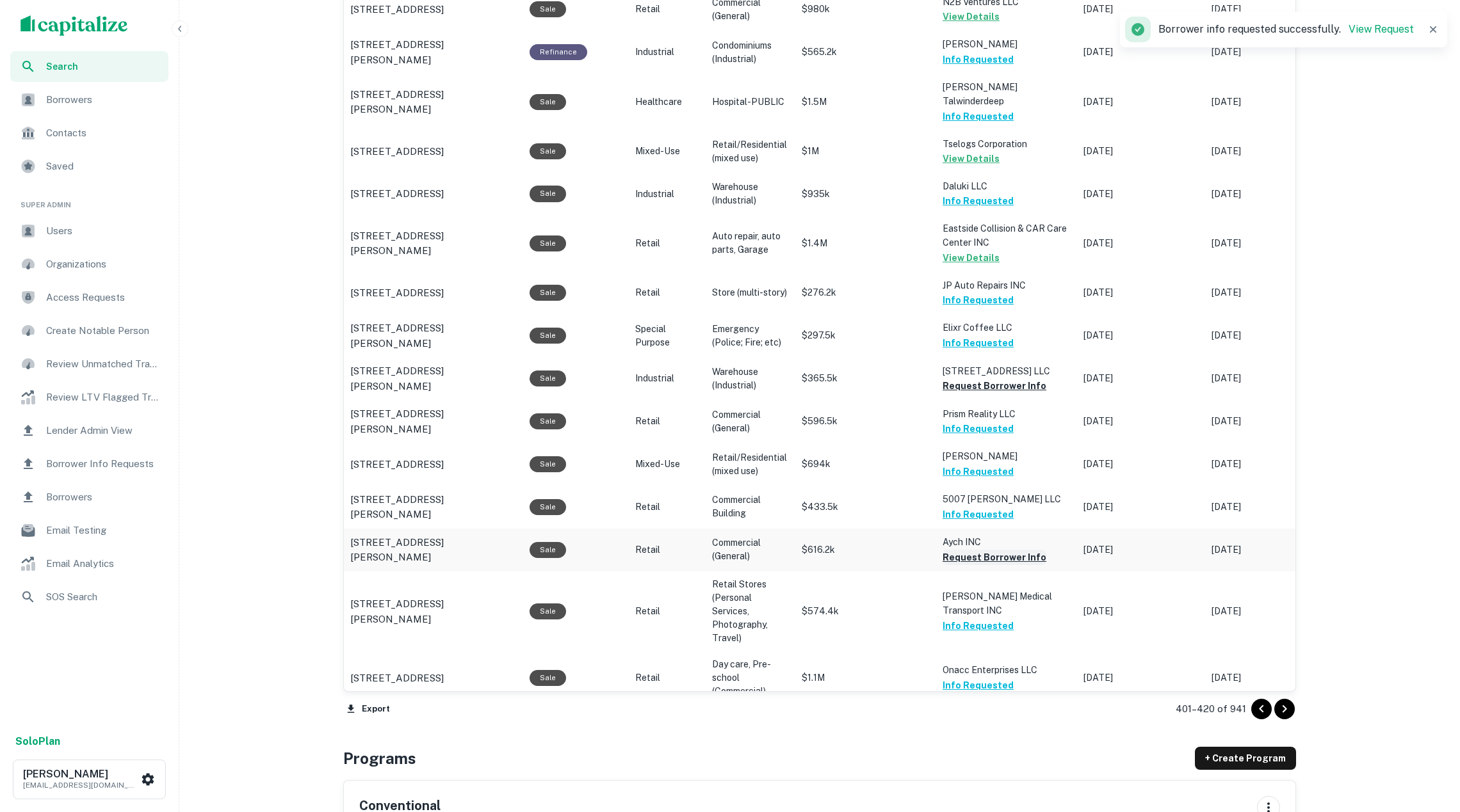
click at [982, 555] on button "Request Borrower Info" at bounding box center [995, 557] width 104 height 15
click at [1286, 708] on icon "Go to next page" at bounding box center [1284, 709] width 15 height 15
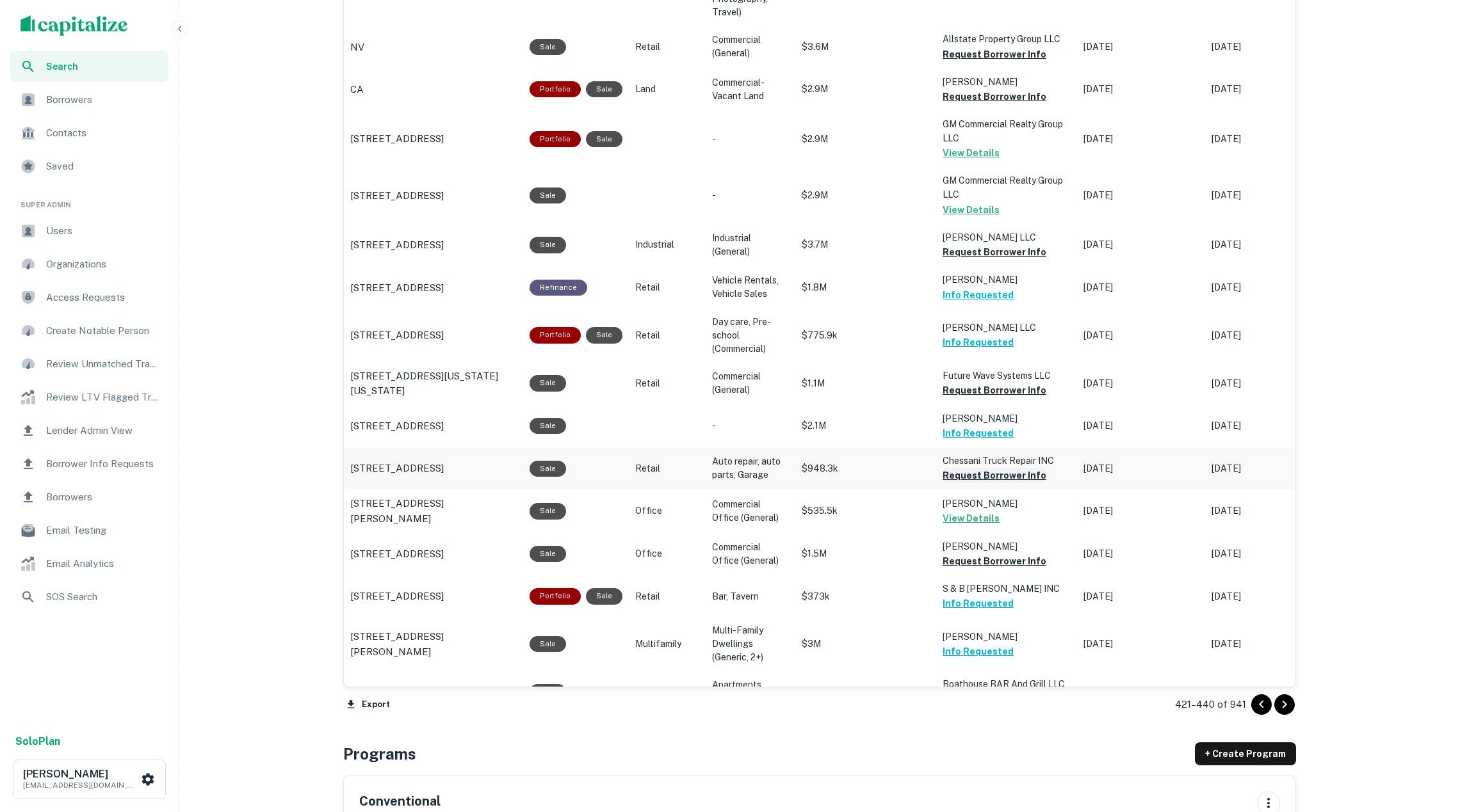
click at [989, 468] on button "Request Borrower Info" at bounding box center [995, 475] width 104 height 15
click at [979, 383] on button "Request Borrower Info" at bounding box center [995, 390] width 104 height 15
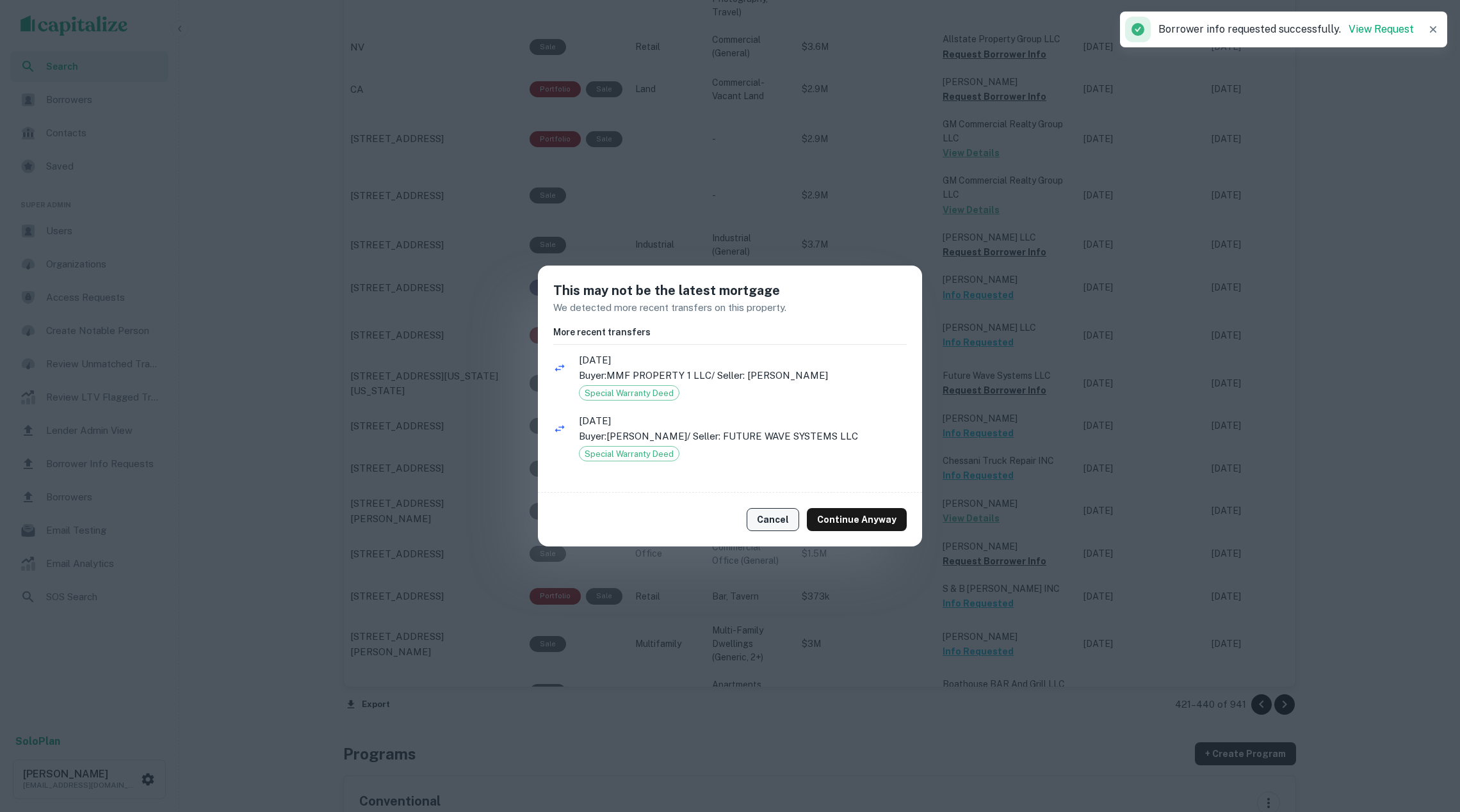
click at [786, 510] on button "Cancel" at bounding box center [772, 520] width 53 height 23
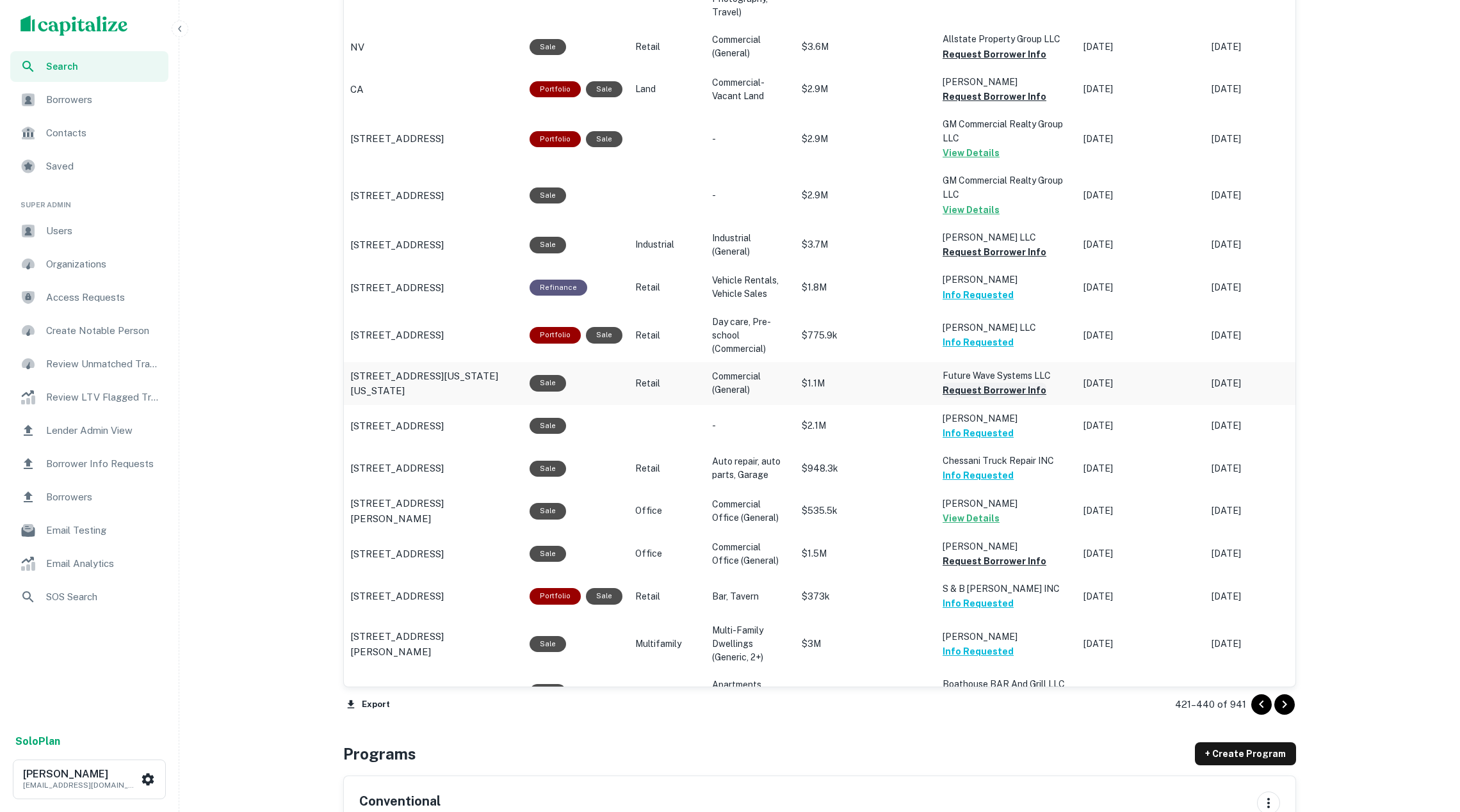
click at [964, 383] on button "Request Borrower Info" at bounding box center [995, 390] width 104 height 15
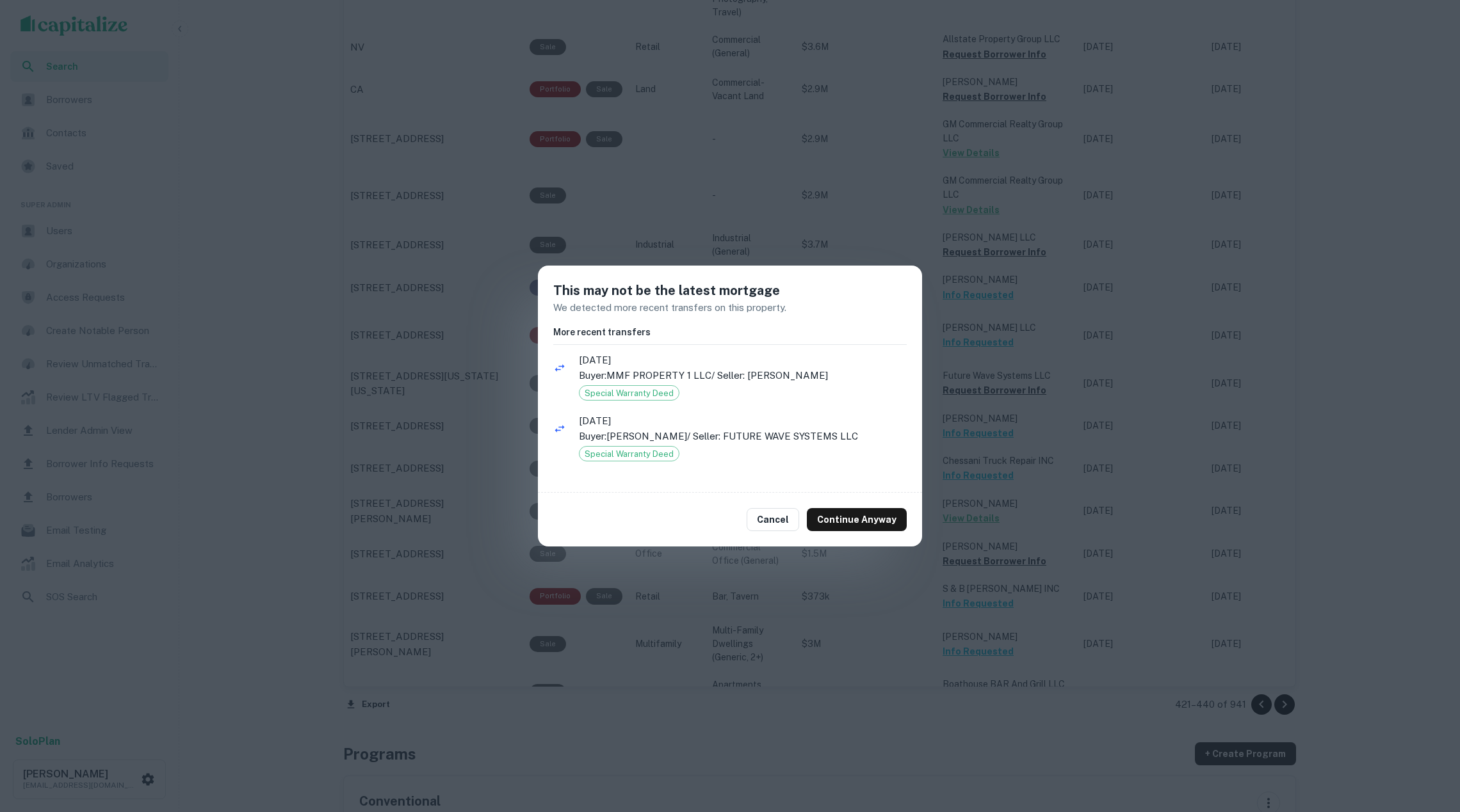
click at [772, 535] on div "Cancel Continue Anyway" at bounding box center [730, 520] width 384 height 53
click at [774, 523] on button "Cancel" at bounding box center [772, 520] width 53 height 23
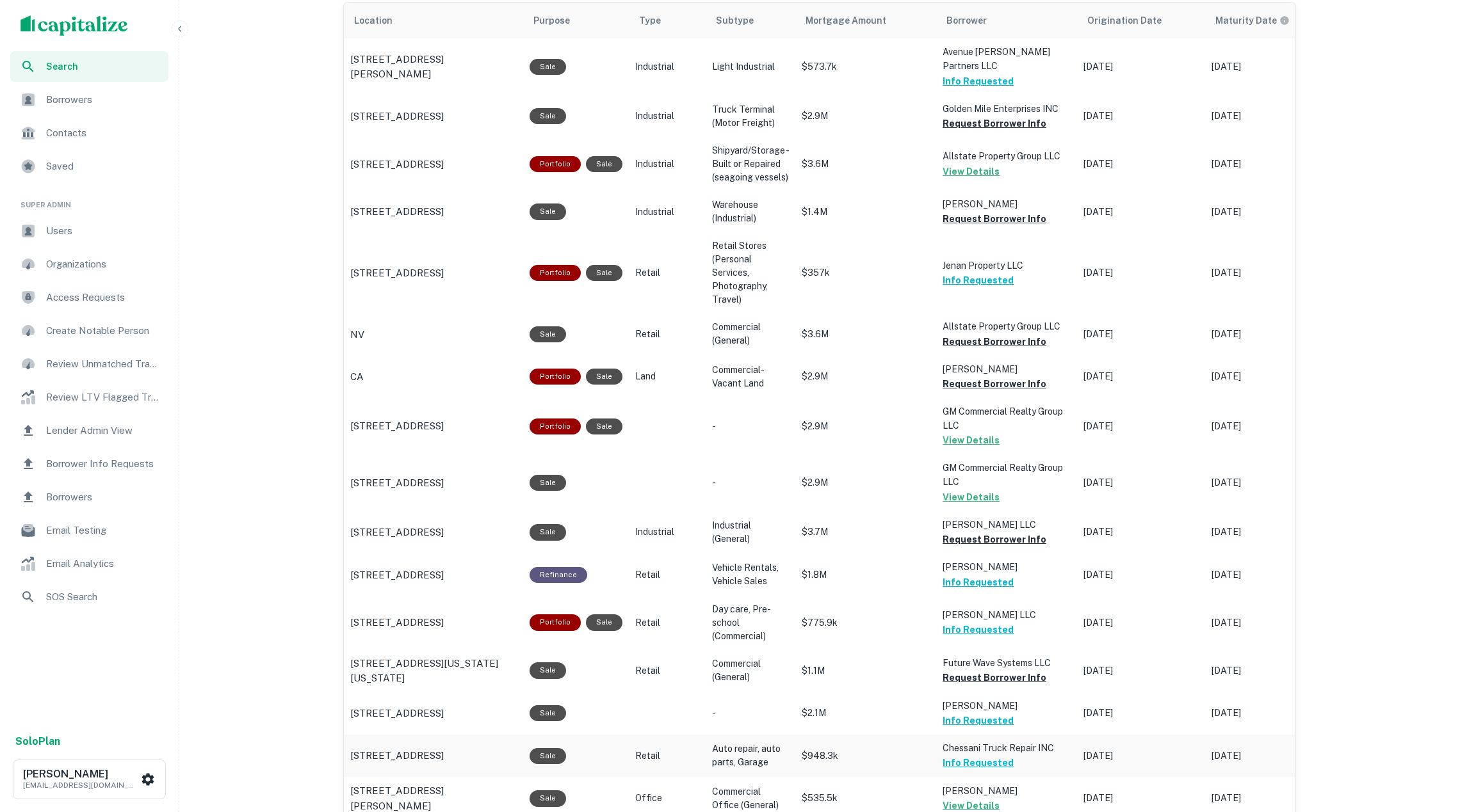
scroll to position [801, 0]
click at [997, 335] on button "Request Borrower Info" at bounding box center [995, 343] width 104 height 15
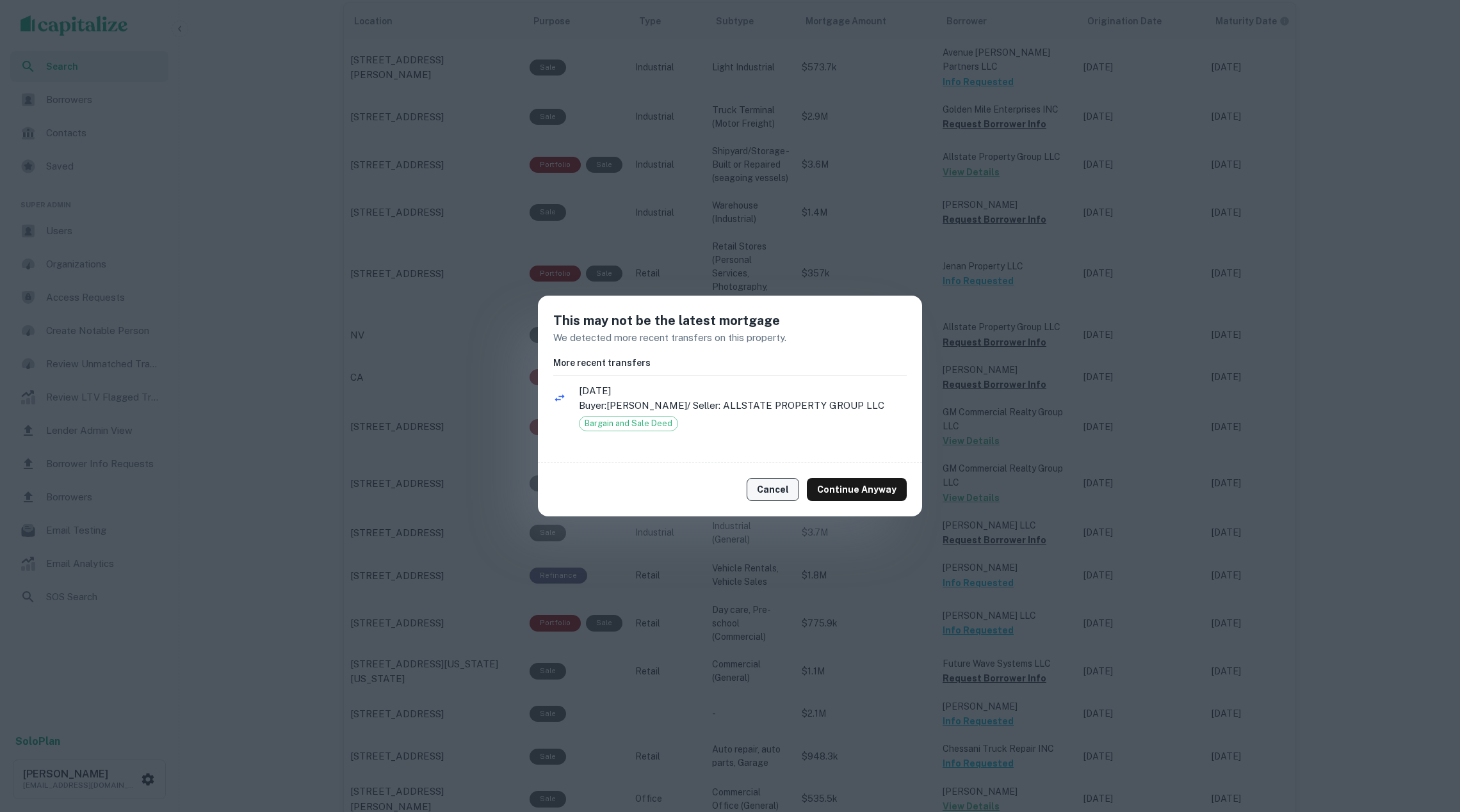
click at [767, 485] on button "Cancel" at bounding box center [772, 490] width 53 height 23
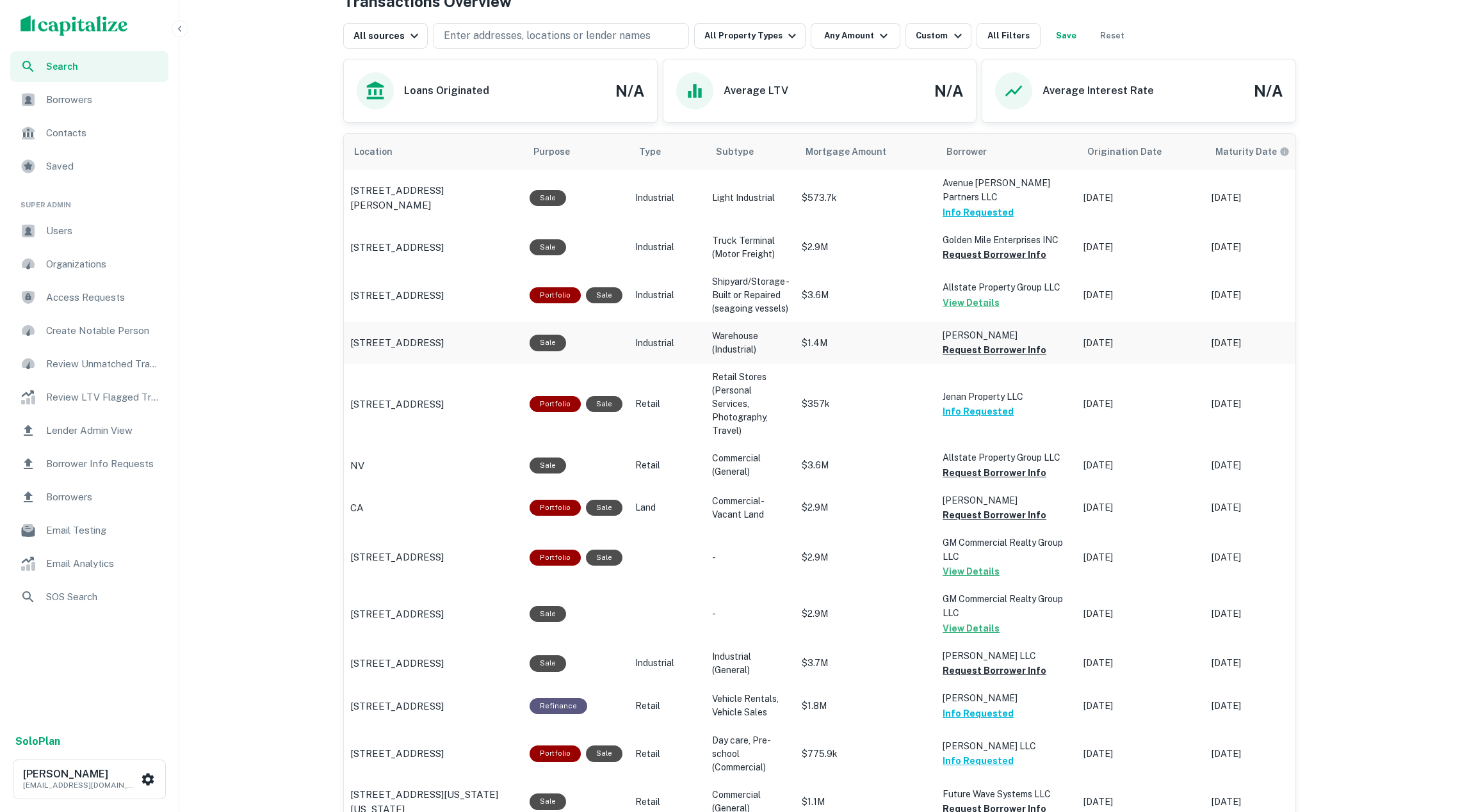
scroll to position [668, 0]
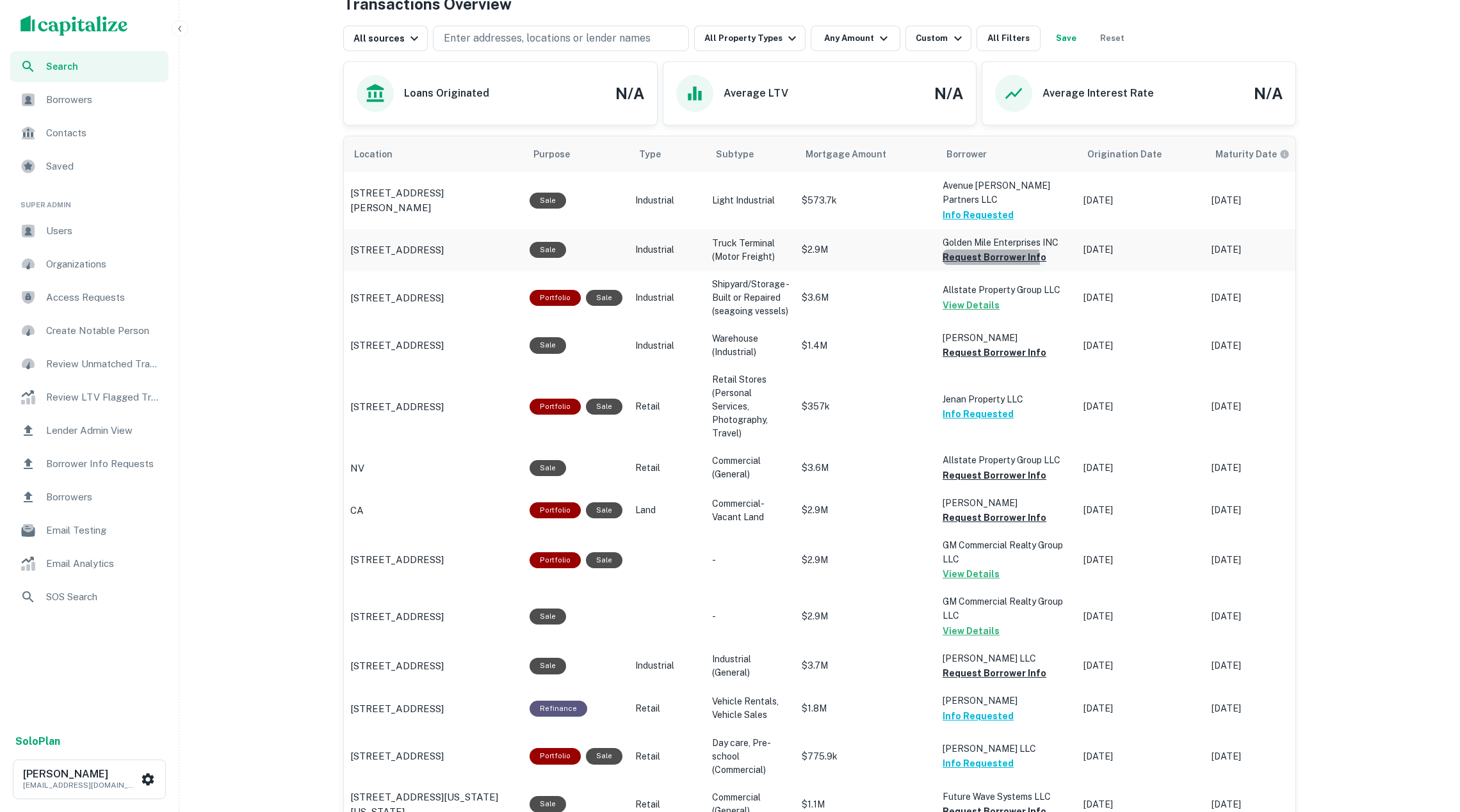
click at [964, 252] on button "Request Borrower Info" at bounding box center [995, 257] width 104 height 15
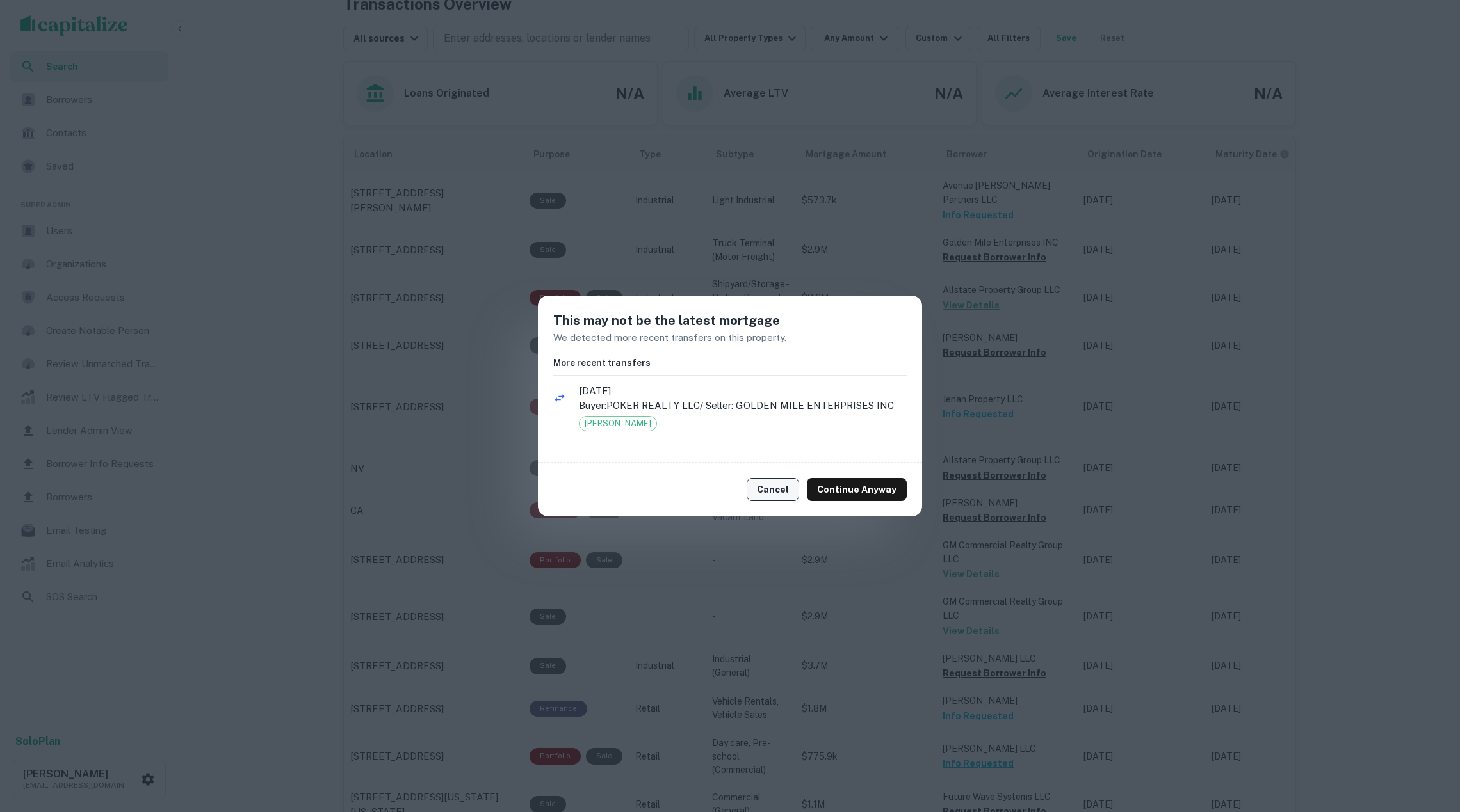
click at [777, 489] on button "Cancel" at bounding box center [772, 490] width 53 height 23
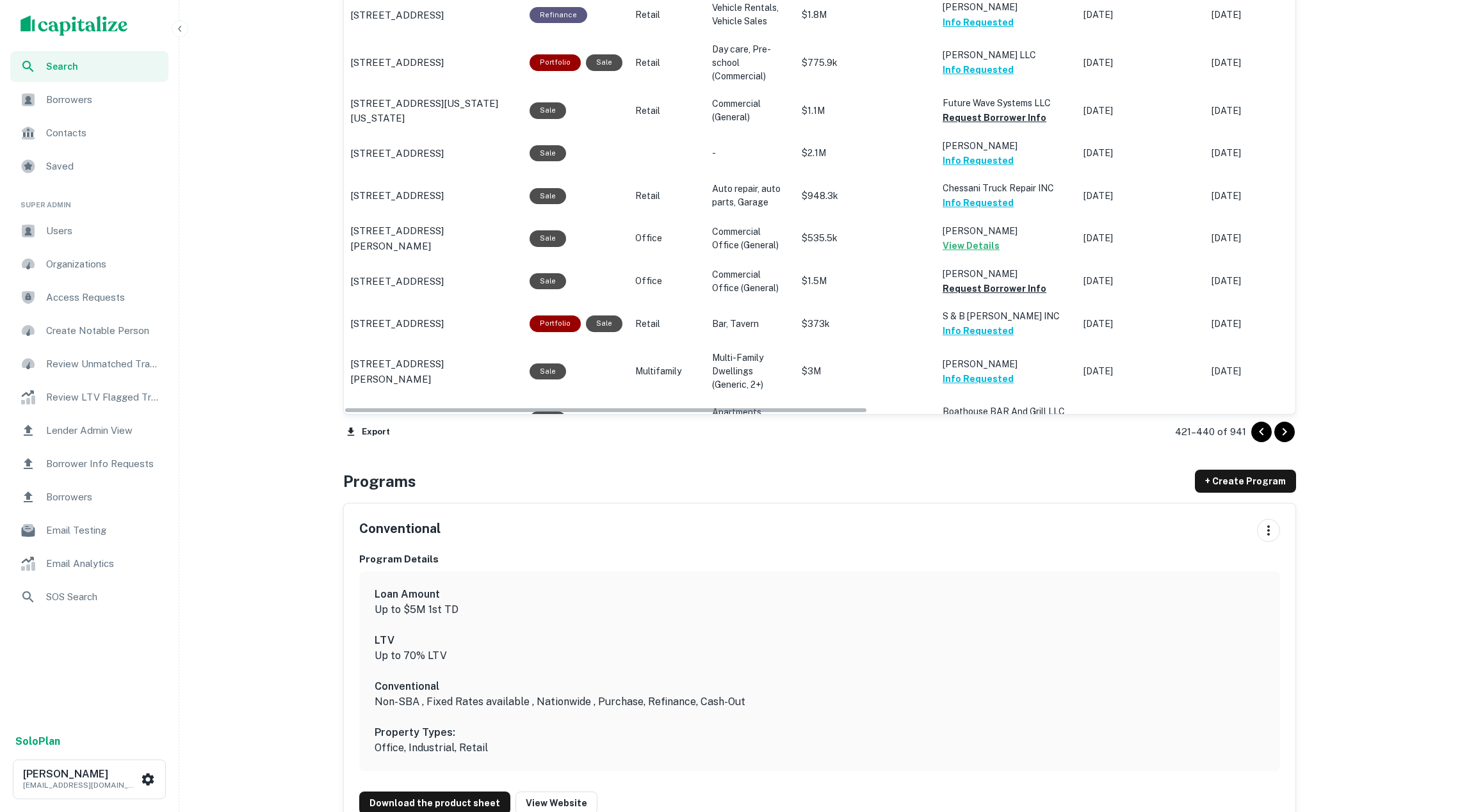
scroll to position [1468, 0]
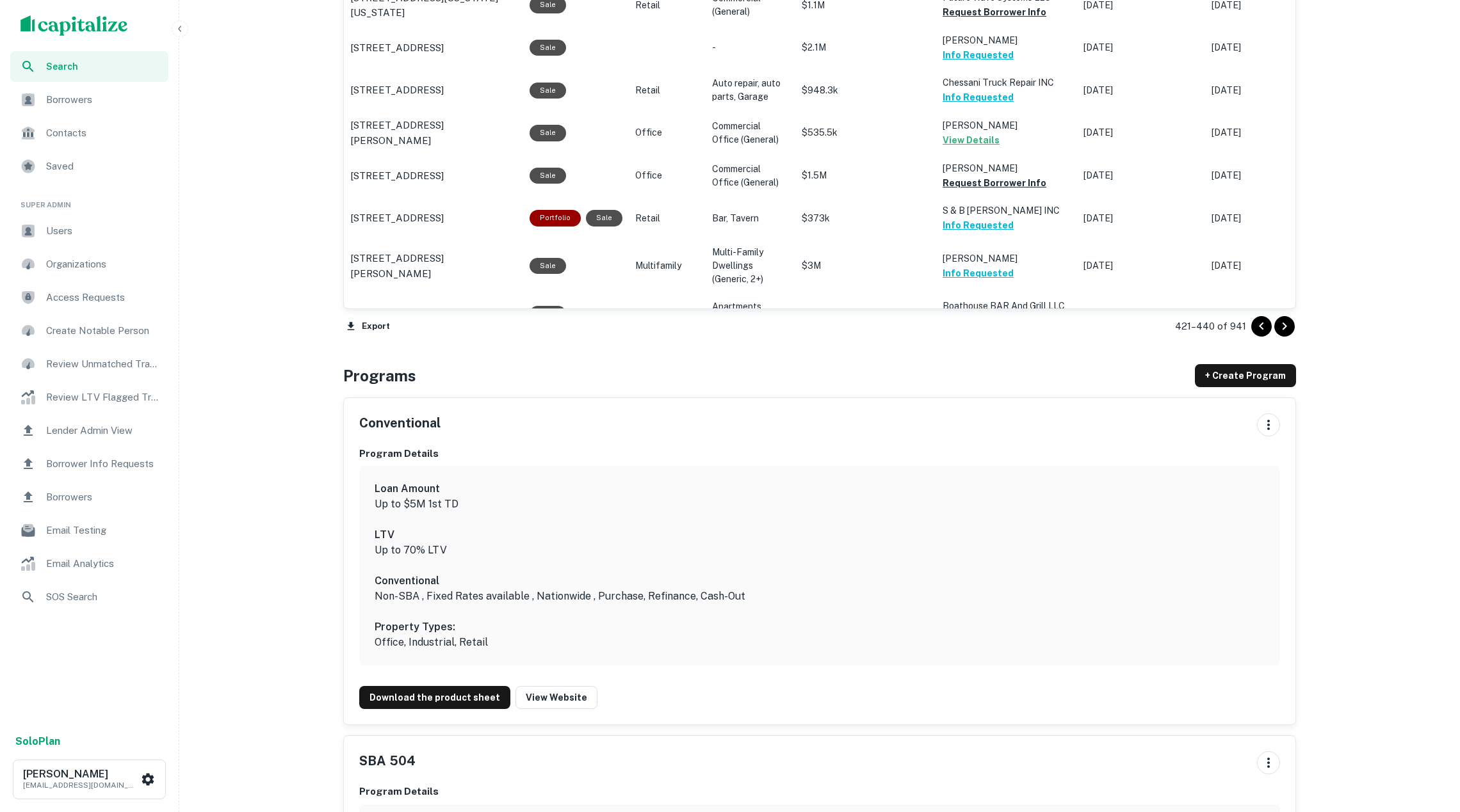
click at [1277, 319] on icon "Go to next page" at bounding box center [1284, 327] width 15 height 15
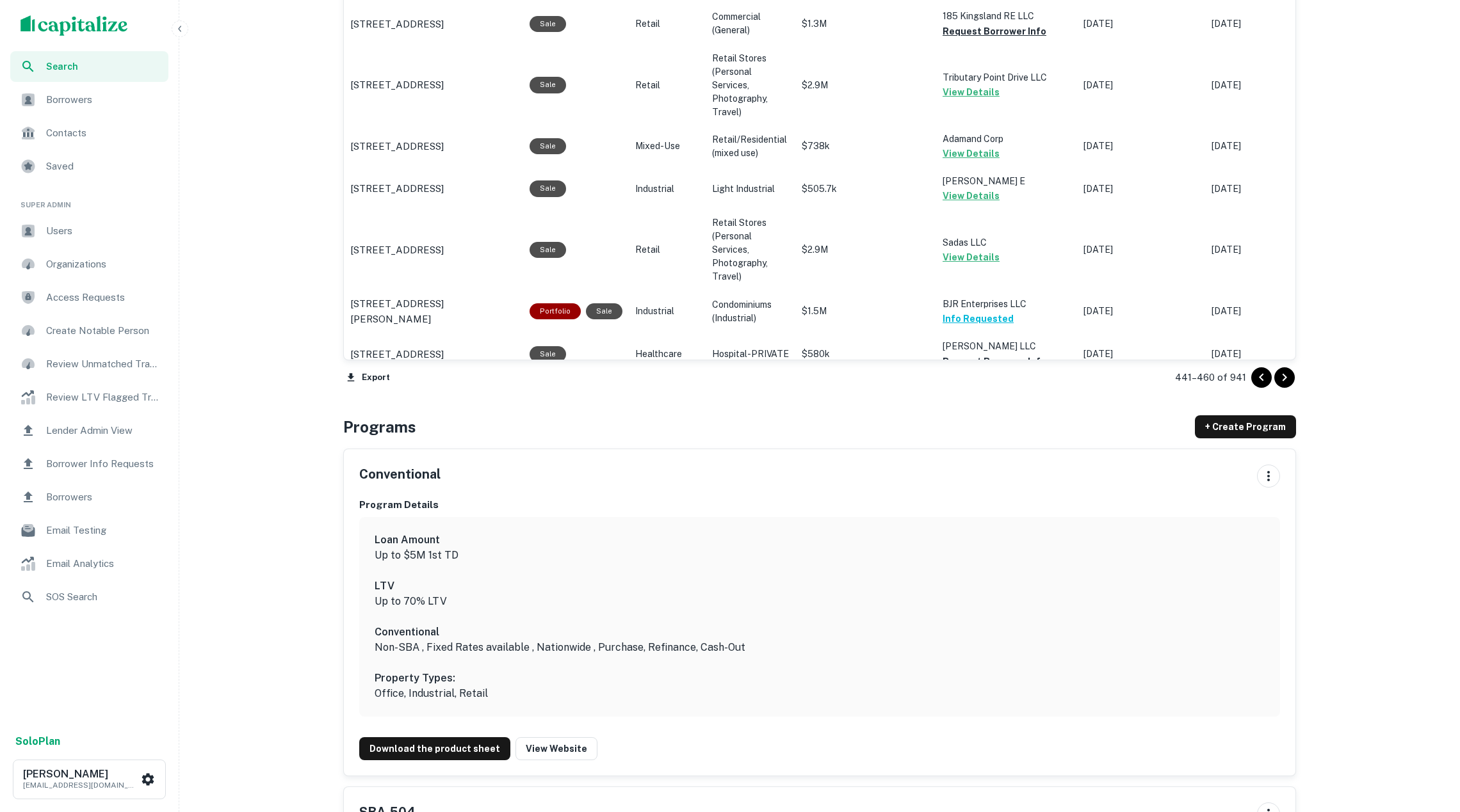
click at [993, 397] on button "Request Borrower Info" at bounding box center [995, 404] width 104 height 15
click at [964, 354] on button "Request Borrower Info" at bounding box center [995, 362] width 104 height 15
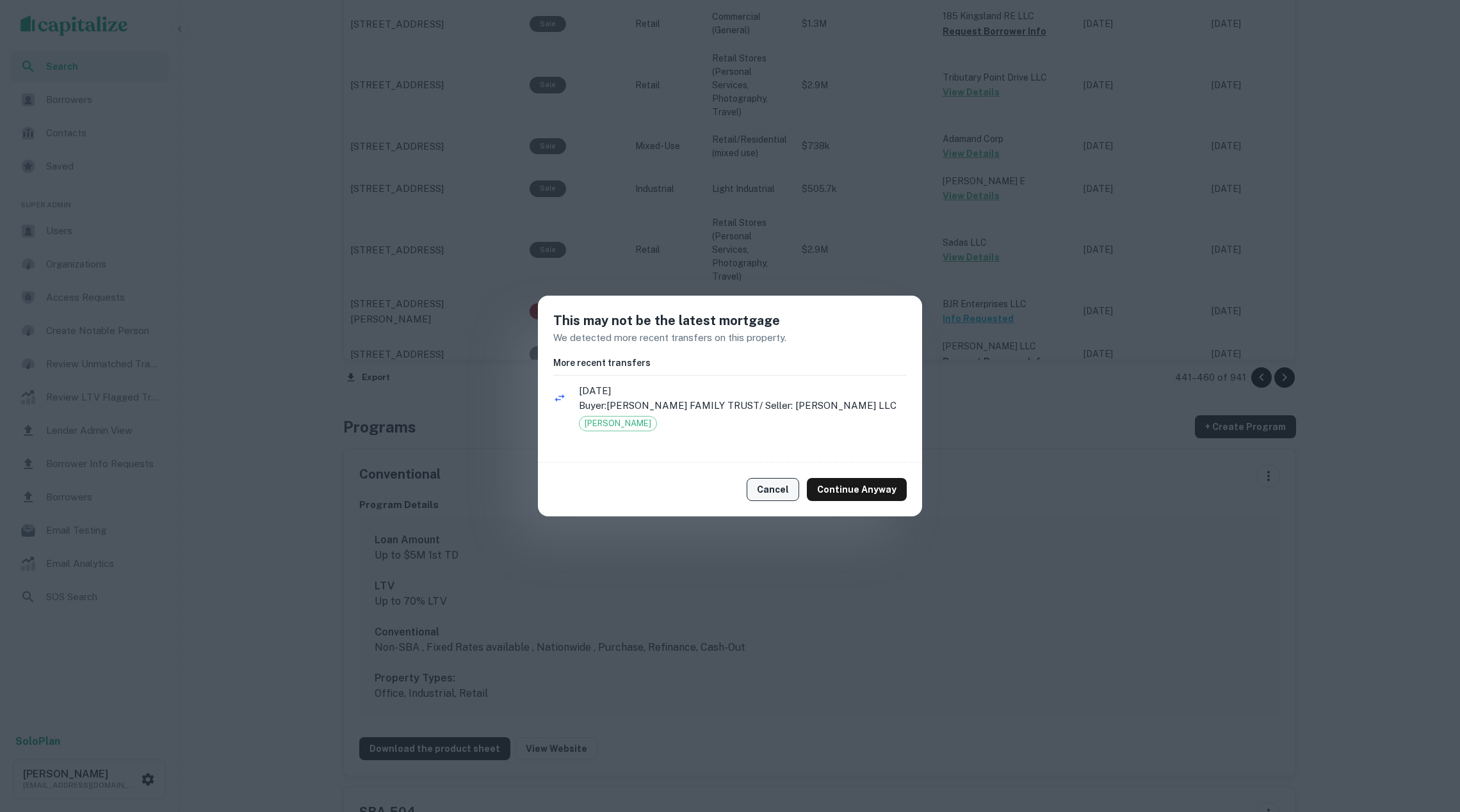
click at [785, 487] on button "Cancel" at bounding box center [772, 490] width 53 height 23
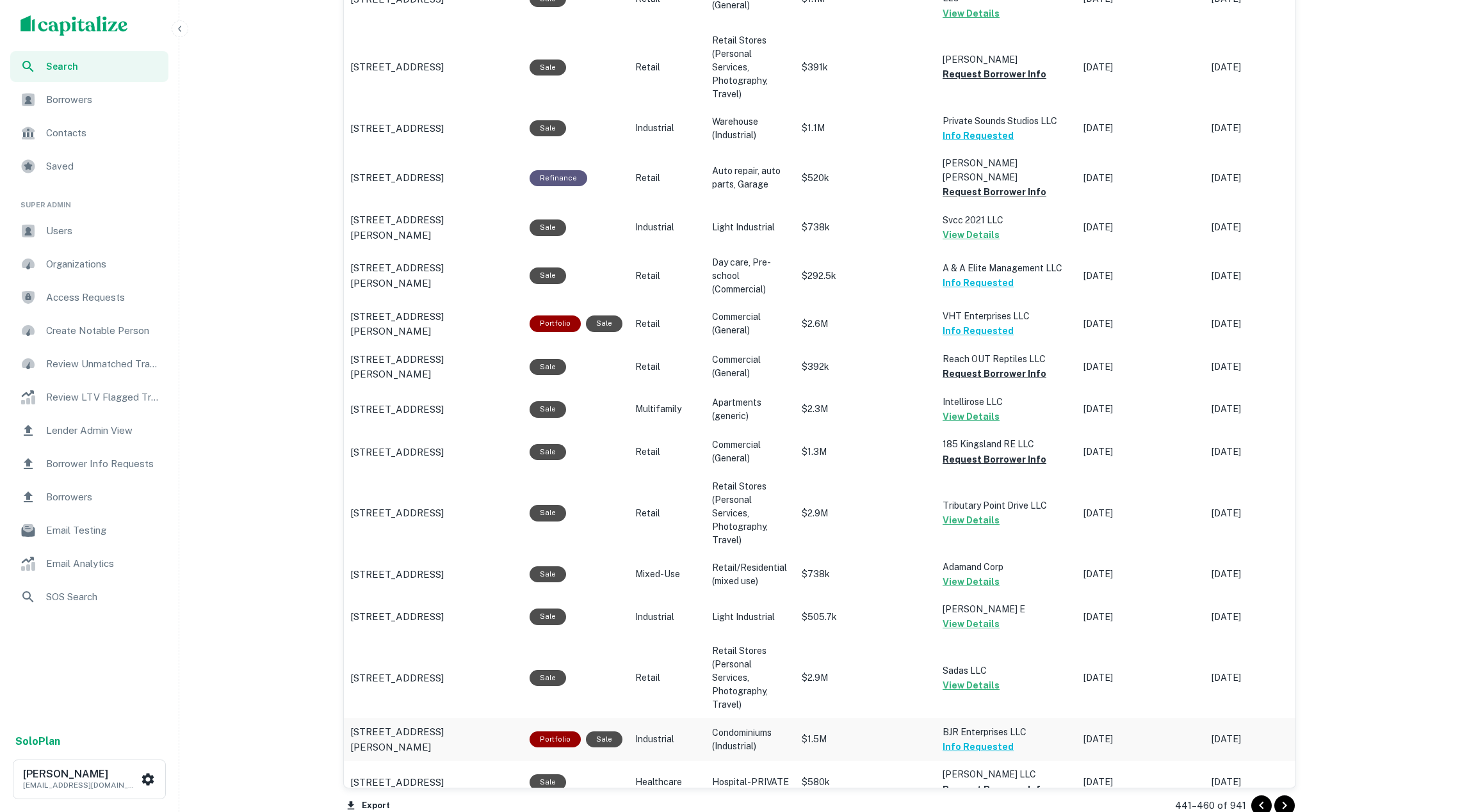
scroll to position [1039, 0]
click at [974, 452] on button "Request Borrower Info" at bounding box center [995, 459] width 104 height 15
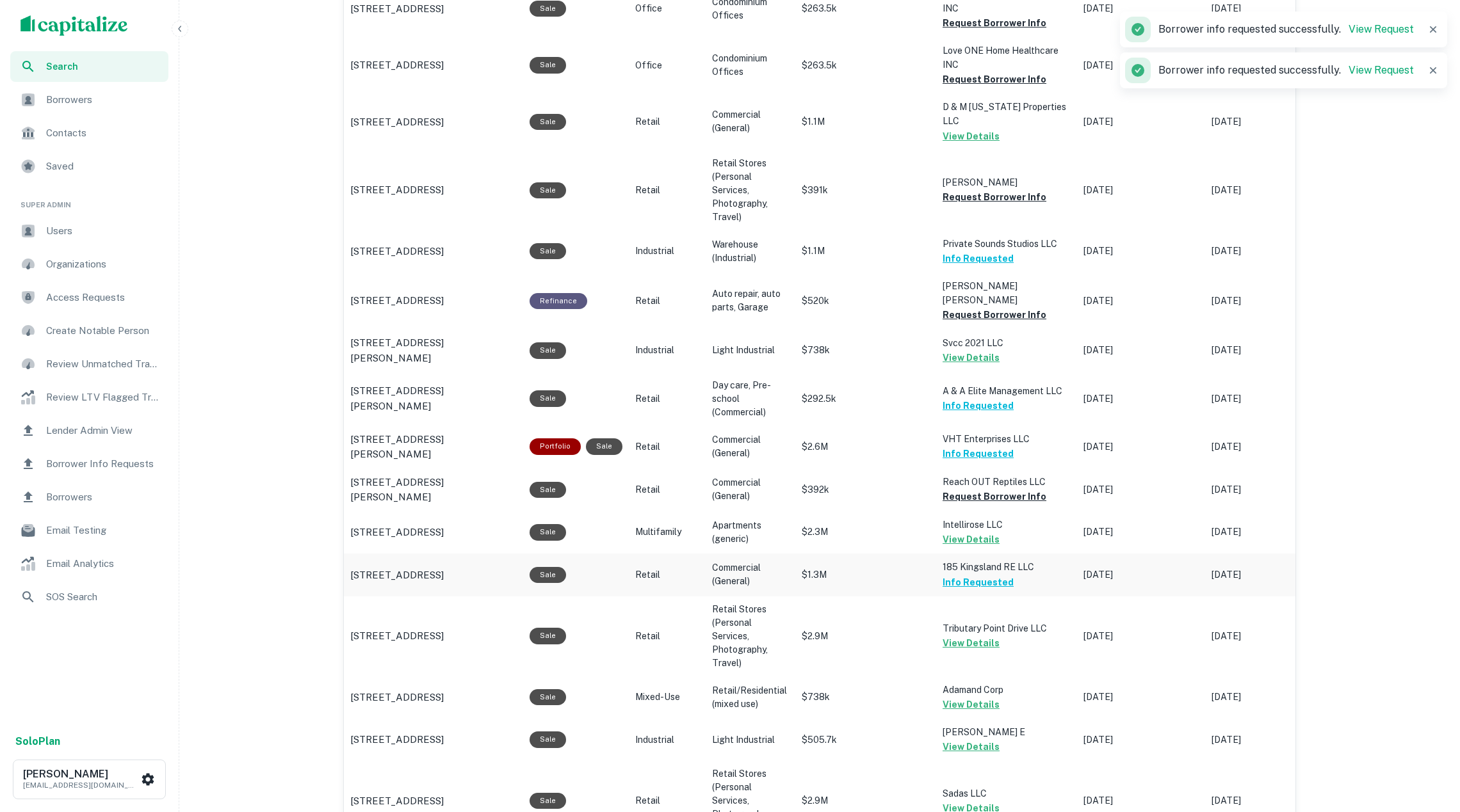
scroll to position [915, 0]
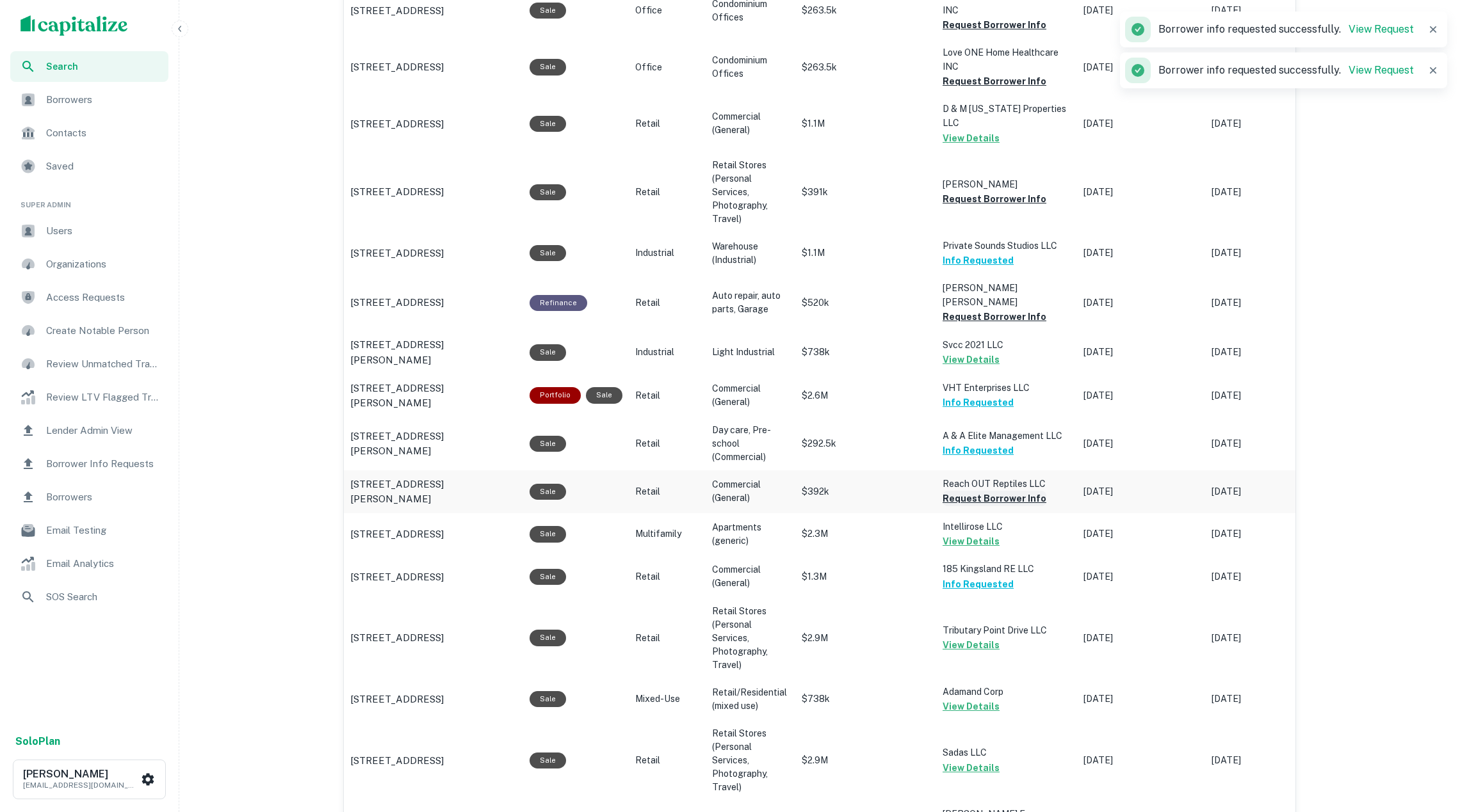
click at [979, 491] on button "Request Borrower Info" at bounding box center [995, 499] width 104 height 15
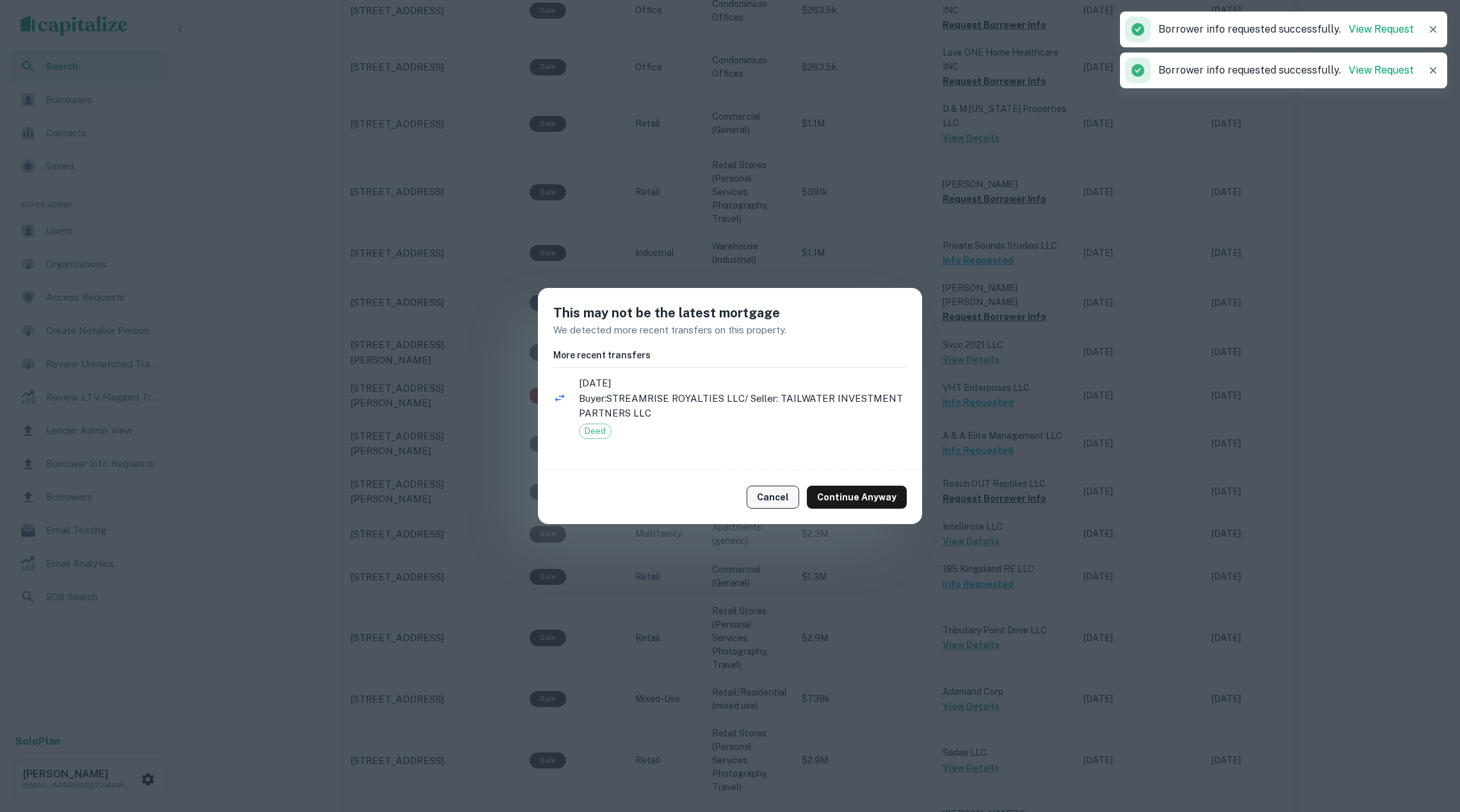
click at [774, 498] on button "Cancel" at bounding box center [772, 498] width 53 height 23
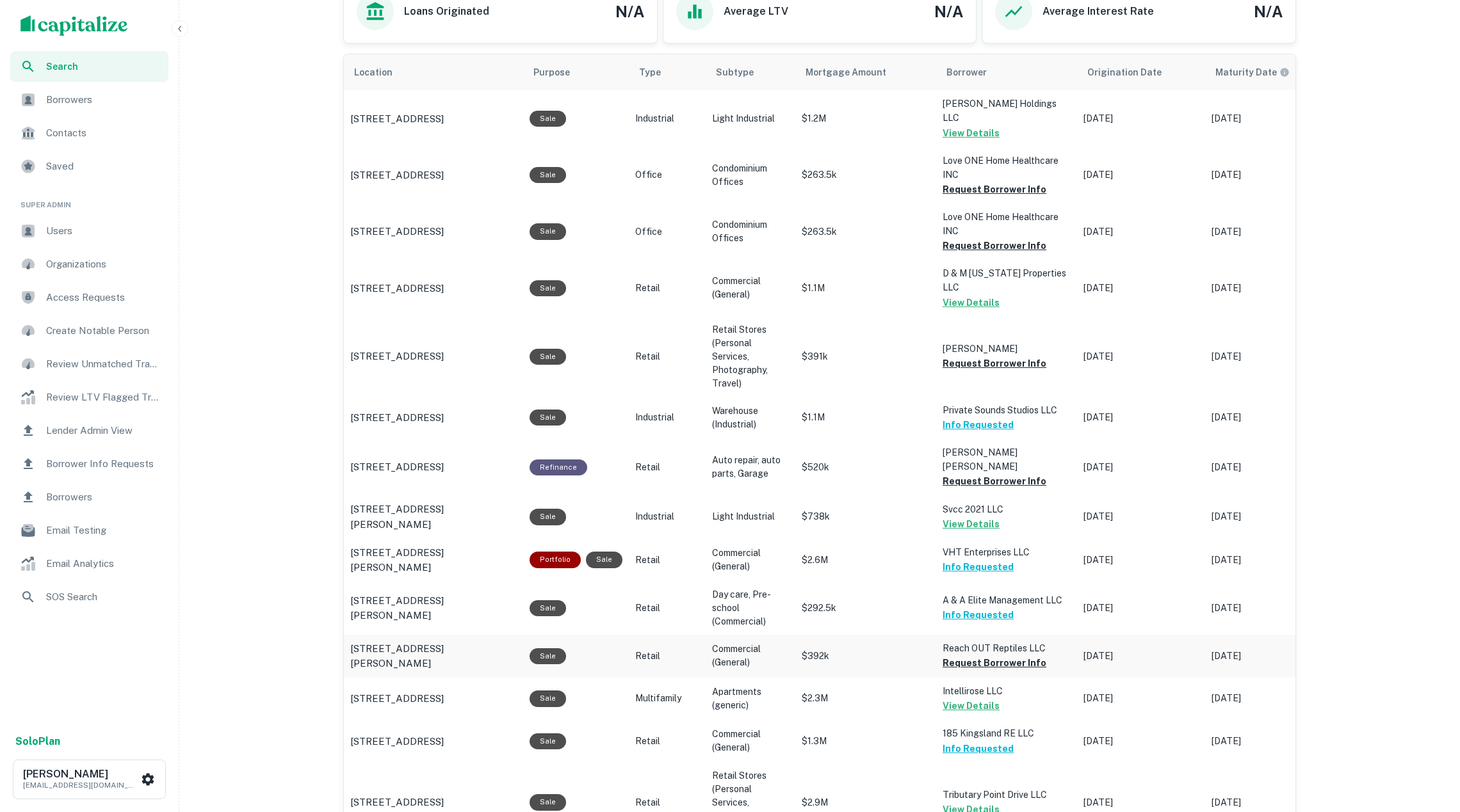
scroll to position [749, 0]
click at [1000, 242] on button "Request Borrower Info" at bounding box center [995, 247] width 104 height 15
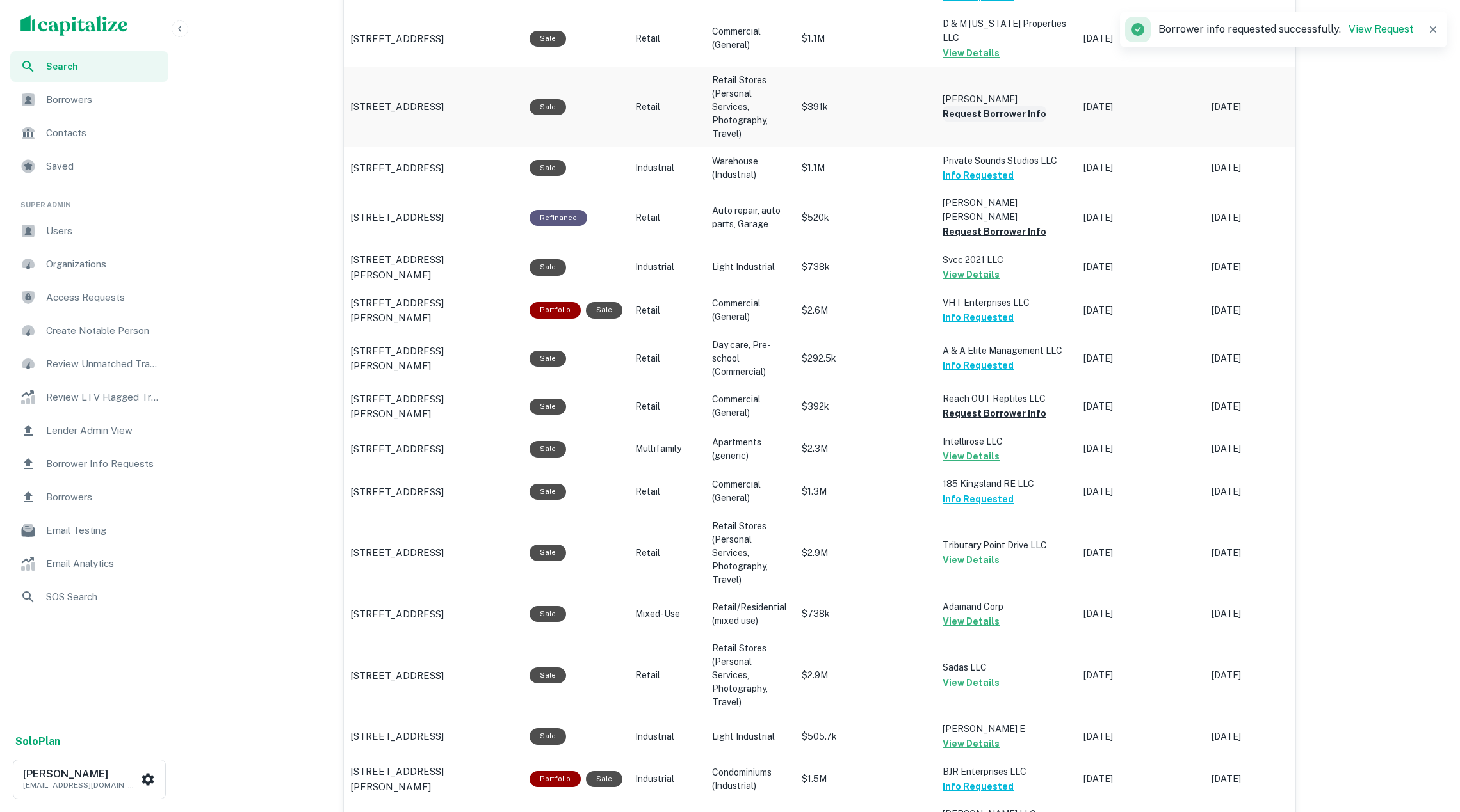
scroll to position [1427, 0]
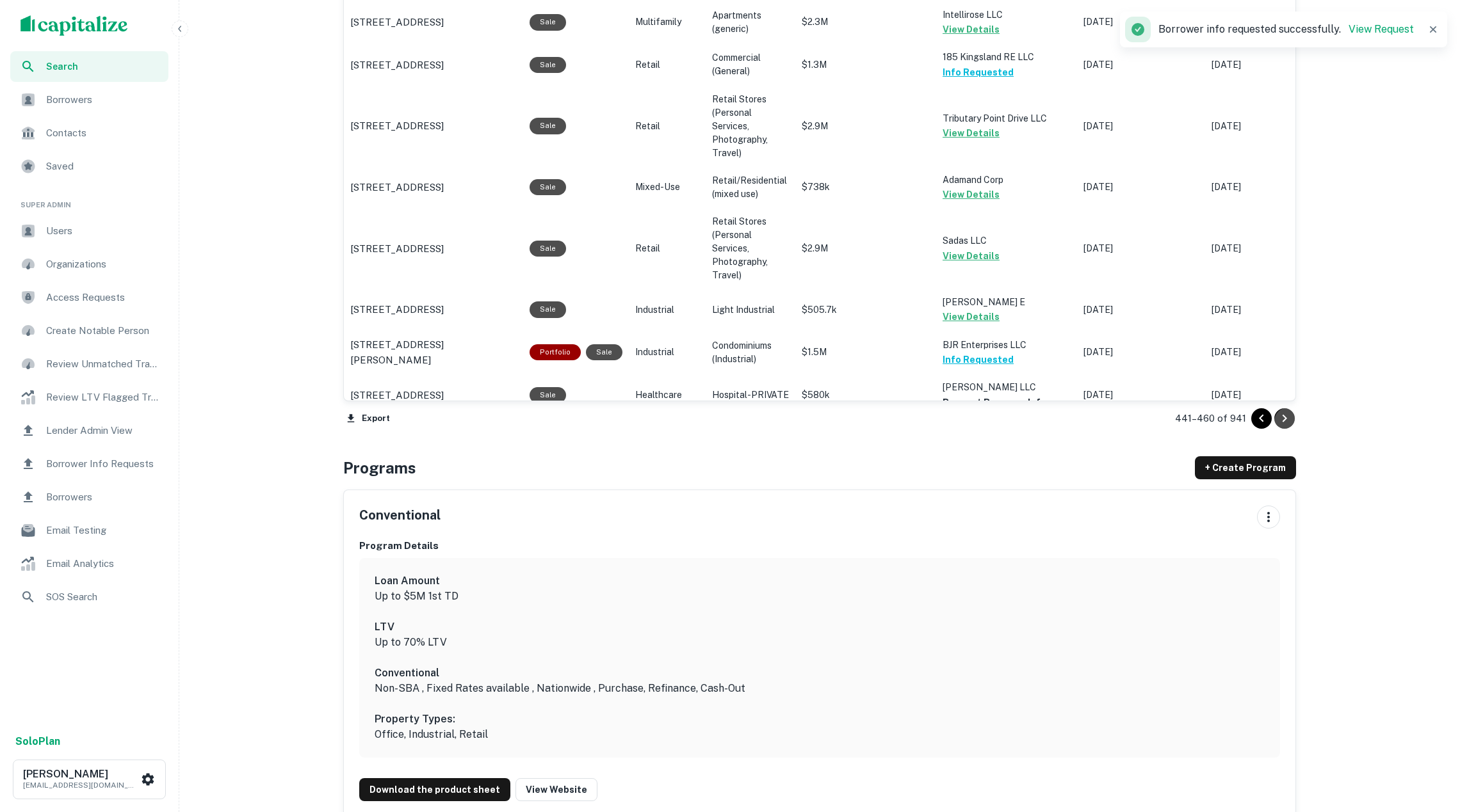
click at [1290, 416] on icon "Go to next page" at bounding box center [1284, 419] width 15 height 15
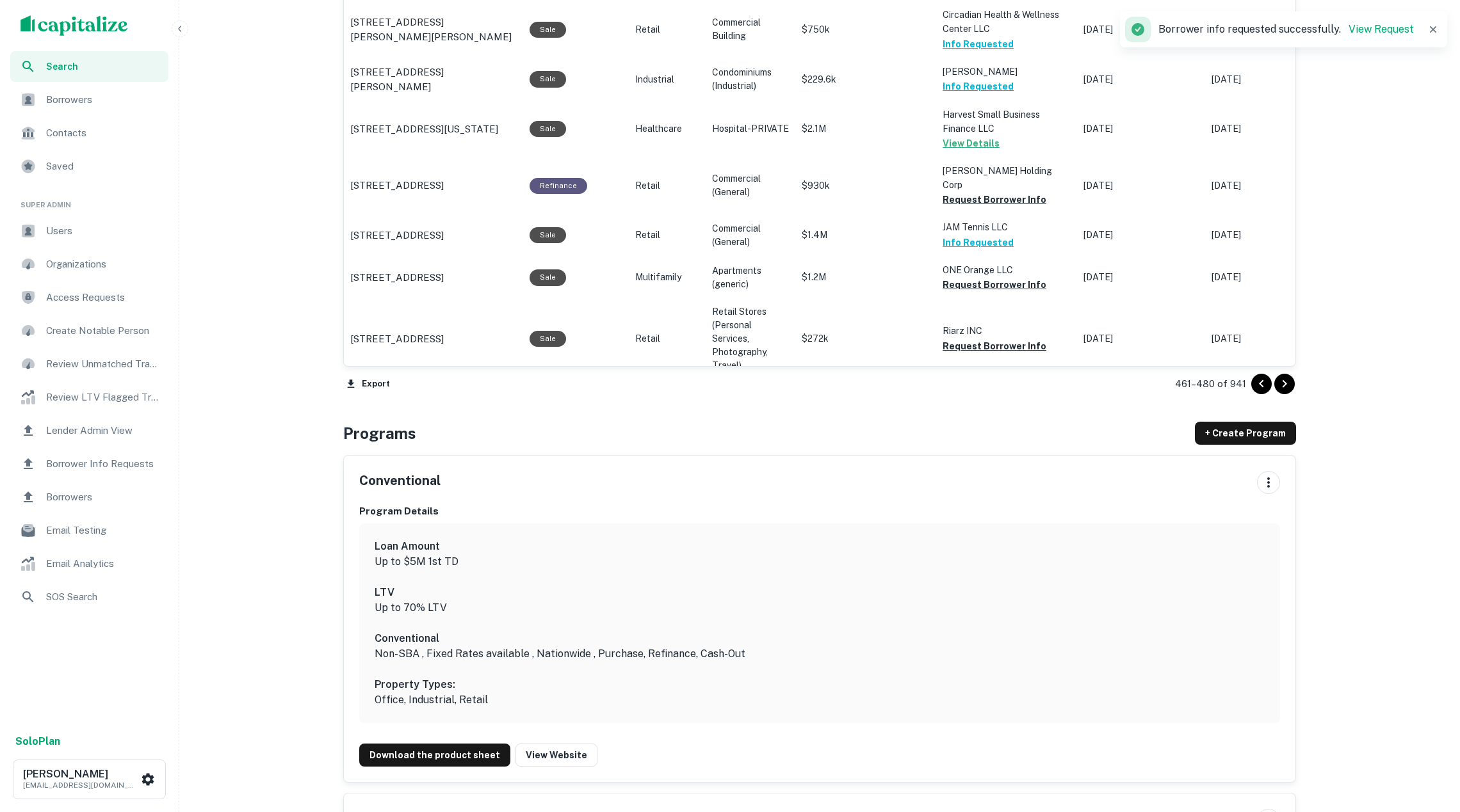
scroll to position [1191, 0]
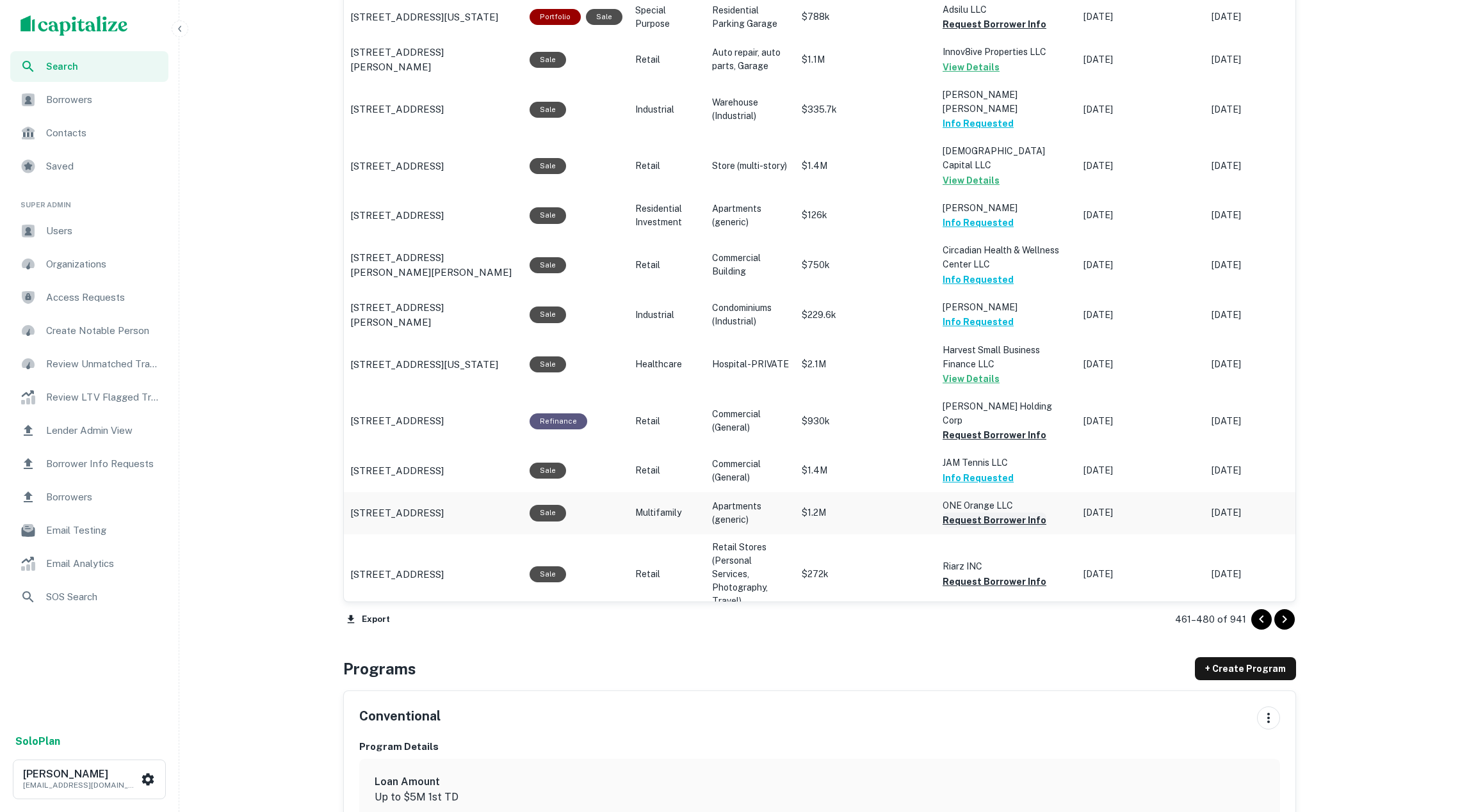
click at [1007, 513] on button "Request Borrower Info" at bounding box center [995, 520] width 104 height 15
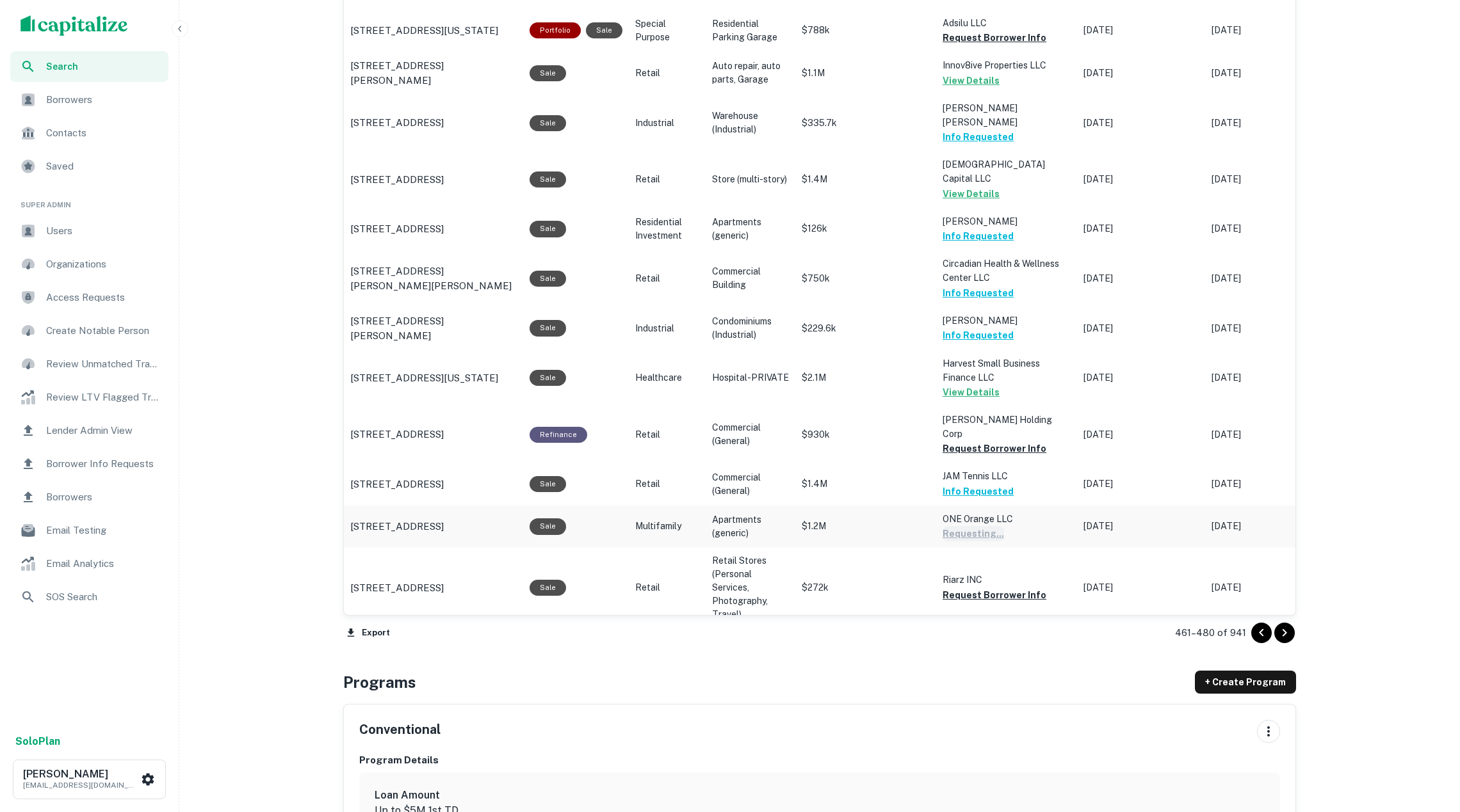
scroll to position [1170, 0]
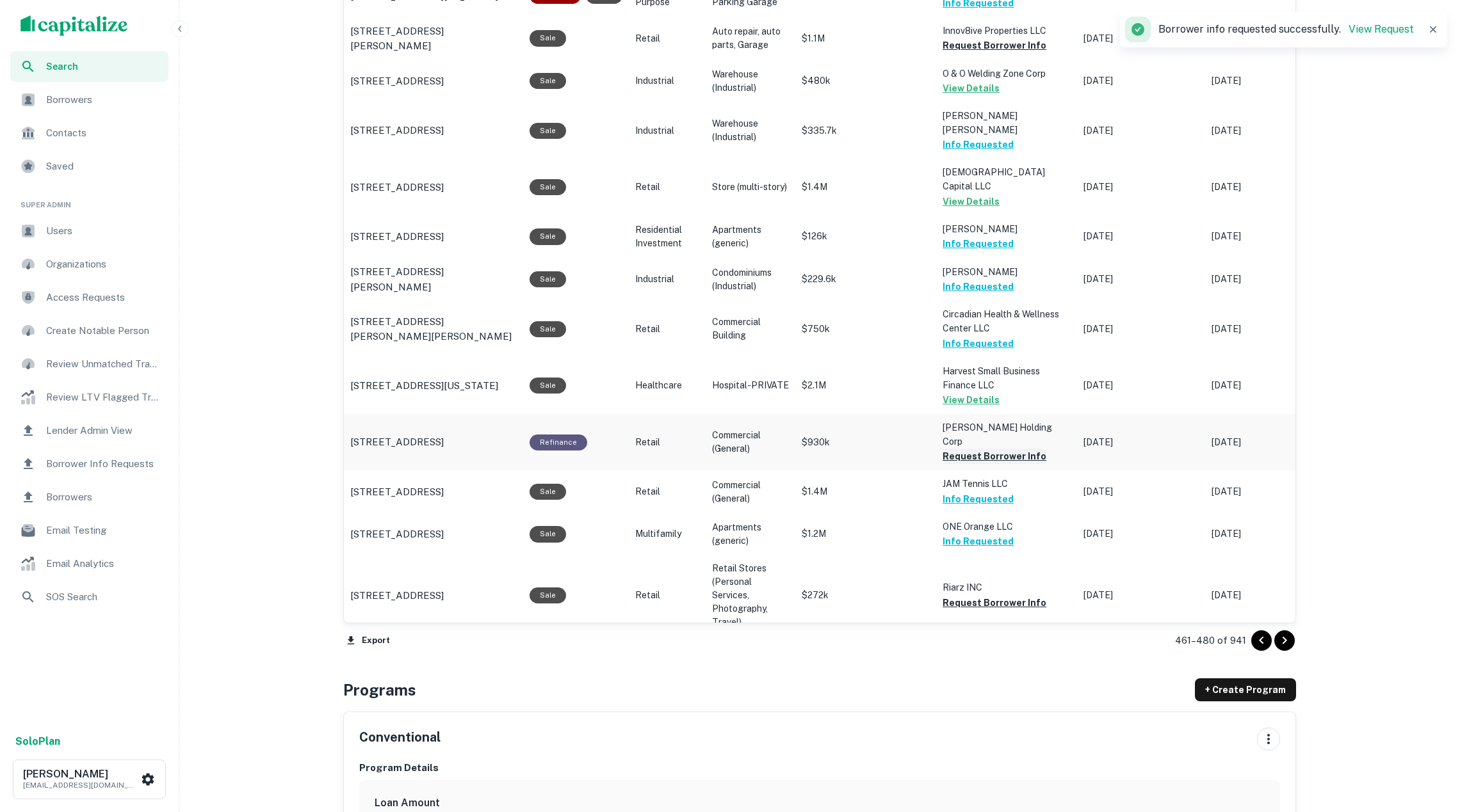
click at [997, 449] on button "Request Borrower Info" at bounding box center [995, 456] width 104 height 15
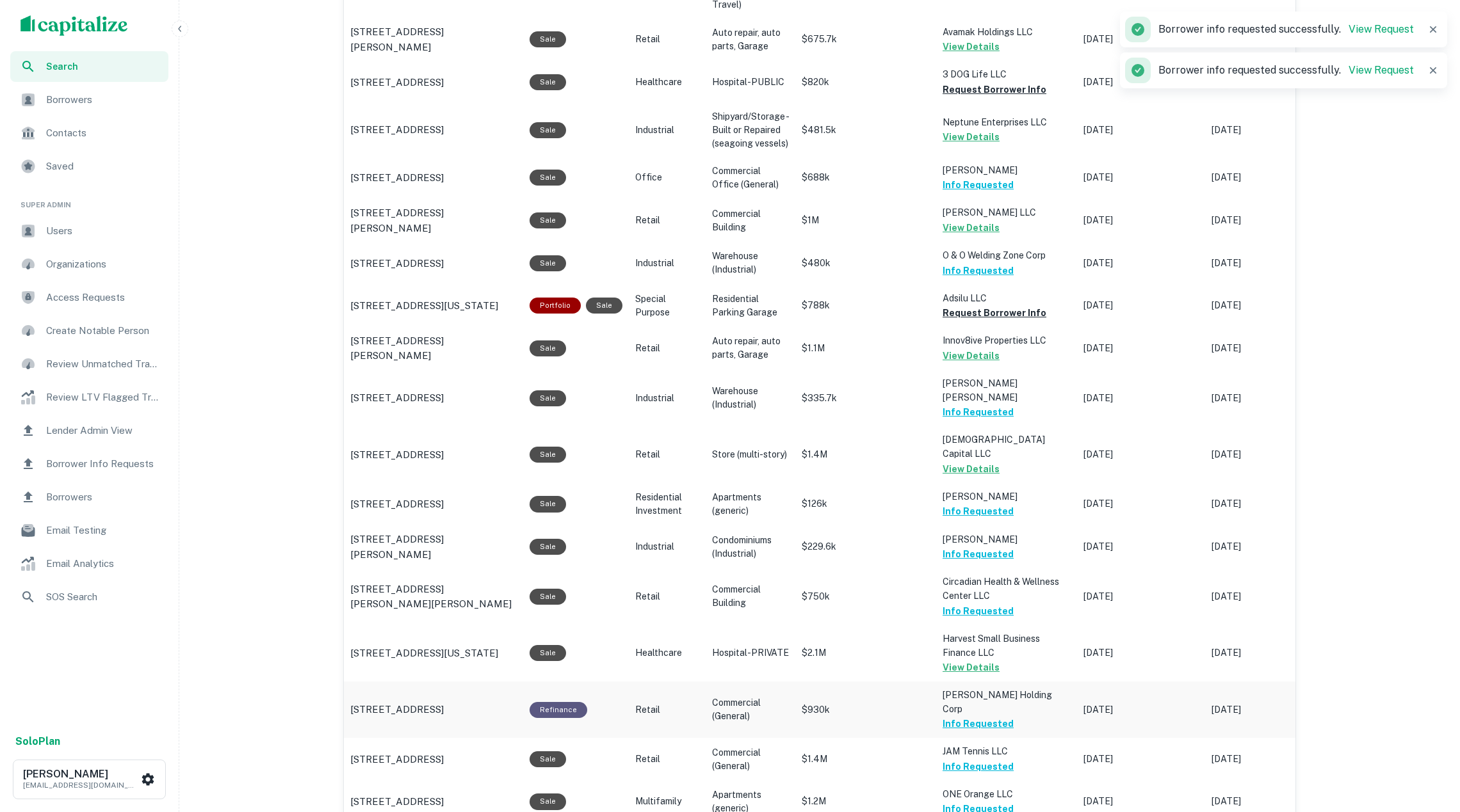
scroll to position [902, 0]
click at [986, 313] on button "Request Borrower Info" at bounding box center [995, 313] width 104 height 15
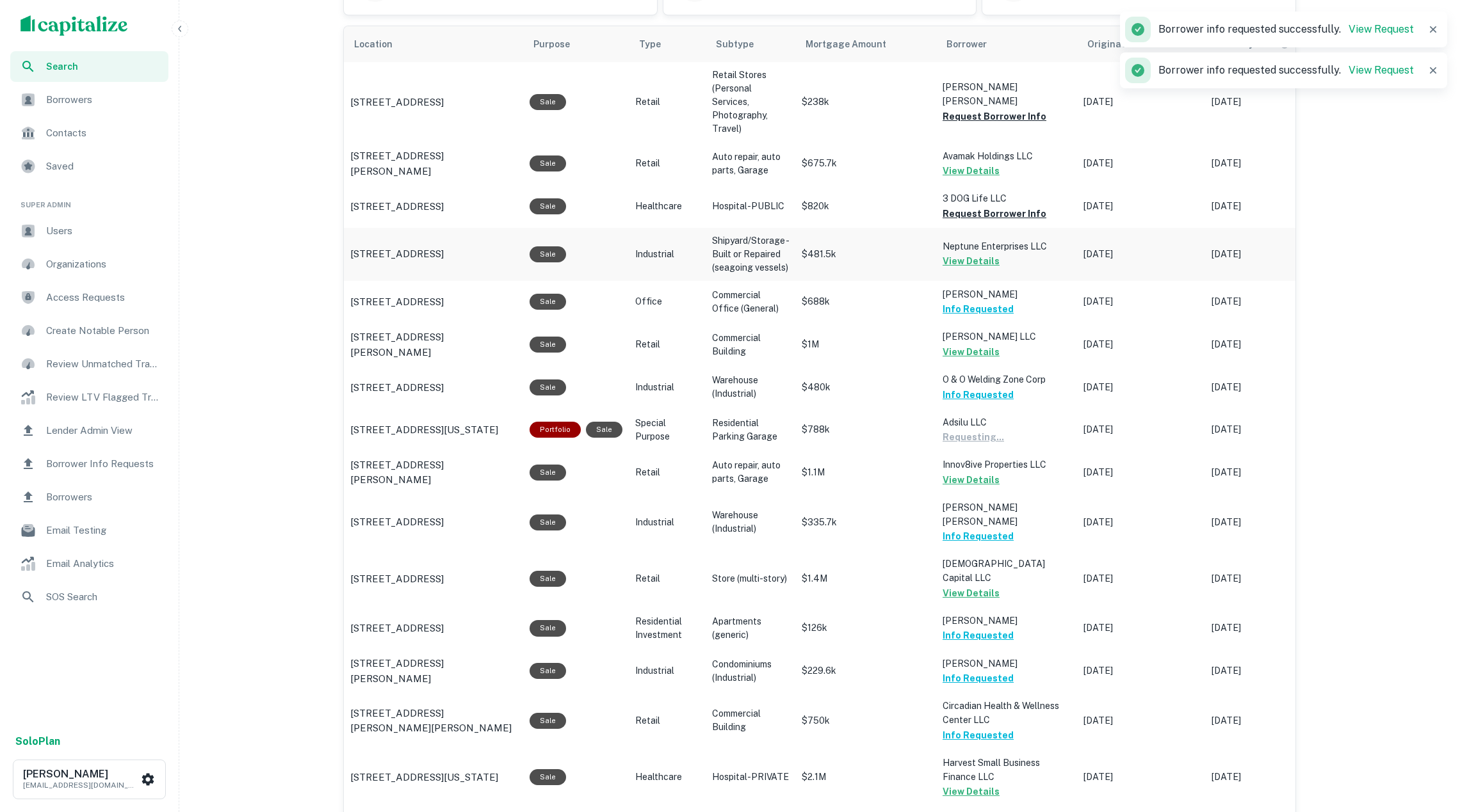
scroll to position [708, 0]
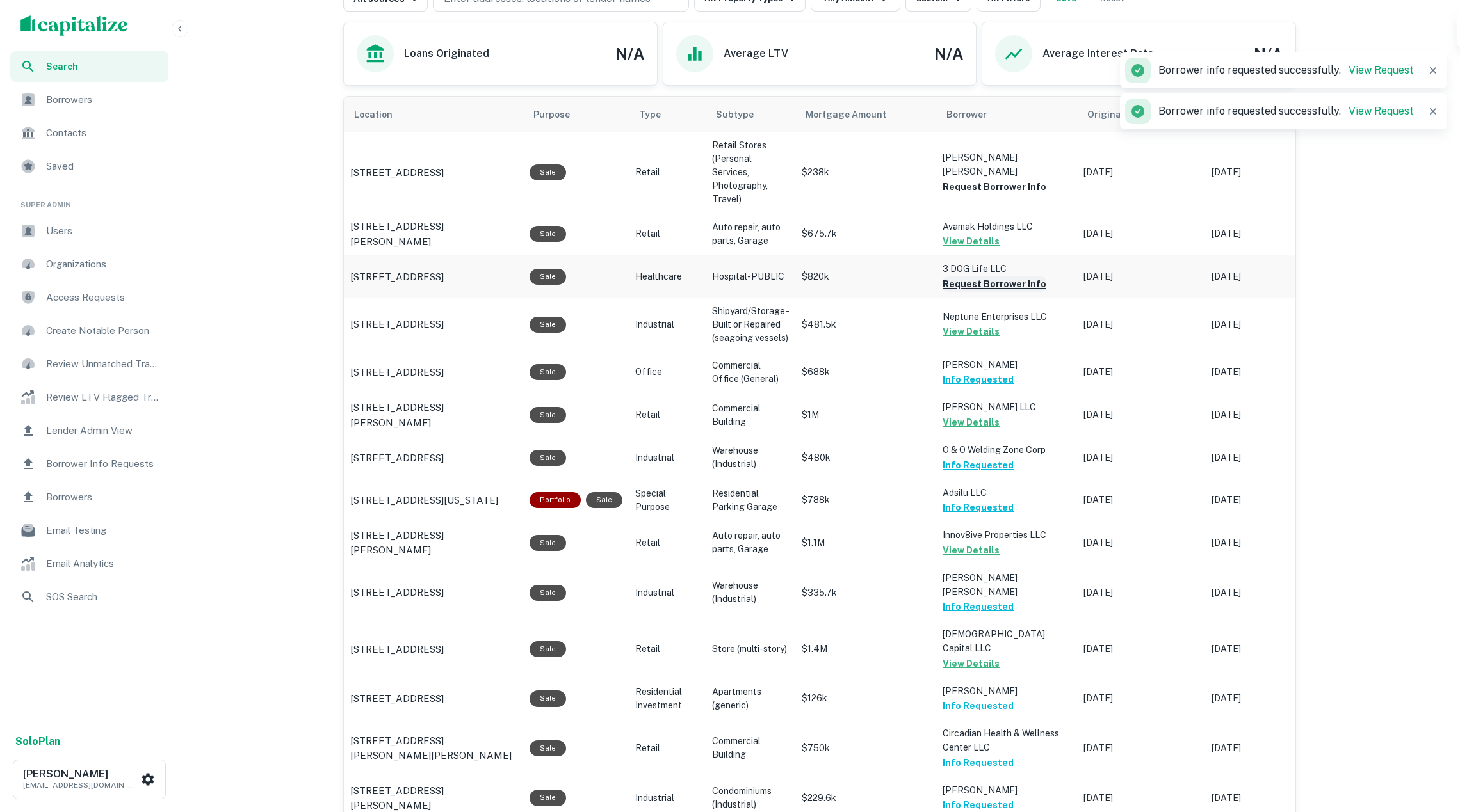
click at [984, 280] on button "Request Borrower Info" at bounding box center [995, 284] width 104 height 15
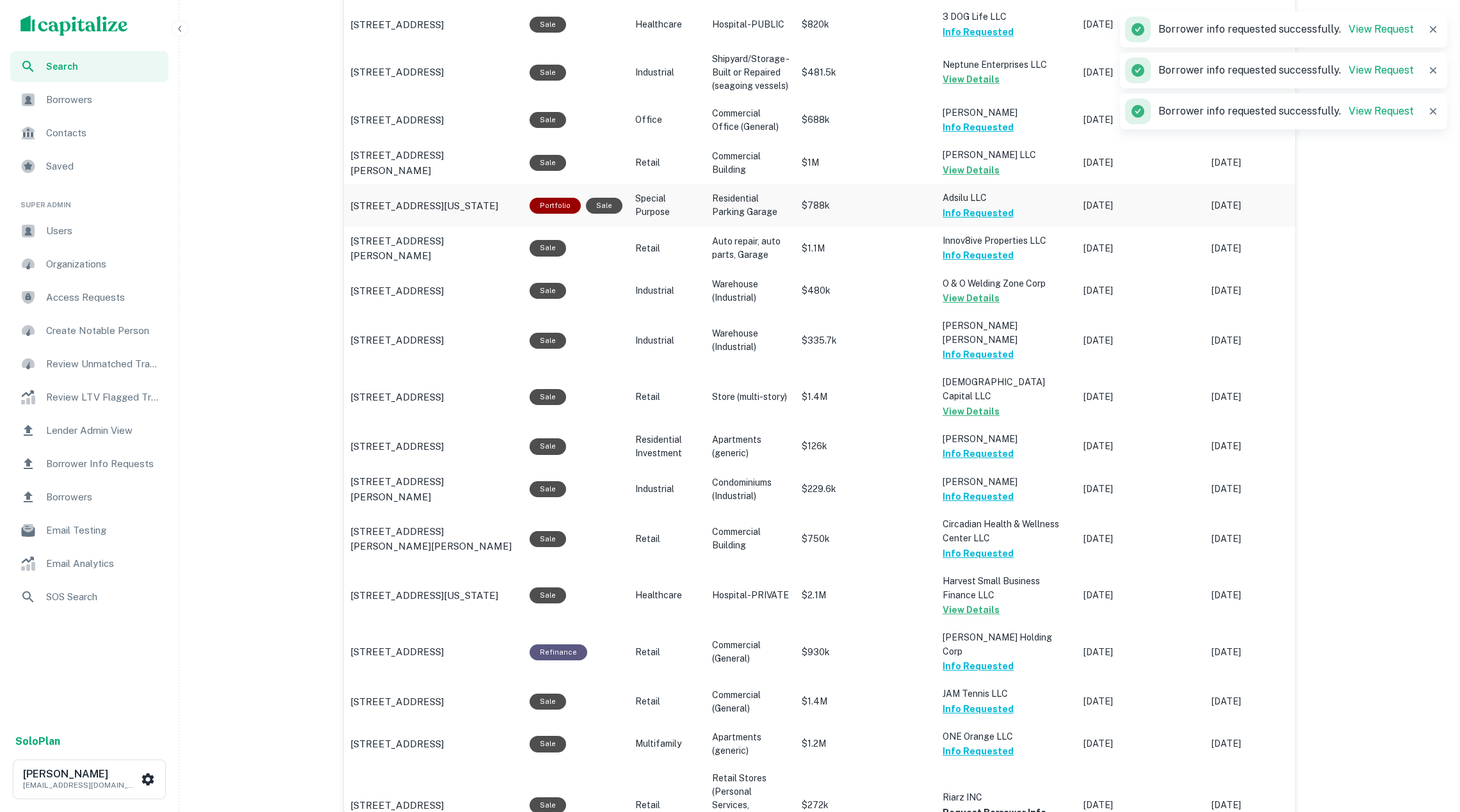
scroll to position [1407, 0]
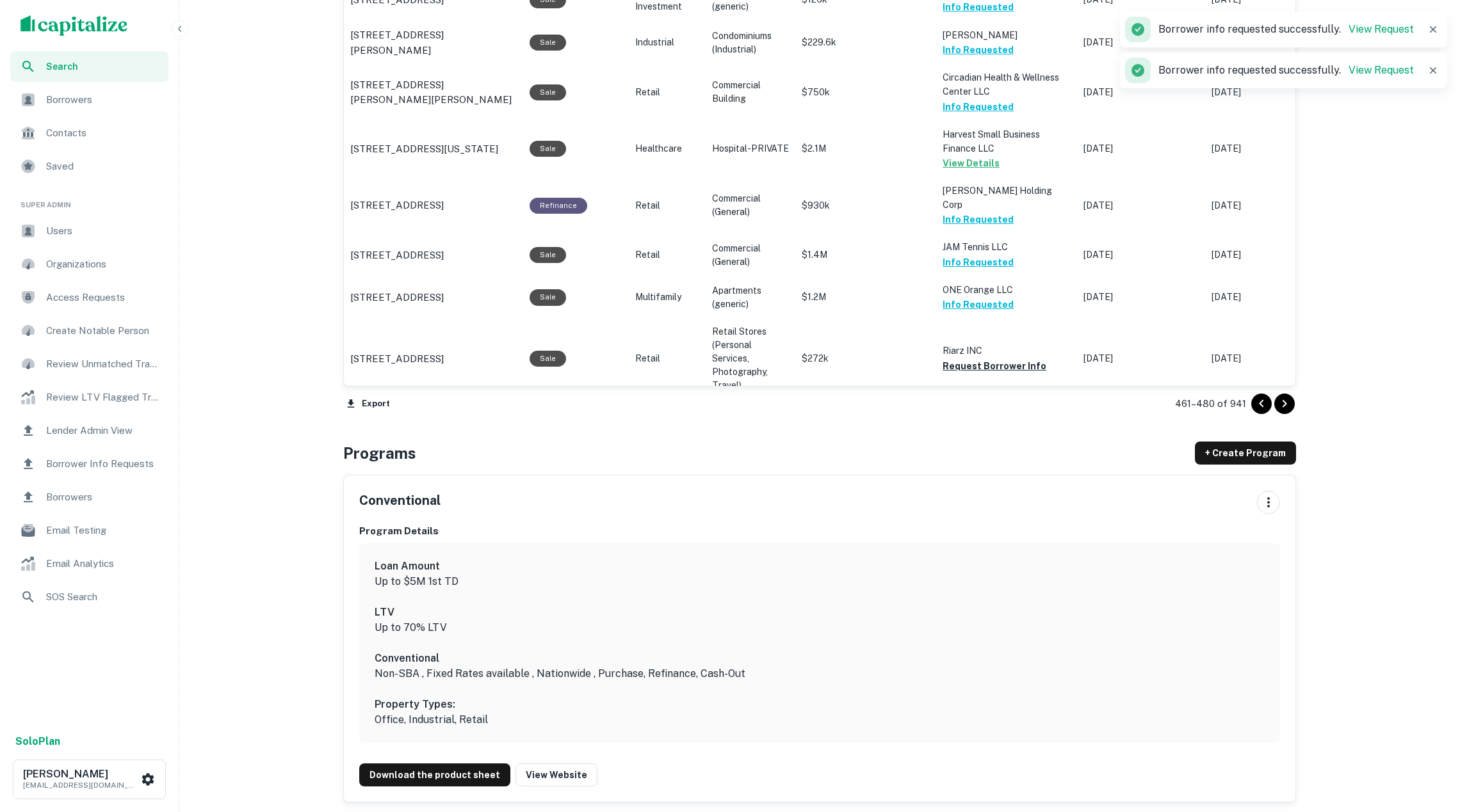
click at [1277, 408] on icon "Go to next page" at bounding box center [1284, 403] width 15 height 15
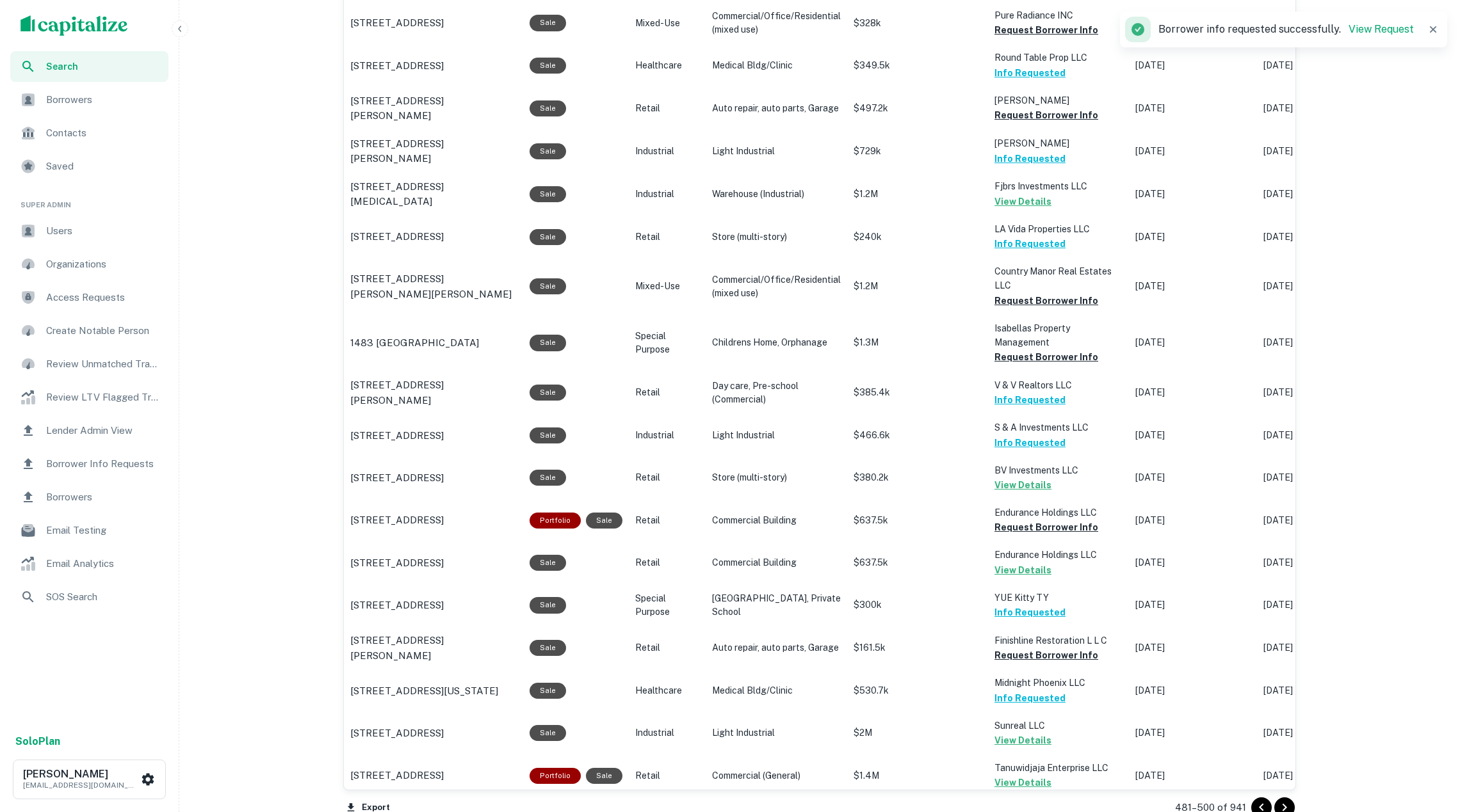
scroll to position [769, 0]
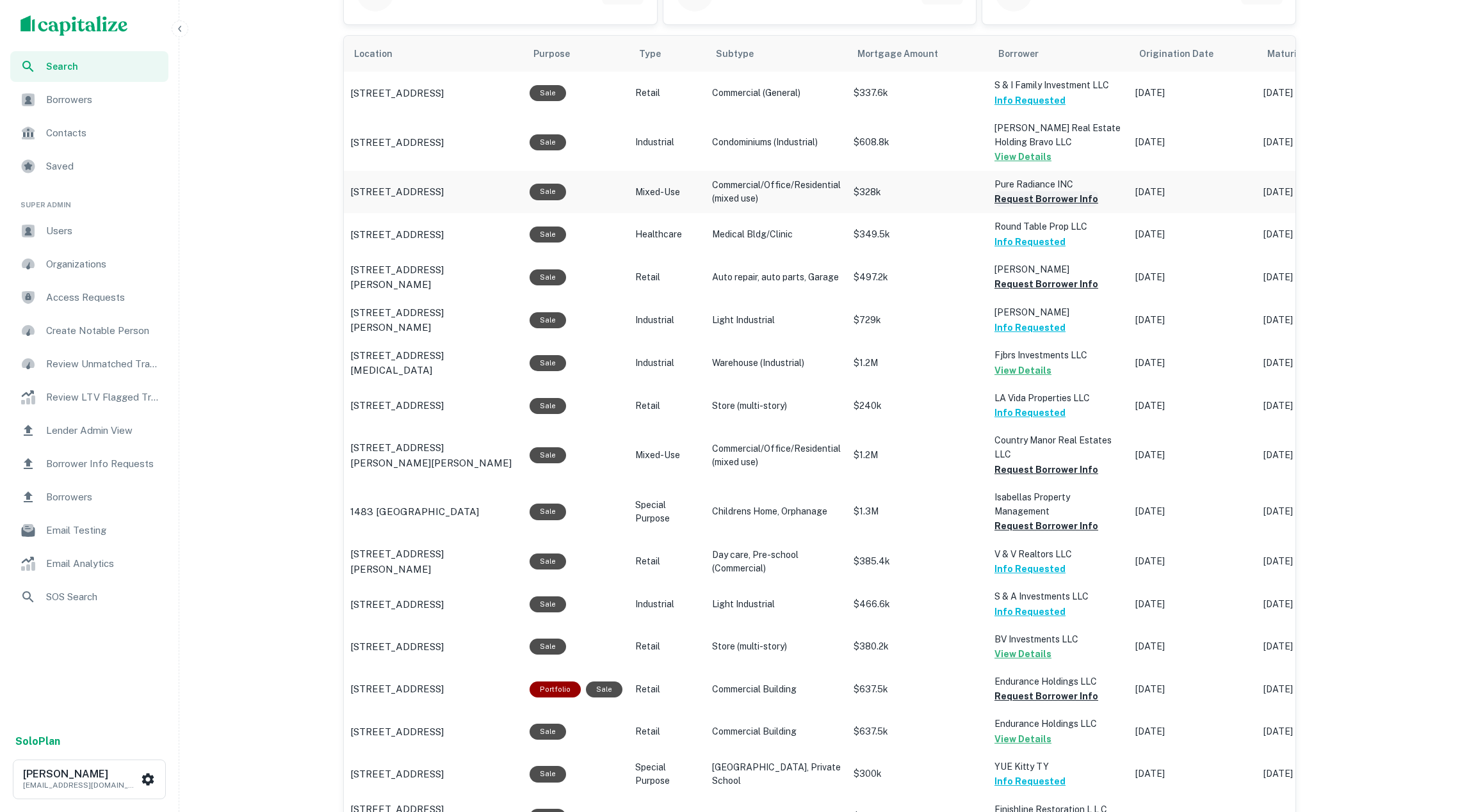
click at [1067, 206] on button "Request Borrower Info" at bounding box center [1046, 199] width 104 height 15
click at [1040, 467] on button "Request Borrower Info" at bounding box center [1046, 469] width 104 height 15
click at [1033, 525] on button "Request Borrower Info" at bounding box center [1046, 526] width 104 height 15
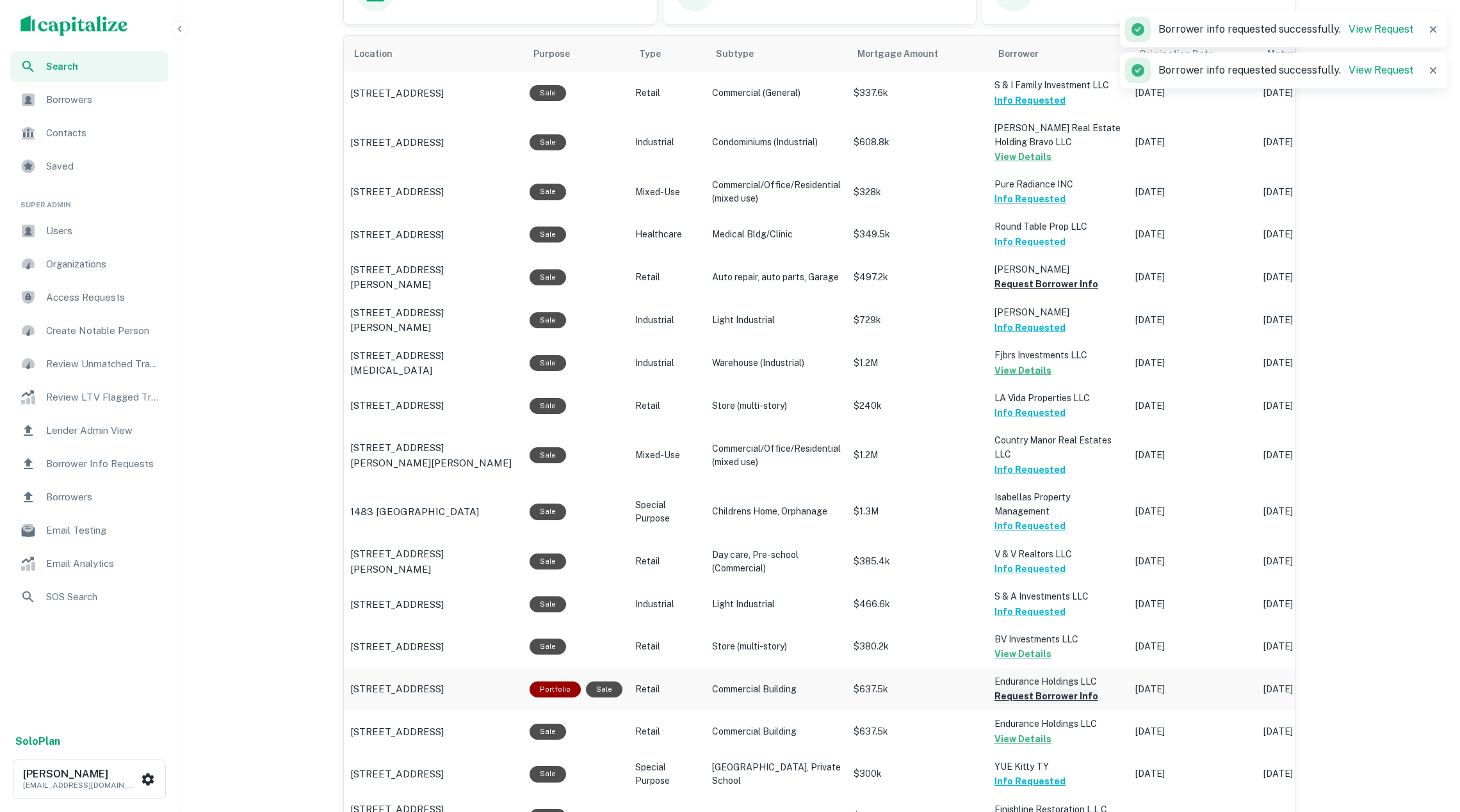
click at [1048, 695] on button "Request Borrower Info" at bounding box center [1046, 696] width 104 height 15
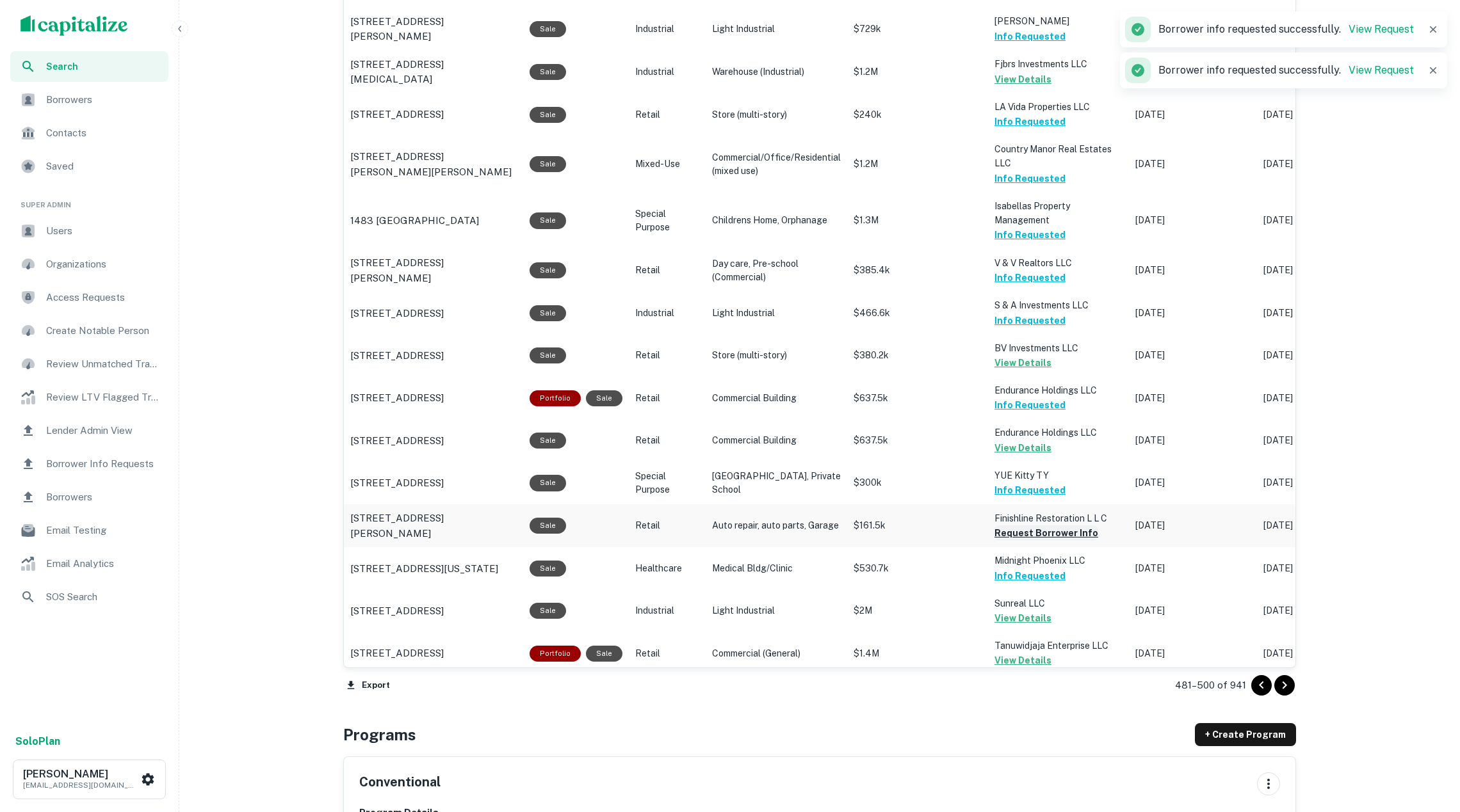
click at [1035, 529] on button "Request Borrower Info" at bounding box center [1046, 533] width 104 height 15
click at [1286, 682] on icon "Go to next page" at bounding box center [1284, 685] width 15 height 15
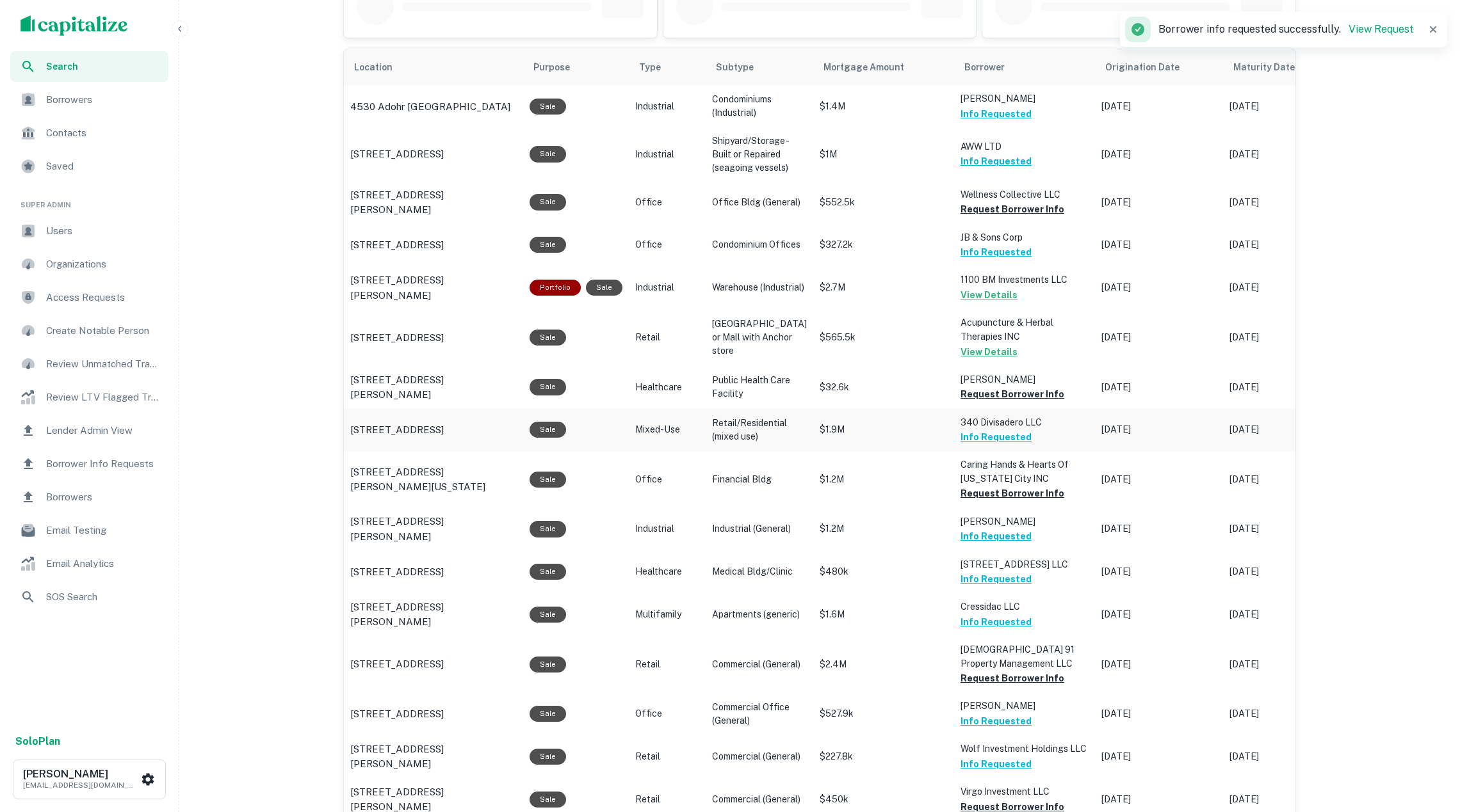
scroll to position [754, 0]
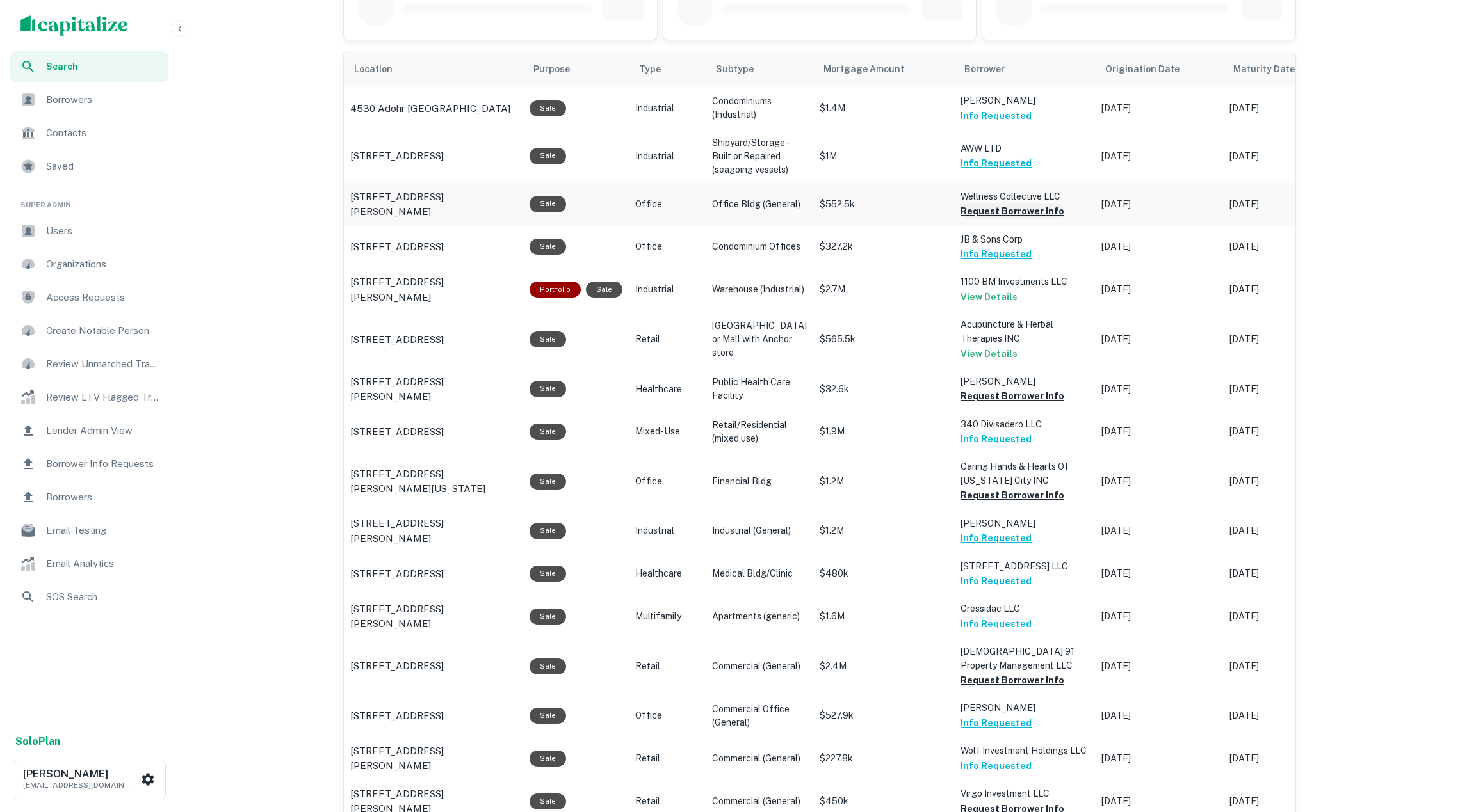
click at [1025, 212] on button "Request Borrower Info" at bounding box center [1012, 211] width 104 height 15
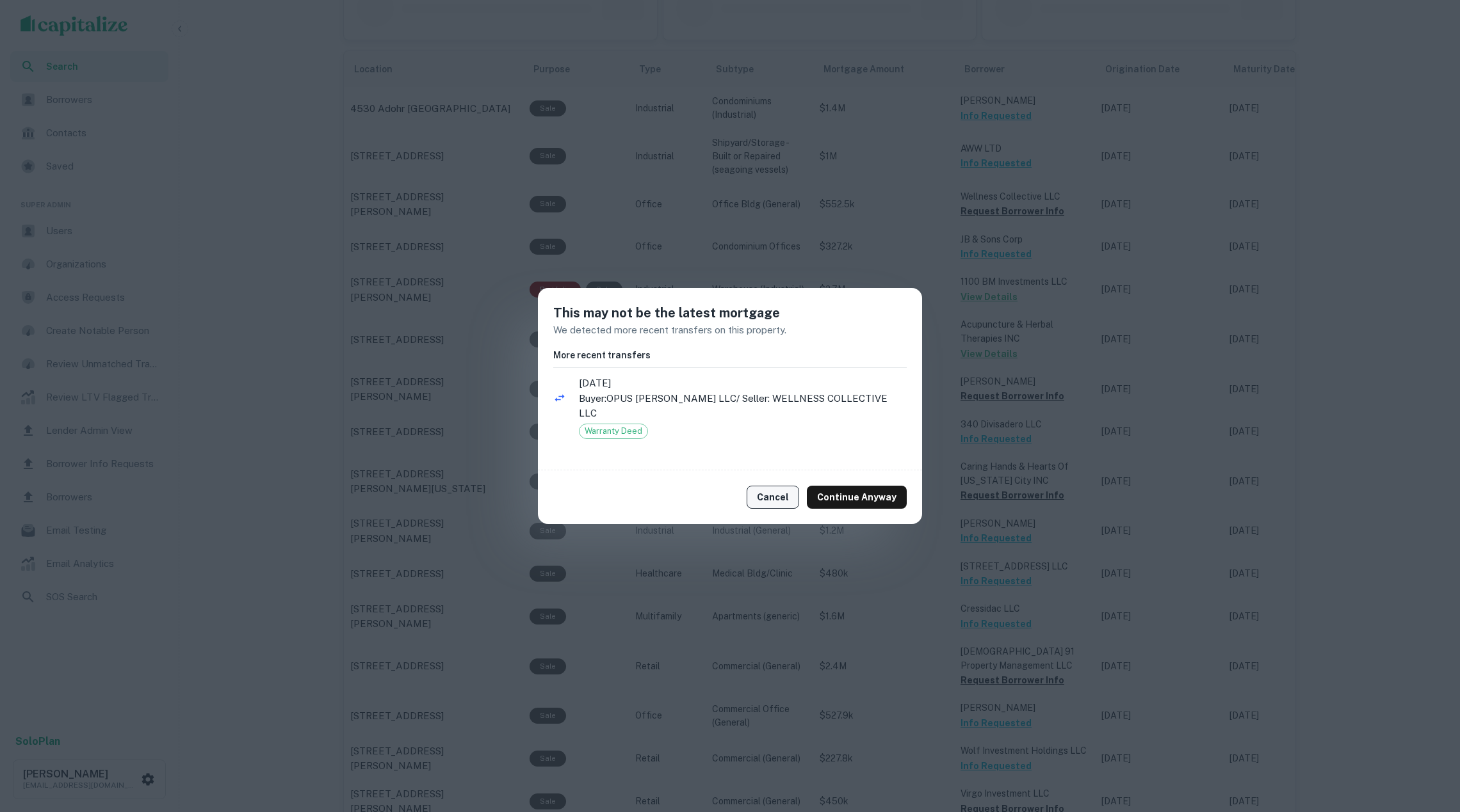
click at [794, 495] on button "Cancel" at bounding box center [772, 498] width 53 height 23
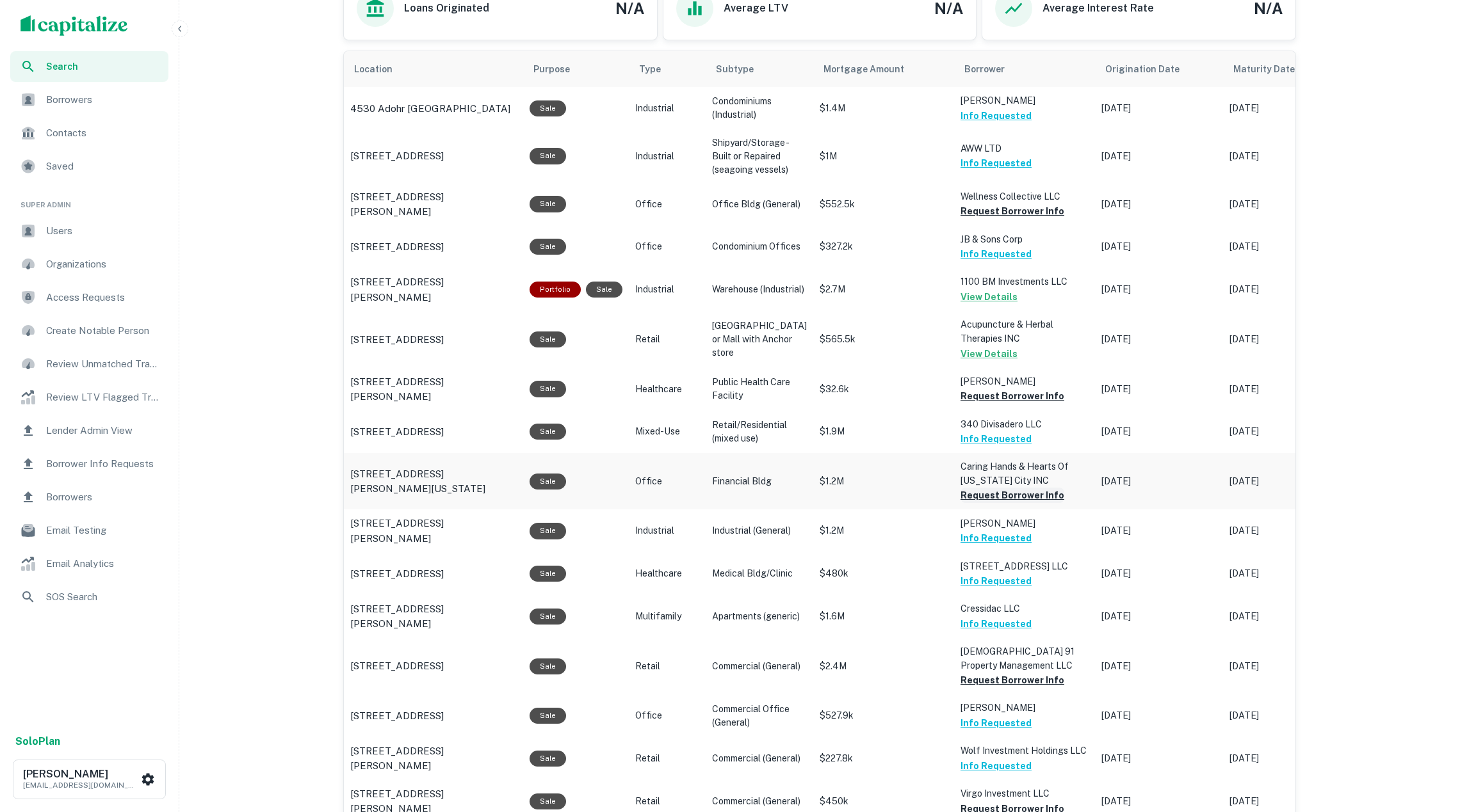
click at [1010, 503] on button "Request Borrower Info" at bounding box center [1012, 495] width 104 height 15
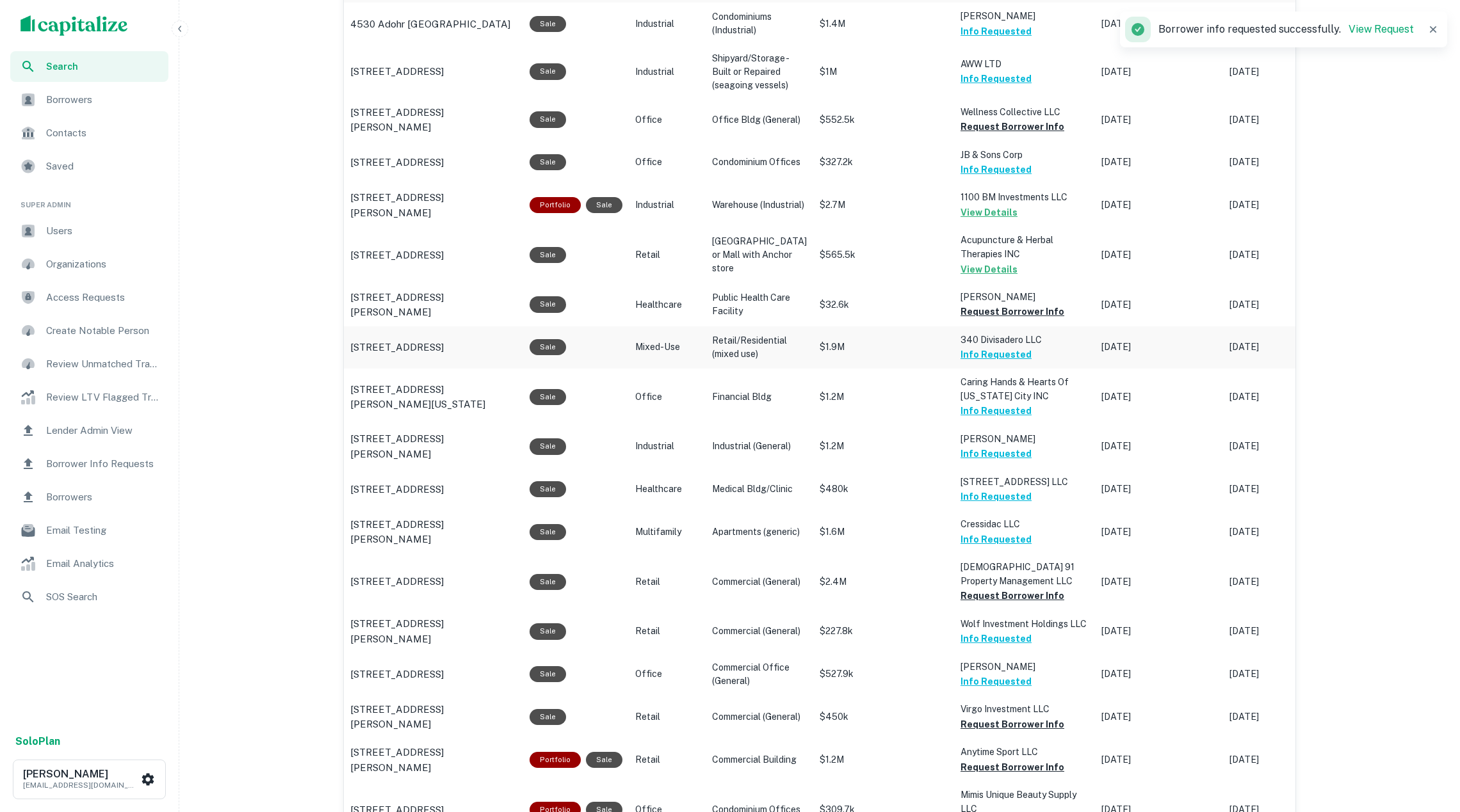
scroll to position [838, 0]
click at [984, 131] on button "Request Borrower Info" at bounding box center [1012, 127] width 104 height 15
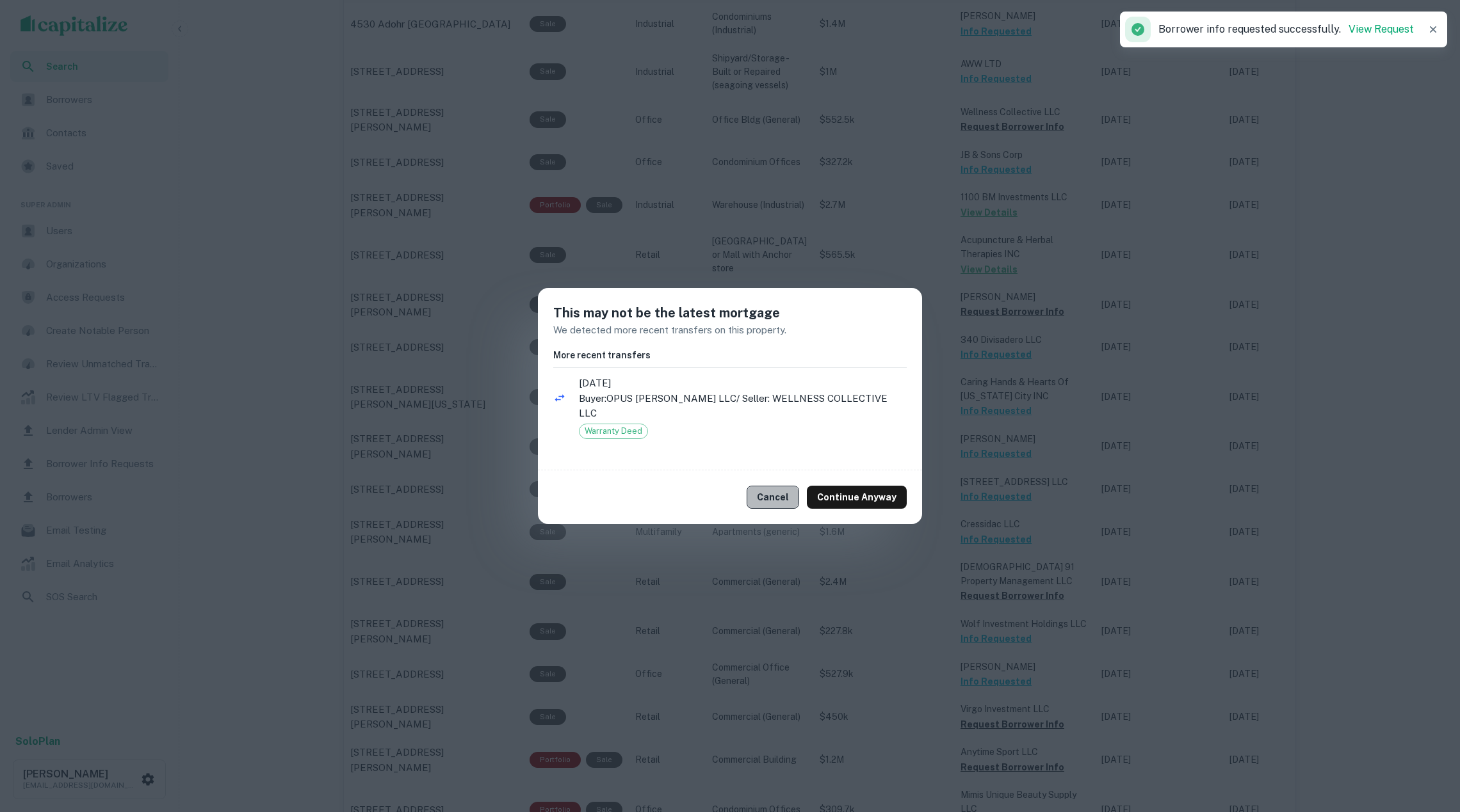
click at [782, 486] on button "Cancel" at bounding box center [772, 498] width 53 height 23
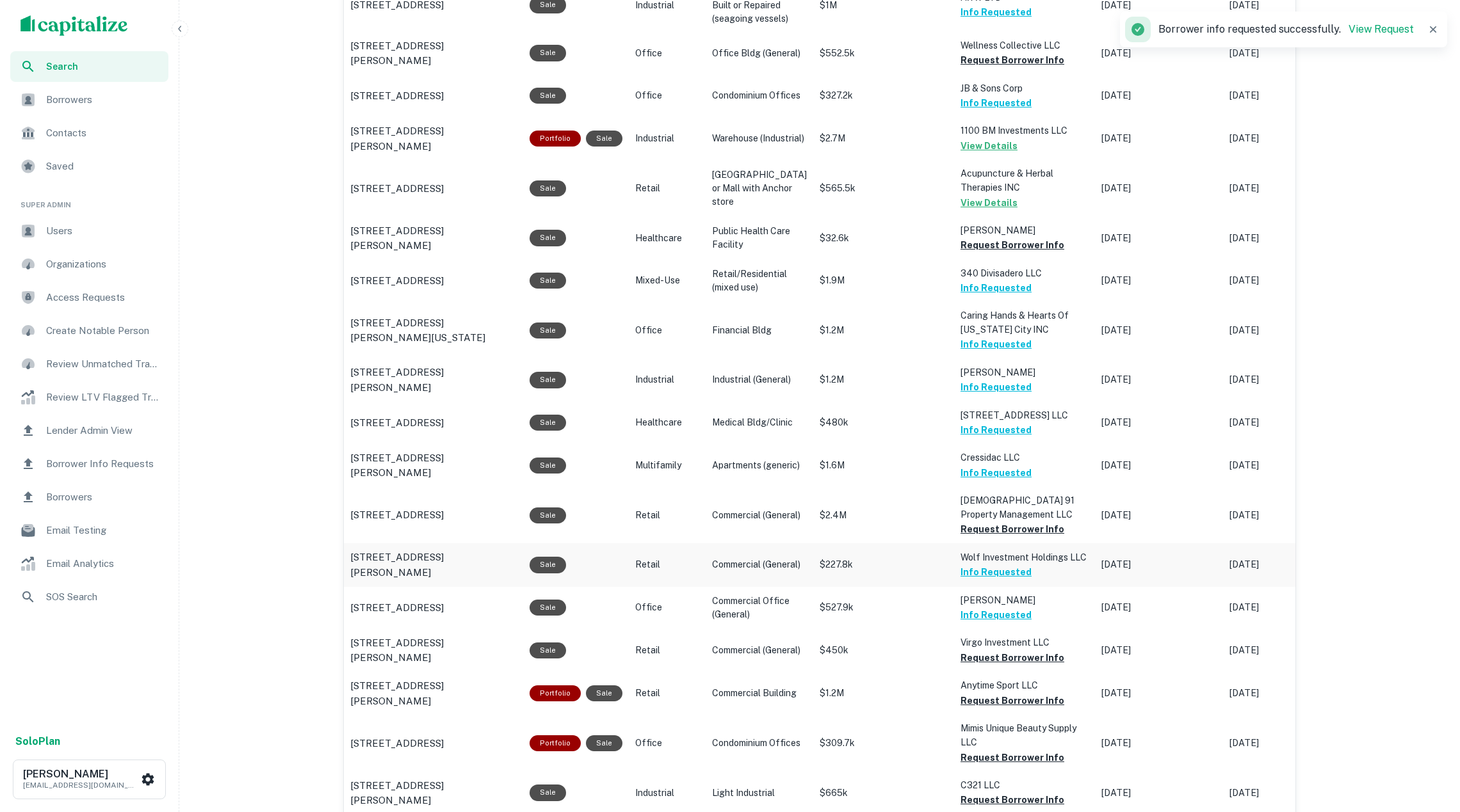
scroll to position [946, 0]
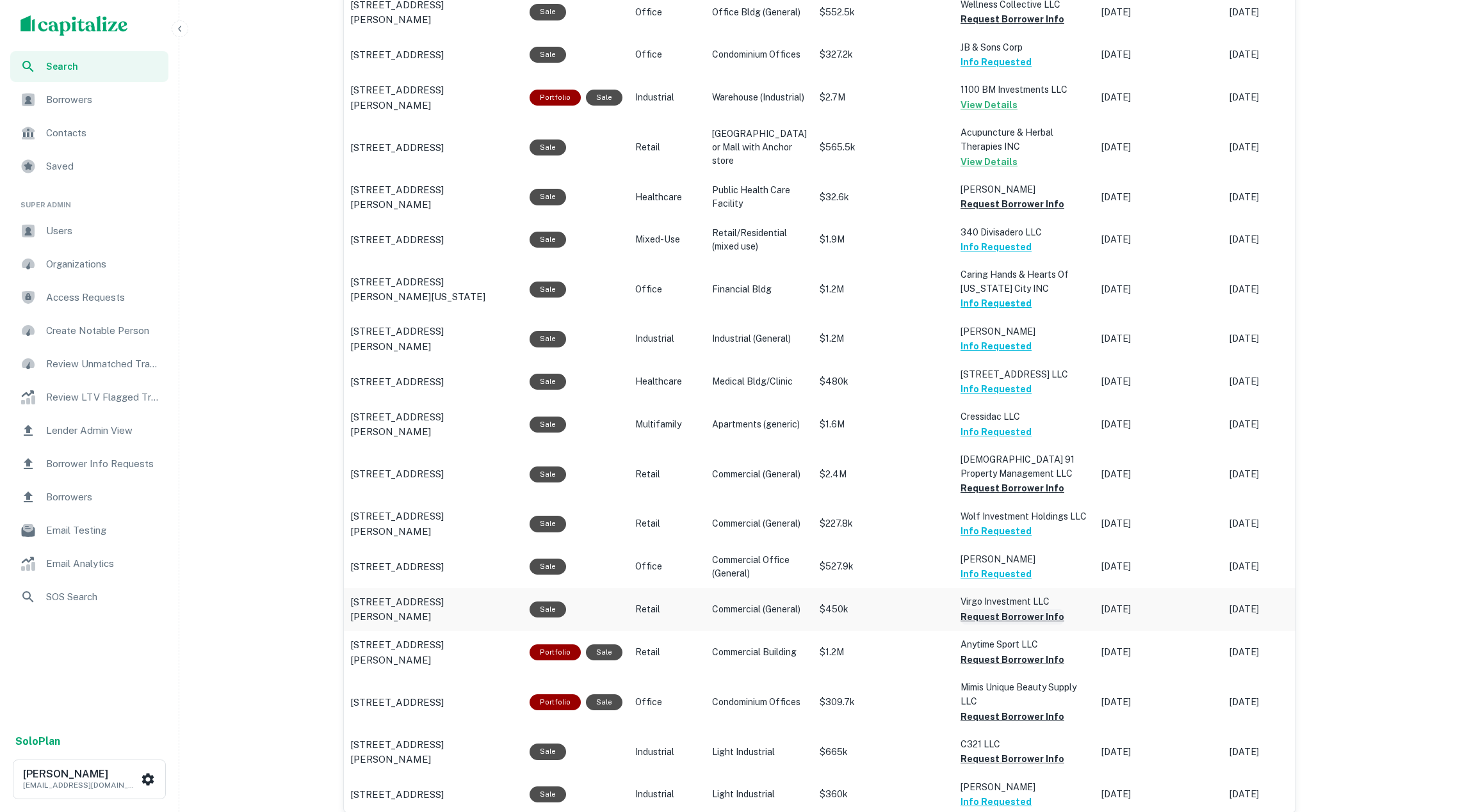
click at [989, 612] on button "Request Borrower Info" at bounding box center [1012, 617] width 104 height 15
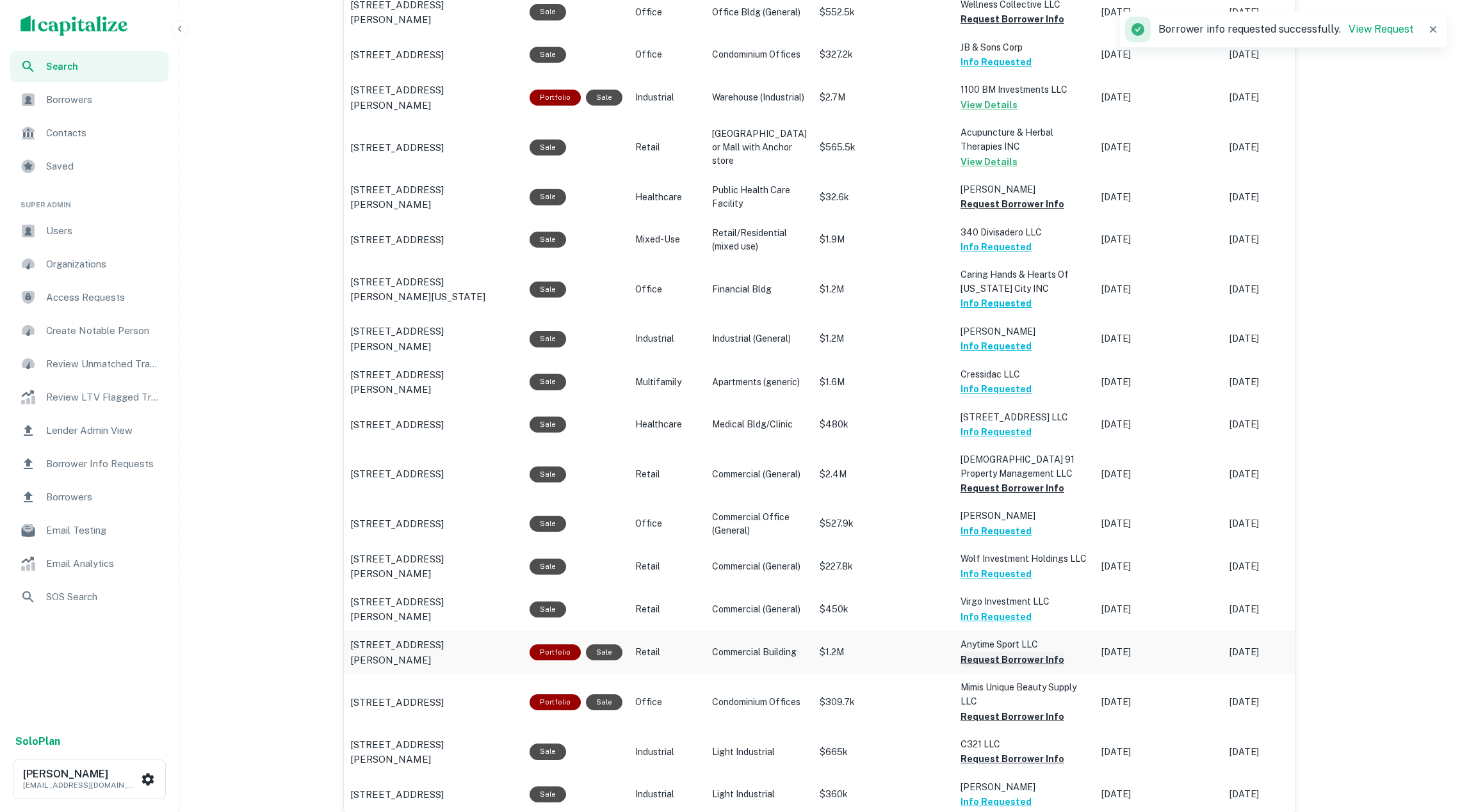
click at [993, 655] on button "Request Borrower Info" at bounding box center [1012, 660] width 104 height 15
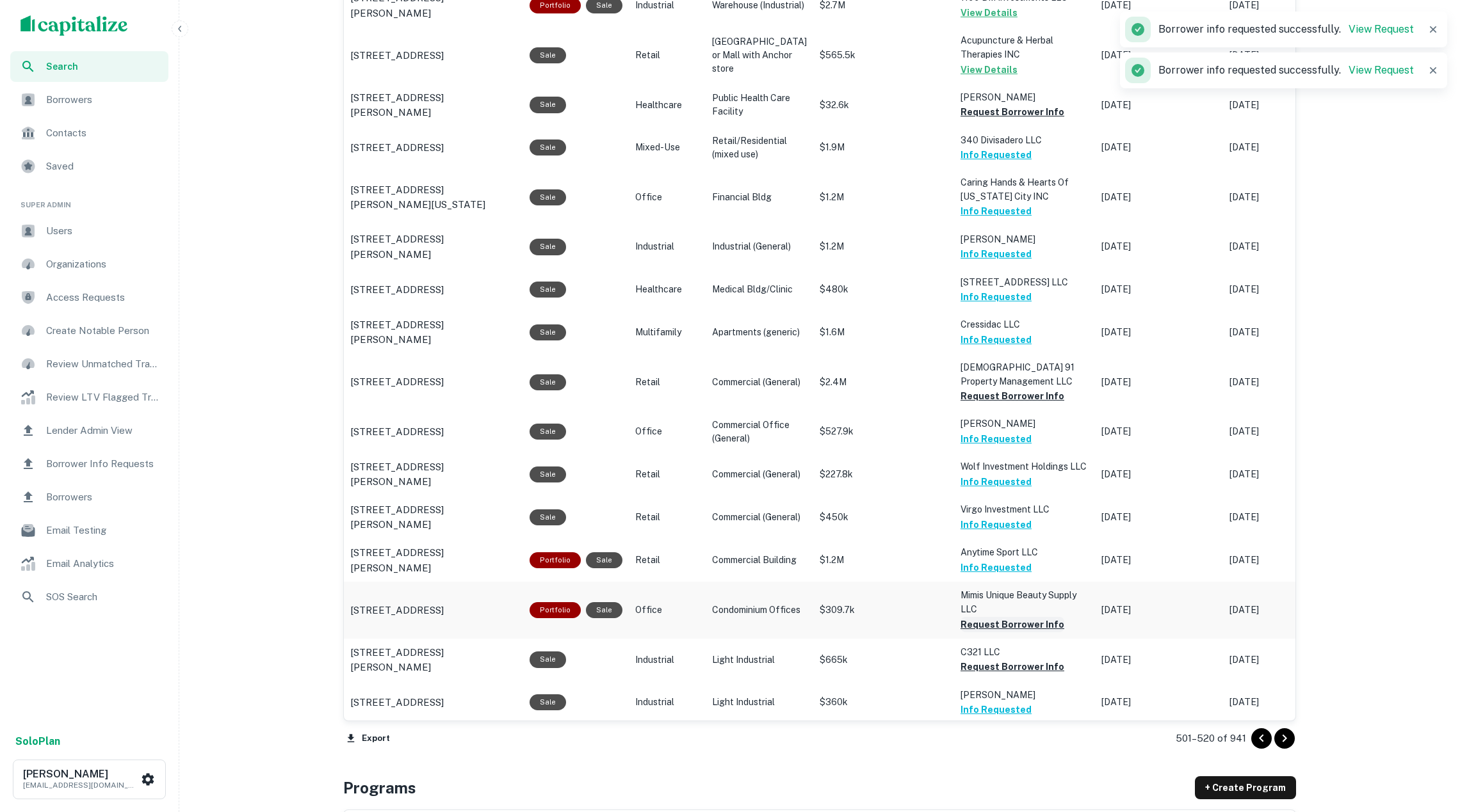
click at [984, 621] on button "Request Borrower Info" at bounding box center [1012, 625] width 104 height 15
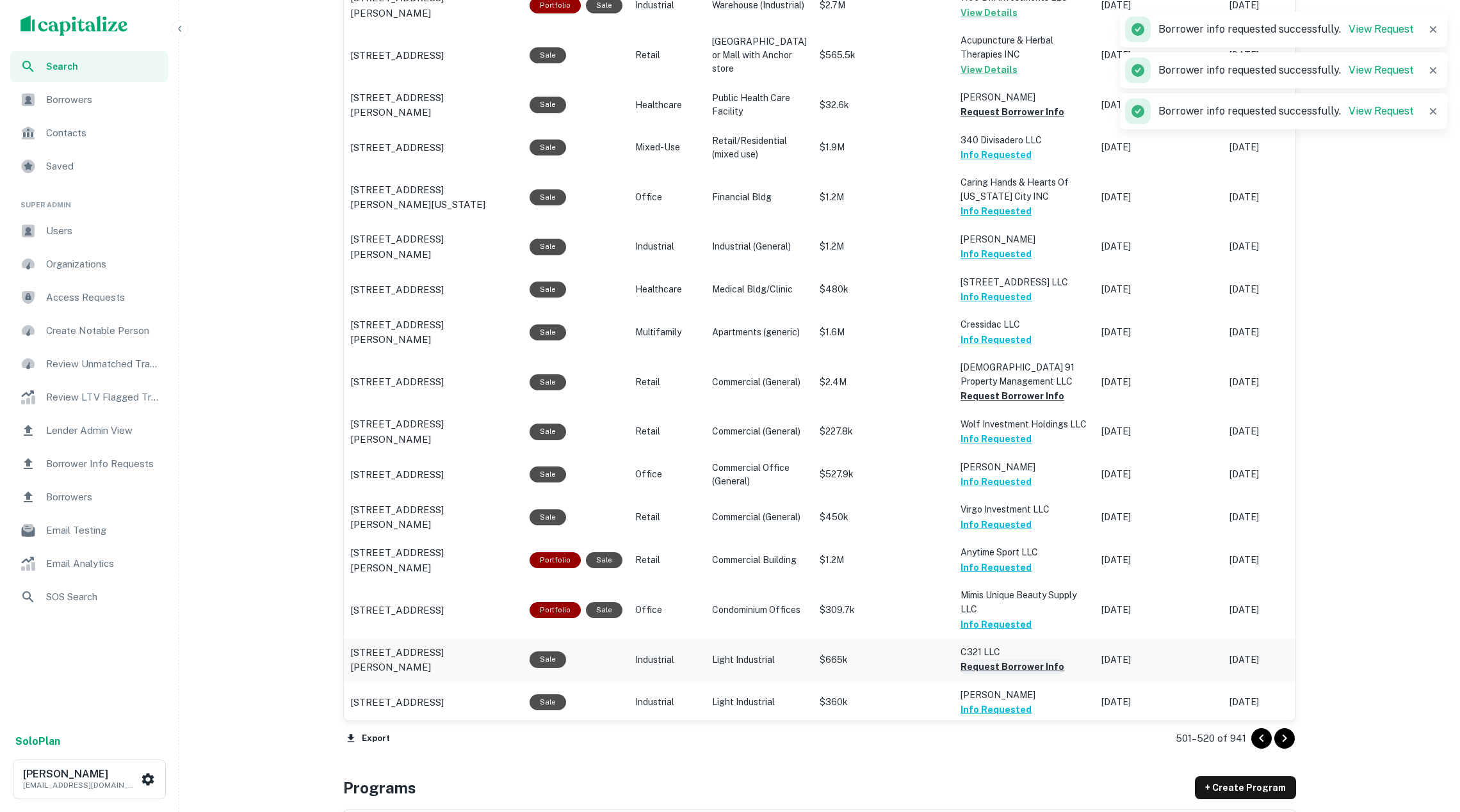
click at [982, 664] on button "Request Borrower Info" at bounding box center [1012, 667] width 104 height 15
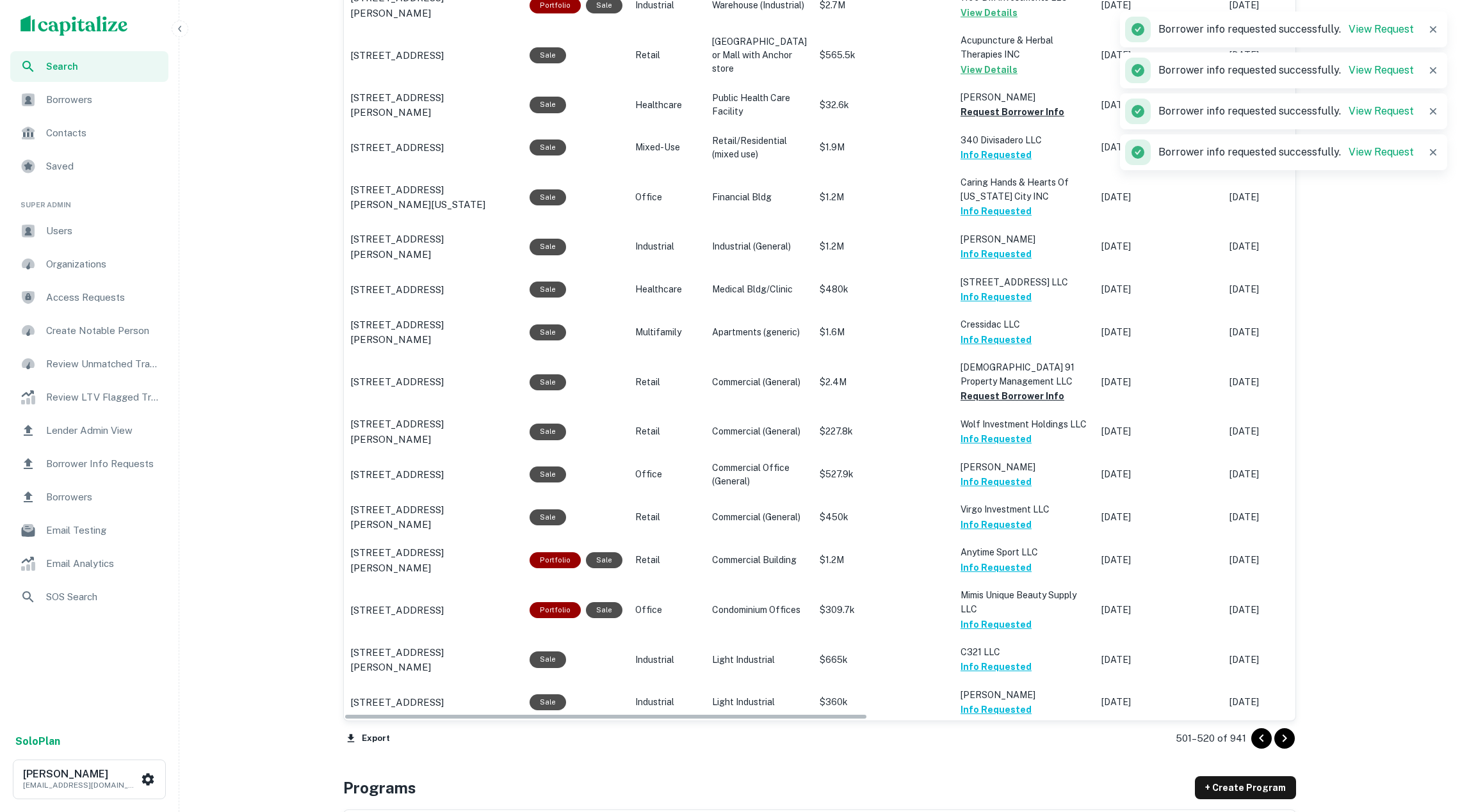
click at [1277, 746] on icon "Go to next page" at bounding box center [1284, 738] width 15 height 15
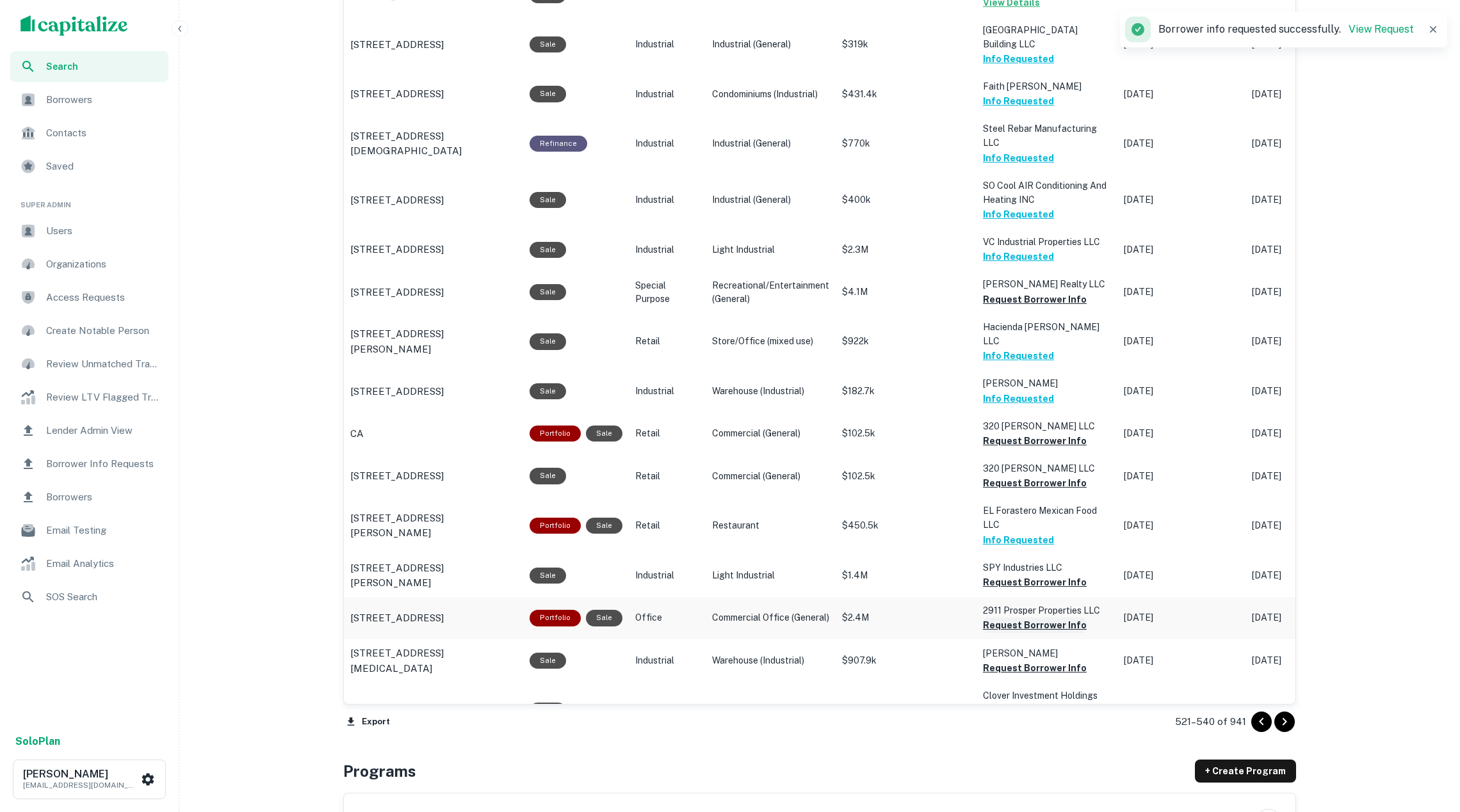
click at [1056, 617] on button "Request Borrower Info" at bounding box center [1035, 625] width 104 height 15
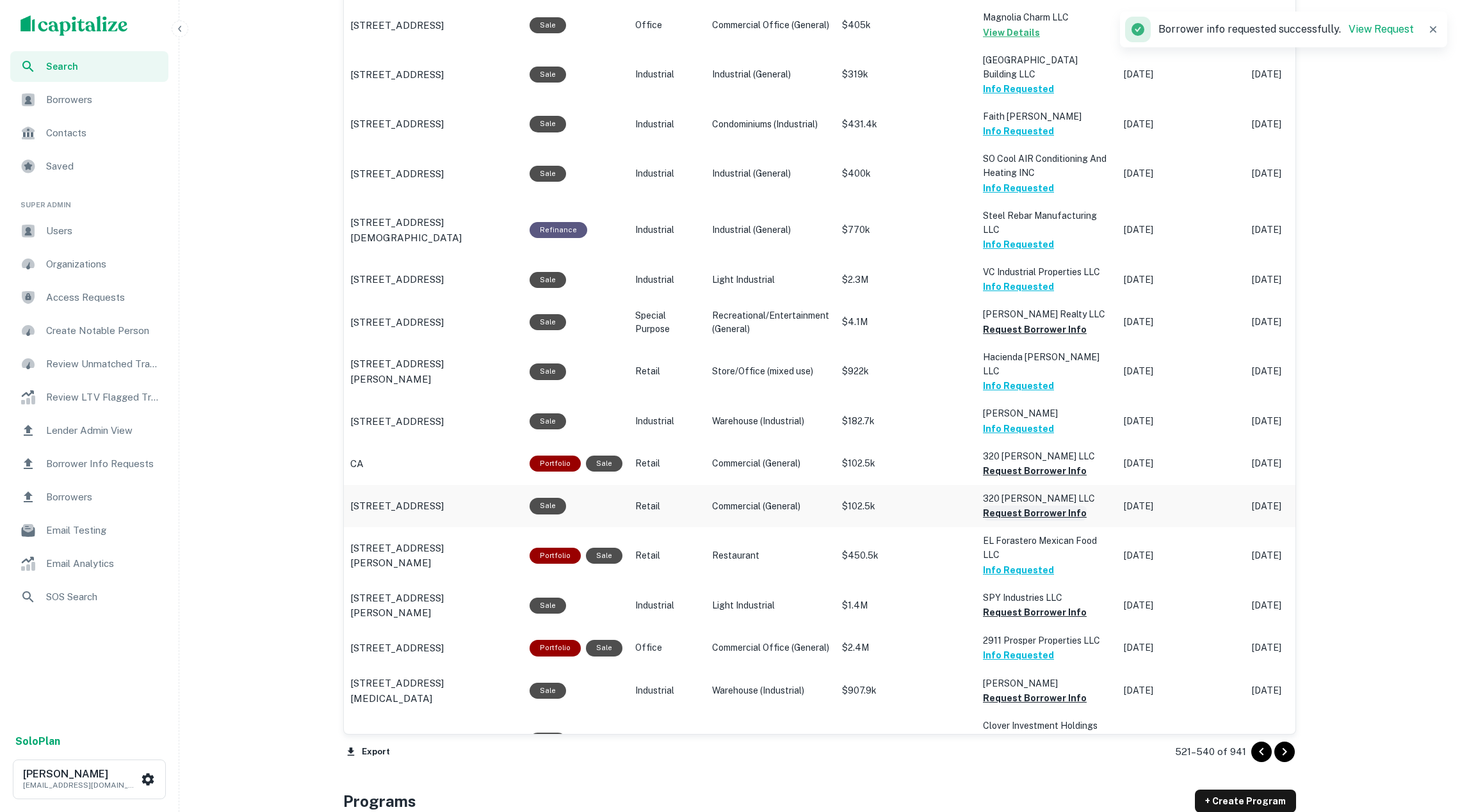
click at [1032, 505] on button "Request Borrower Info" at bounding box center [1035, 513] width 104 height 15
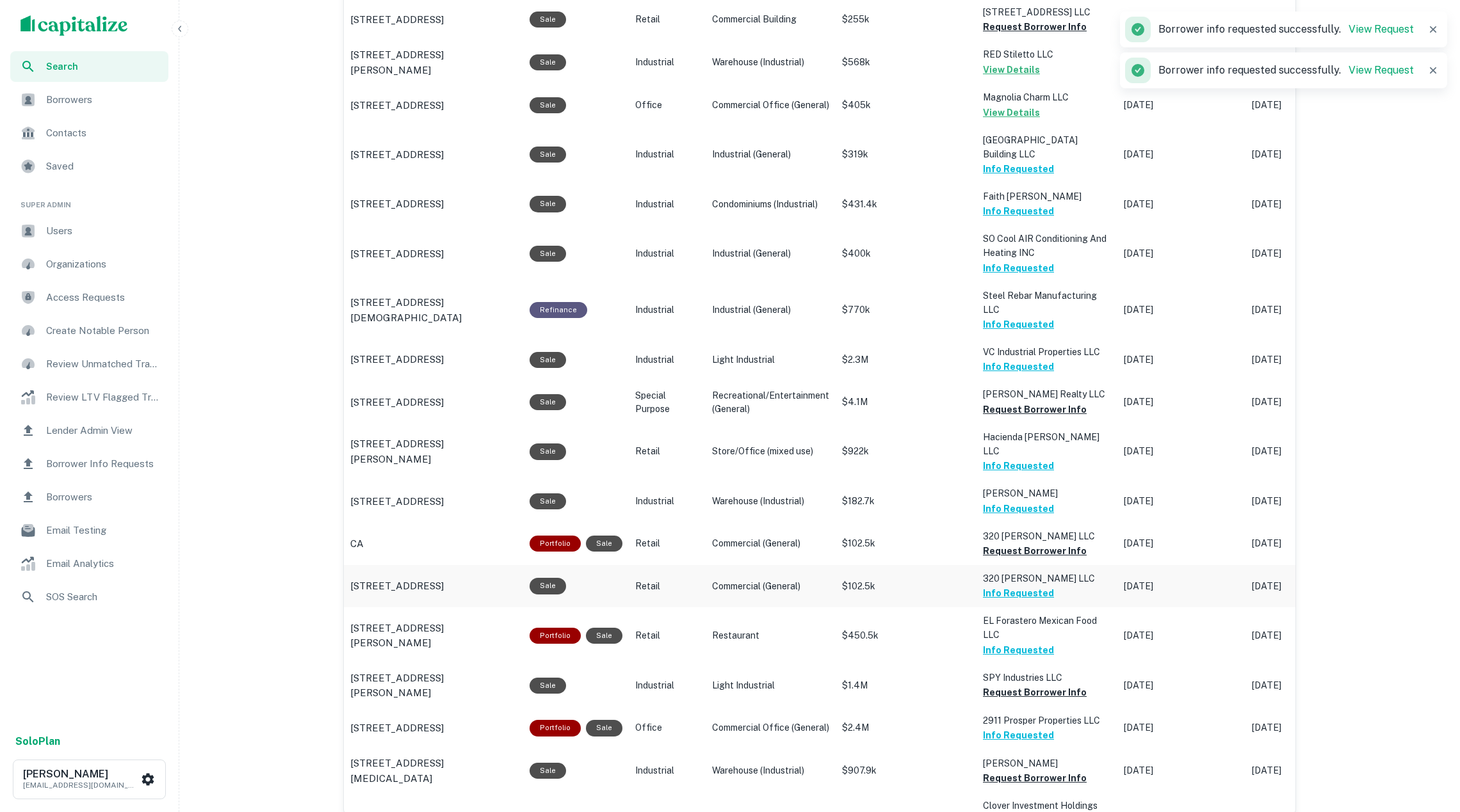
scroll to position [871, 0]
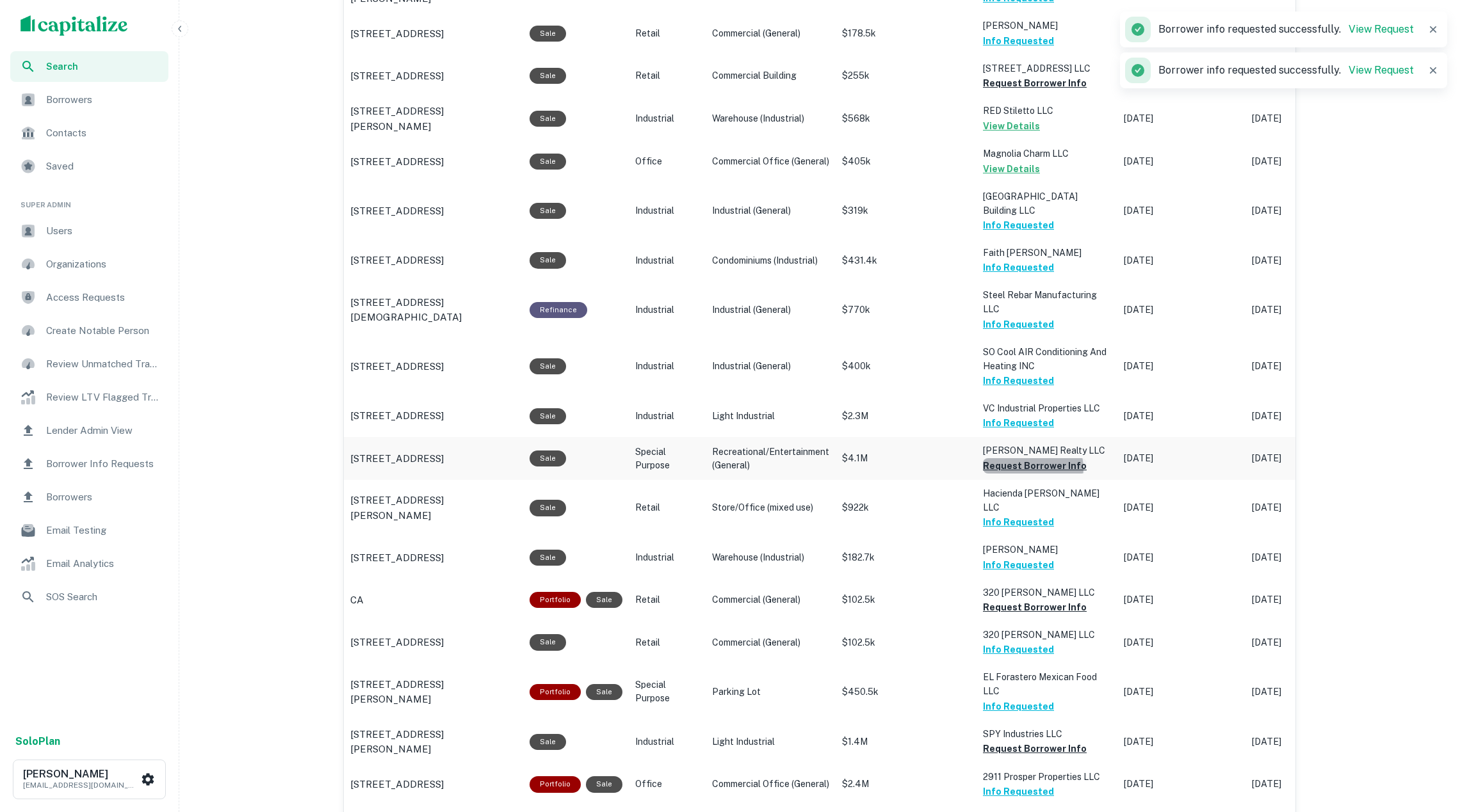
click at [1030, 459] on button "Request Borrower Info" at bounding box center [1035, 466] width 104 height 15
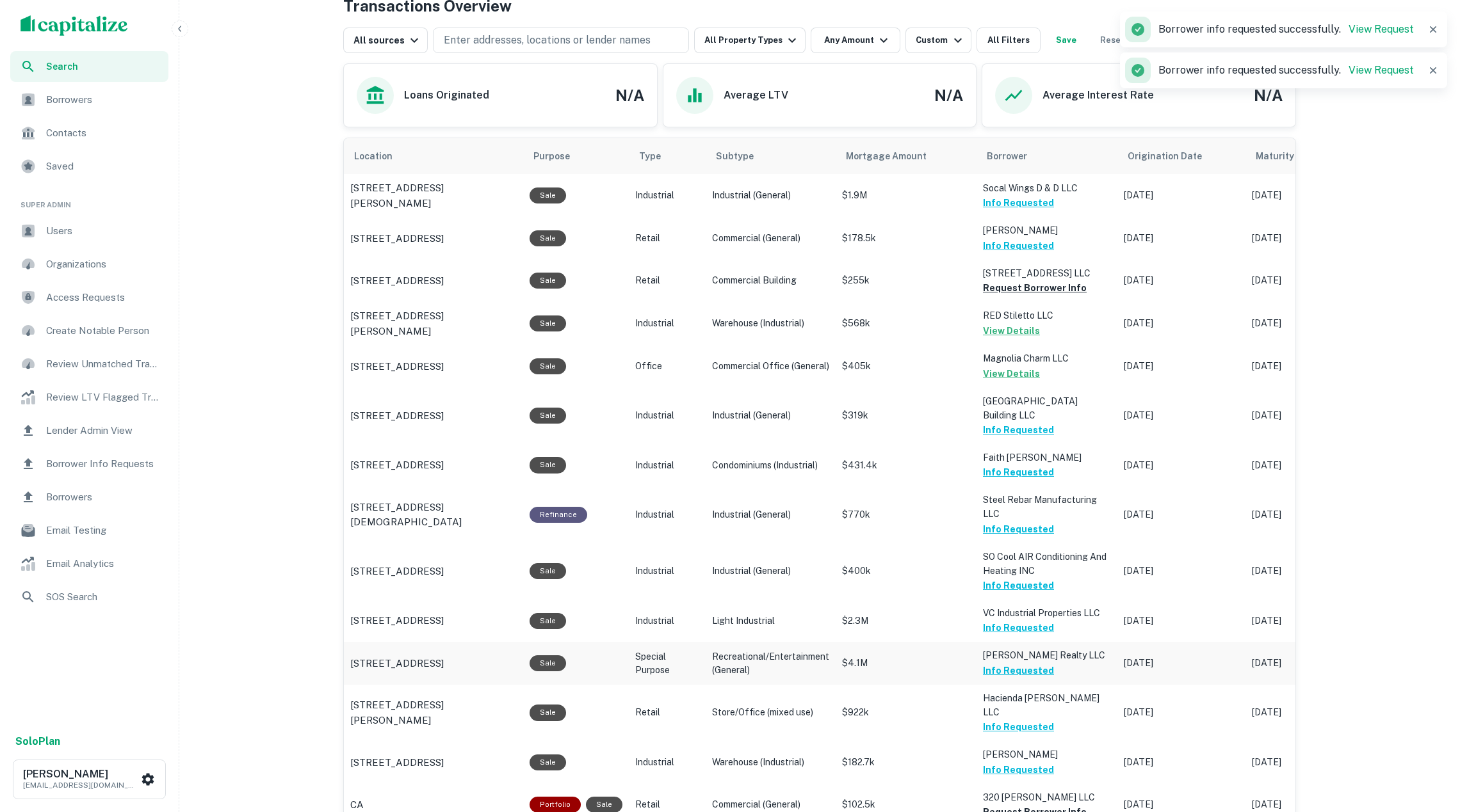
scroll to position [566, 0]
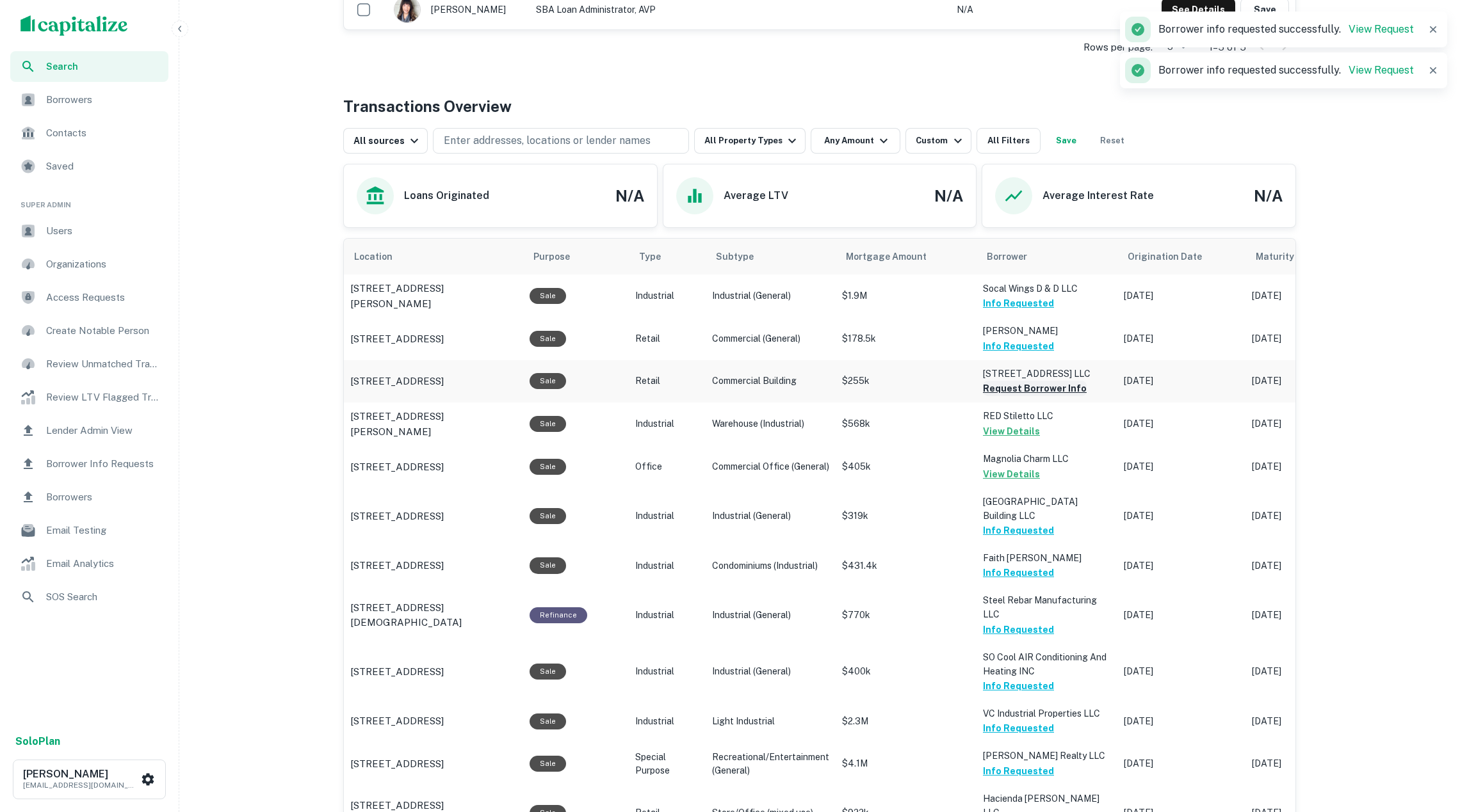
click at [1023, 390] on button "Request Borrower Info" at bounding box center [1035, 388] width 104 height 15
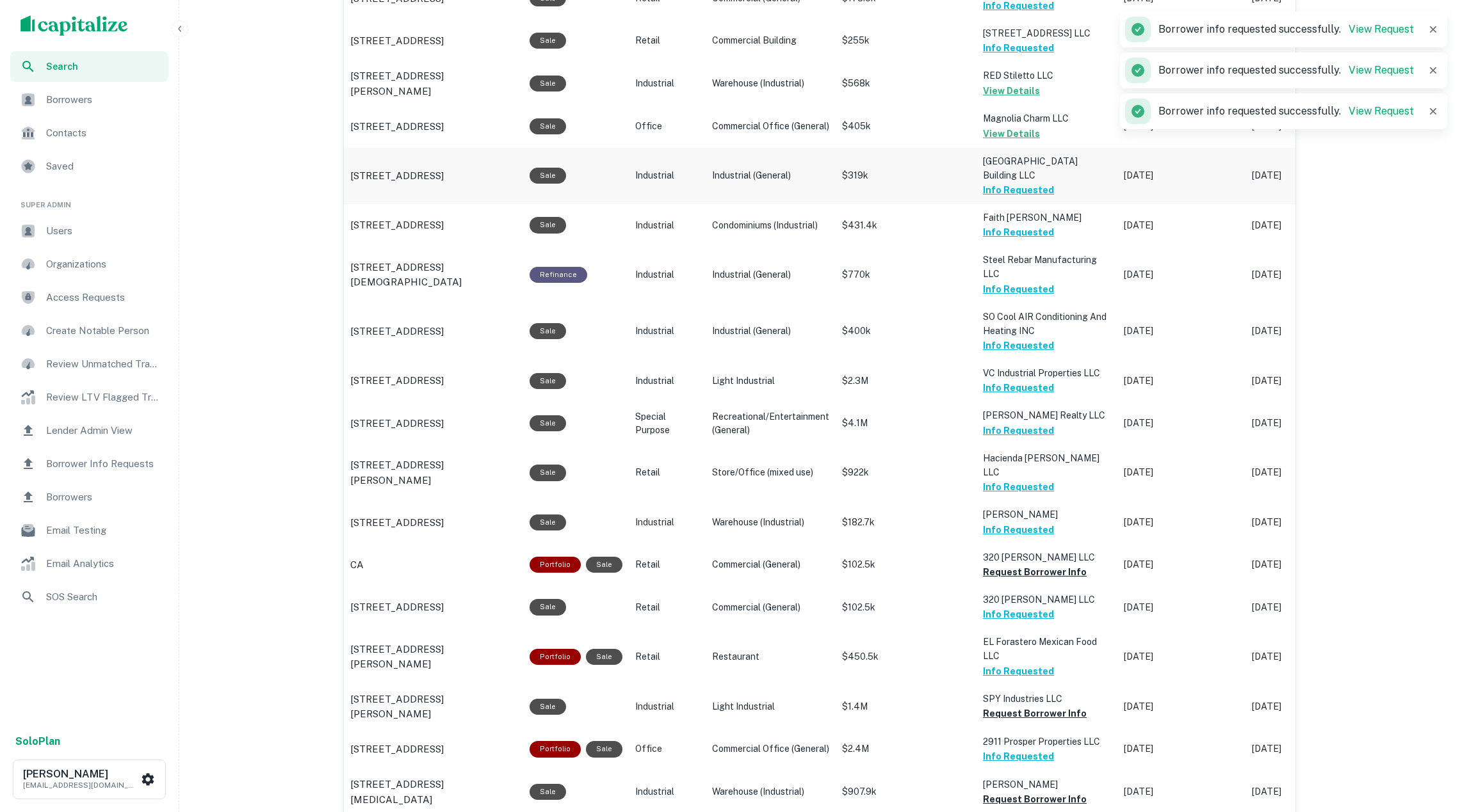
scroll to position [1324, 0]
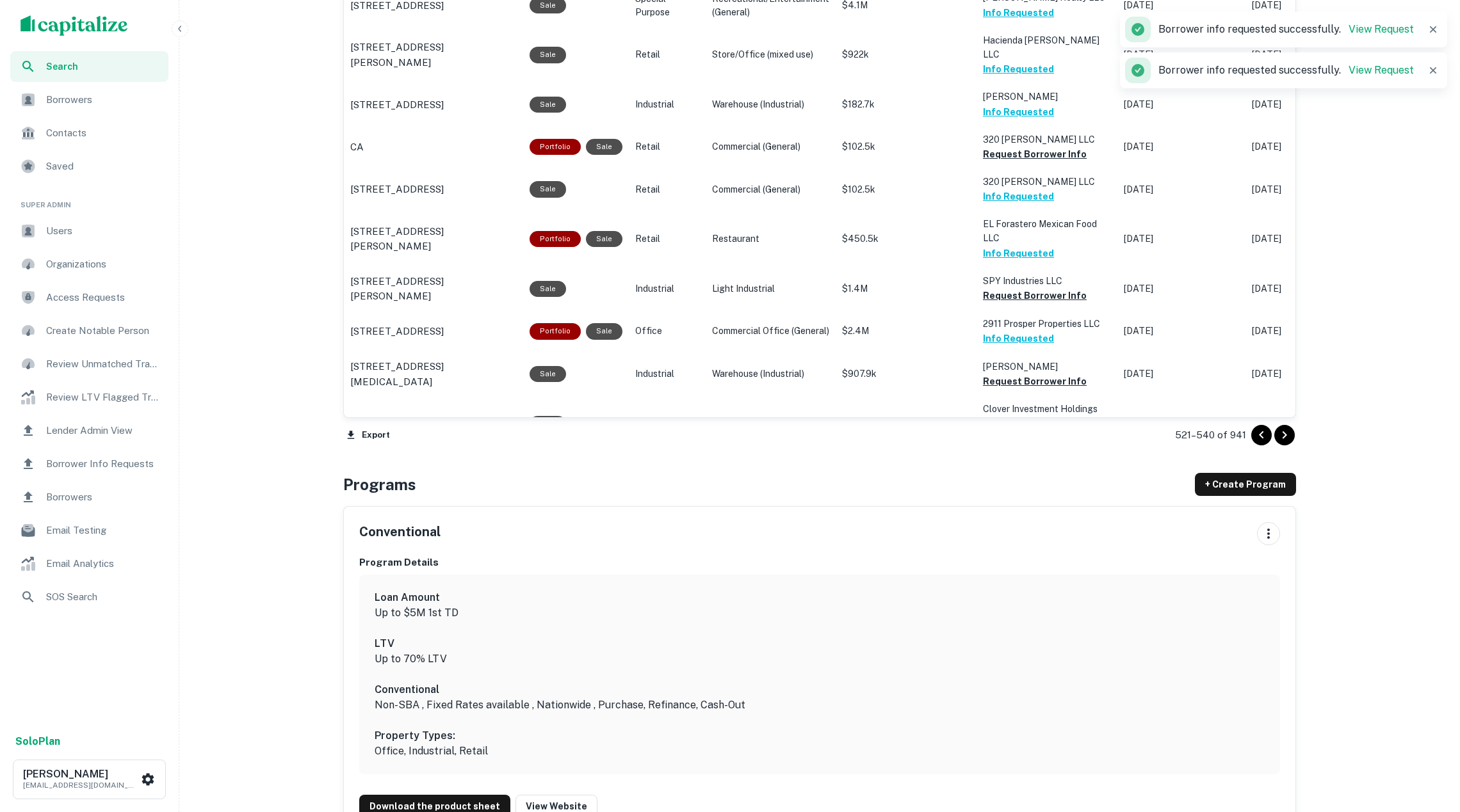
click at [1277, 432] on icon "Go to next page" at bounding box center [1284, 435] width 15 height 15
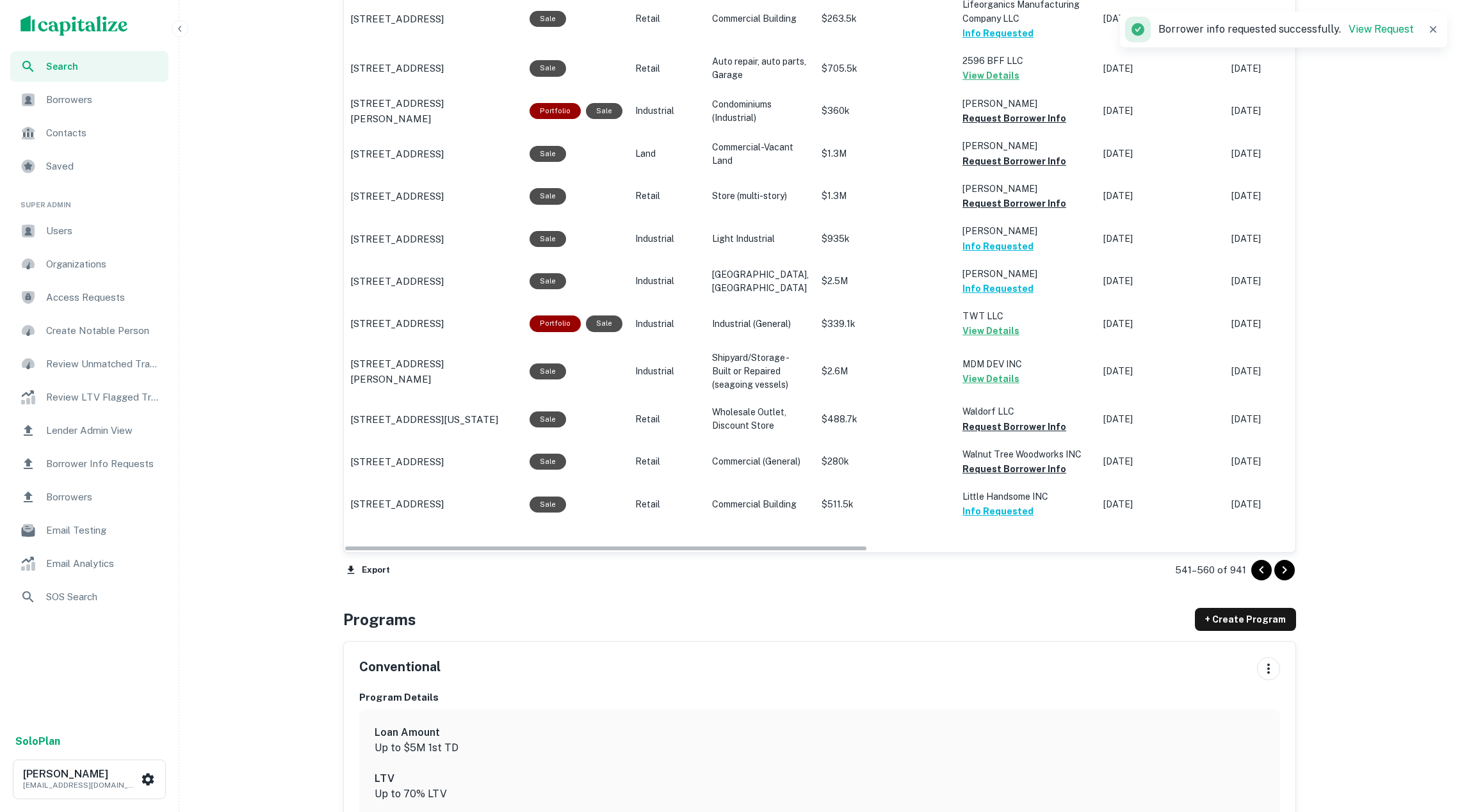
scroll to position [1195, 0]
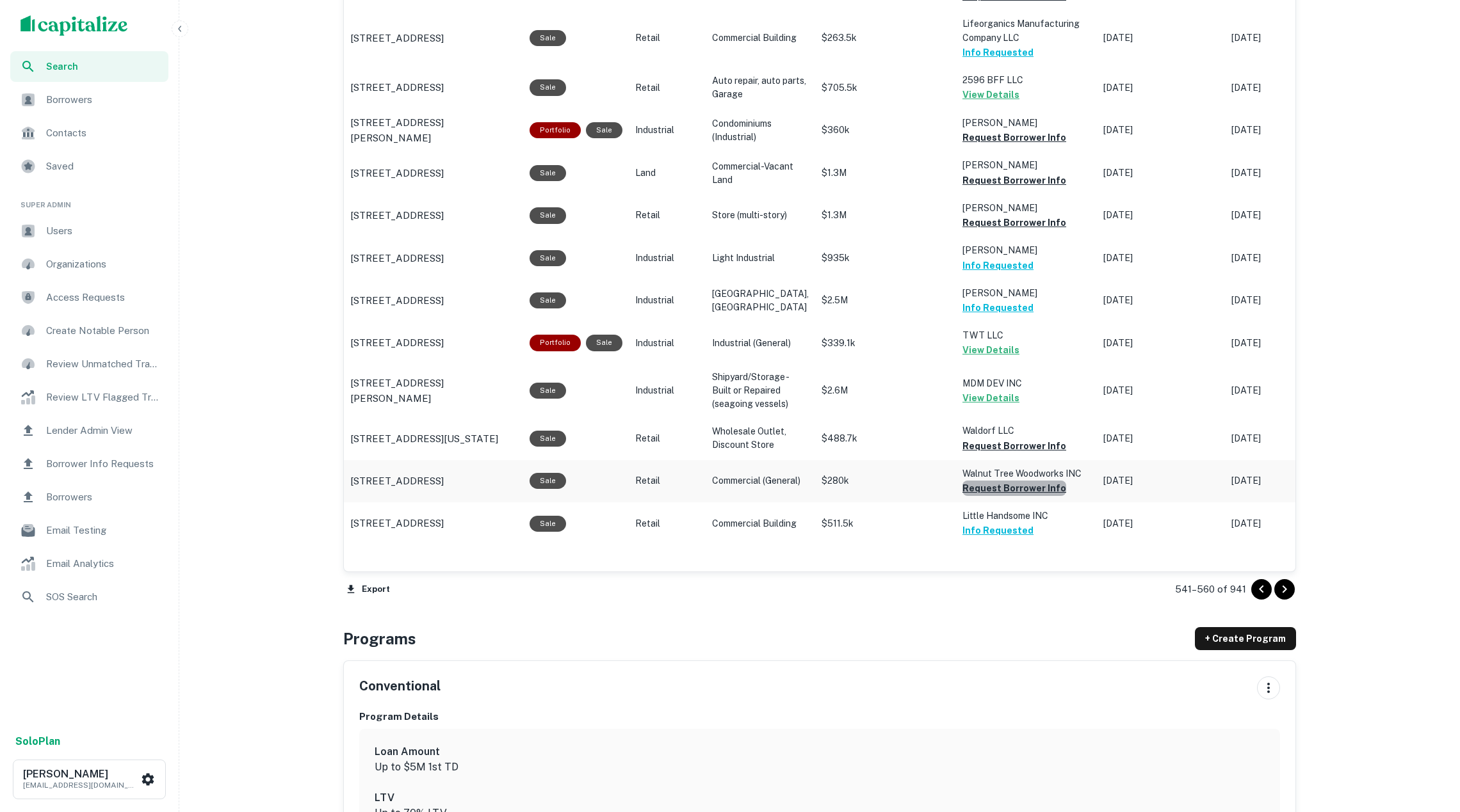
click at [1017, 496] on button "Request Borrower Info" at bounding box center [1015, 488] width 104 height 15
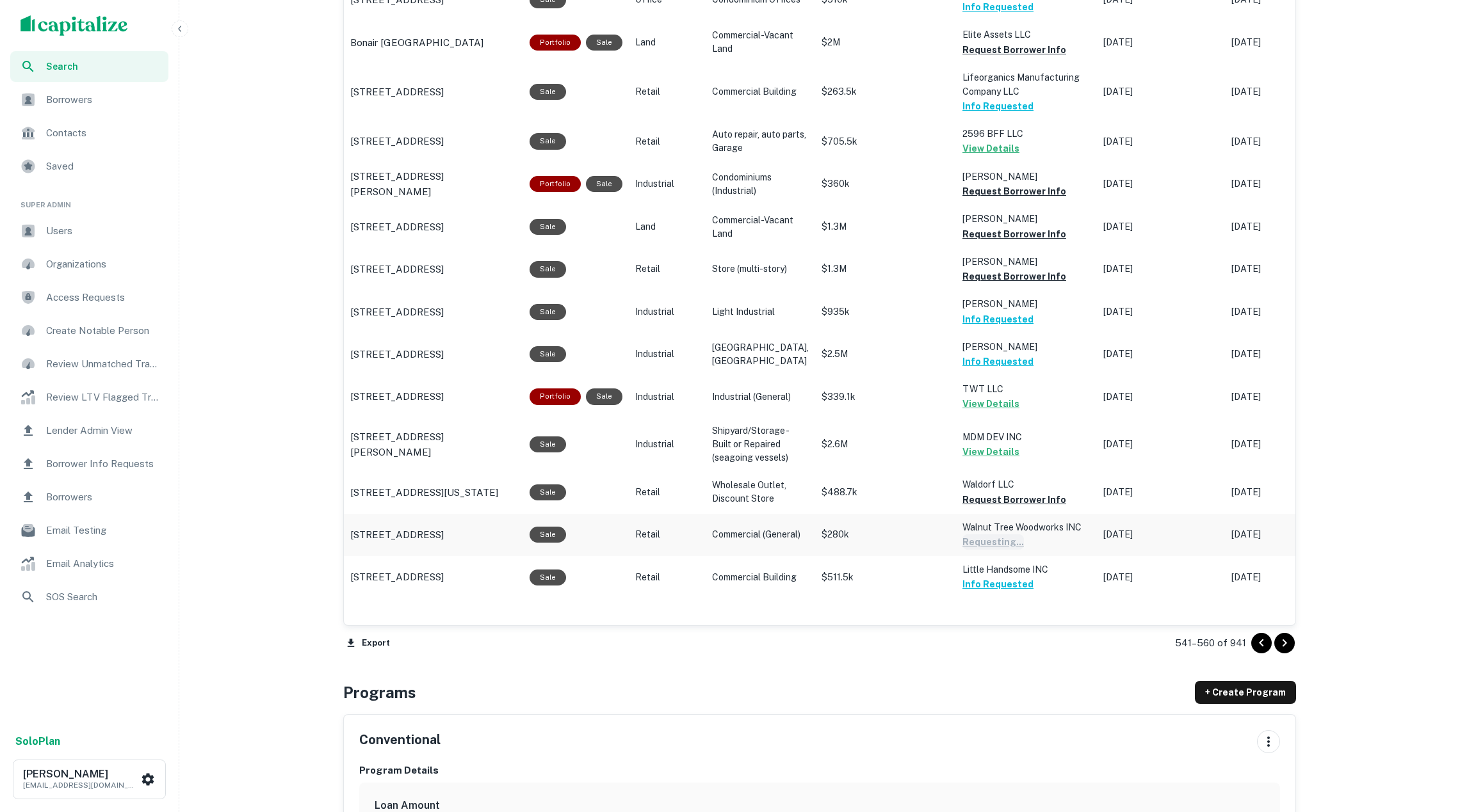
scroll to position [1109, 0]
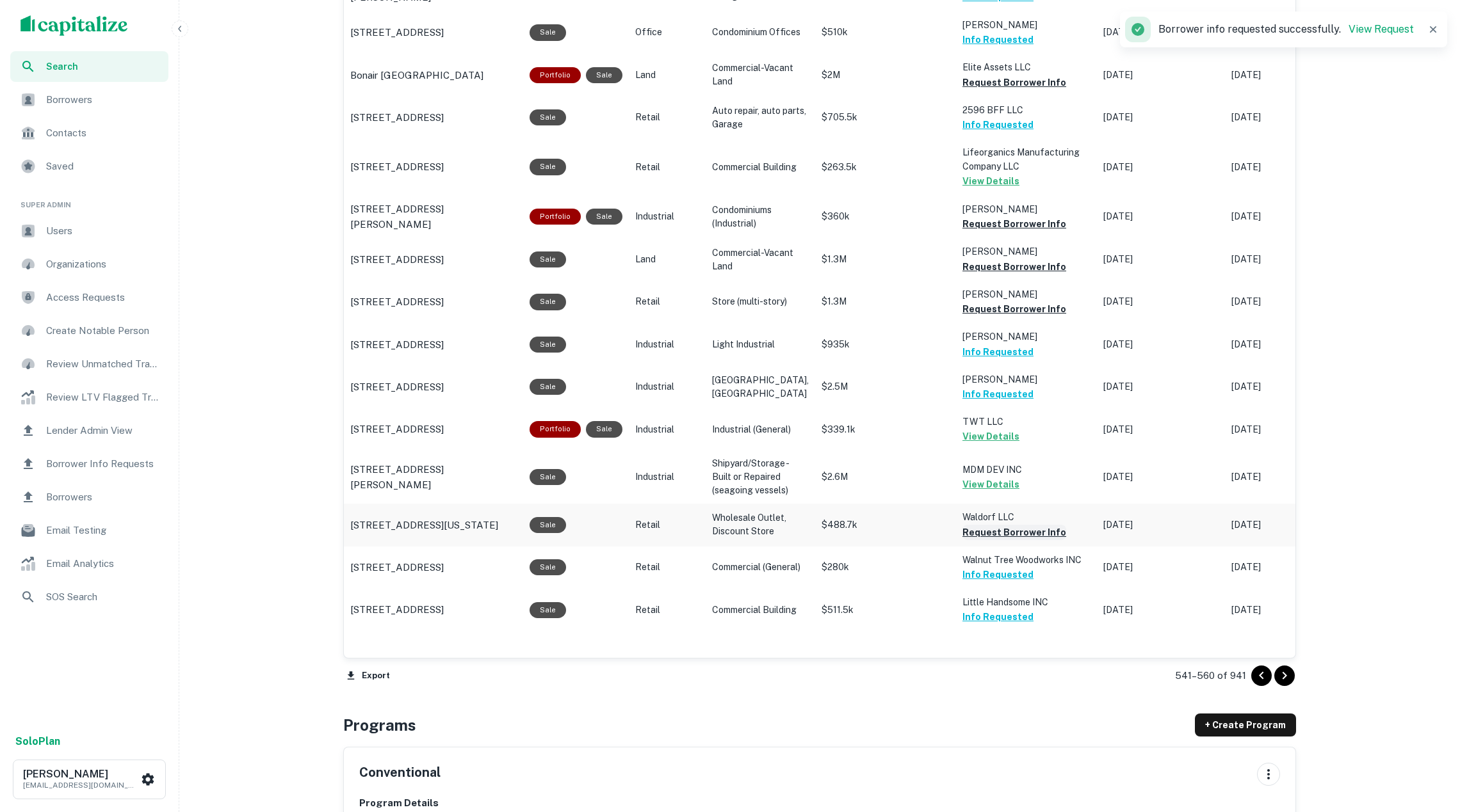
click at [995, 540] on button "Request Borrower Info" at bounding box center [1015, 532] width 104 height 15
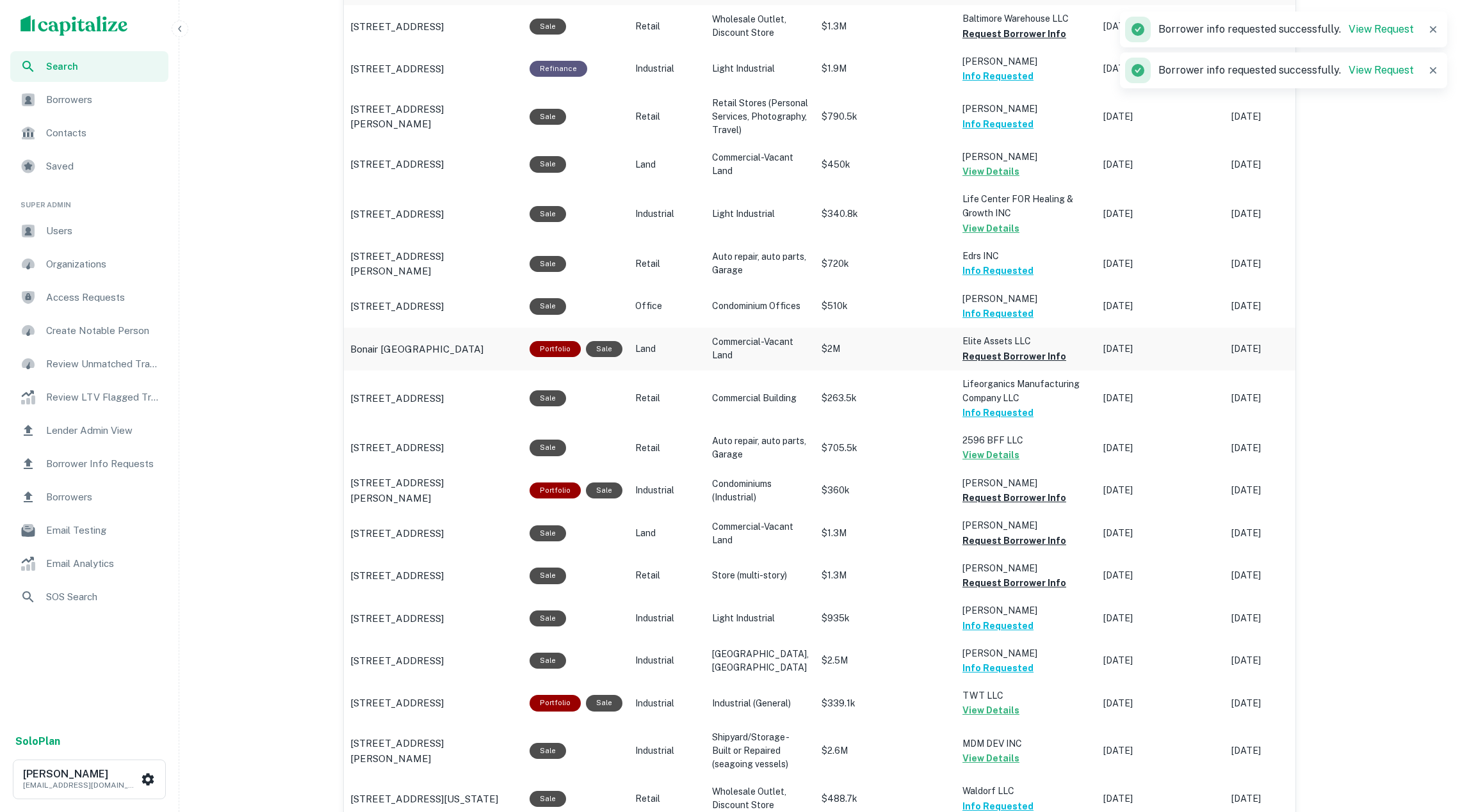
scroll to position [836, 0]
click at [990, 363] on button "Request Borrower Info" at bounding box center [1015, 356] width 104 height 15
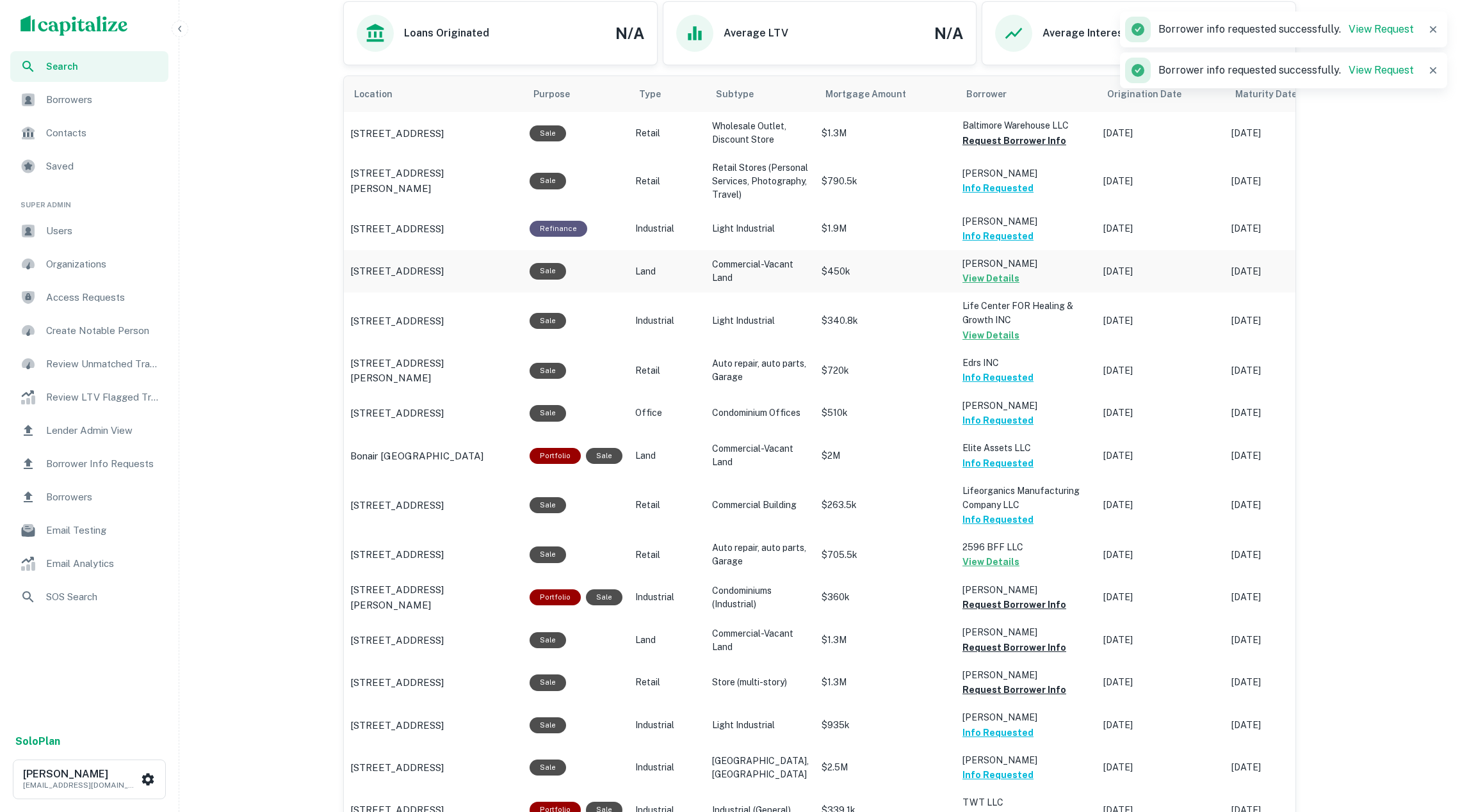
scroll to position [724, 0]
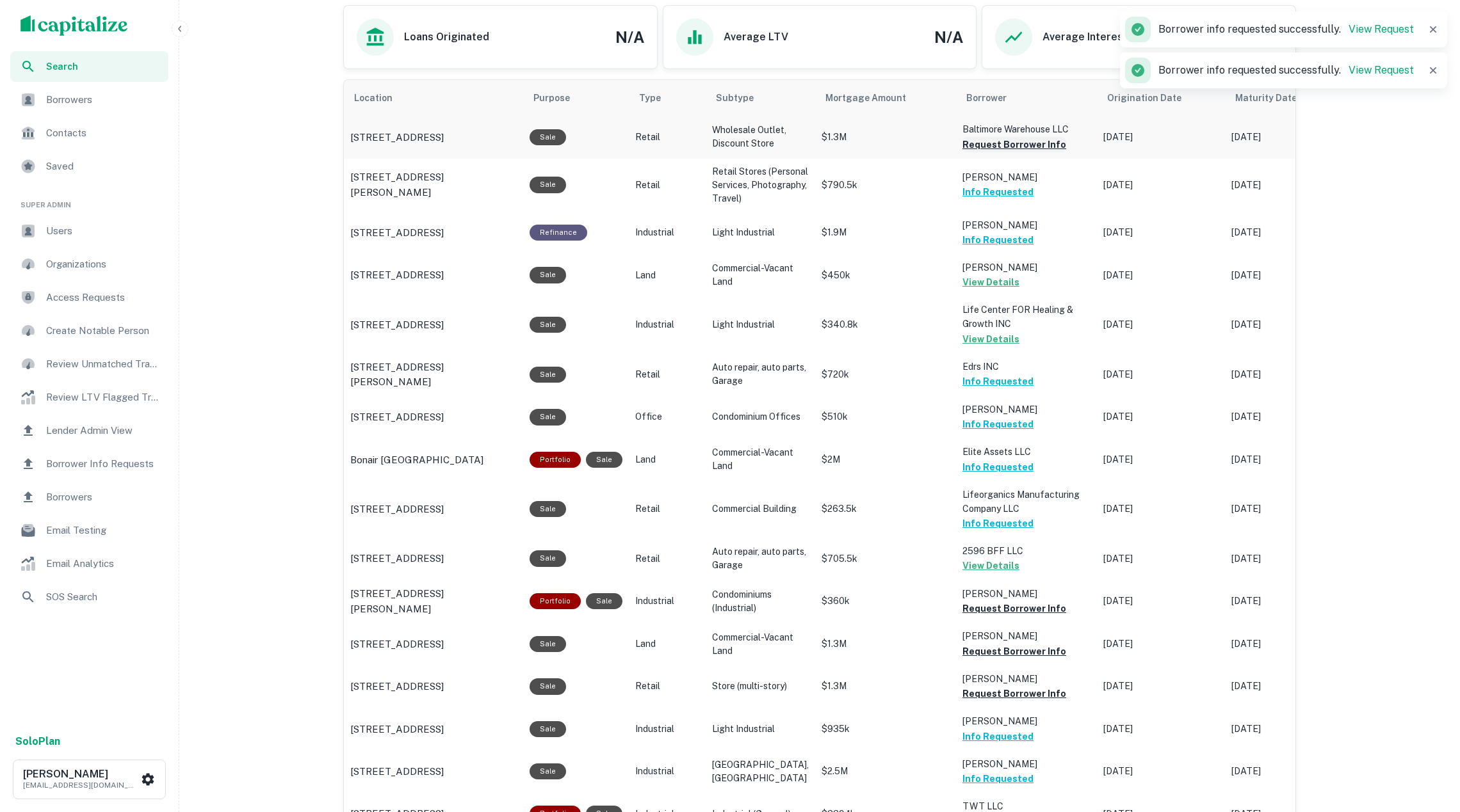
click at [979, 146] on button "Request Borrower Info" at bounding box center [1015, 145] width 104 height 15
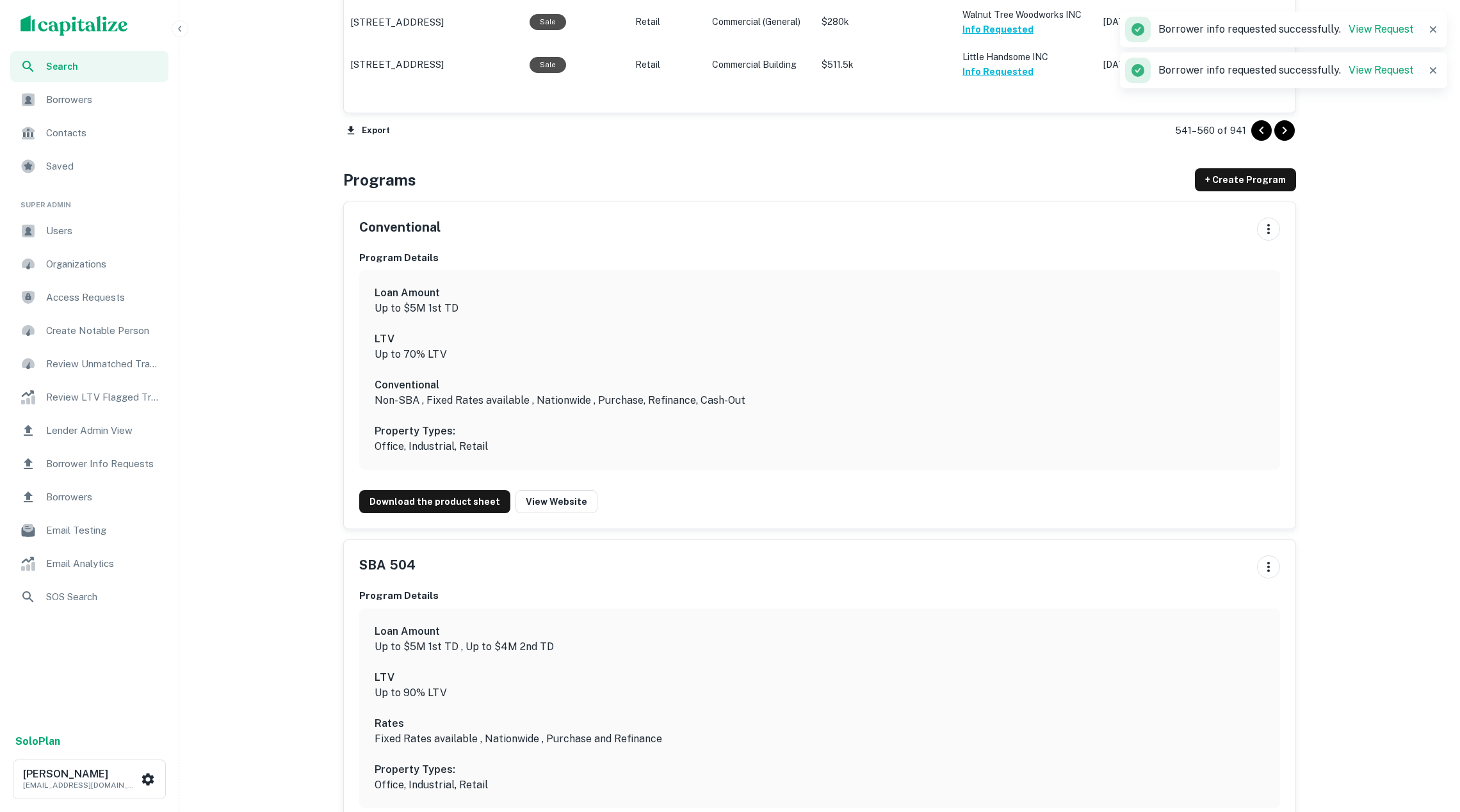
scroll to position [1590, 0]
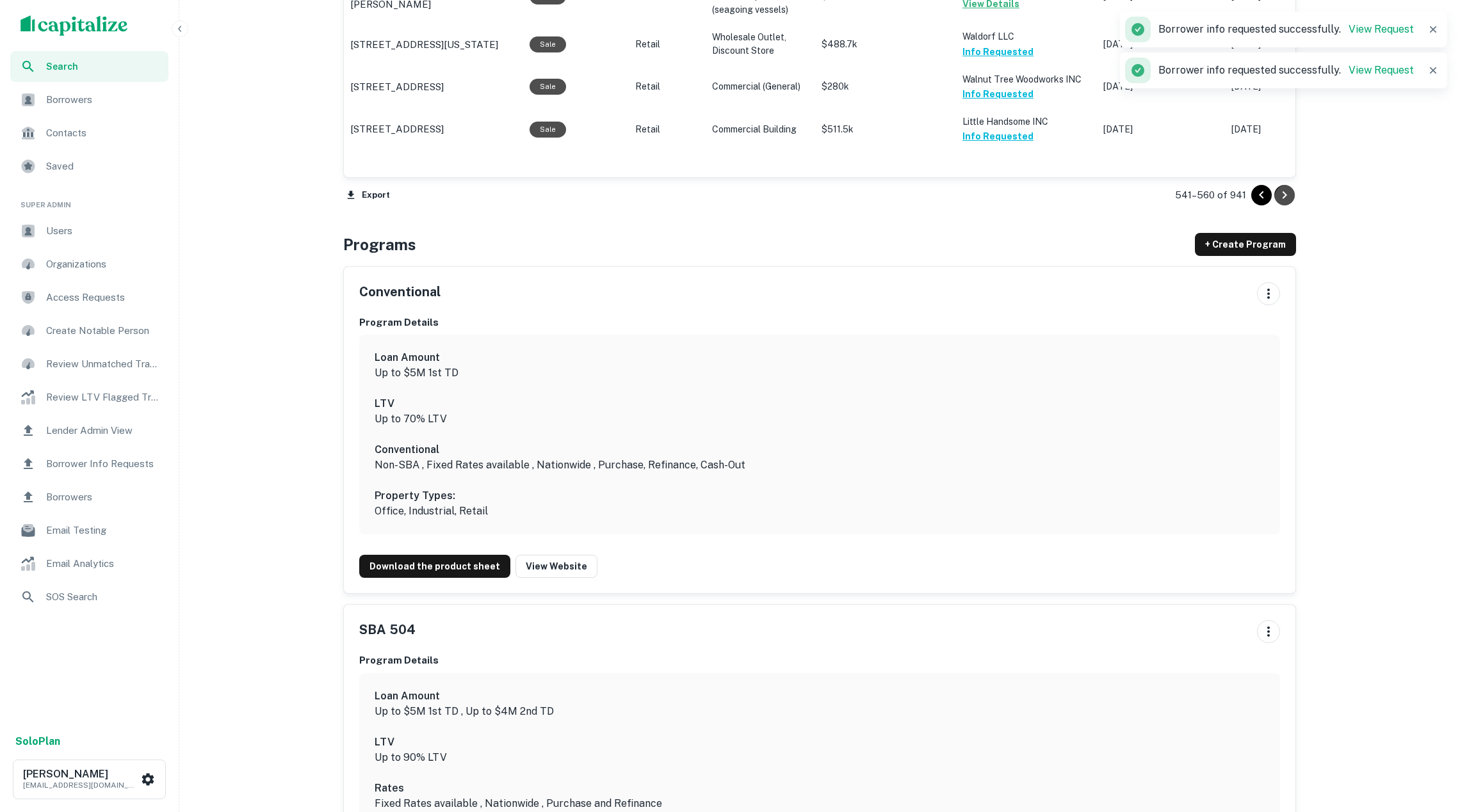
click at [1282, 190] on icon "Go to next page" at bounding box center [1284, 195] width 15 height 15
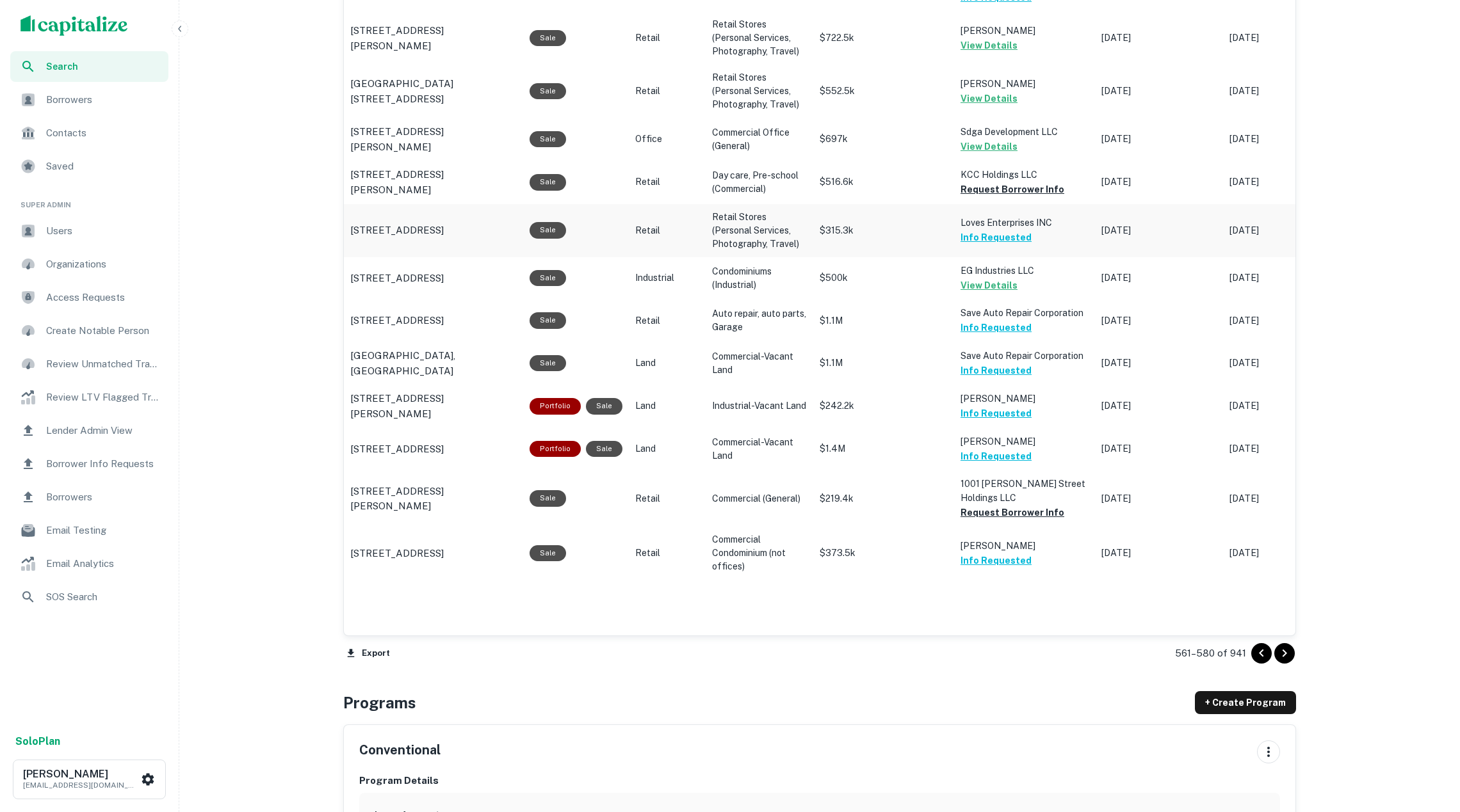
scroll to position [1185, 0]
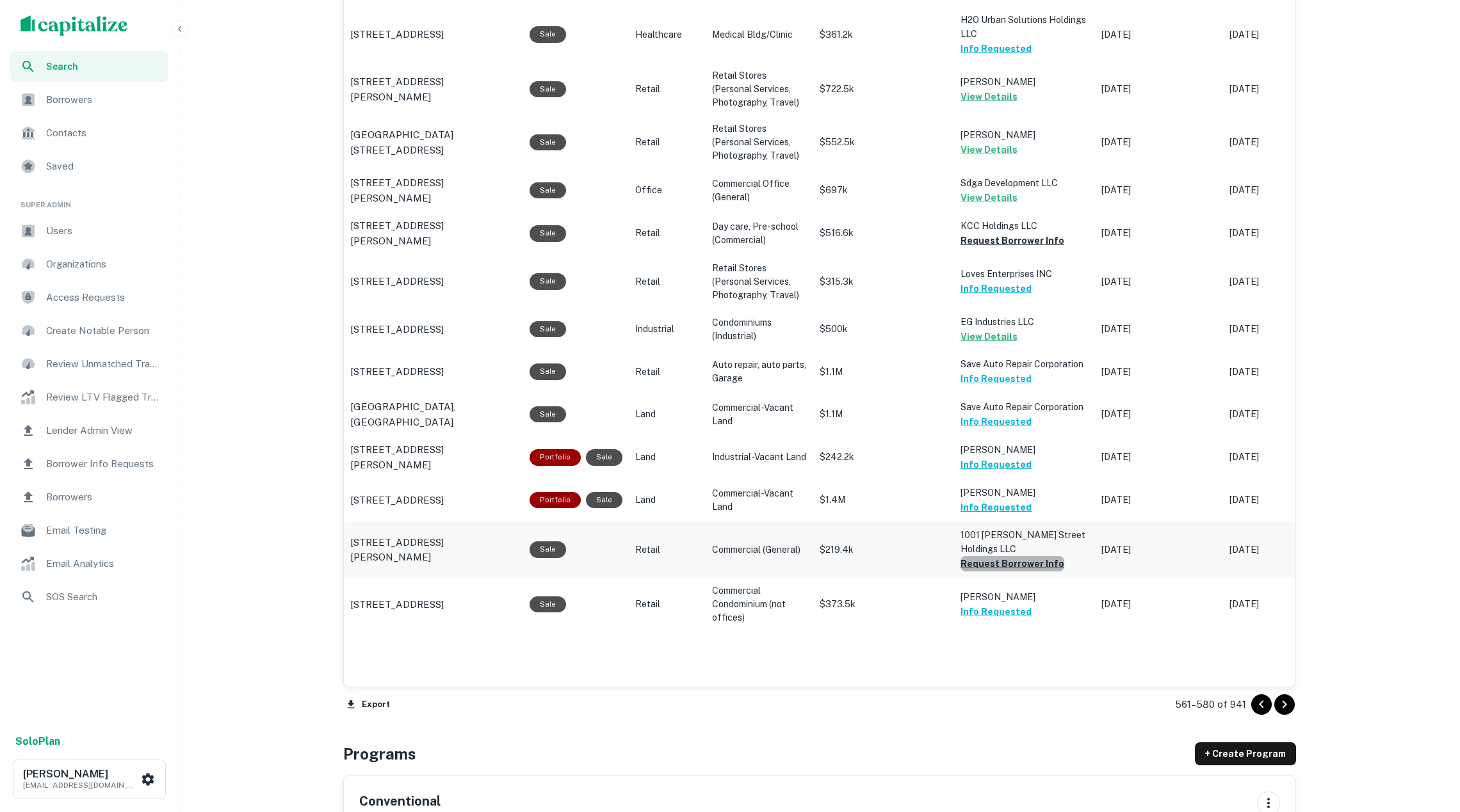
click at [1018, 571] on button "Request Borrower Info" at bounding box center [1012, 564] width 104 height 15
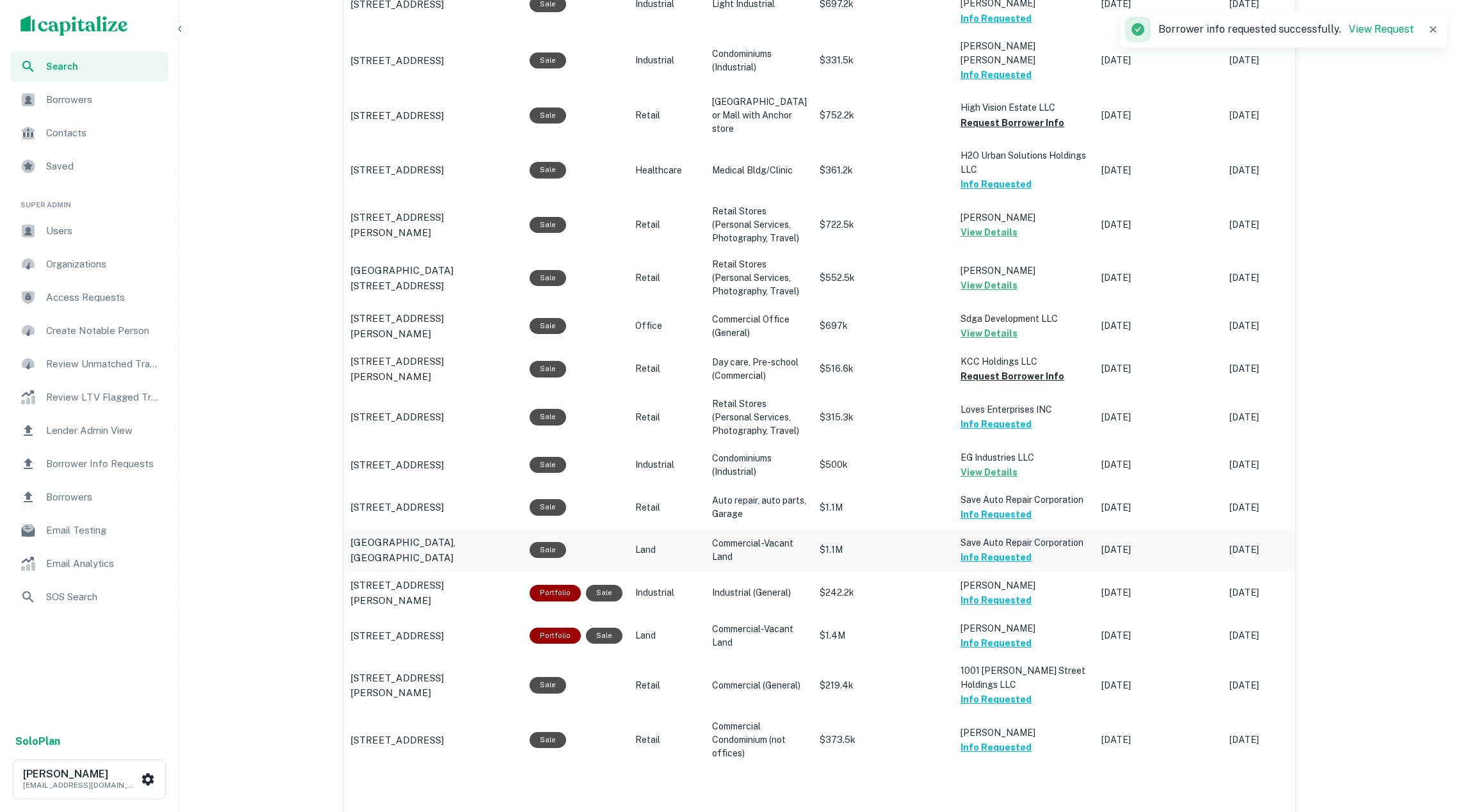
scroll to position [1002, 0]
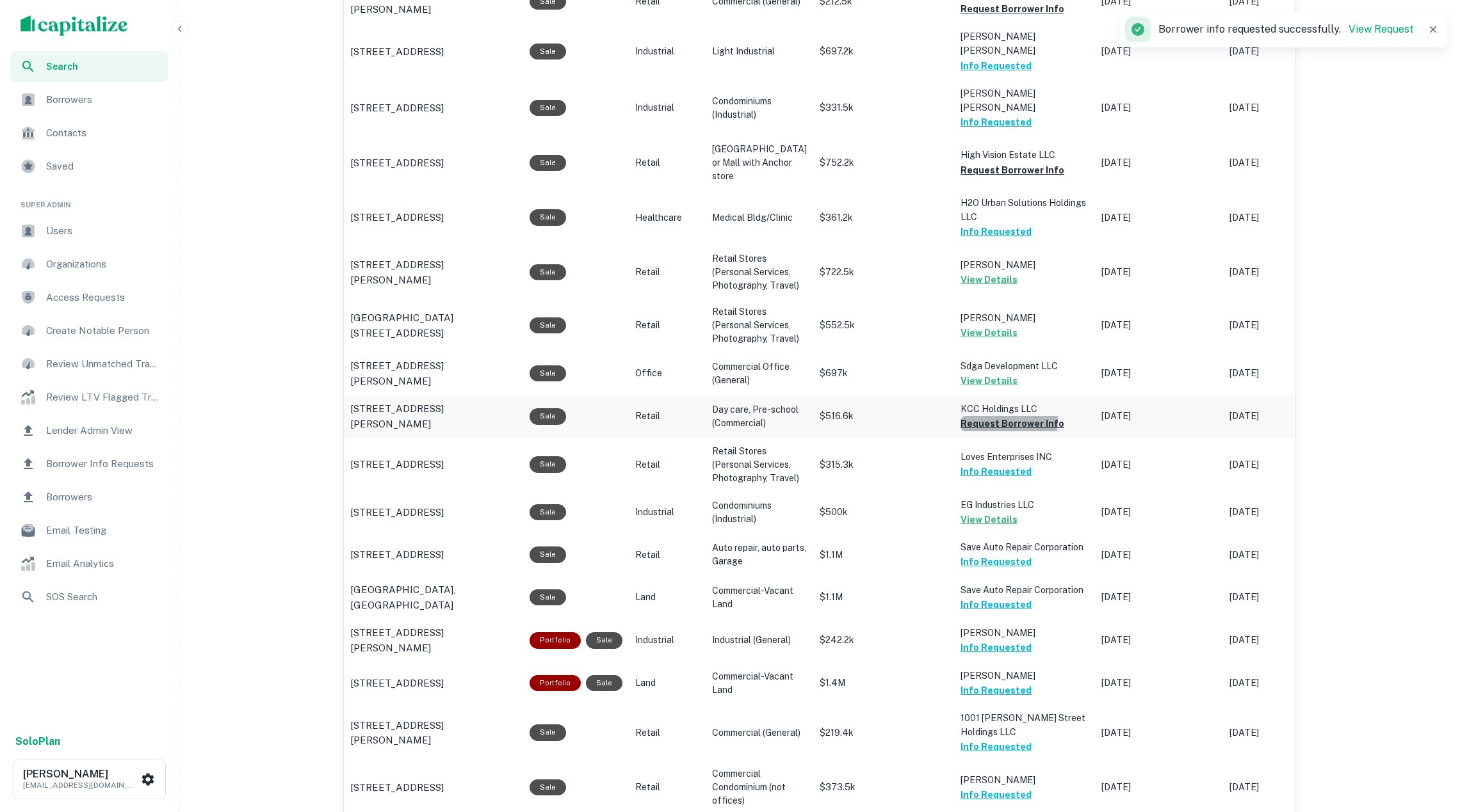
click at [976, 431] on button "Request Borrower Info" at bounding box center [1012, 424] width 104 height 15
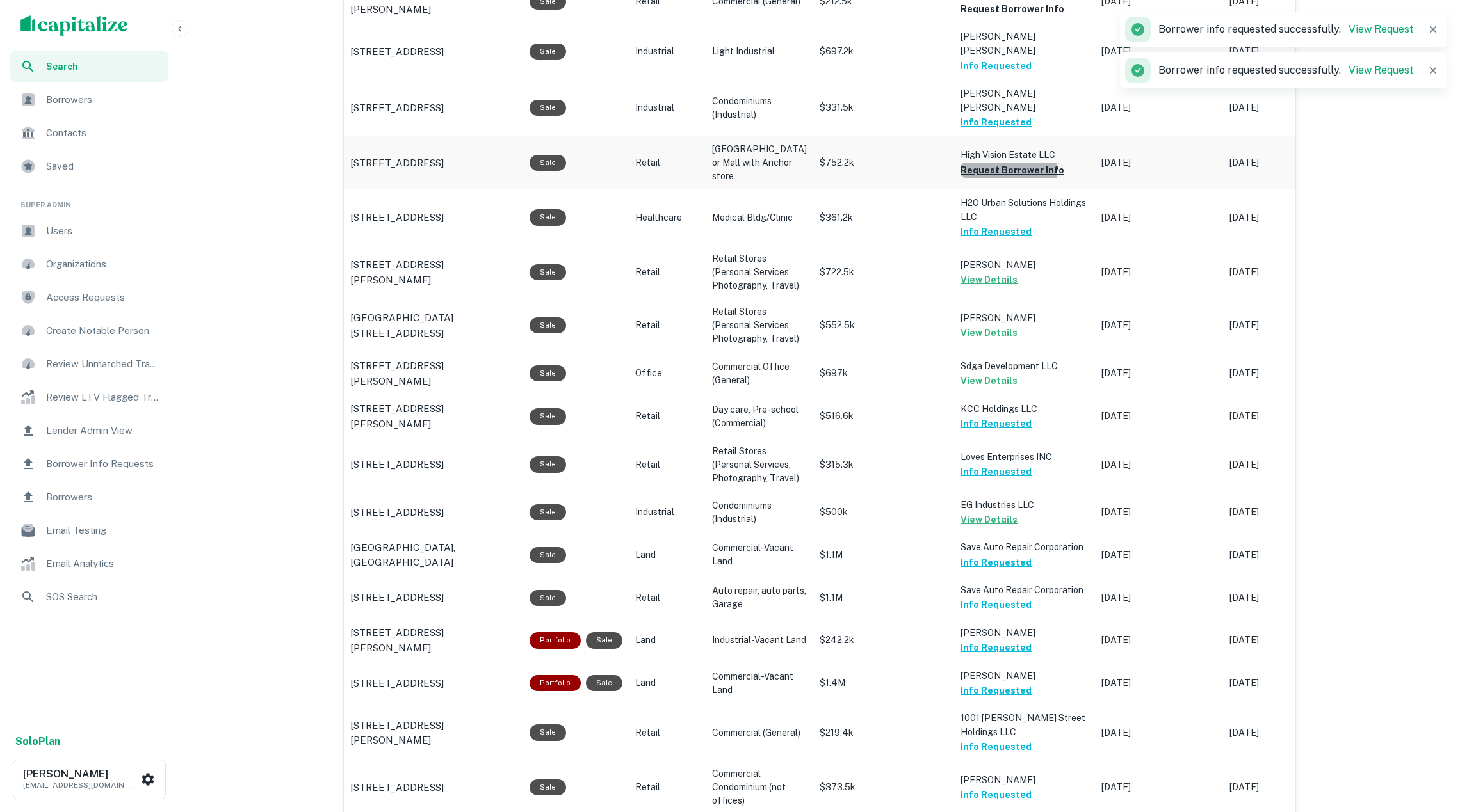
click at [984, 163] on button "Request Borrower Info" at bounding box center [1012, 170] width 104 height 15
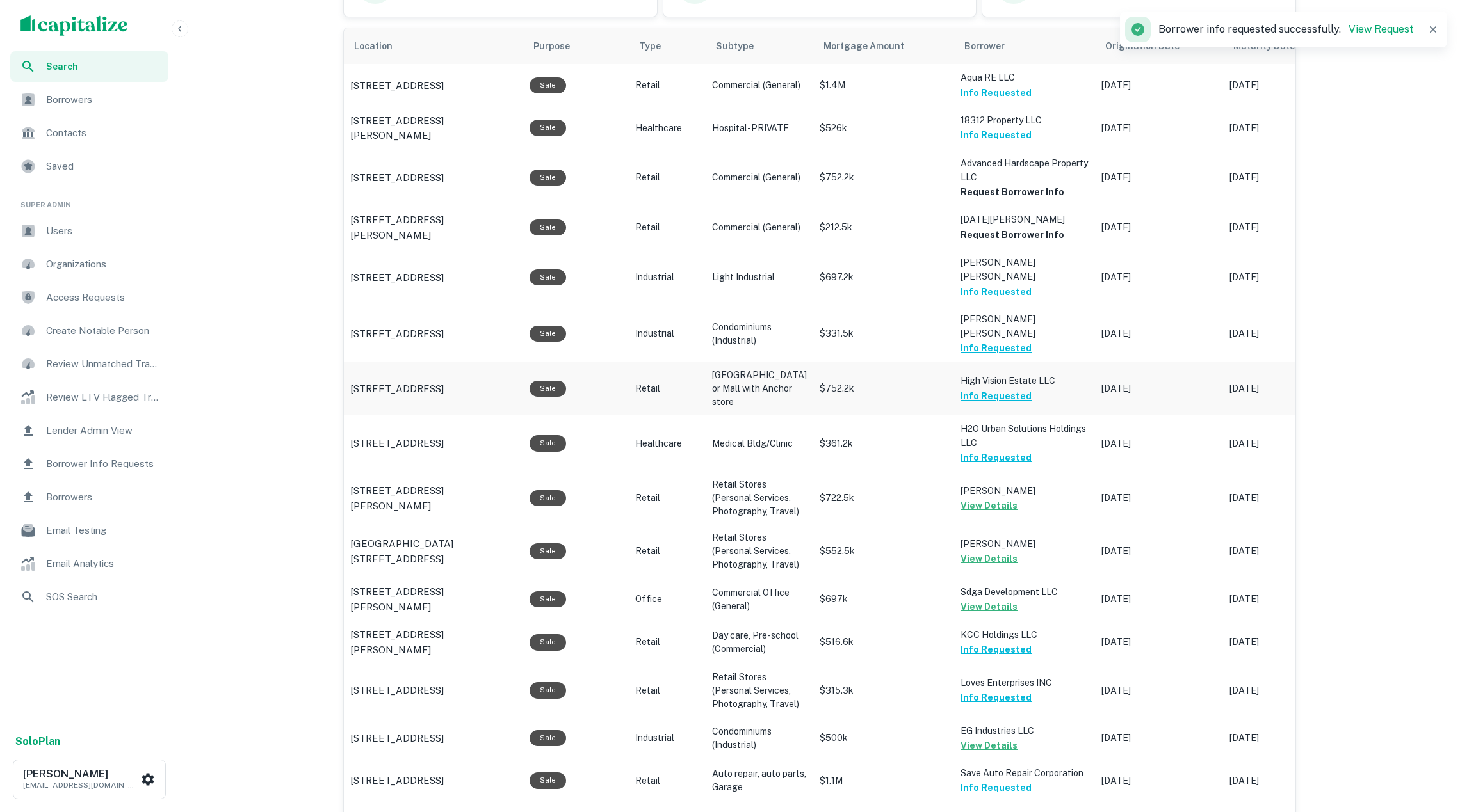
scroll to position [767, 0]
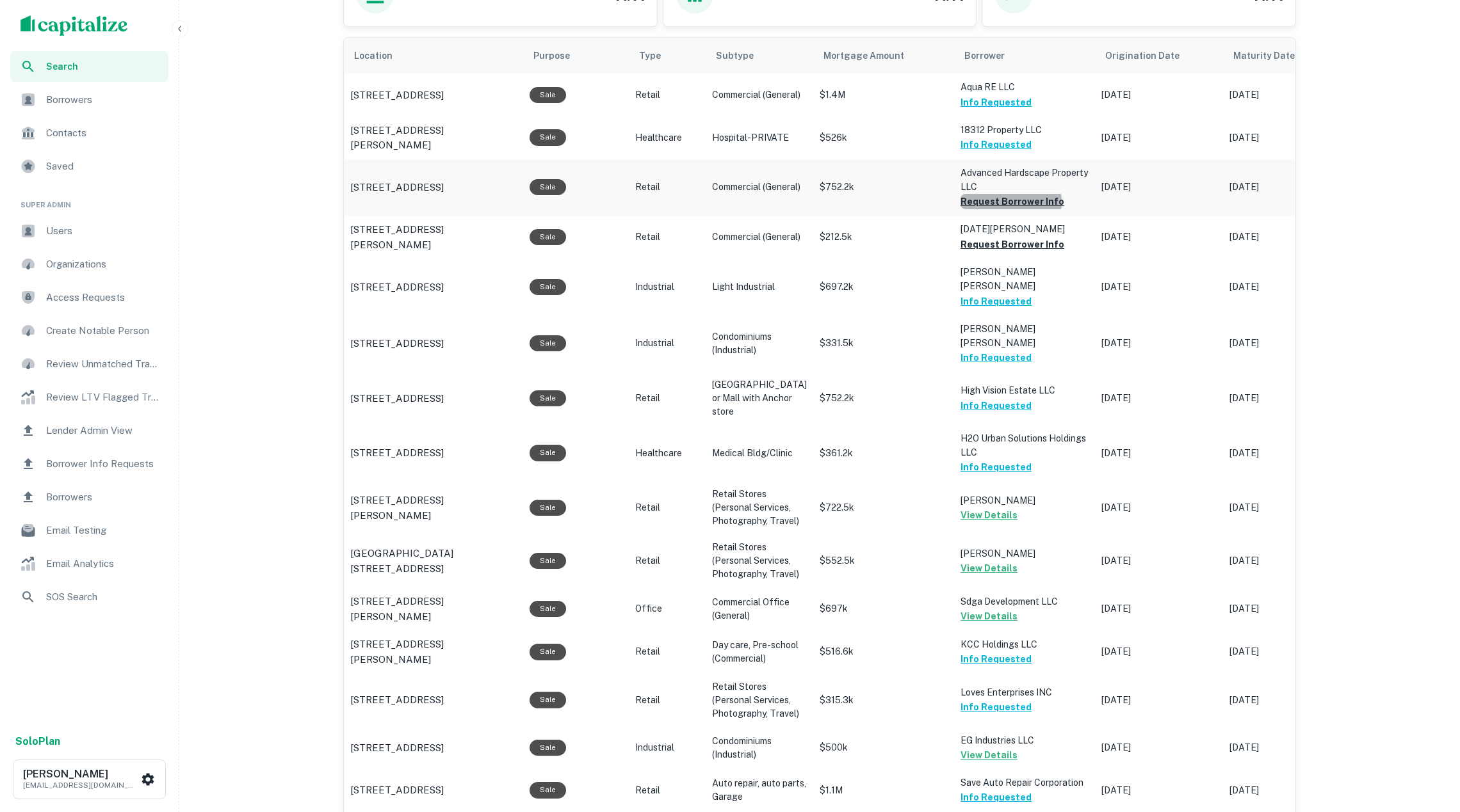
click at [993, 206] on button "Request Borrower Info" at bounding box center [1012, 201] width 104 height 15
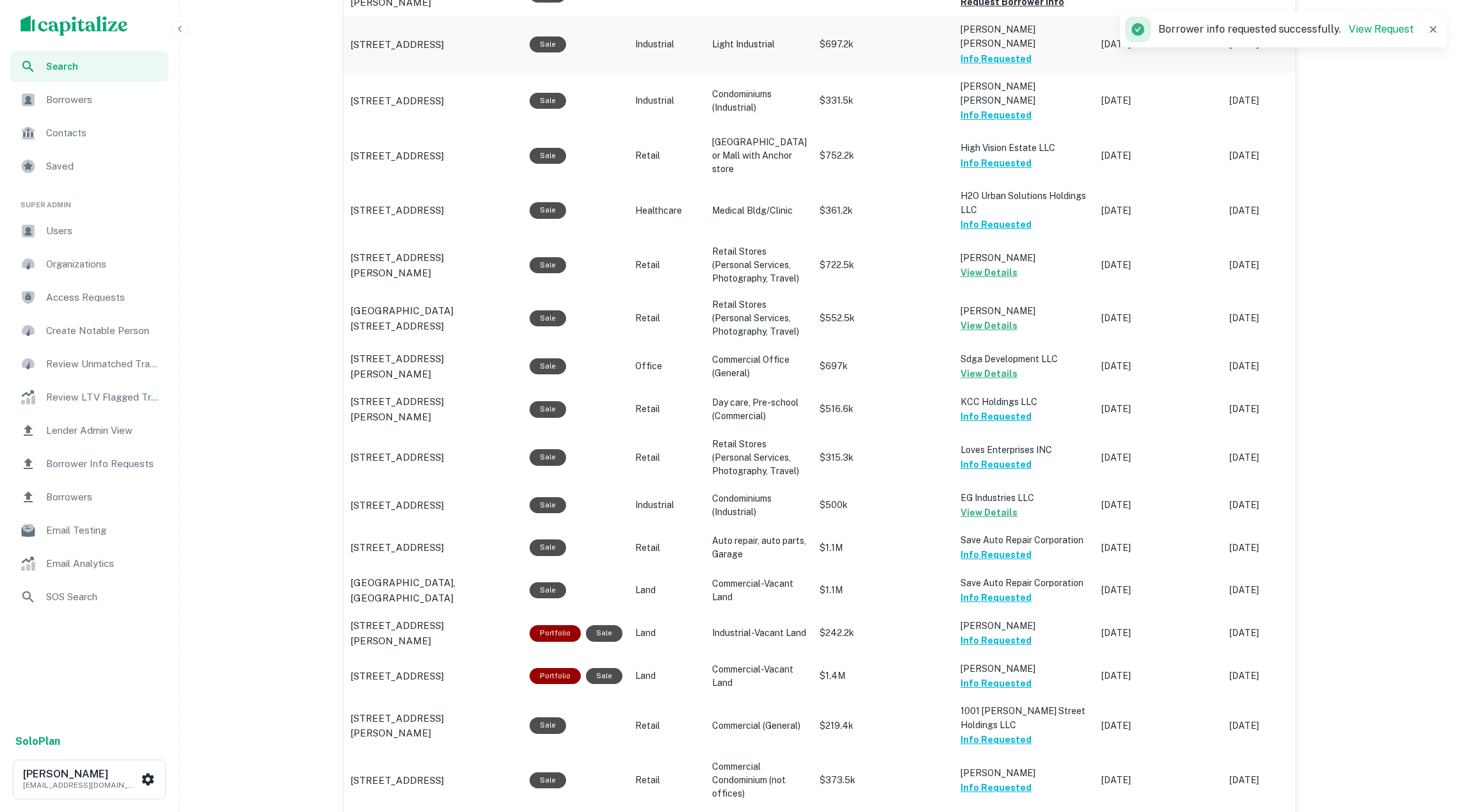
scroll to position [1298, 0]
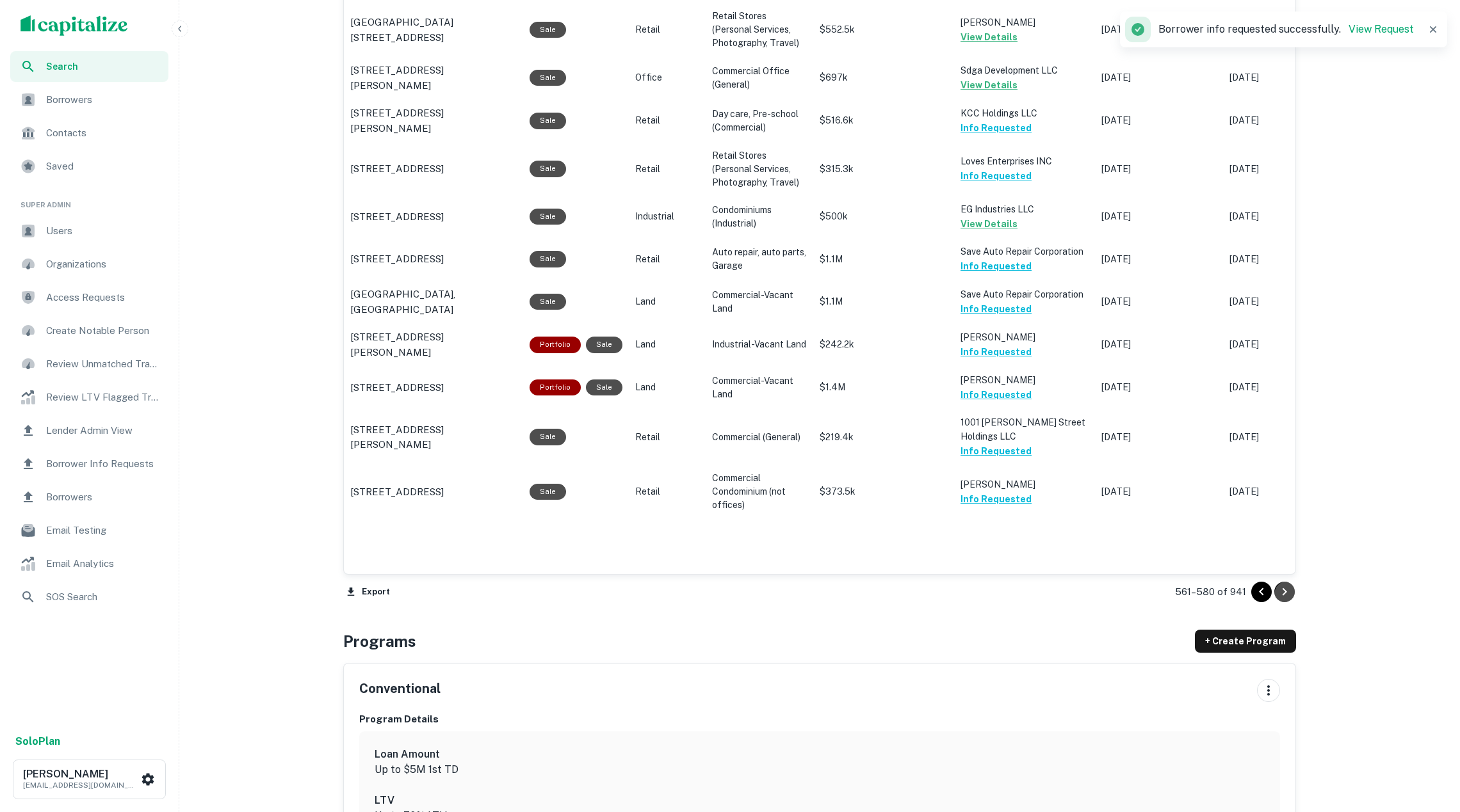
click at [1286, 586] on icon "Go to next page" at bounding box center [1284, 592] width 15 height 15
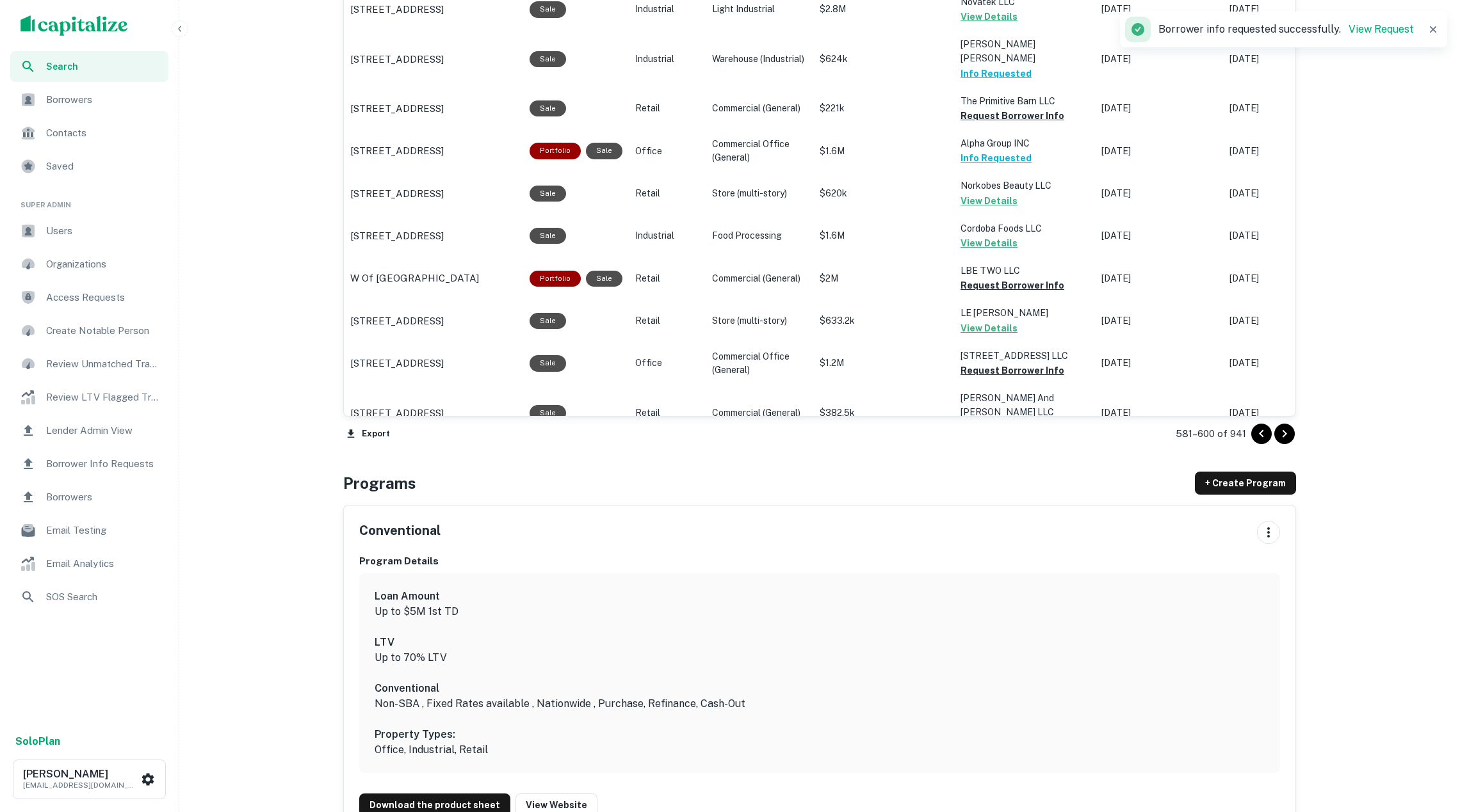
scroll to position [995, 0]
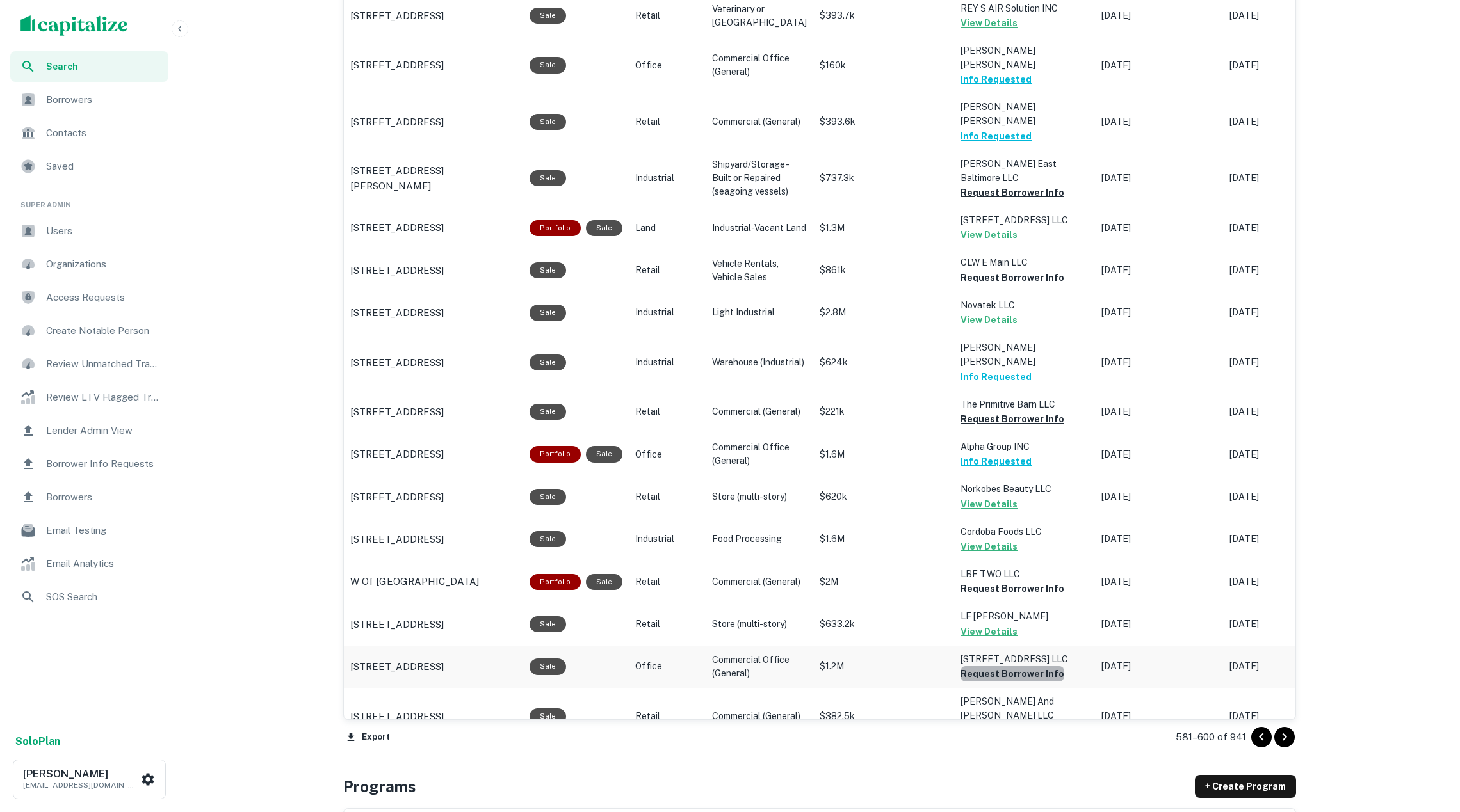
click at [1012, 667] on button "Request Borrower Info" at bounding box center [1012, 674] width 104 height 15
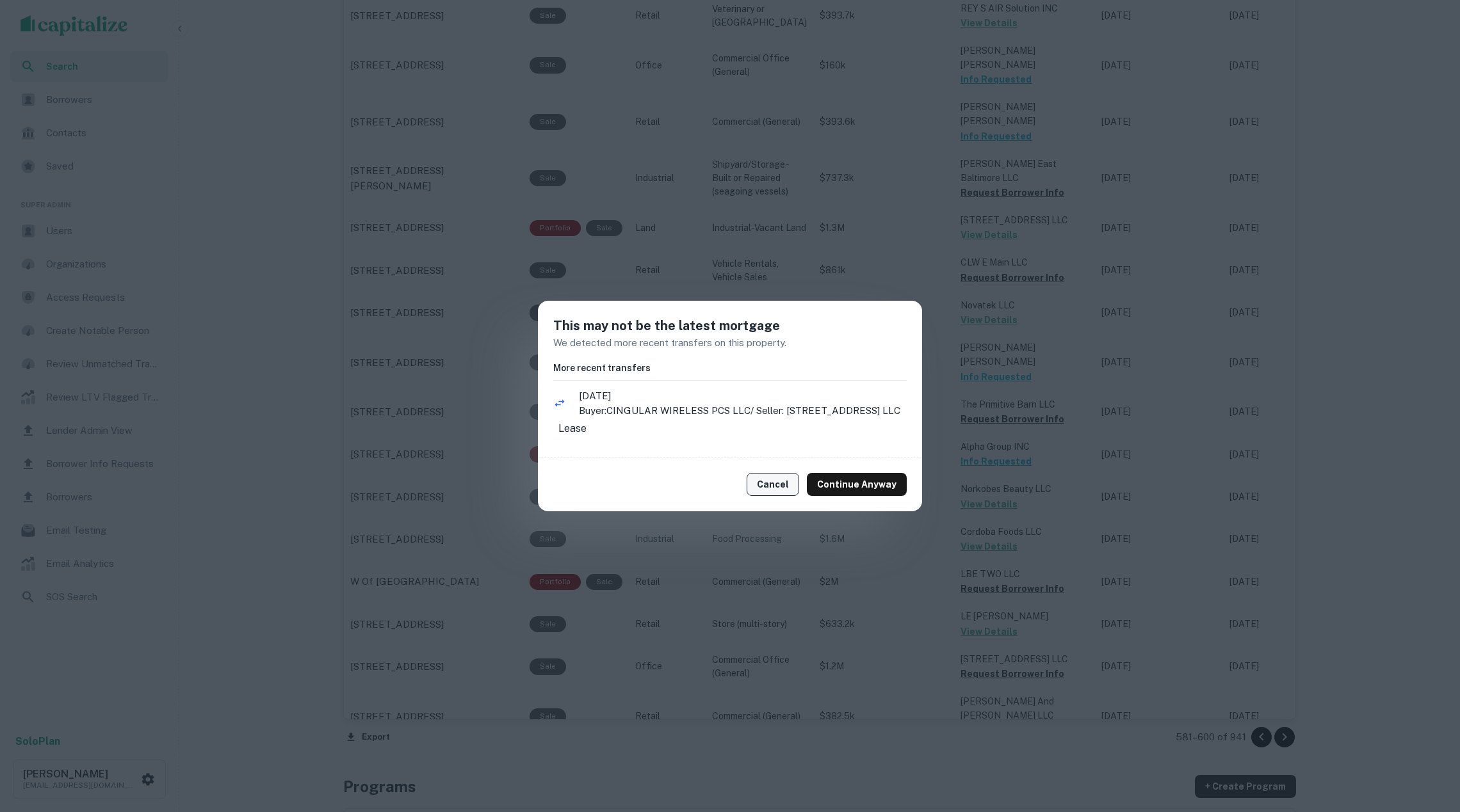
click at [779, 491] on button "Cancel" at bounding box center [772, 485] width 53 height 23
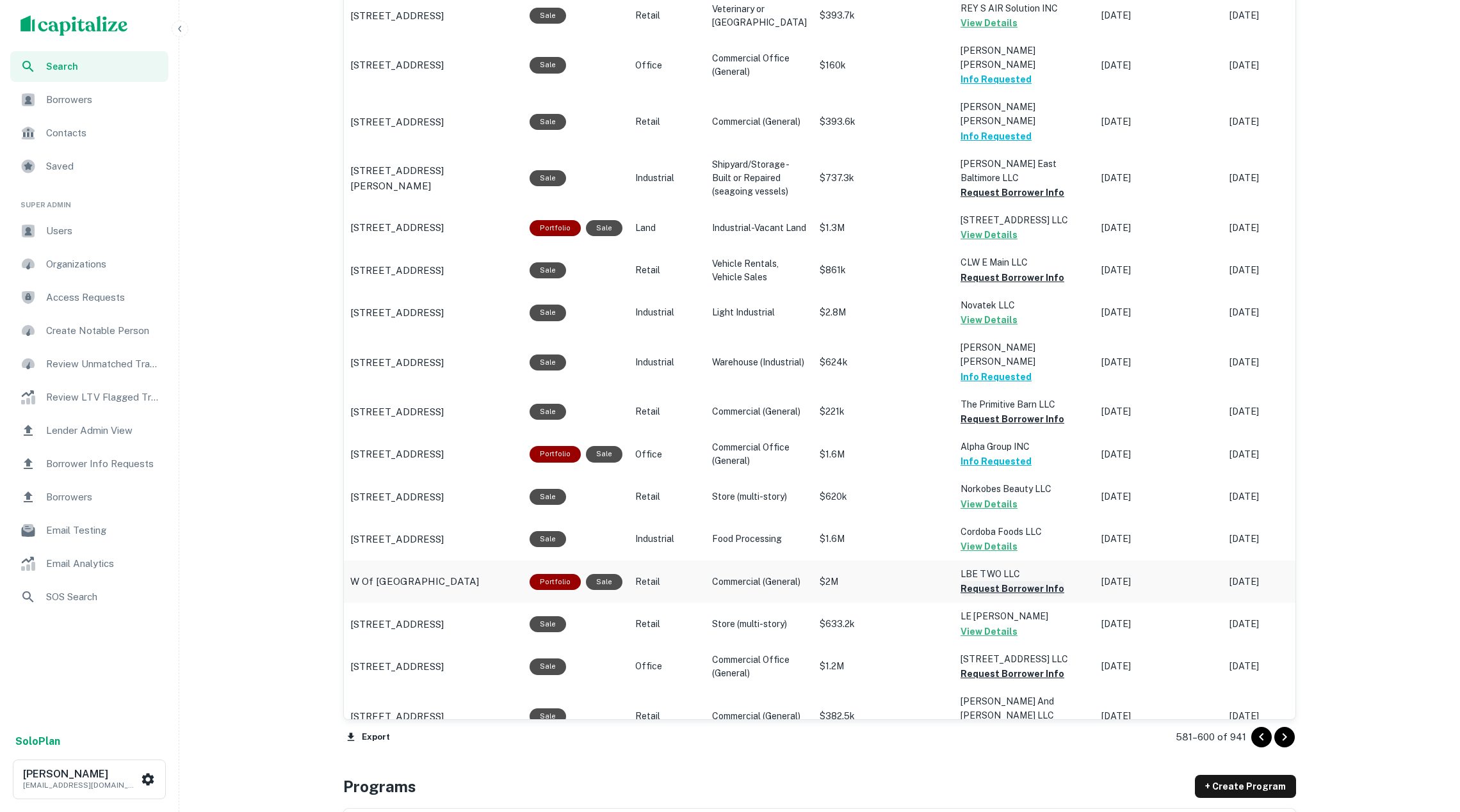
click at [987, 581] on button "Request Borrower Info" at bounding box center [1012, 589] width 104 height 15
click at [974, 412] on button "Request Borrower Info" at bounding box center [1012, 419] width 104 height 15
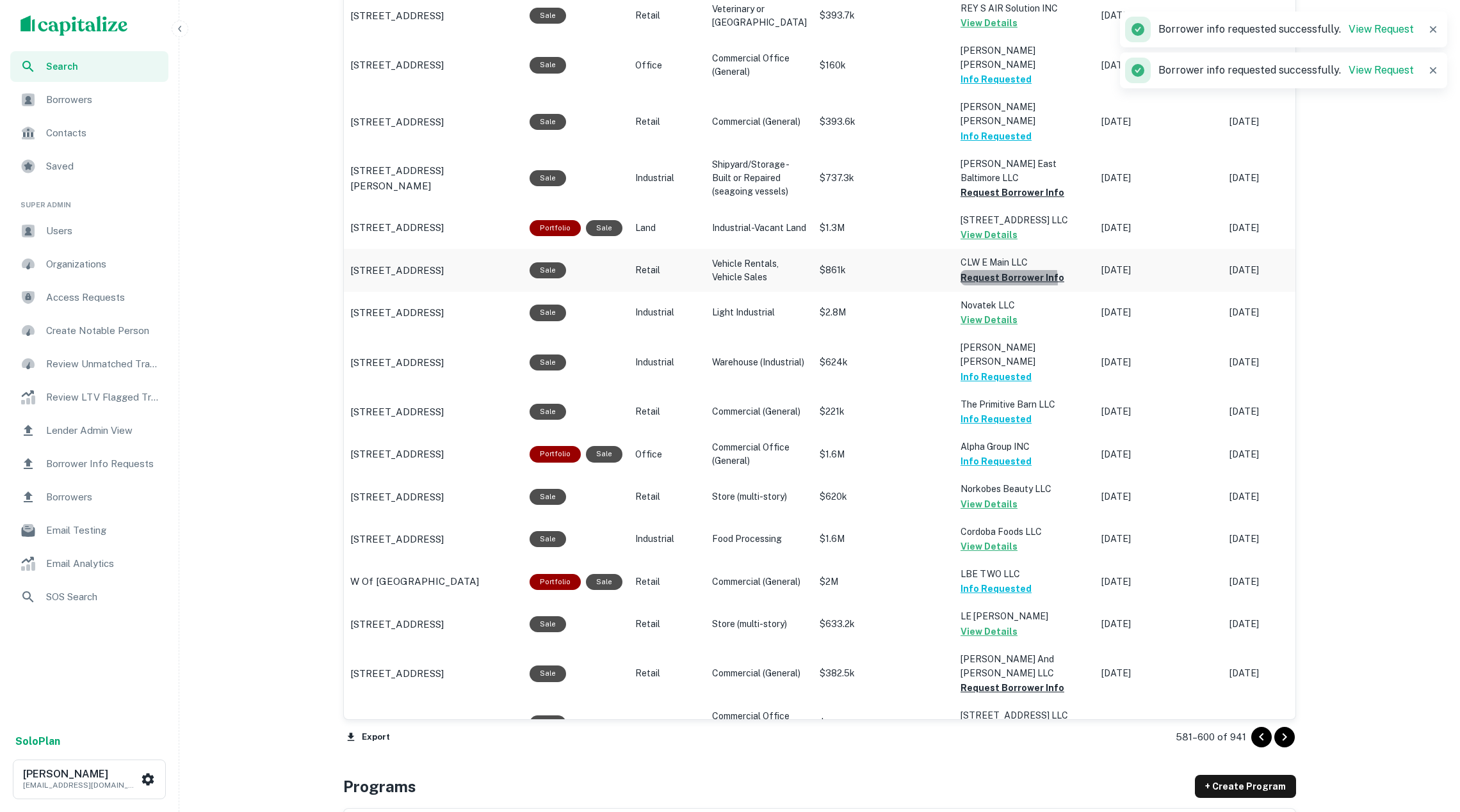
click at [965, 270] on button "Request Borrower Info" at bounding box center [1012, 277] width 104 height 15
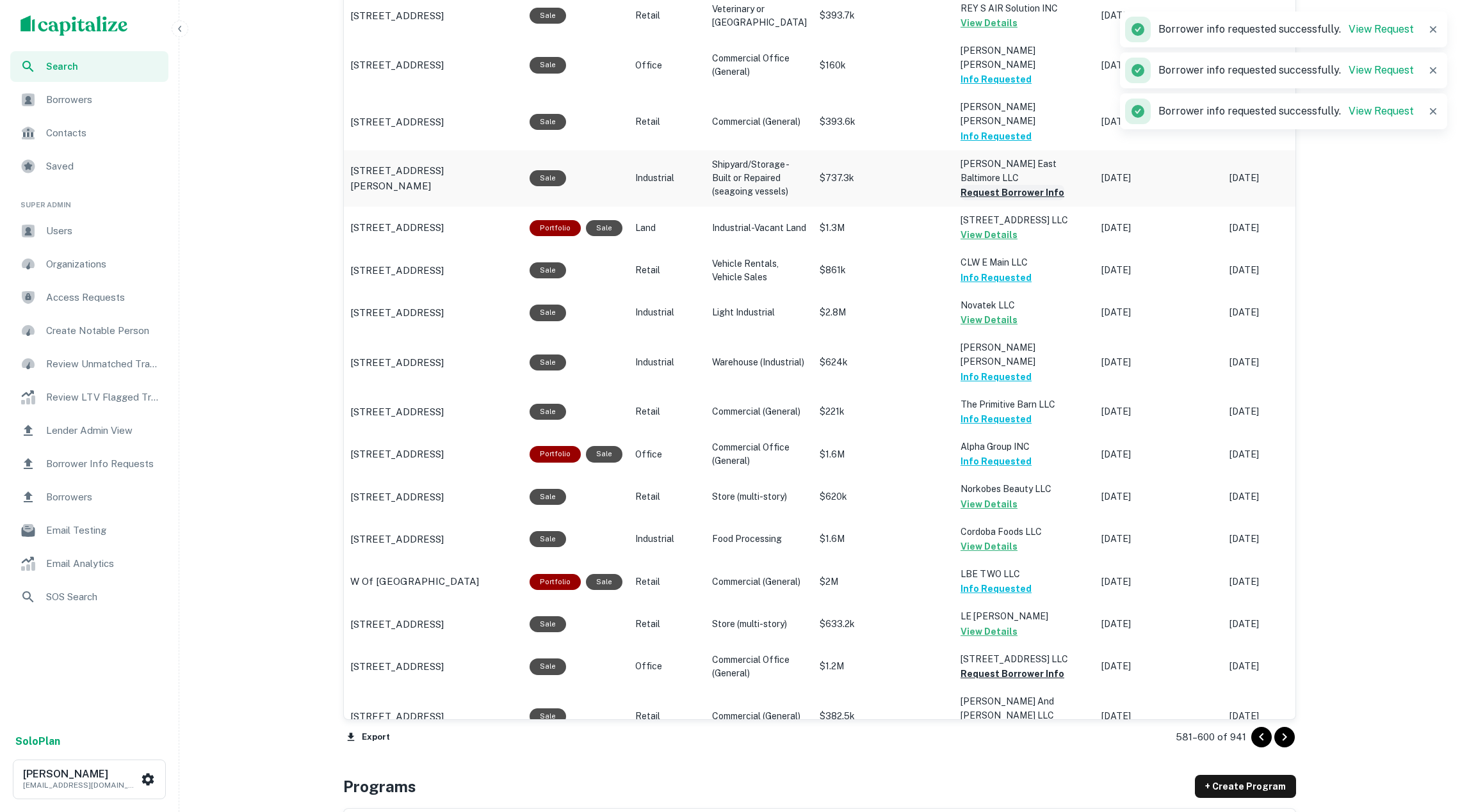
click at [960, 185] on button "Request Borrower Info" at bounding box center [1012, 192] width 104 height 15
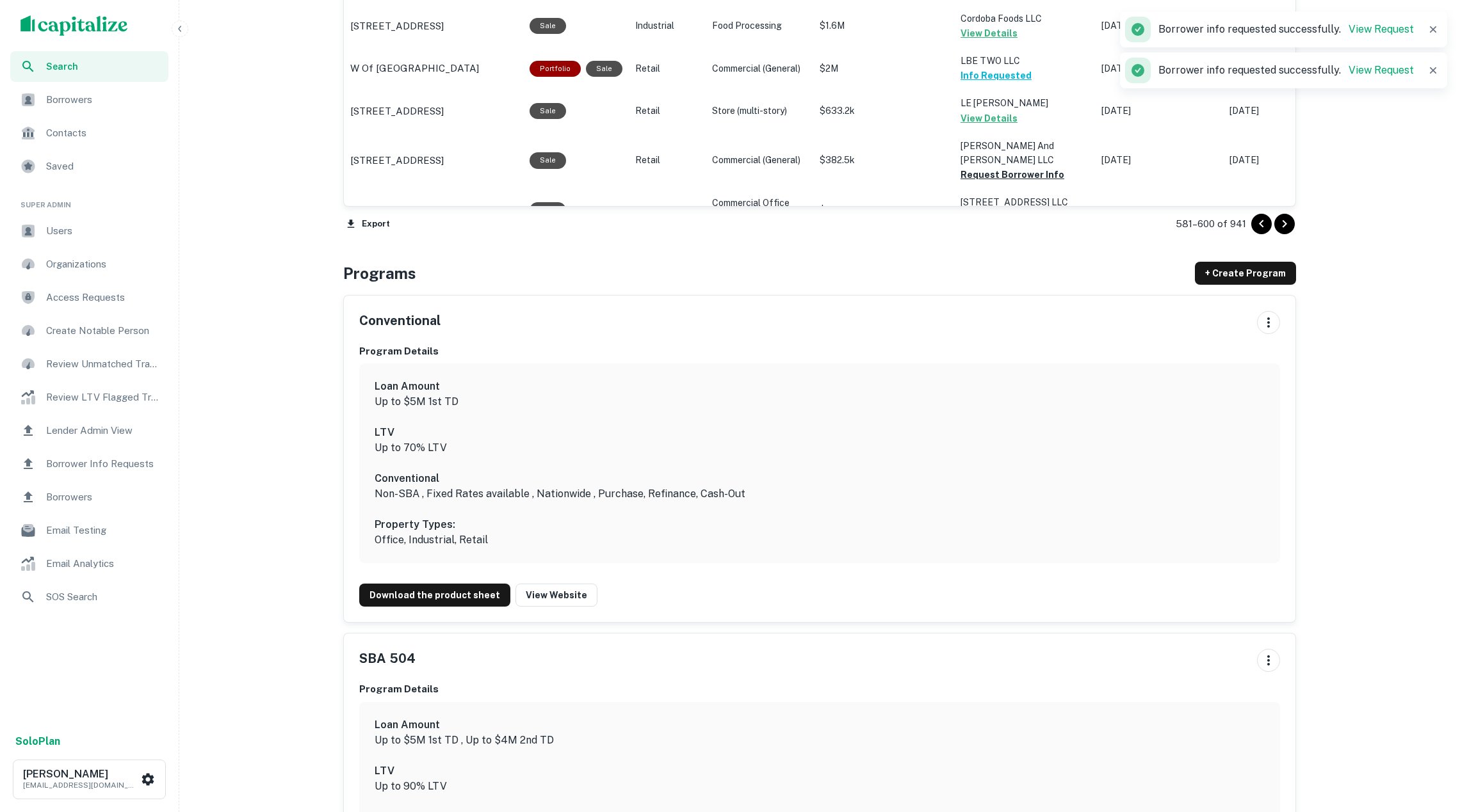
scroll to position [1500, 0]
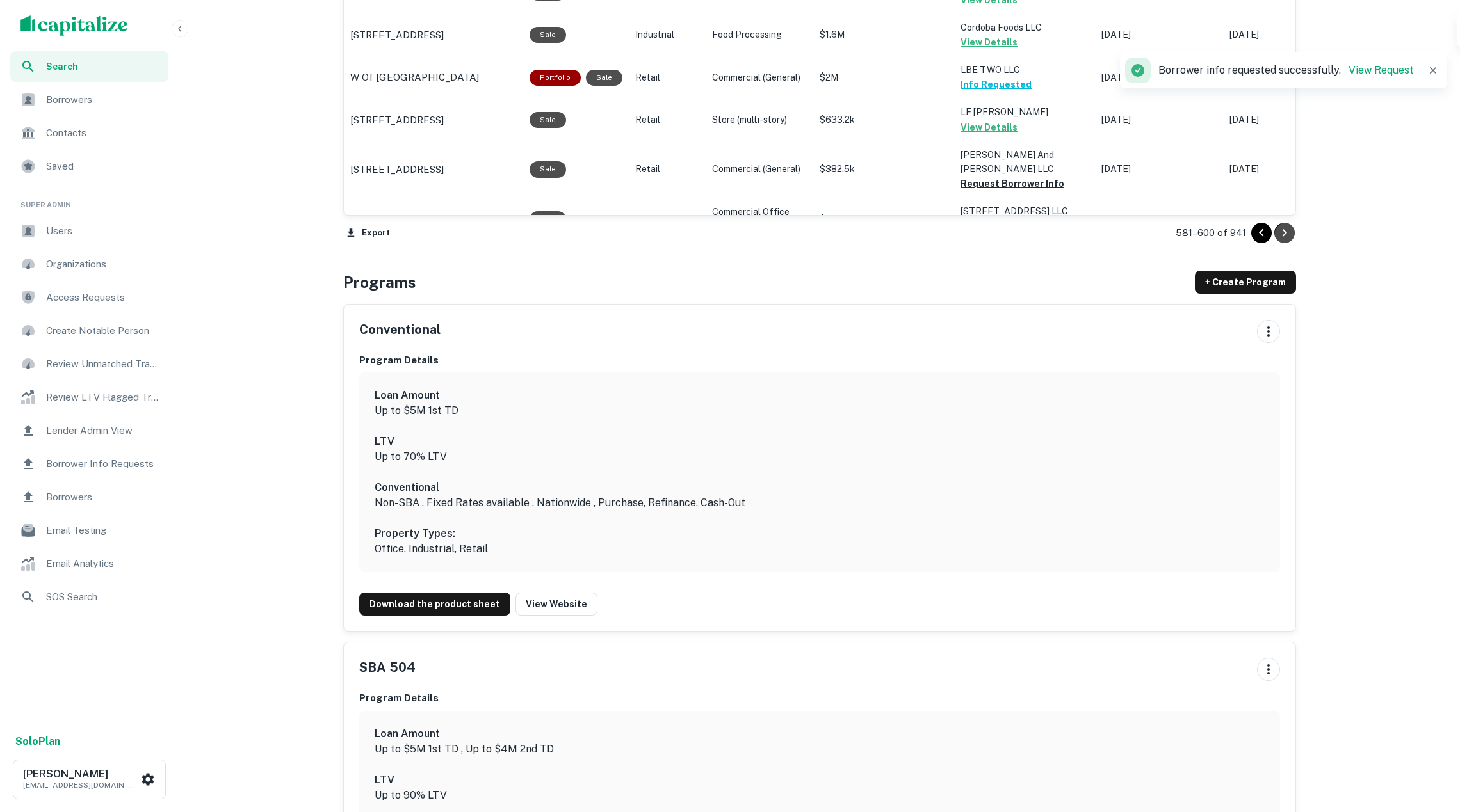
click at [1286, 229] on icon "Go to next page" at bounding box center [1284, 233] width 15 height 15
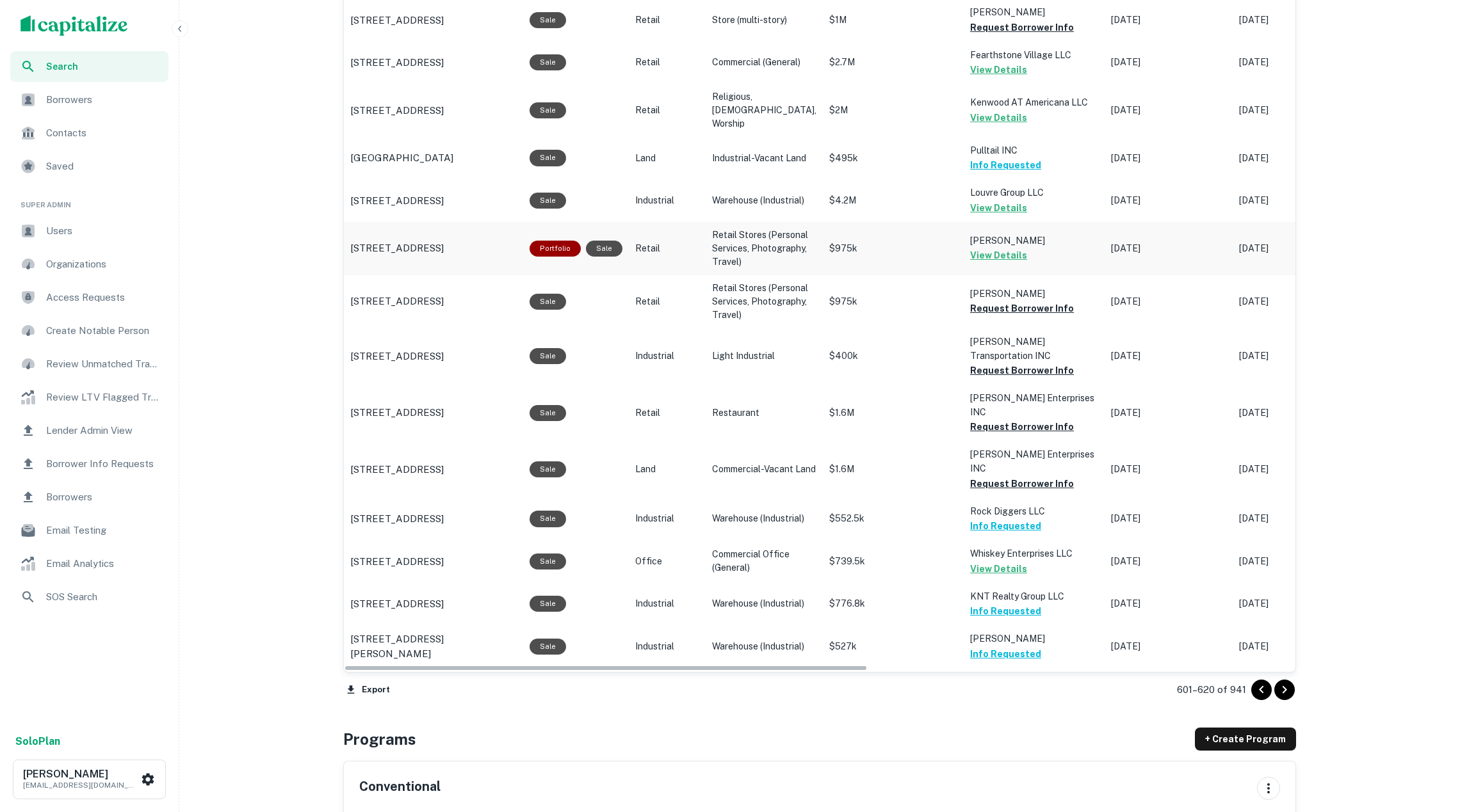
scroll to position [1084, 0]
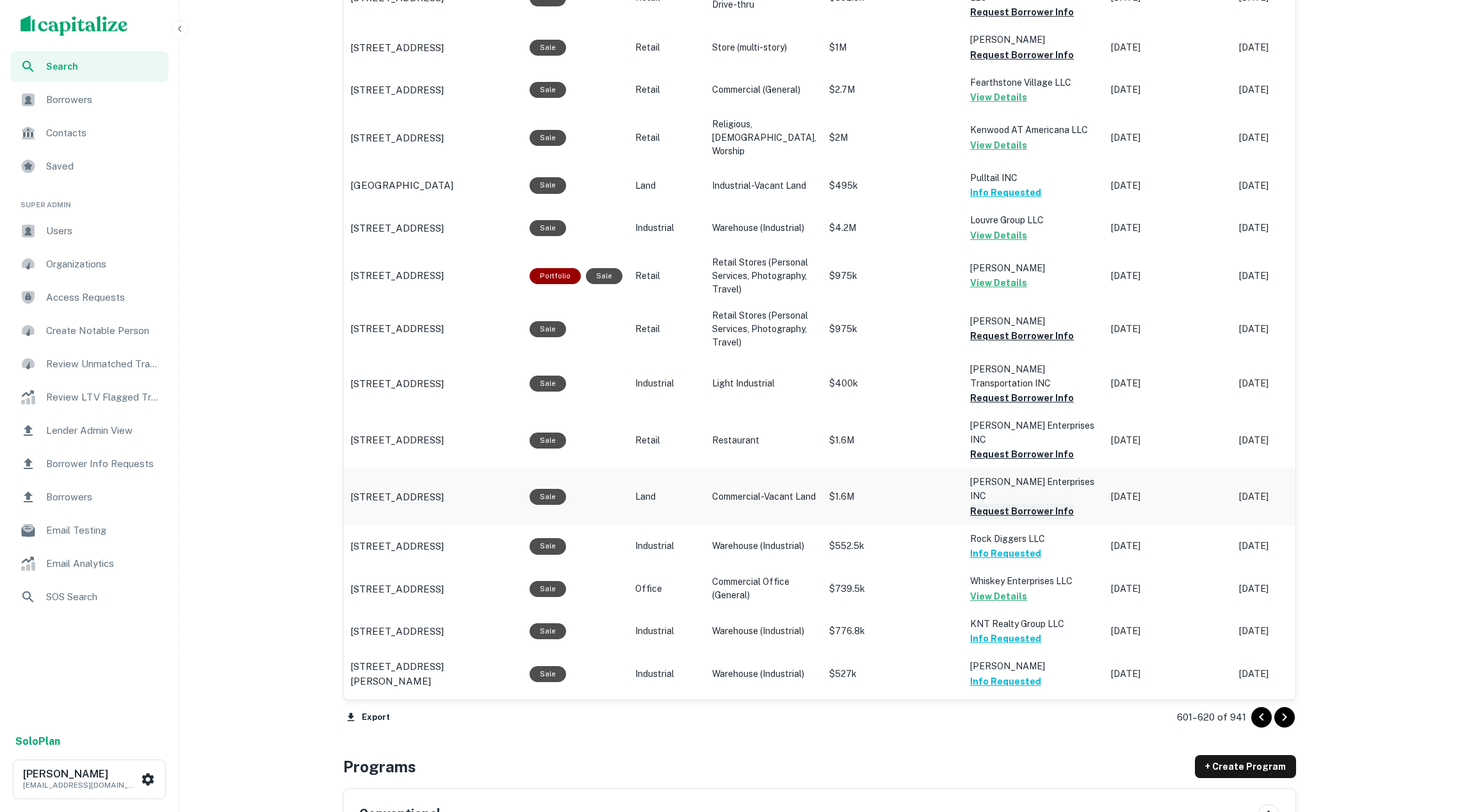
click at [1015, 515] on button "Request Borrower Info" at bounding box center [1022, 511] width 104 height 15
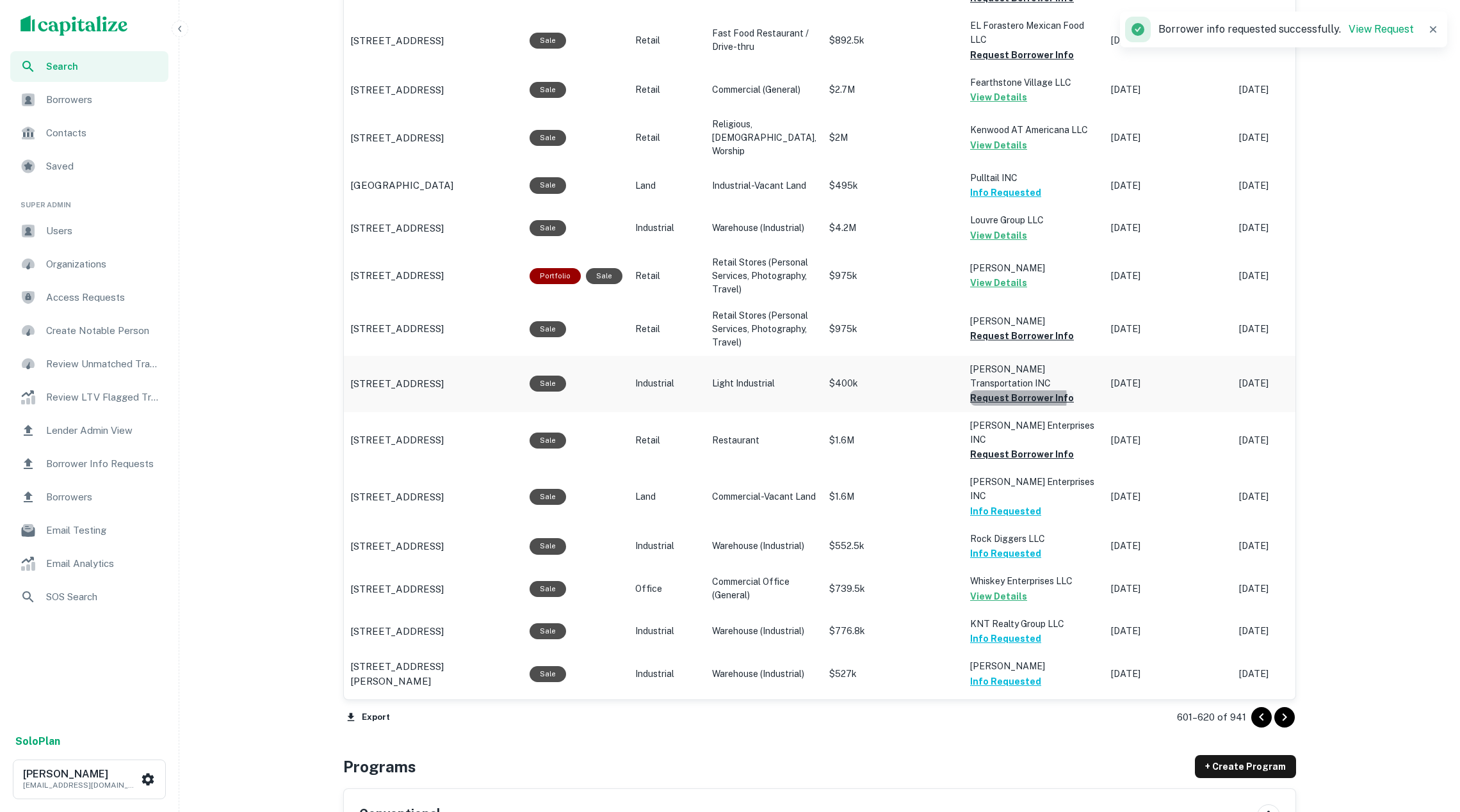
click at [982, 406] on button "Request Borrower Info" at bounding box center [1022, 398] width 104 height 15
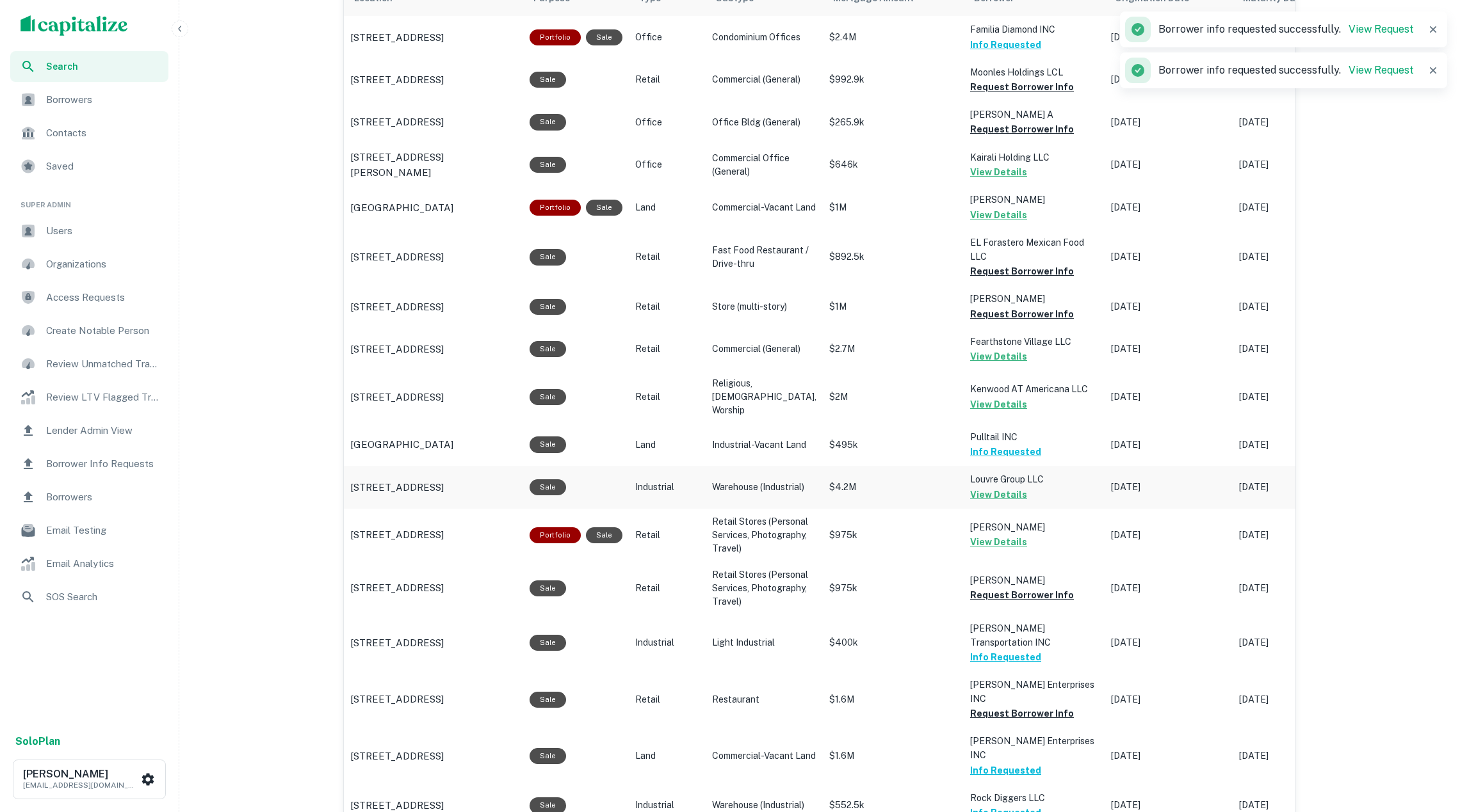
scroll to position [743, 0]
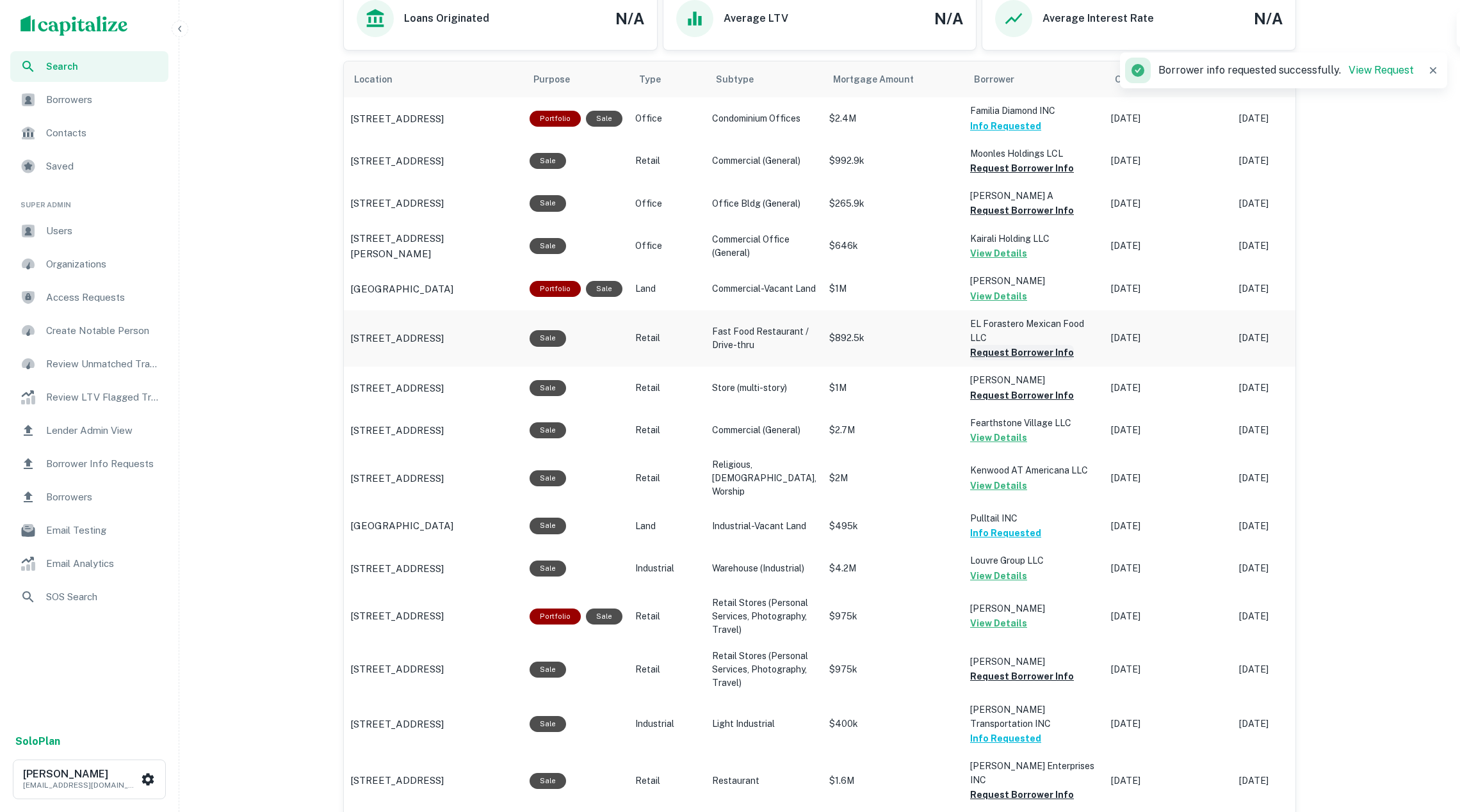
click at [987, 352] on button "Request Borrower Info" at bounding box center [1022, 353] width 104 height 15
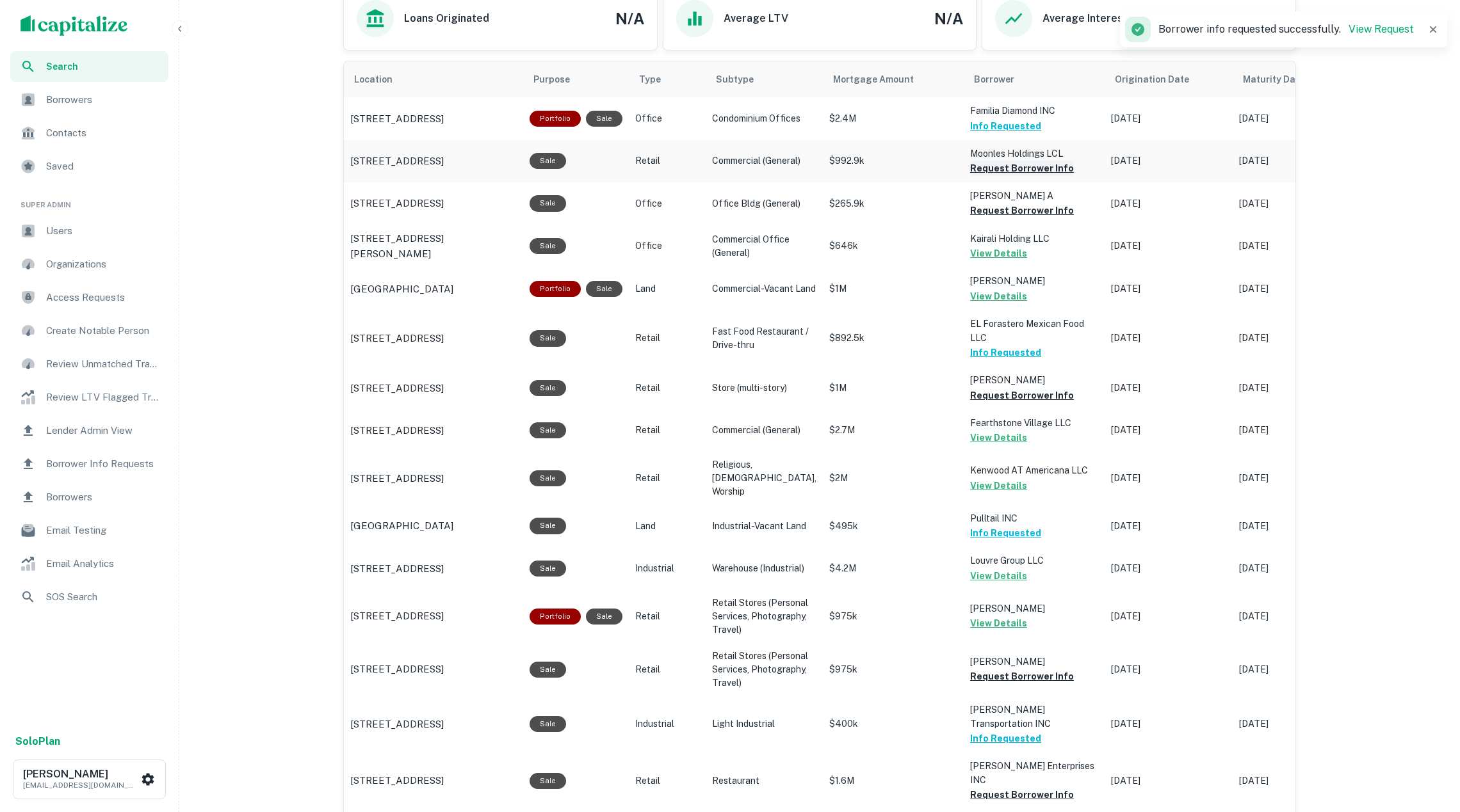
click at [979, 174] on button "Request Borrower Info" at bounding box center [1022, 168] width 104 height 15
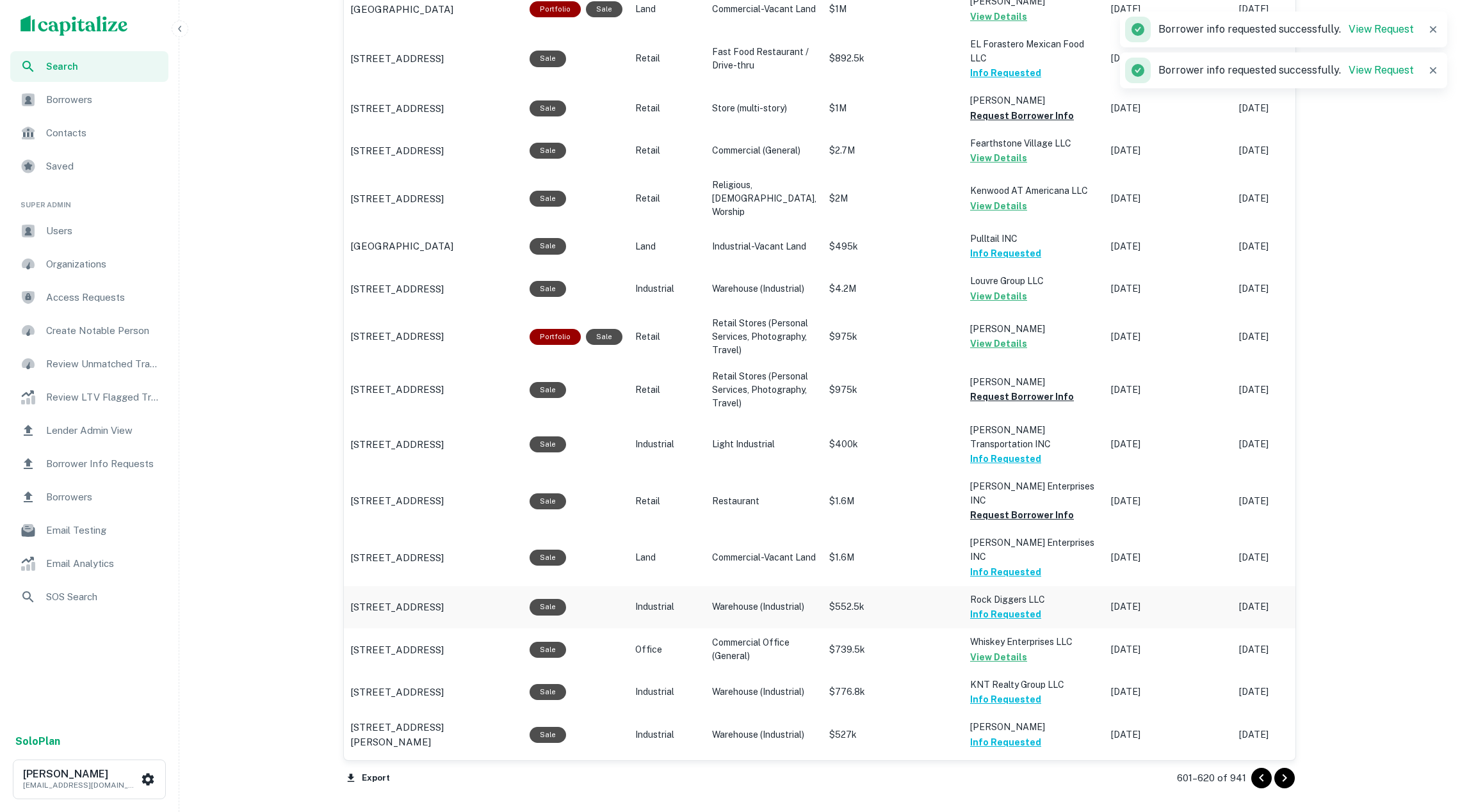
scroll to position [1099, 0]
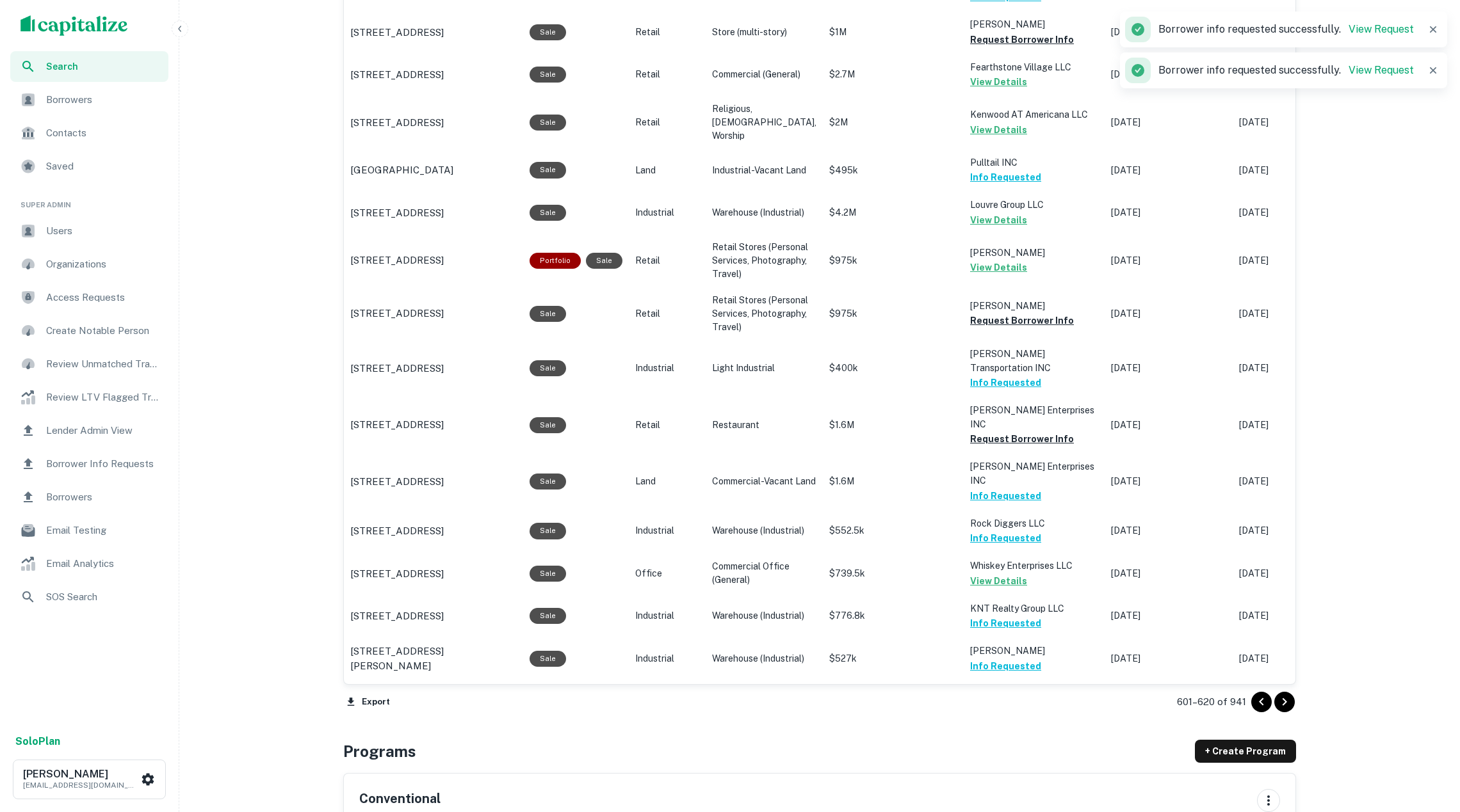
click at [1289, 705] on icon "Go to next page" at bounding box center [1284, 702] width 15 height 15
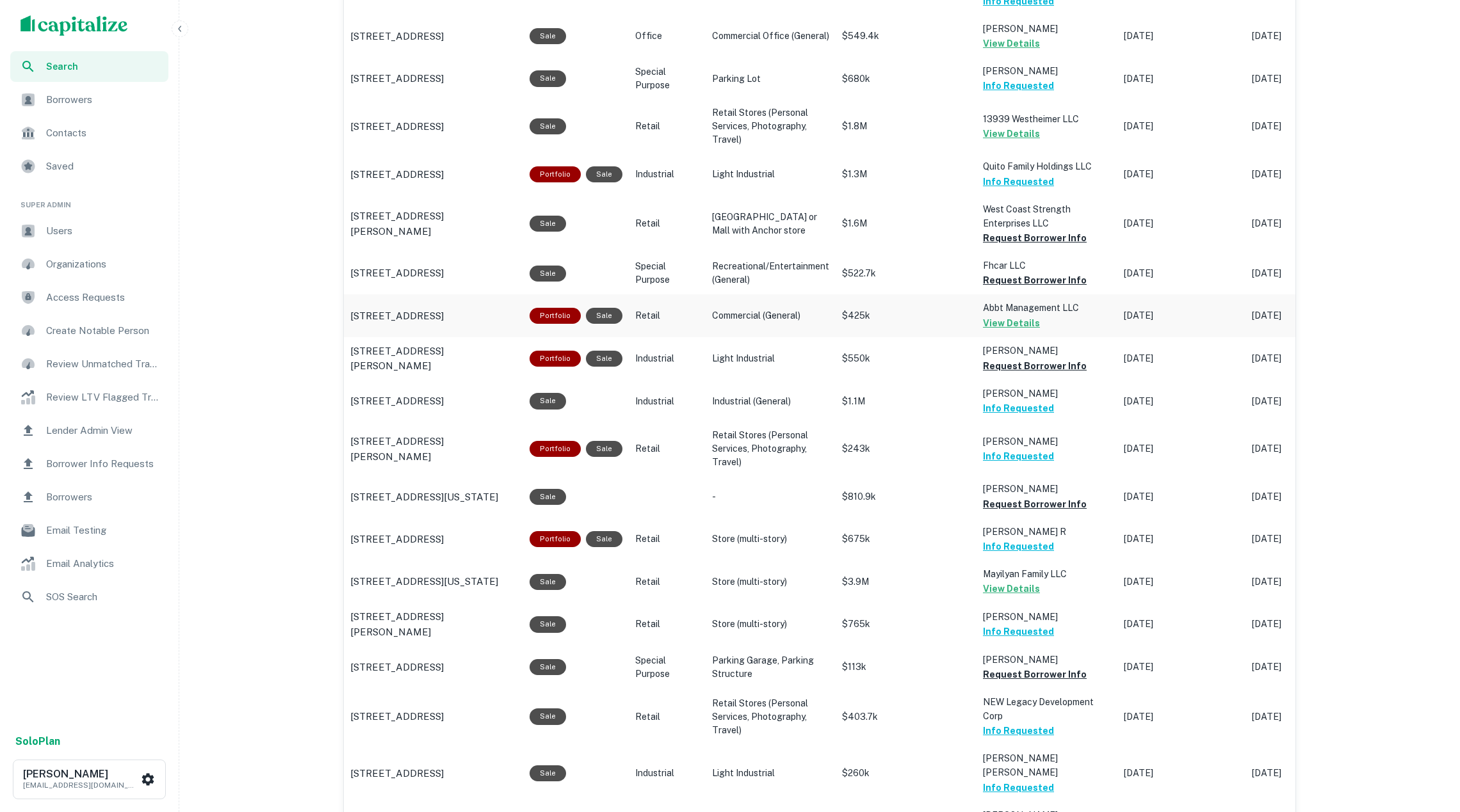
scroll to position [881, 0]
click at [1010, 285] on button "Request Borrower Info" at bounding box center [1035, 281] width 104 height 15
click at [1007, 245] on button "Request Borrower Info" at bounding box center [1035, 239] width 104 height 15
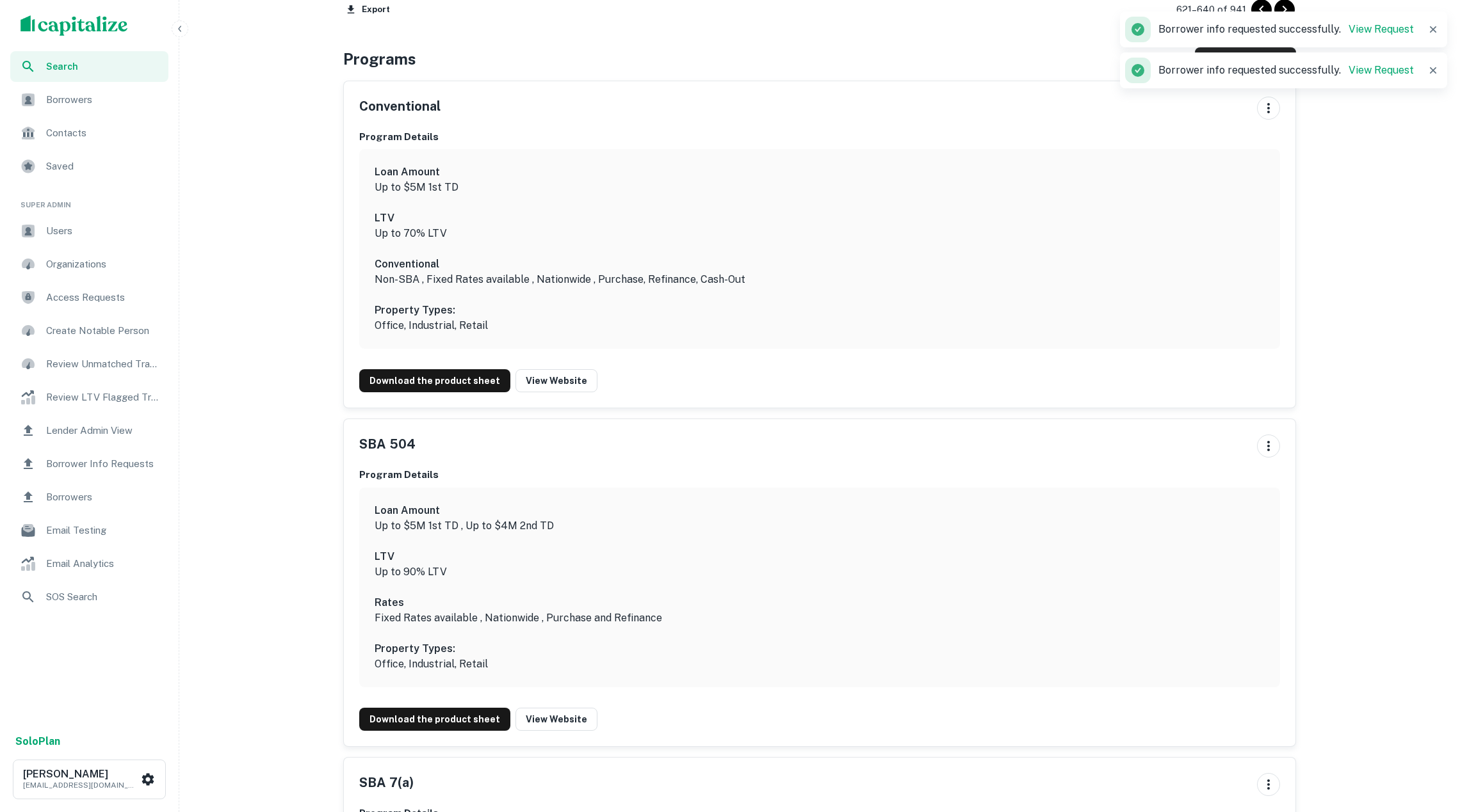
scroll to position [1503, 0]
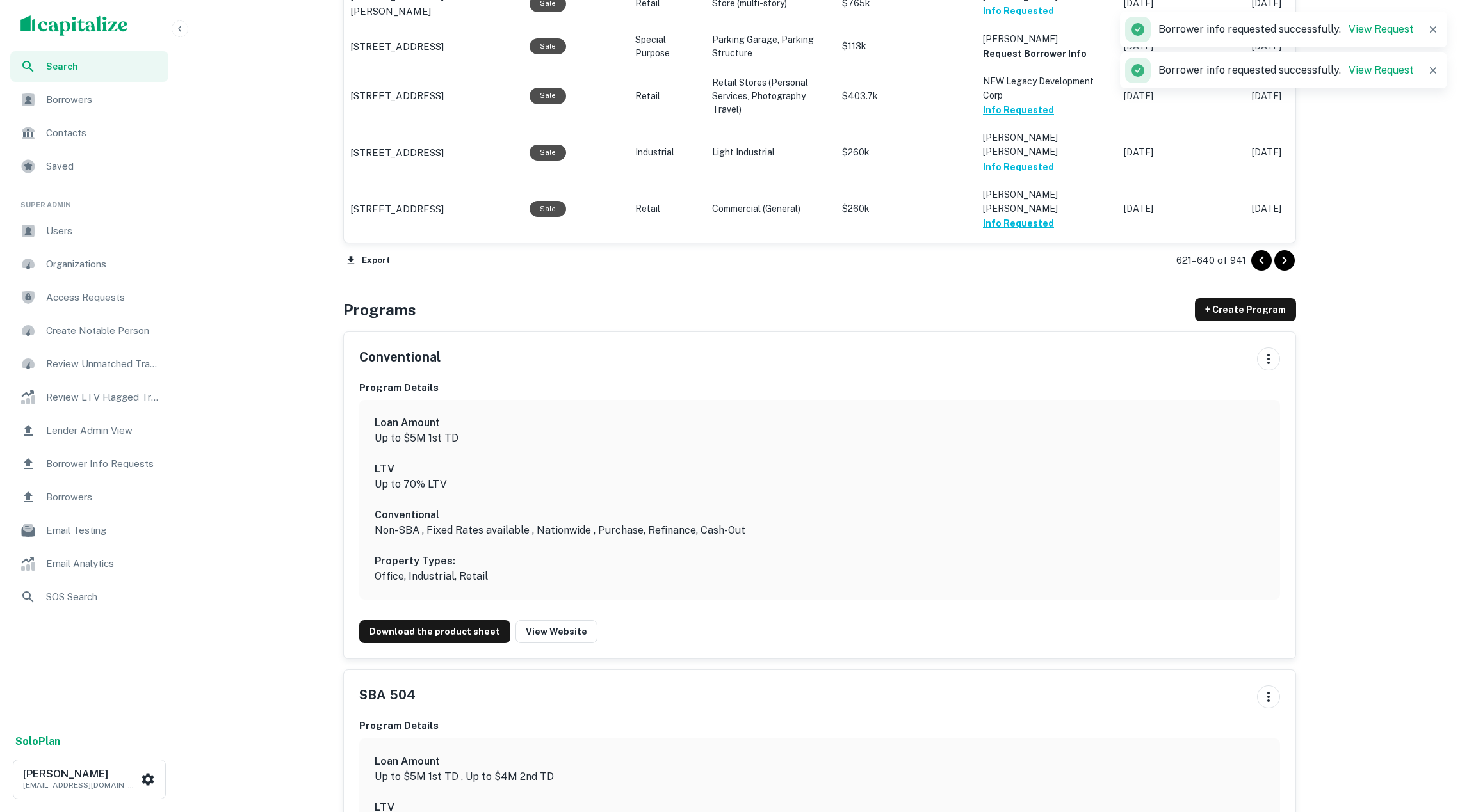
click at [1284, 259] on icon "Go to next page" at bounding box center [1284, 261] width 15 height 15
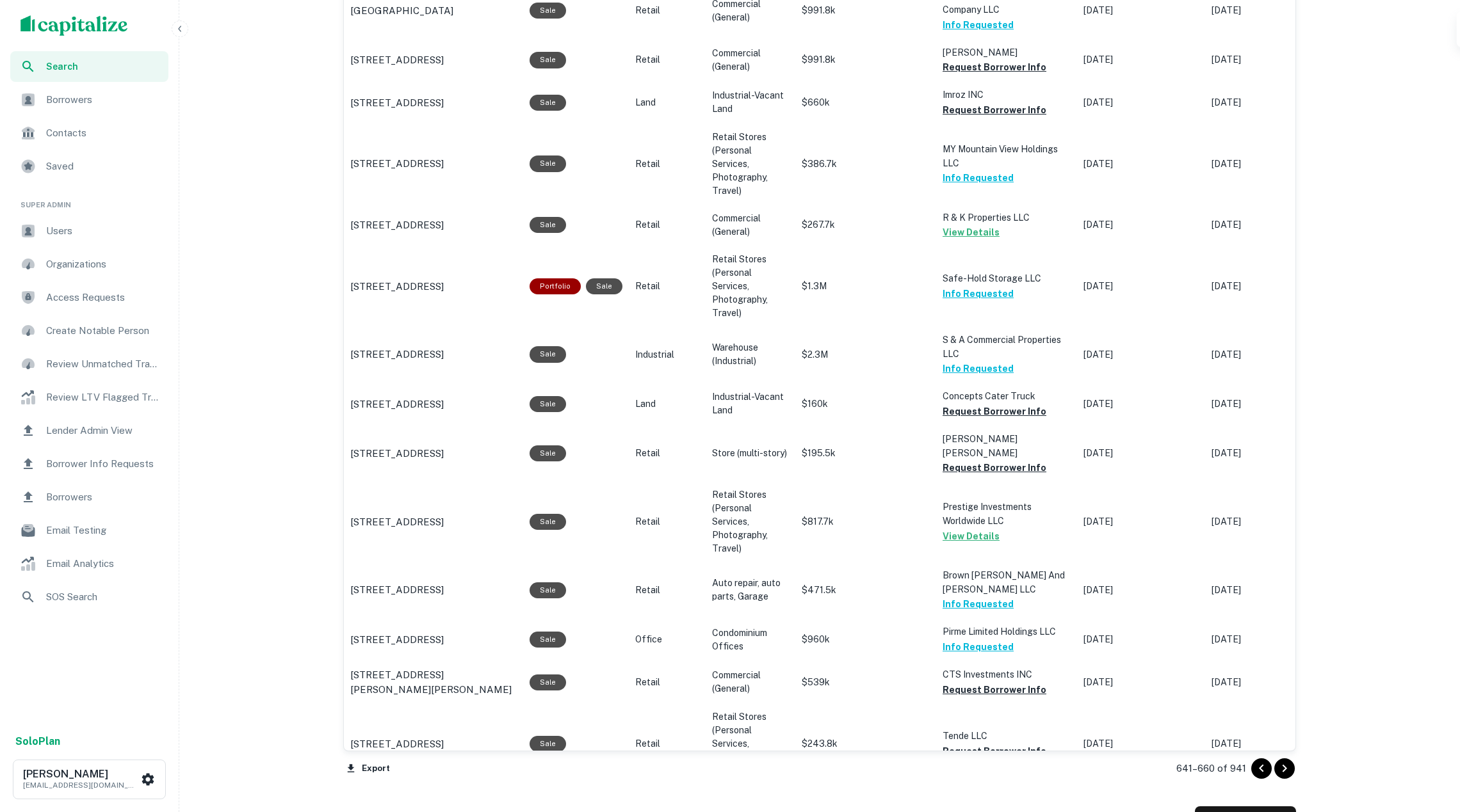
scroll to position [748, 0]
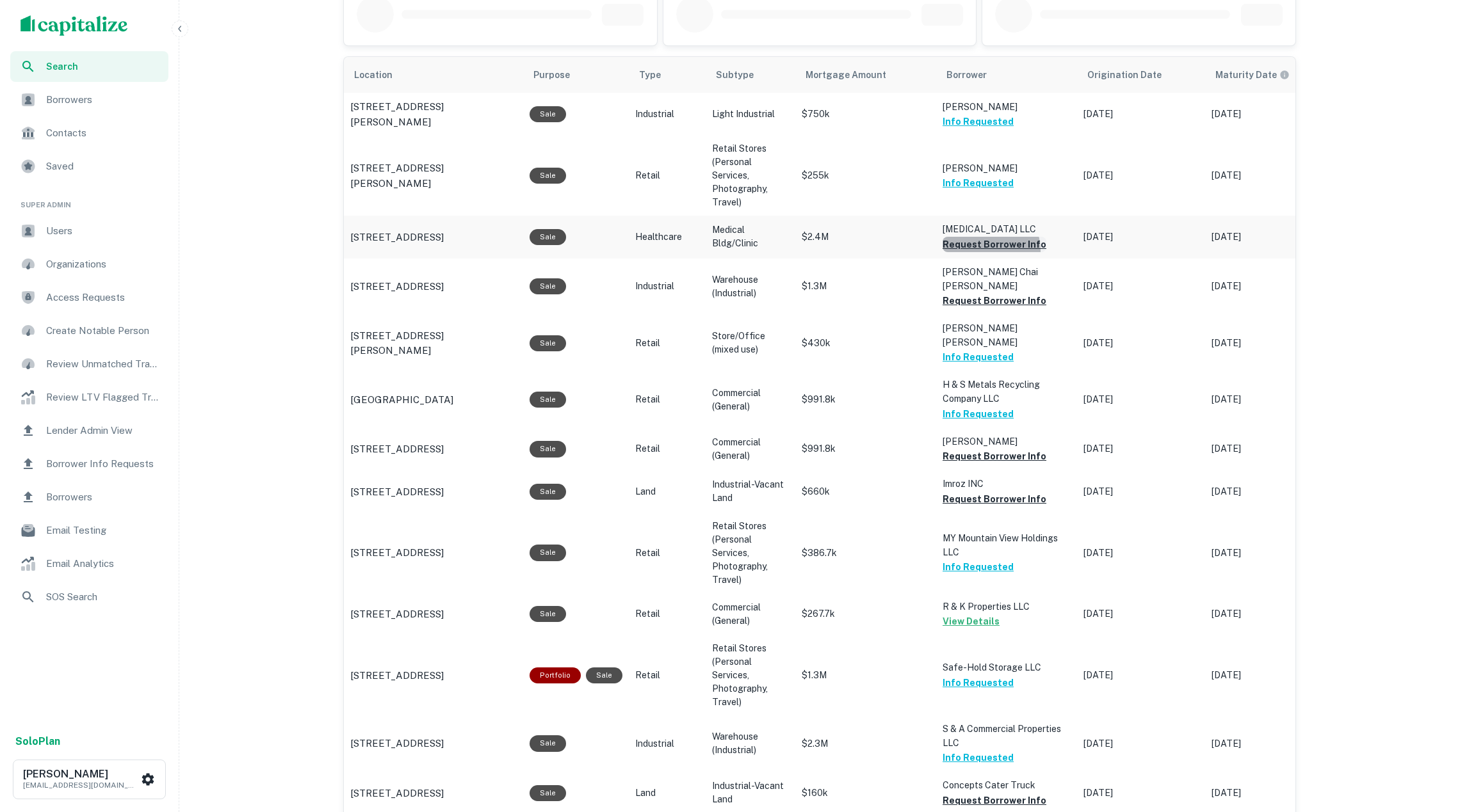
click at [988, 251] on button "Request Borrower Info" at bounding box center [995, 245] width 104 height 15
click at [992, 491] on button "Request Borrower Info" at bounding box center [995, 499] width 104 height 15
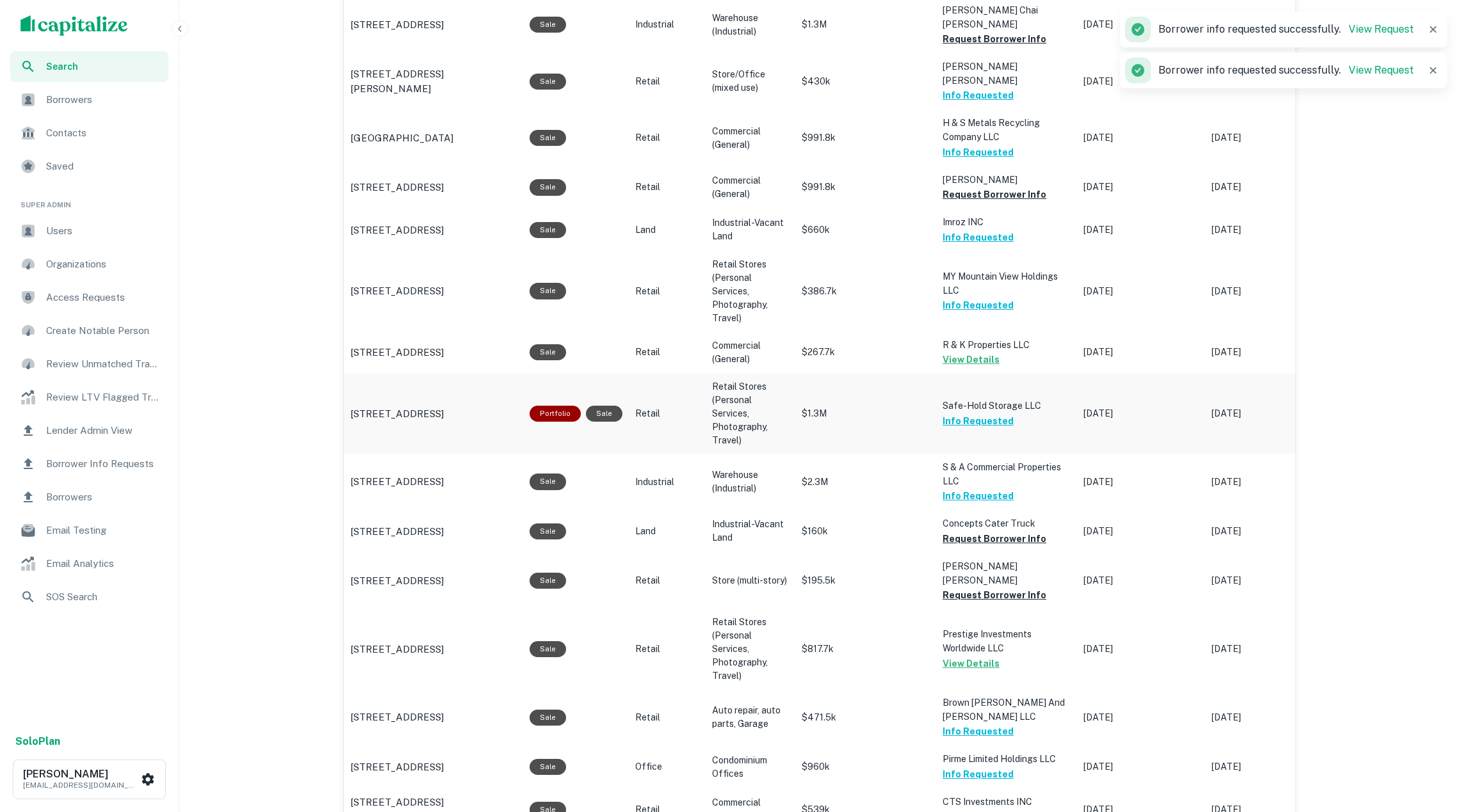
scroll to position [1010, 0]
click at [984, 530] on button "Request Borrower Info" at bounding box center [995, 538] width 104 height 15
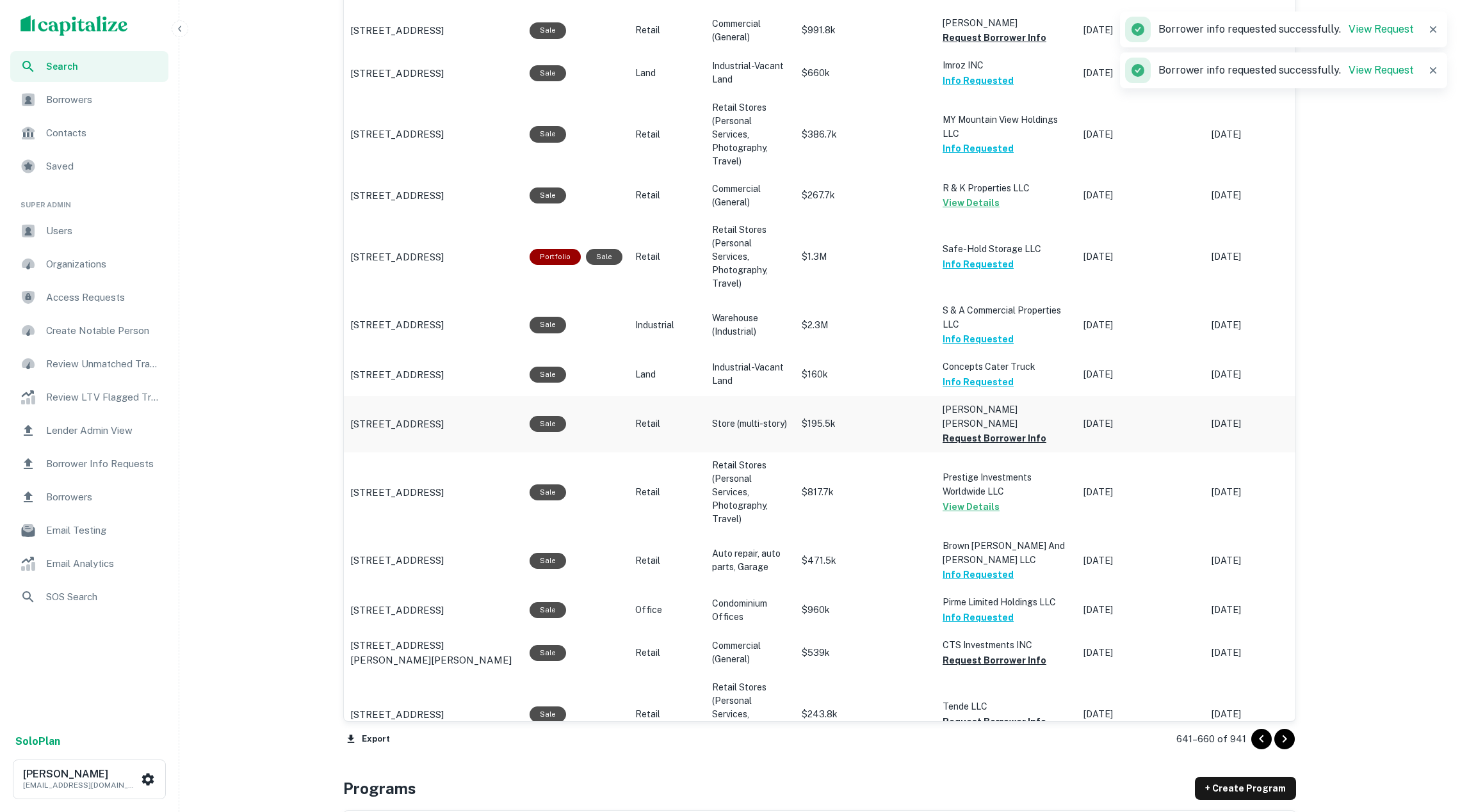
scroll to position [1170, 0]
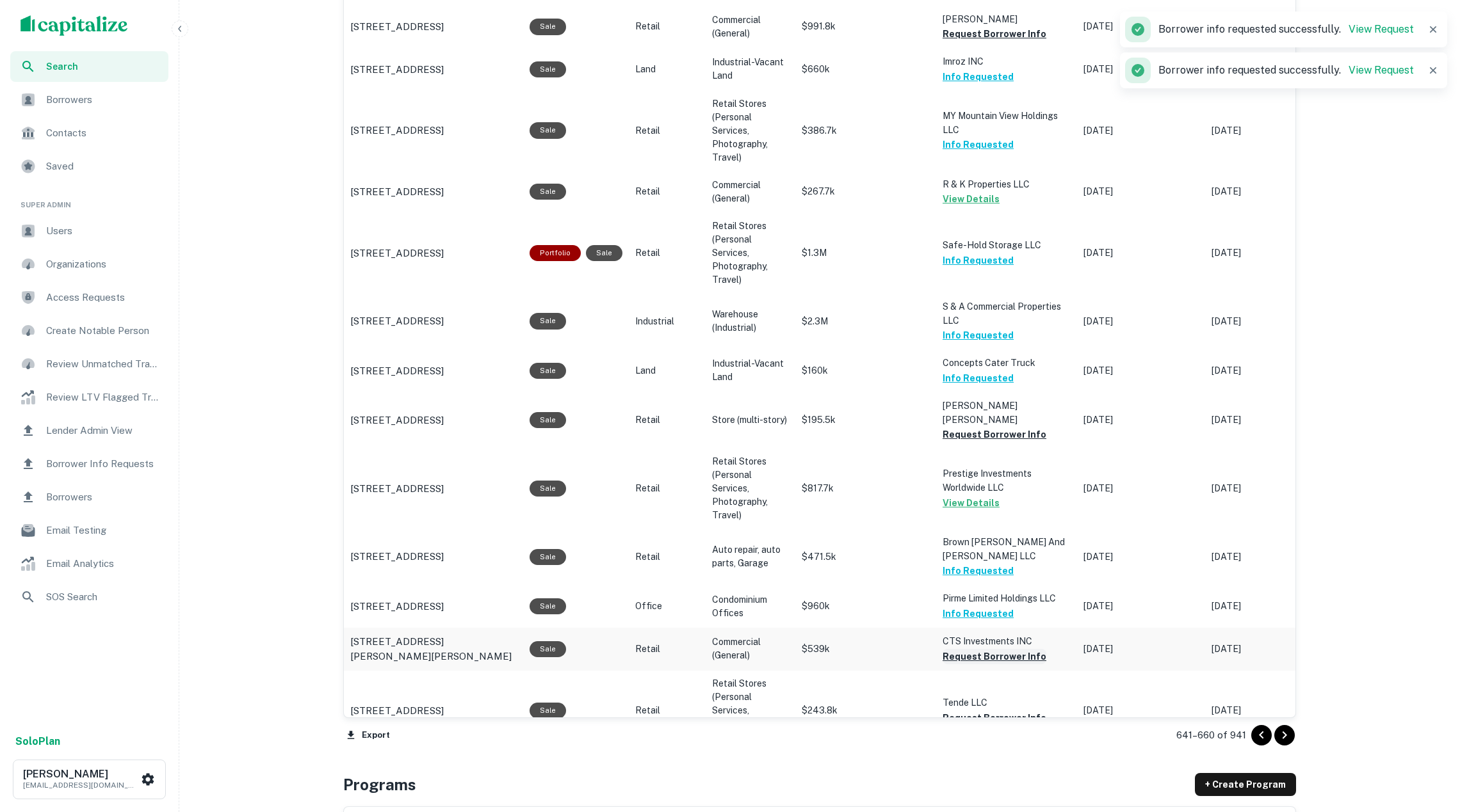
click at [990, 649] on button "Request Borrower Info" at bounding box center [995, 657] width 104 height 15
click at [994, 711] on button "Request Borrower Info" at bounding box center [995, 718] width 104 height 15
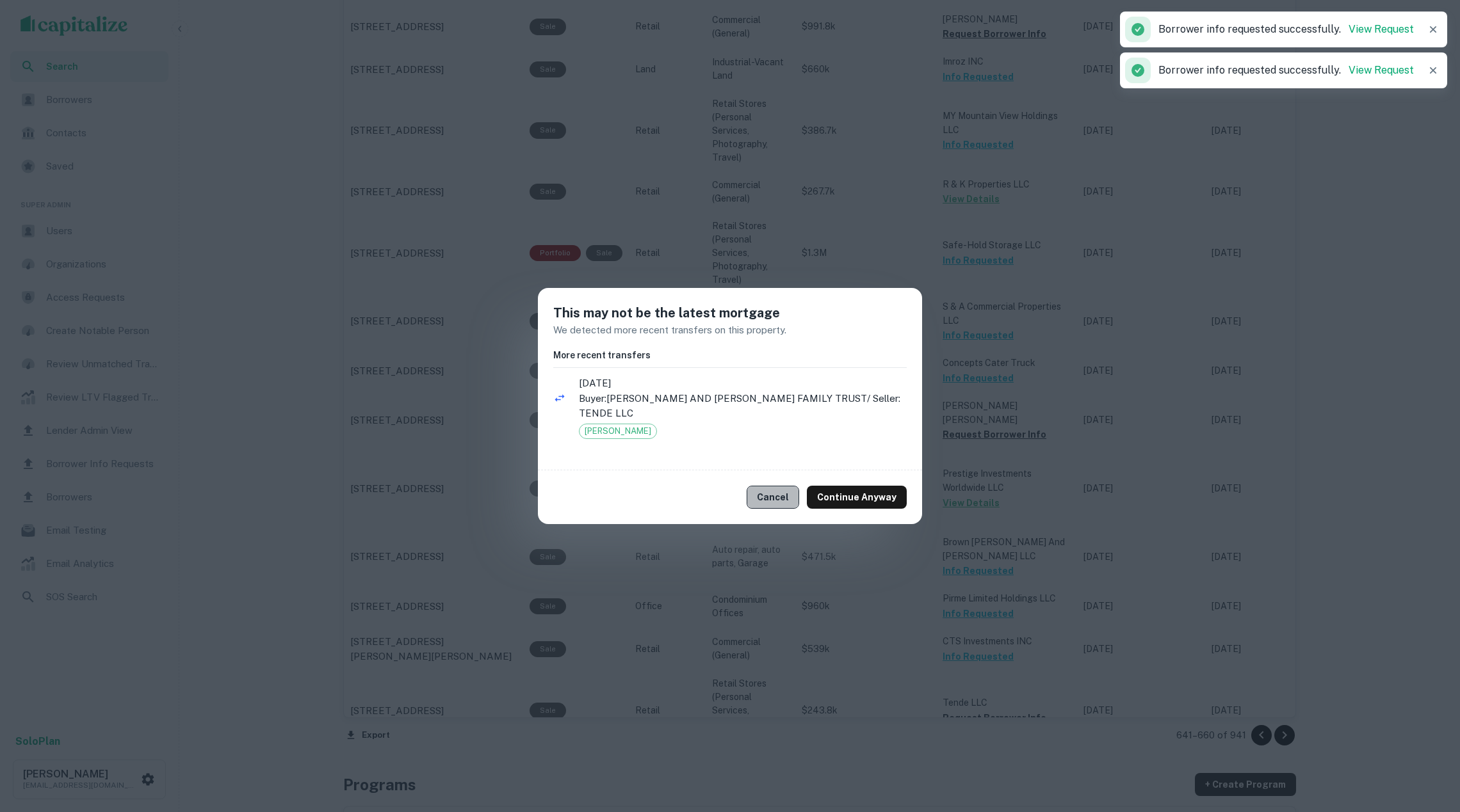
click at [786, 493] on button "Cancel" at bounding box center [772, 498] width 53 height 23
